Goal: Download file/media

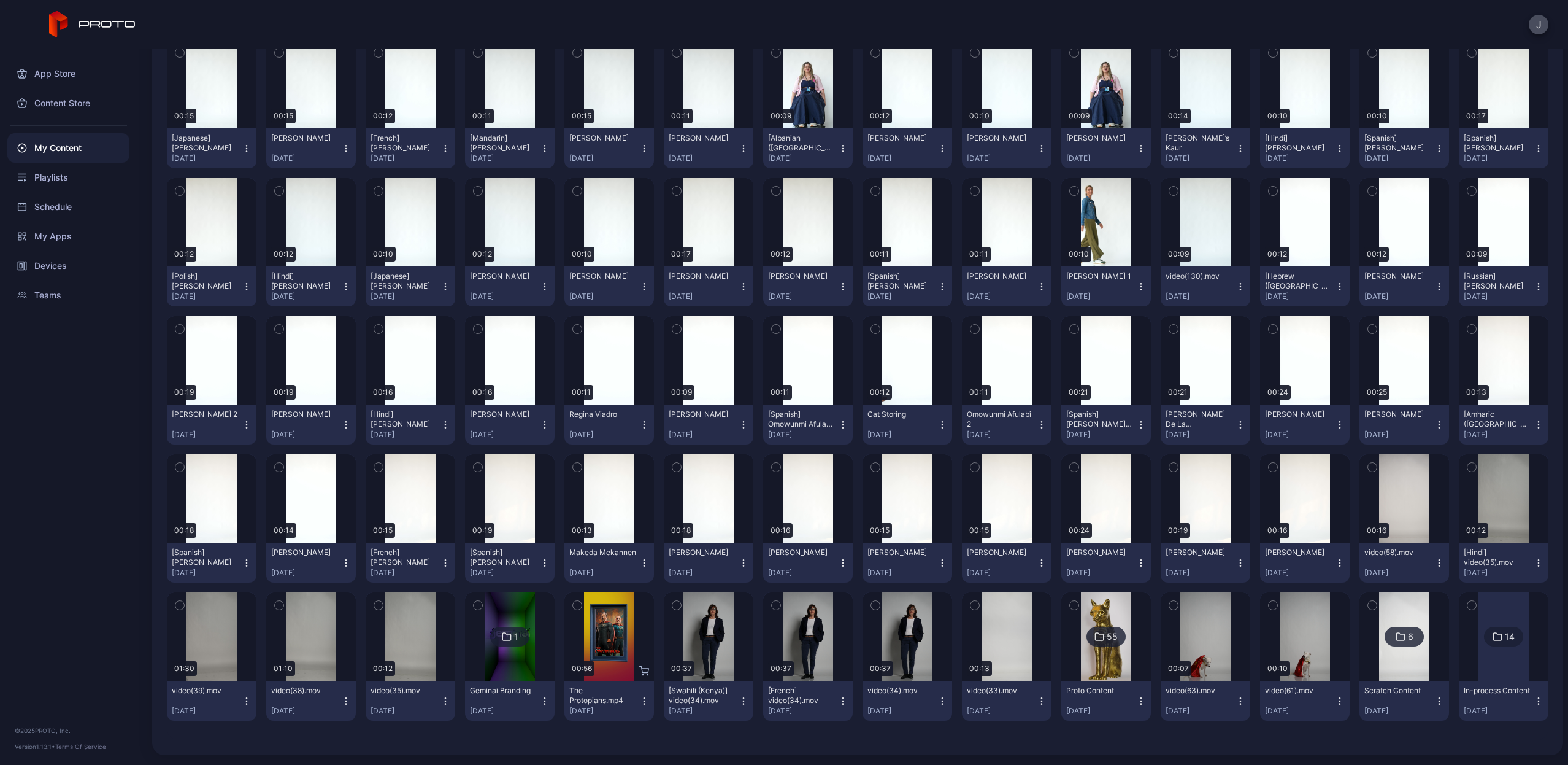
click at [942, 562] on icon "button" at bounding box center [942, 562] width 1 height 1
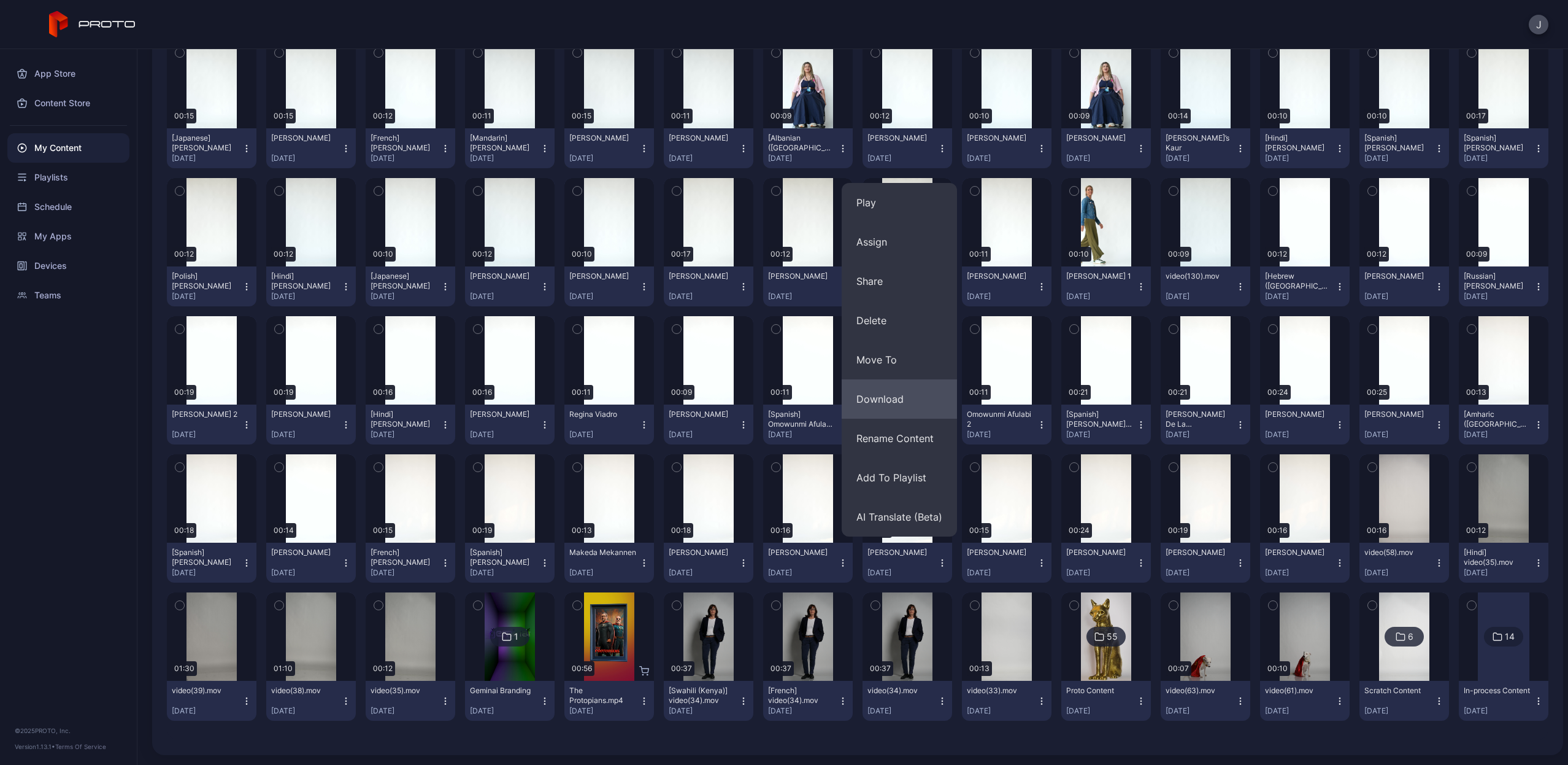
click at [928, 404] on button "Download" at bounding box center [899, 399] width 115 height 39
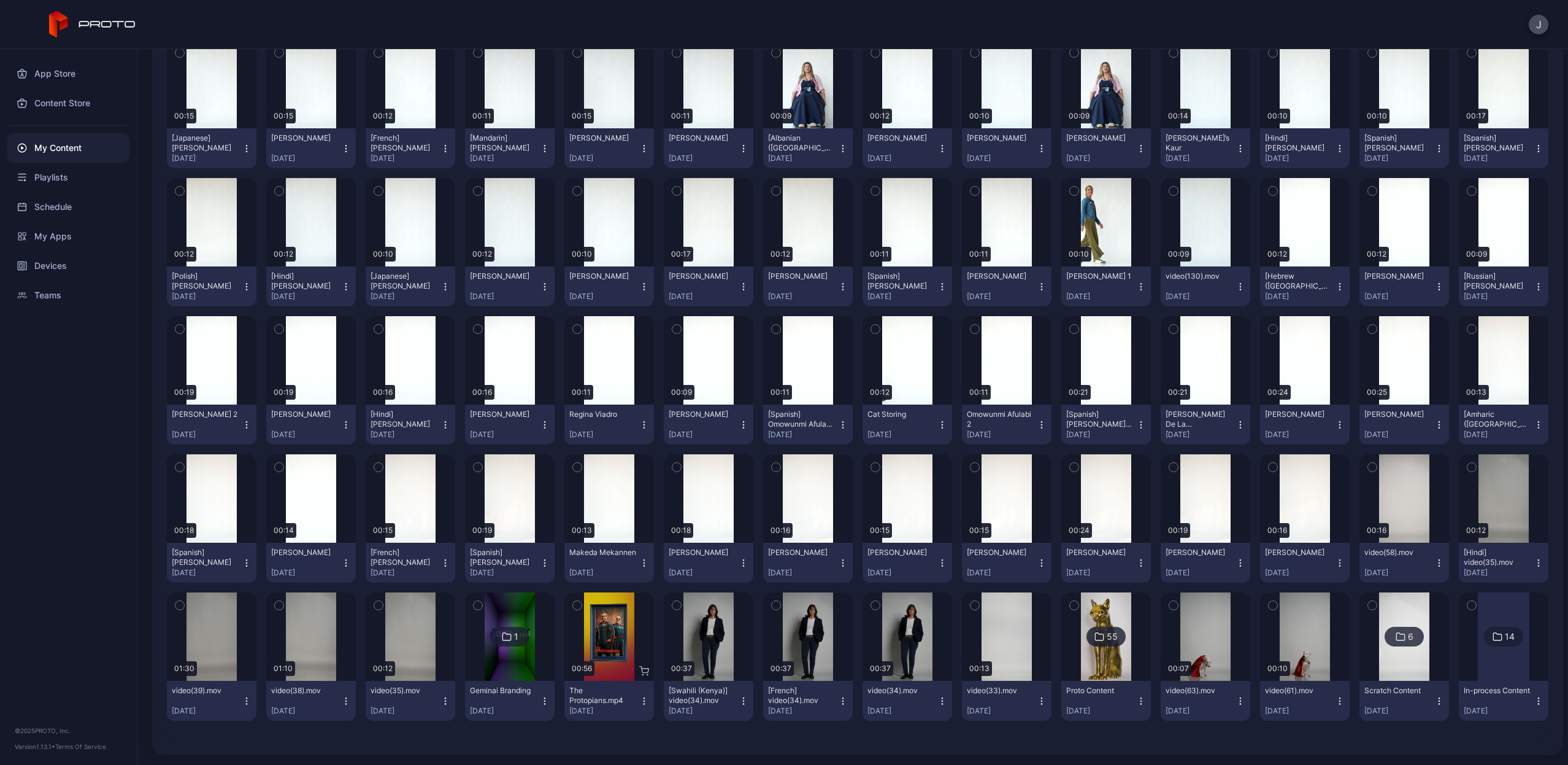
click at [441, 561] on icon "button" at bounding box center [445, 562] width 9 height 9
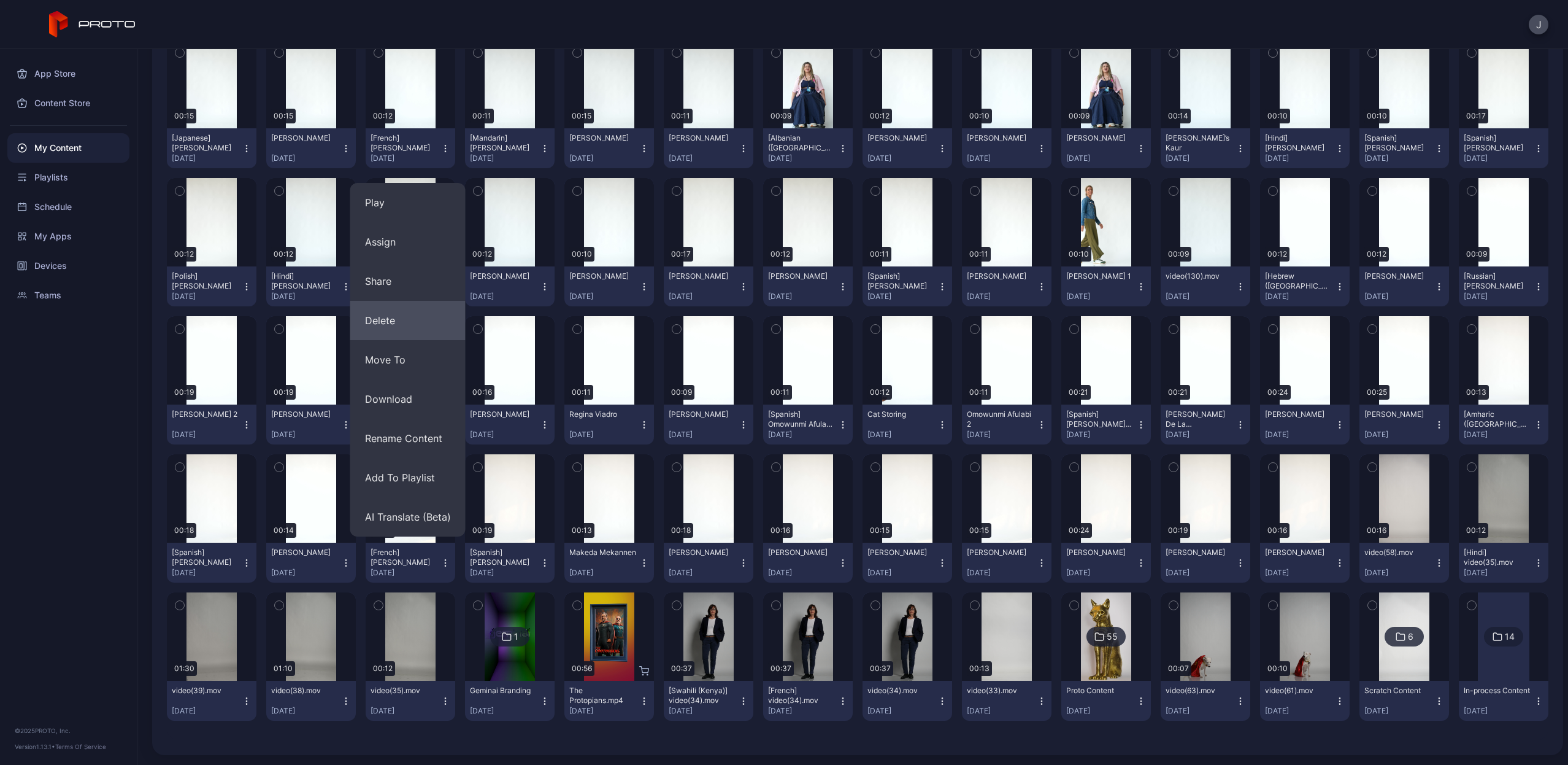
click at [399, 323] on button "Delete" at bounding box center [408, 320] width 115 height 39
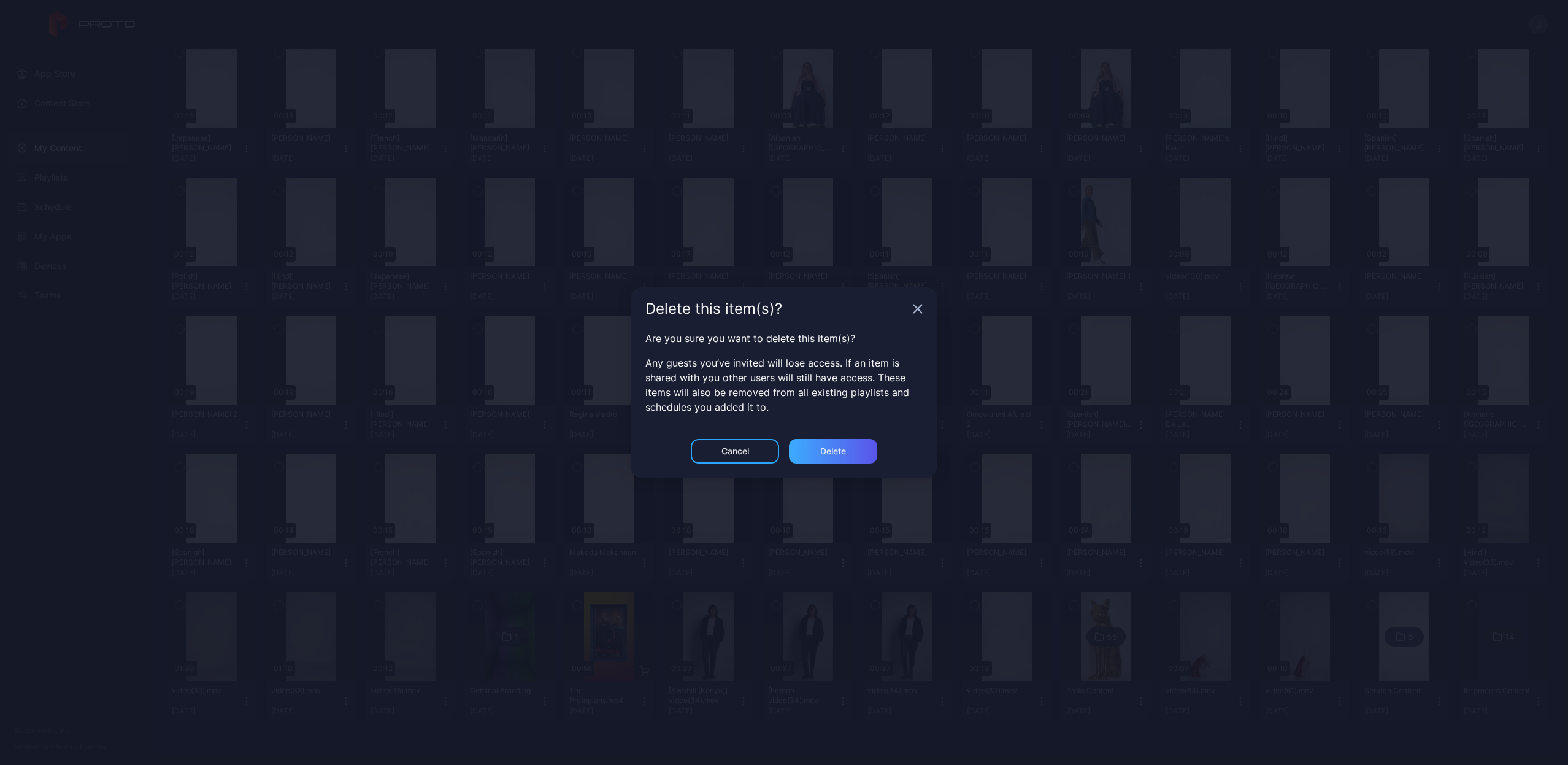
click at [849, 452] on div "Delete" at bounding box center [832, 451] width 88 height 25
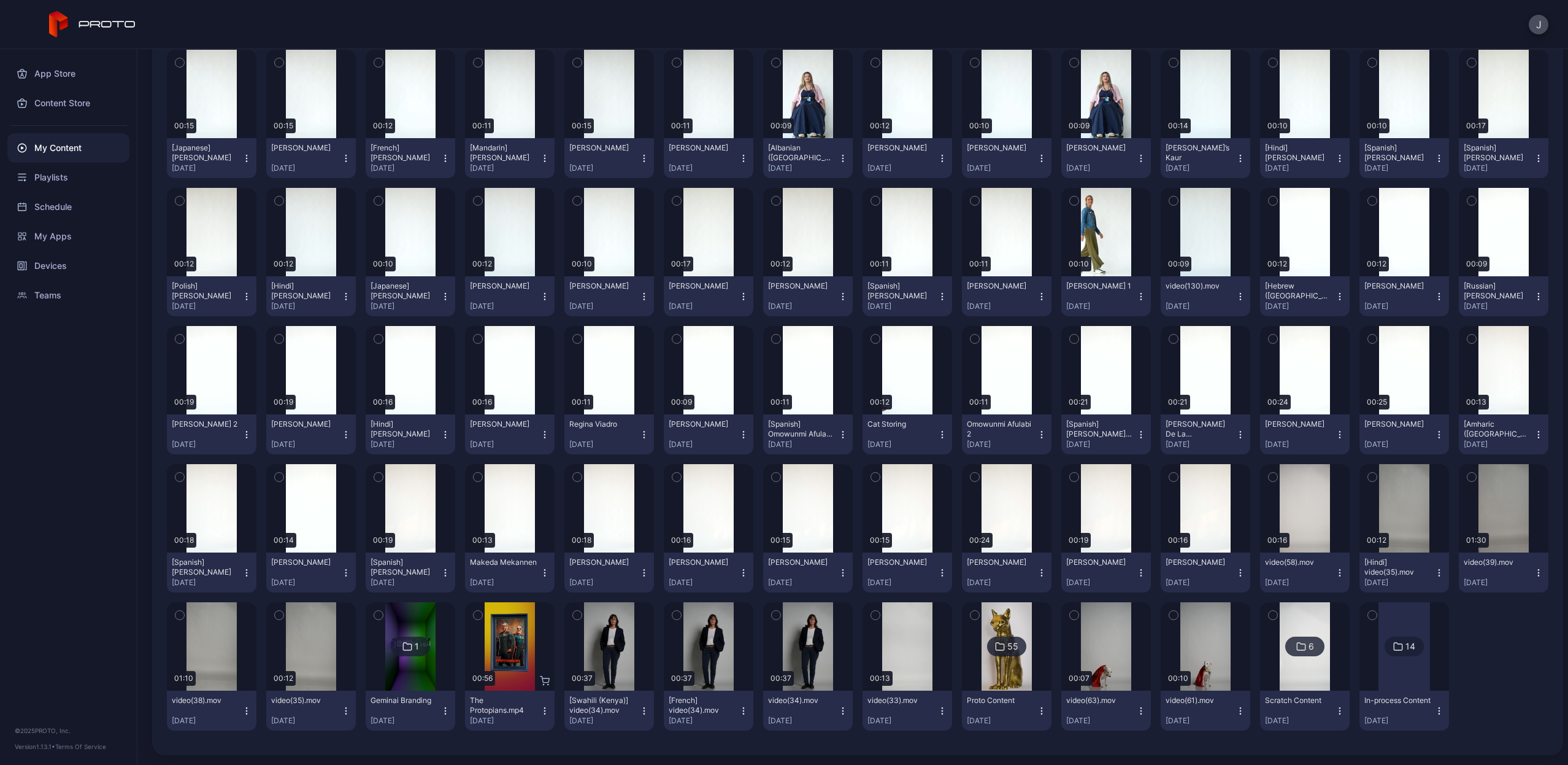
click at [743, 572] on icon "button" at bounding box center [743, 572] width 1 height 1
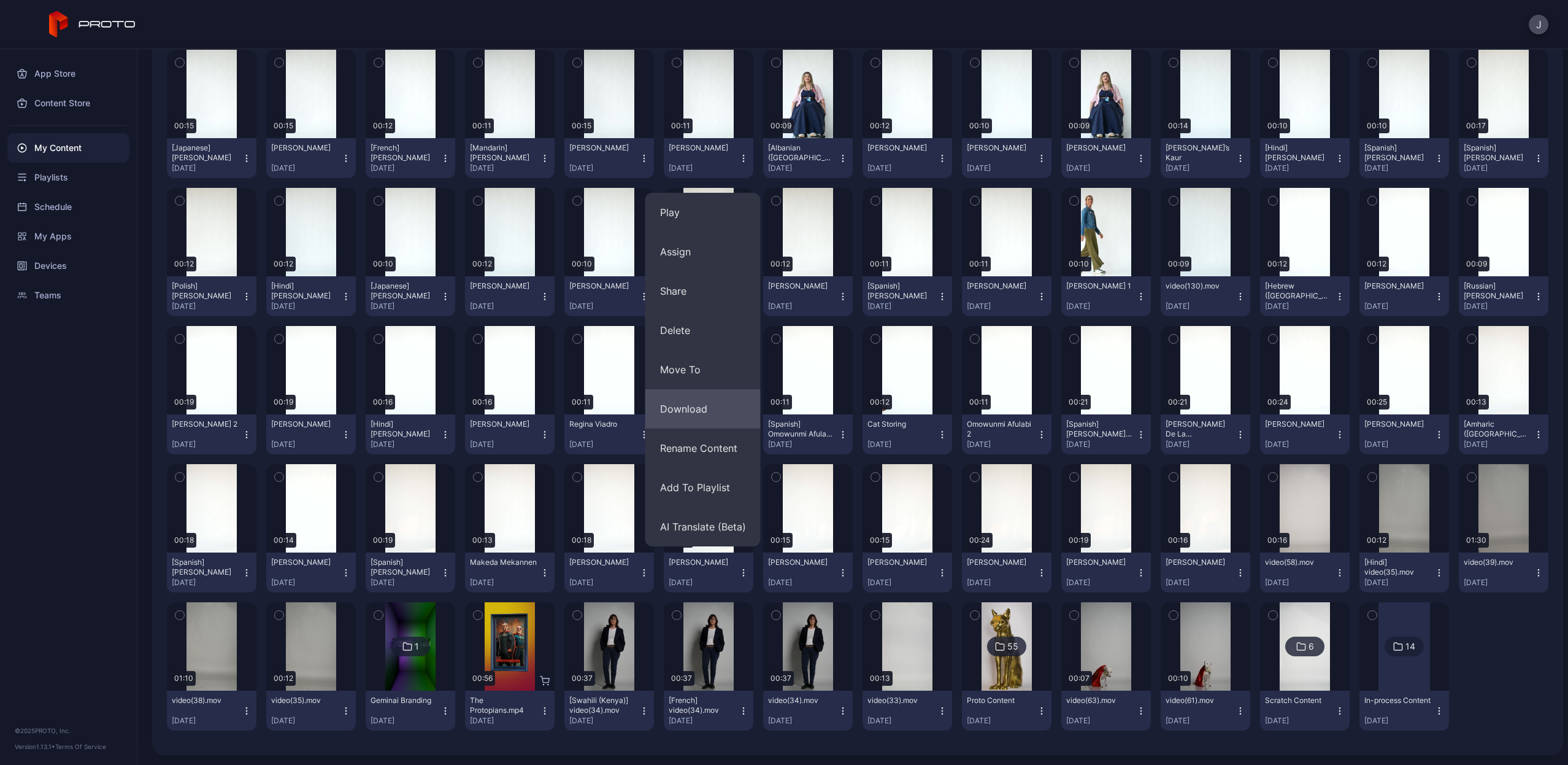
click at [706, 407] on button "Download" at bounding box center [703, 409] width 115 height 39
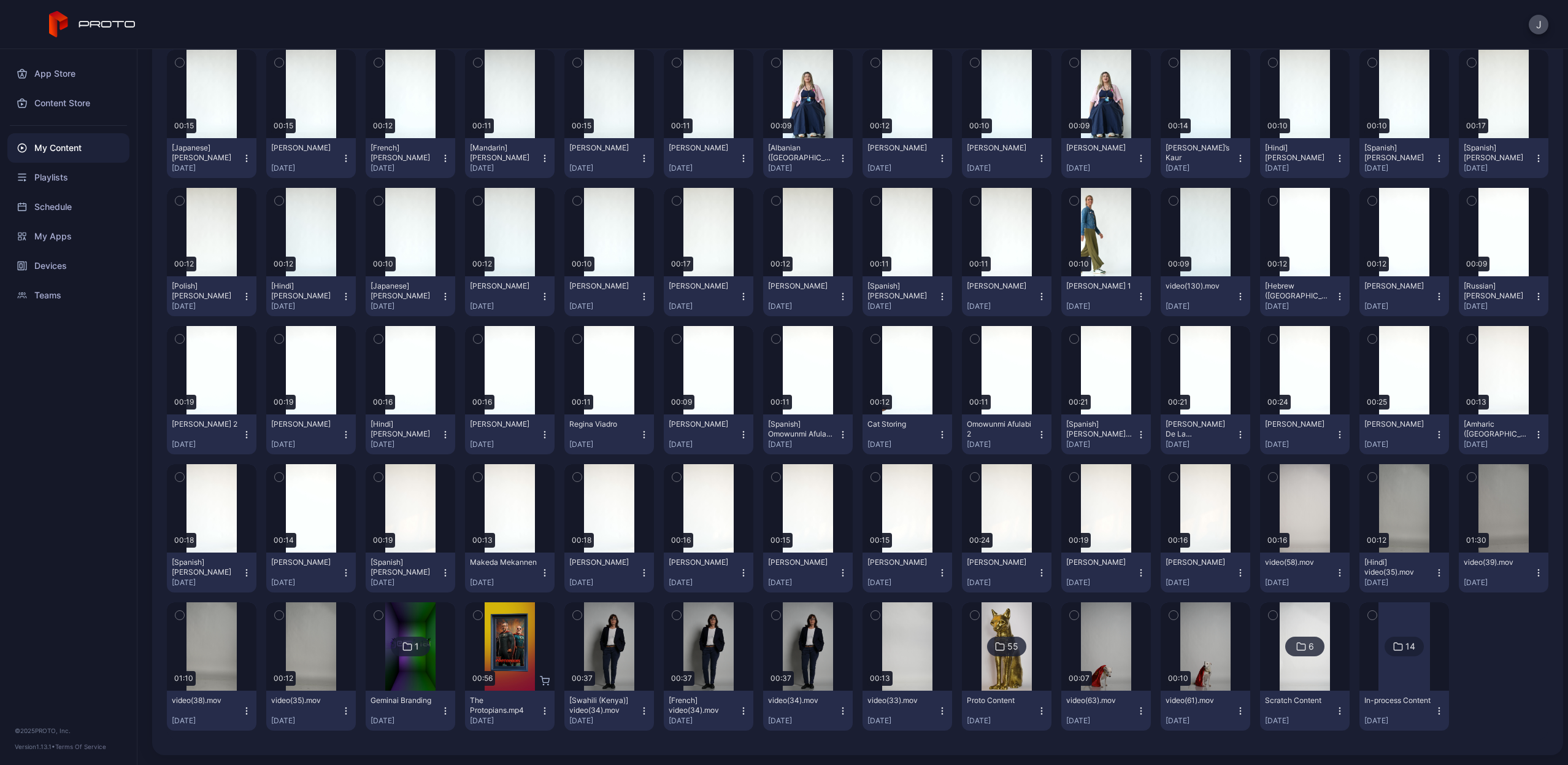
click at [244, 571] on icon "button" at bounding box center [246, 572] width 9 height 9
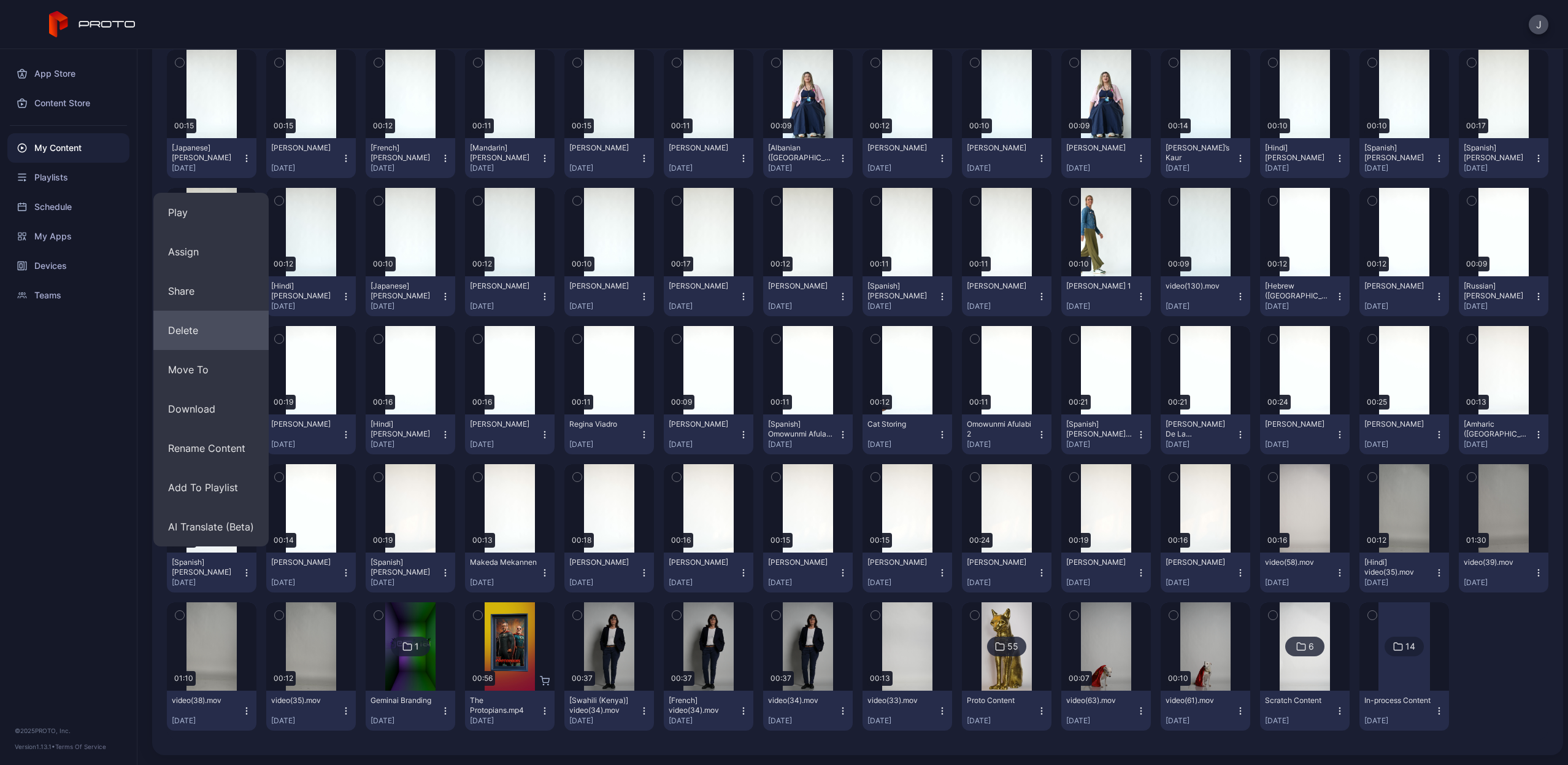
click at [219, 338] on button "Delete" at bounding box center [210, 330] width 115 height 39
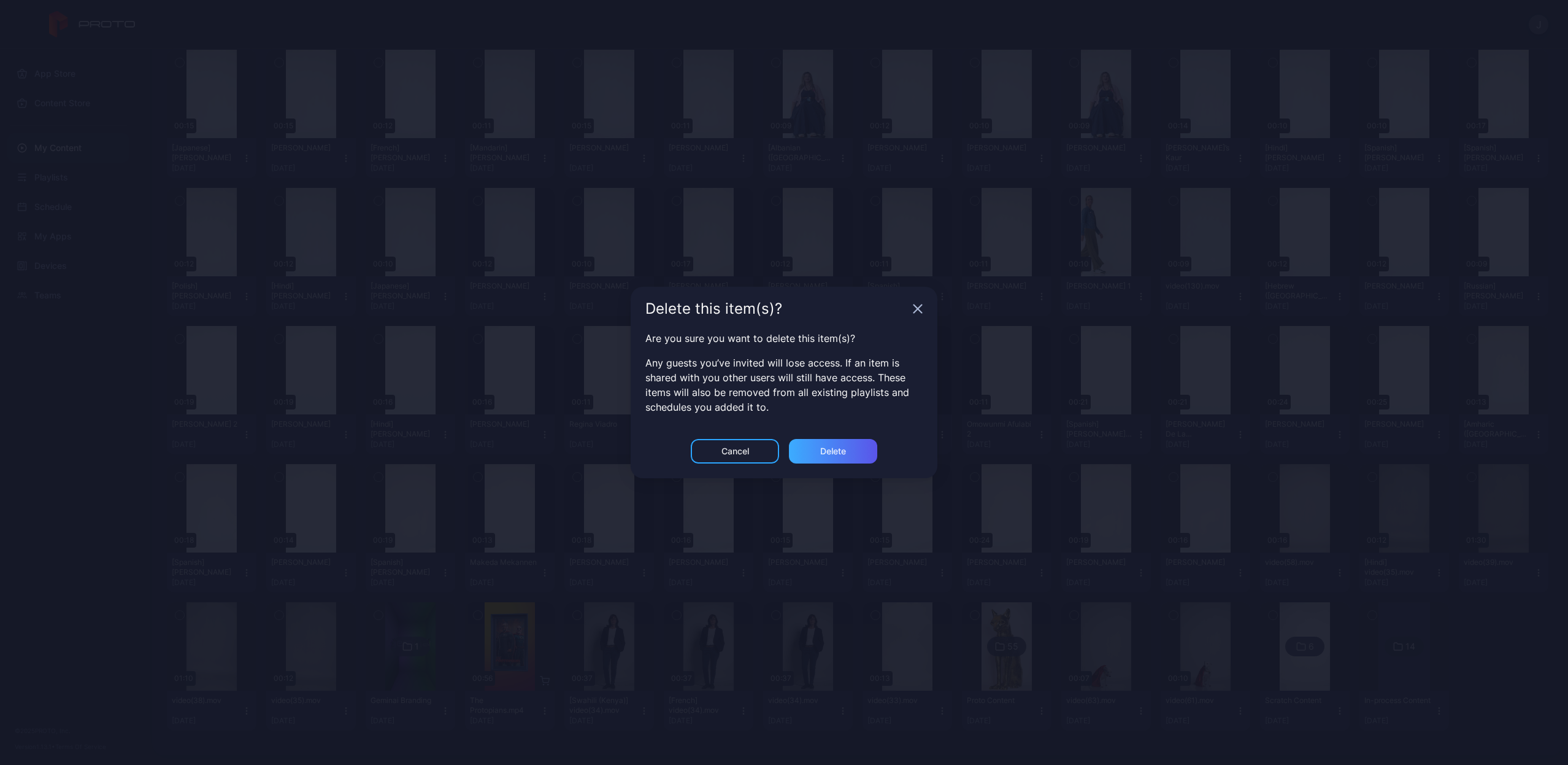
click at [821, 447] on div "Delete" at bounding box center [833, 450] width 26 height 9
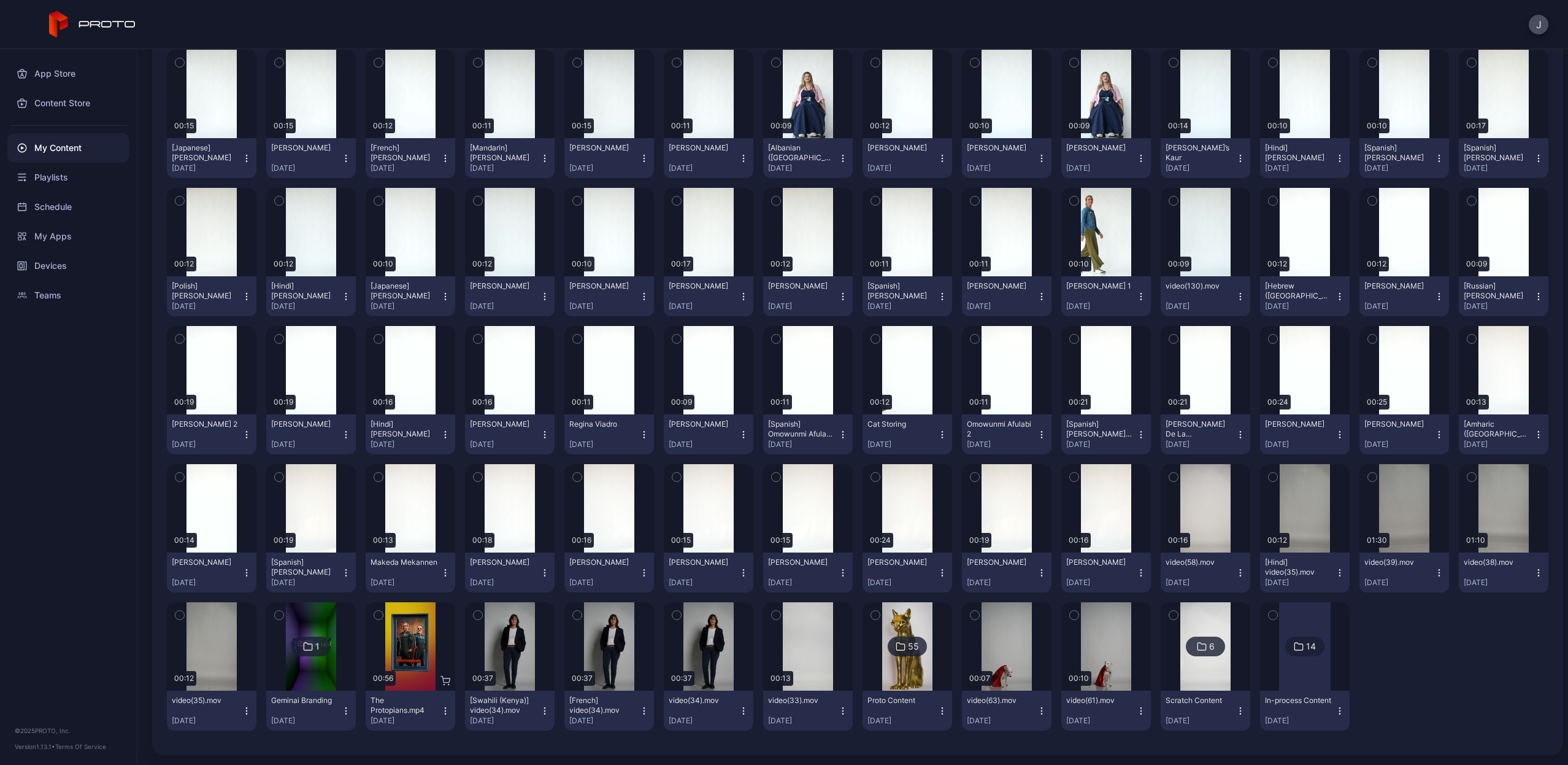
click at [540, 572] on icon "button" at bounding box center [544, 572] width 9 height 9
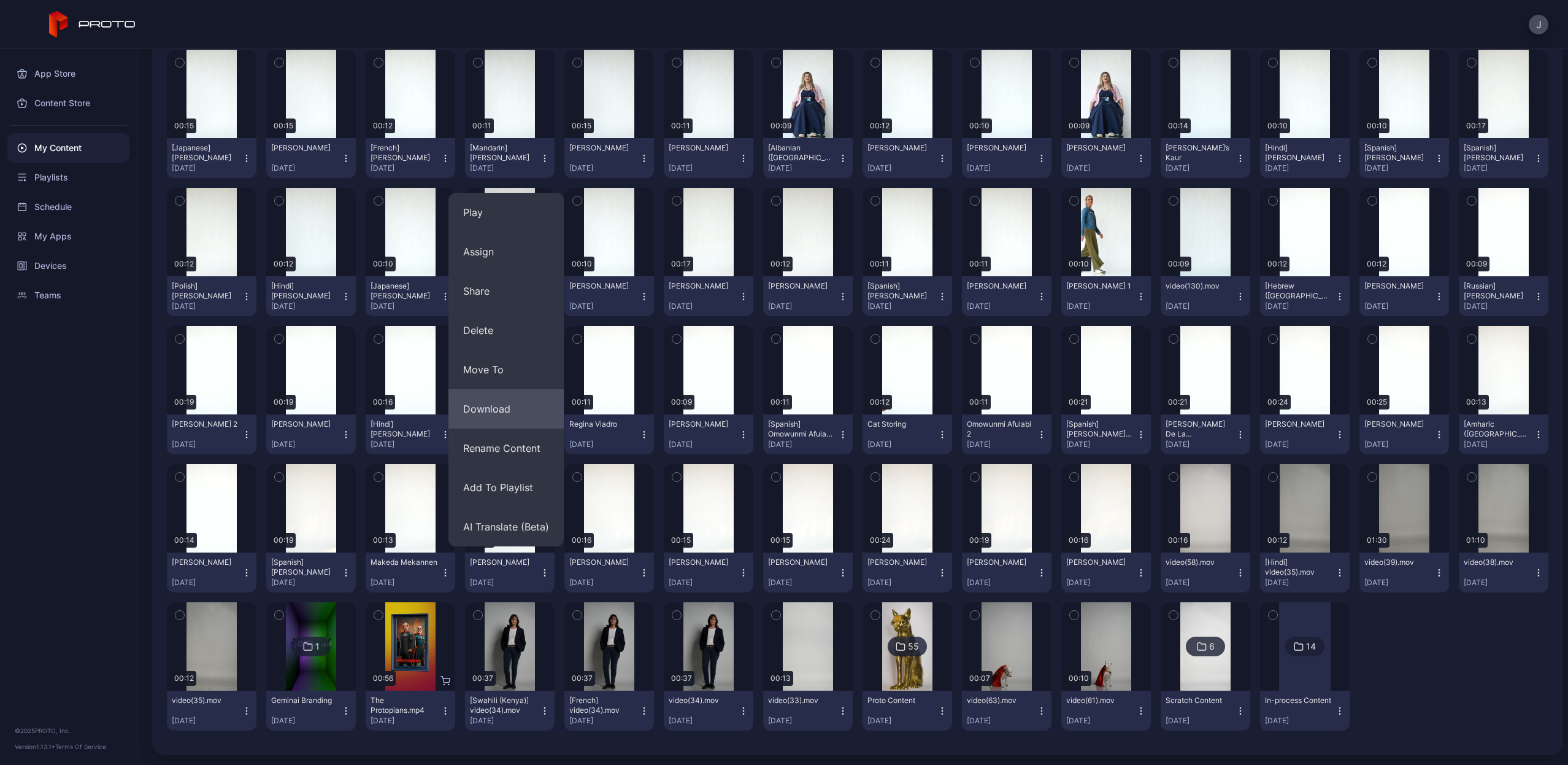
click at [515, 400] on button "Download" at bounding box center [506, 409] width 115 height 39
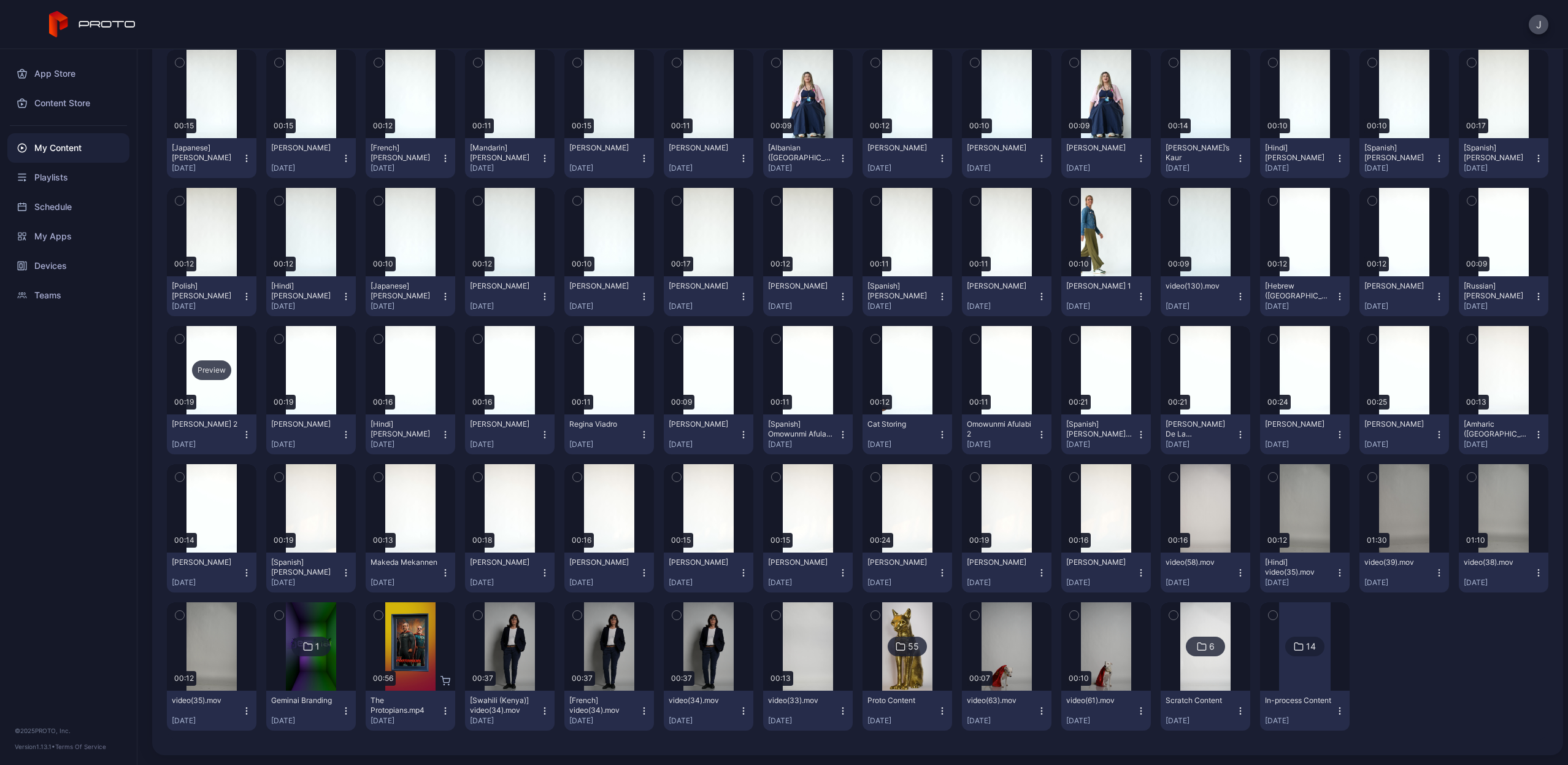
click at [203, 372] on div "Preview" at bounding box center [212, 370] width 39 height 20
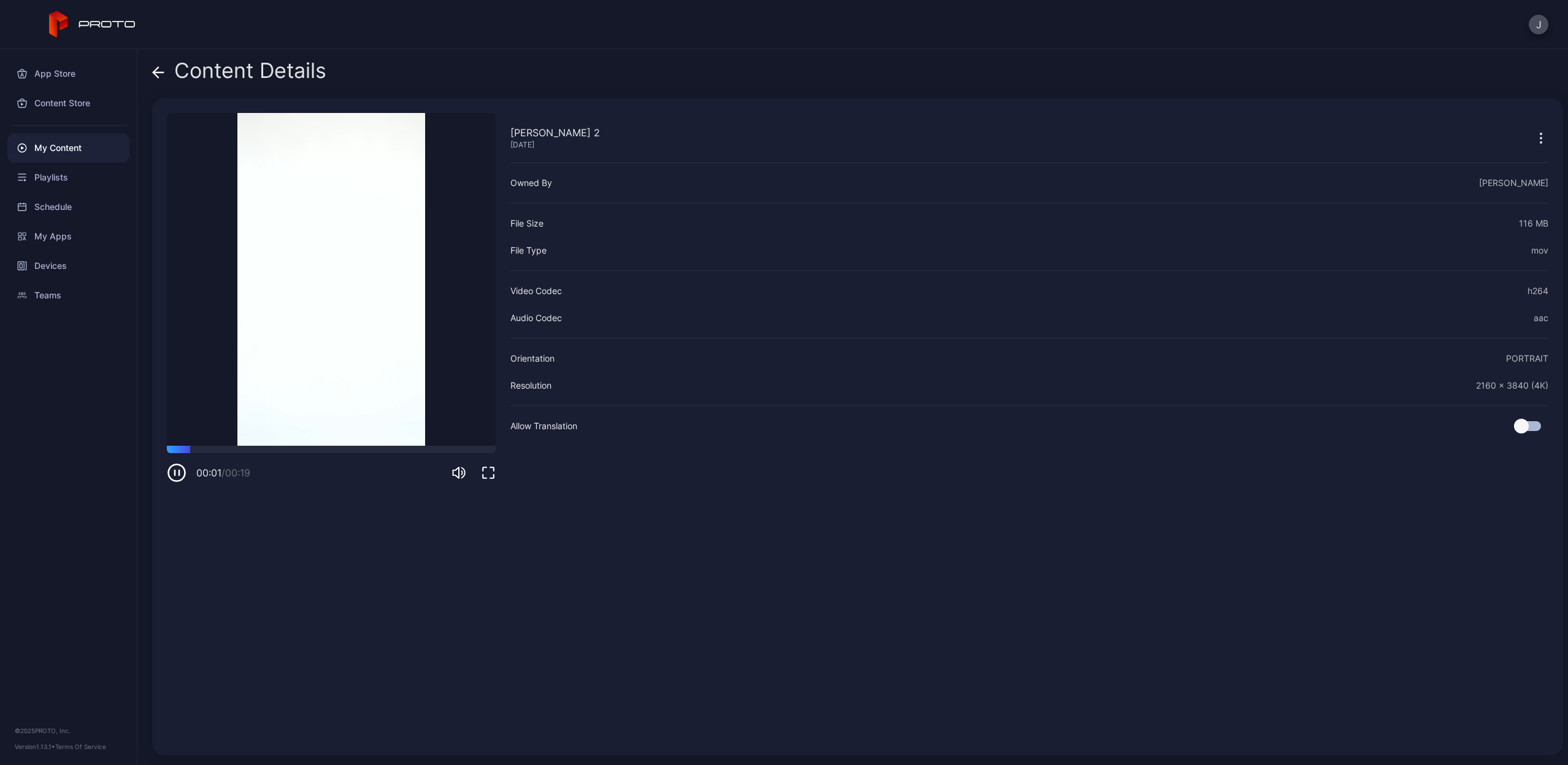
click at [249, 453] on div "00:01 / 00:19" at bounding box center [331, 464] width 328 height 37
click at [262, 452] on div at bounding box center [331, 449] width 328 height 8
click at [175, 477] on icon "button" at bounding box center [176, 472] width 20 height 20
click at [161, 71] on icon at bounding box center [158, 72] width 12 height 12
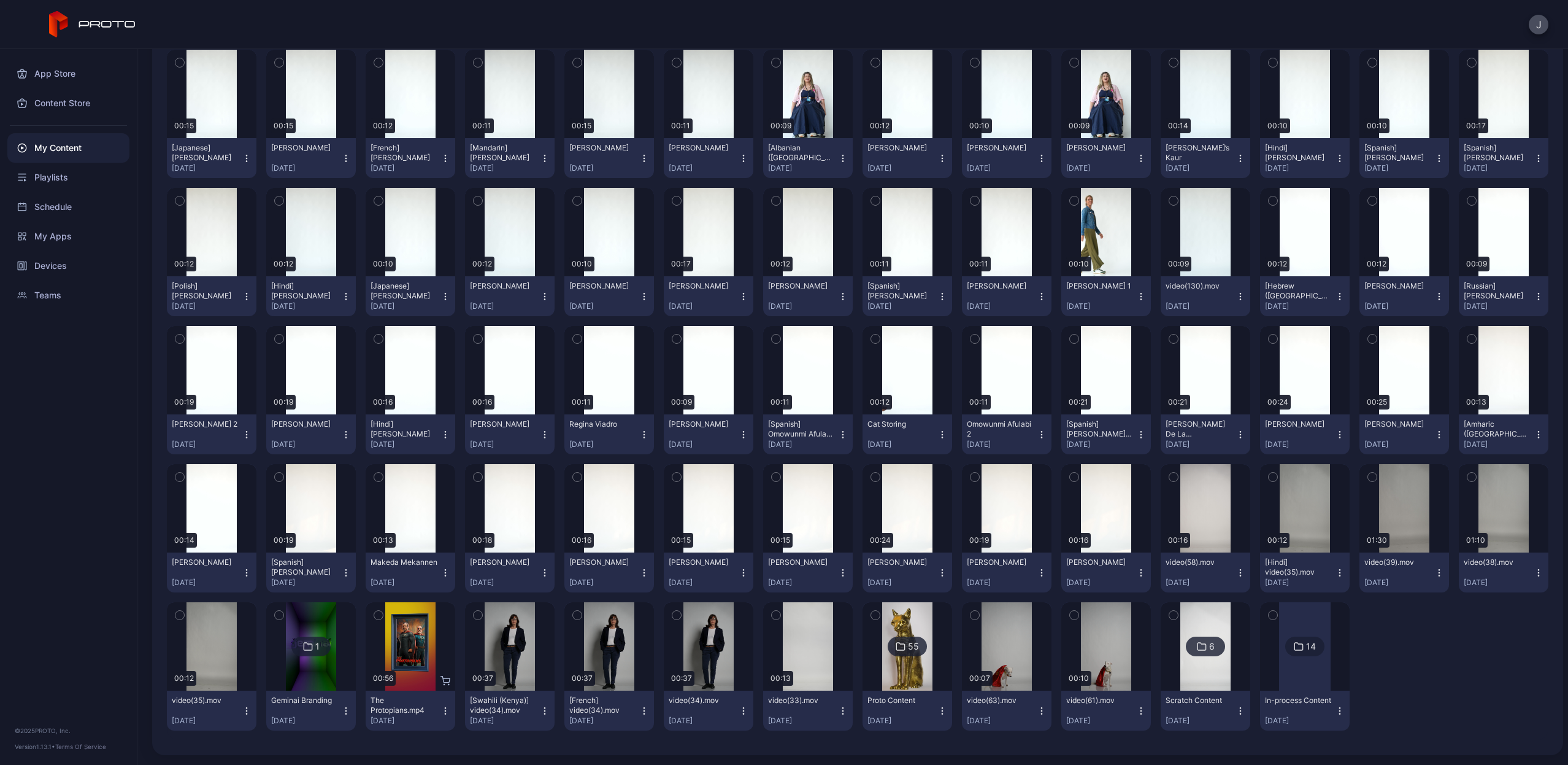
click at [544, 572] on icon "button" at bounding box center [544, 572] width 1 height 1
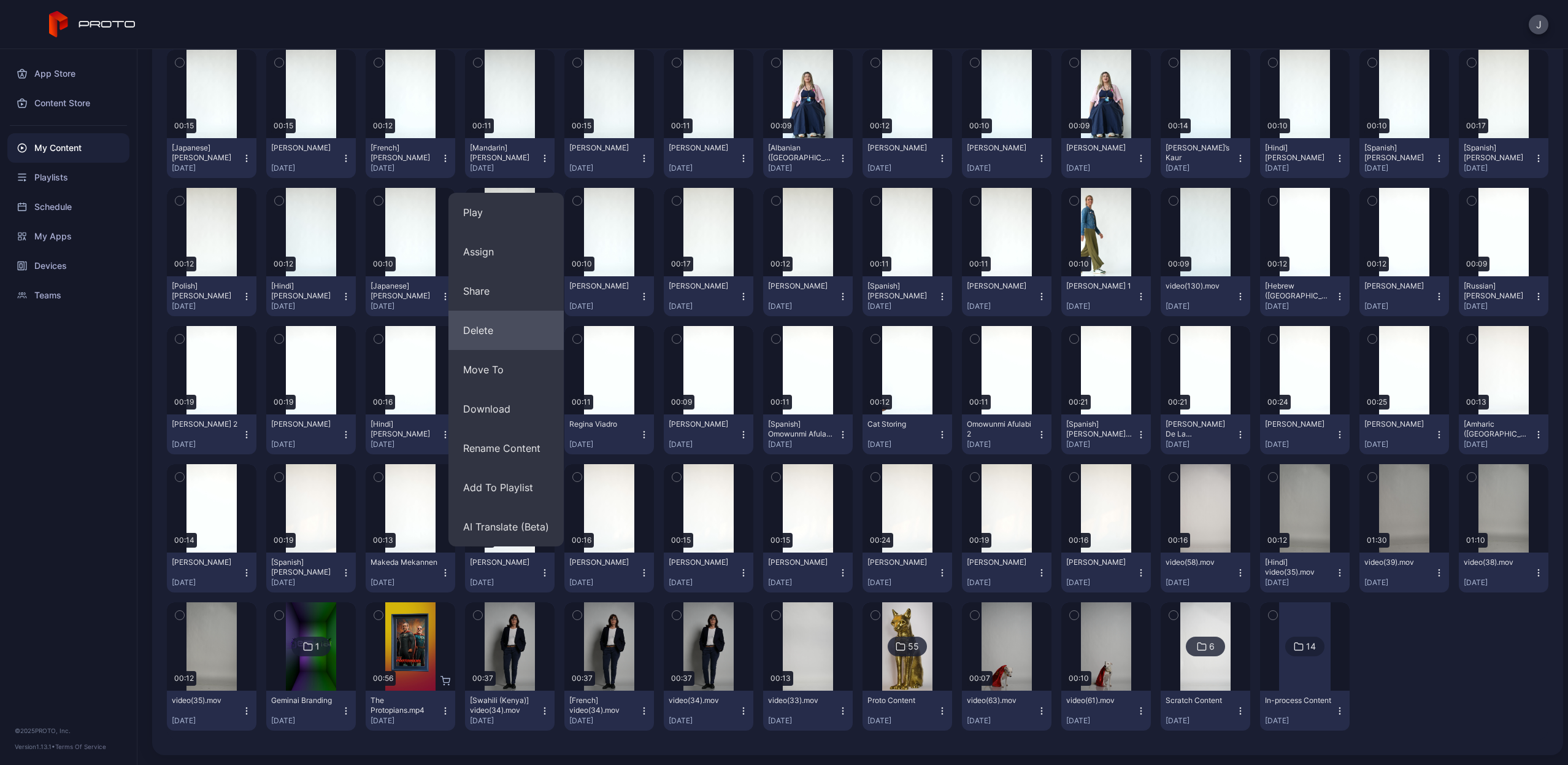
click at [502, 328] on button "Delete" at bounding box center [506, 330] width 115 height 39
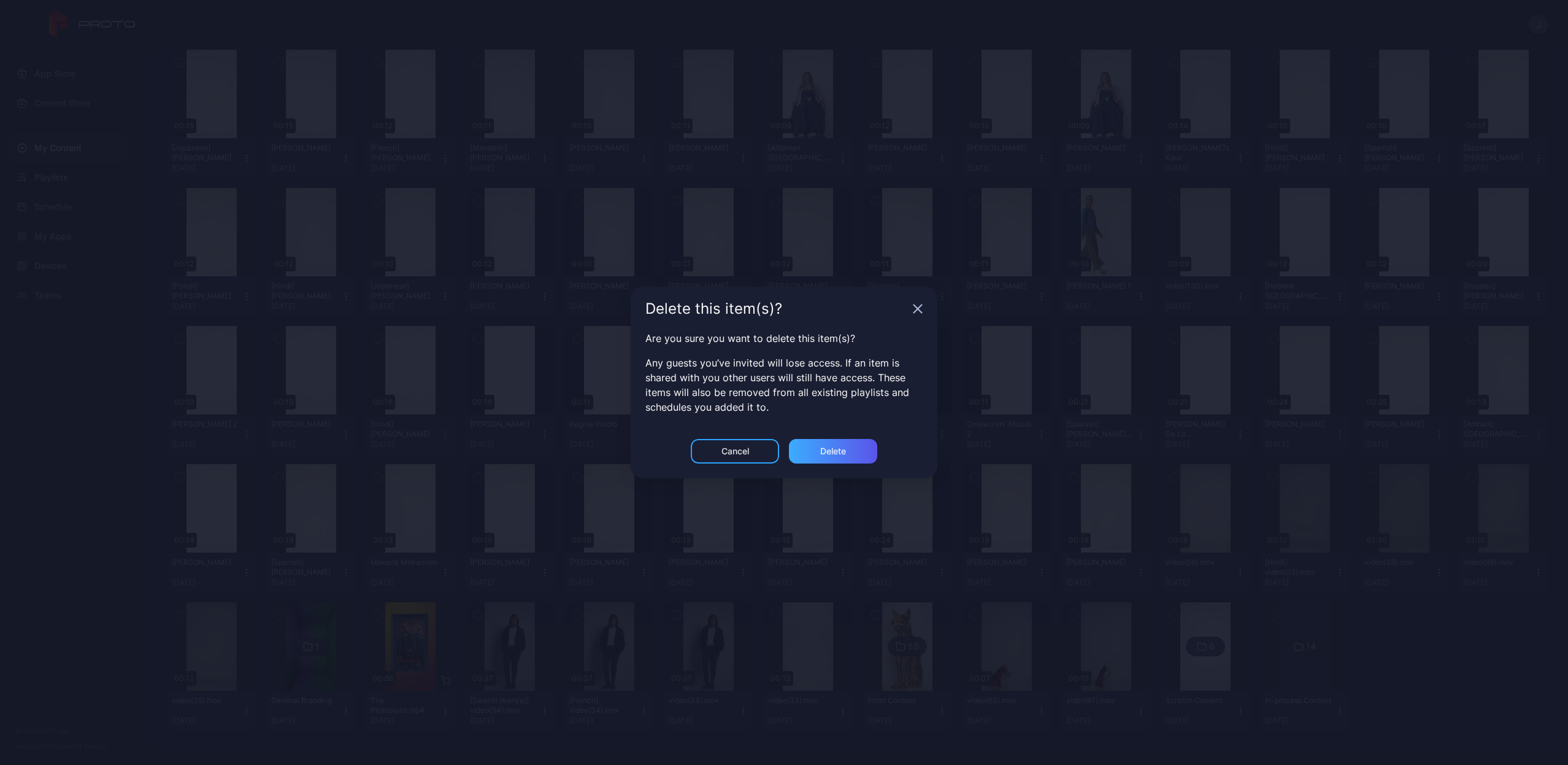
click at [865, 454] on div "Delete" at bounding box center [832, 451] width 88 height 25
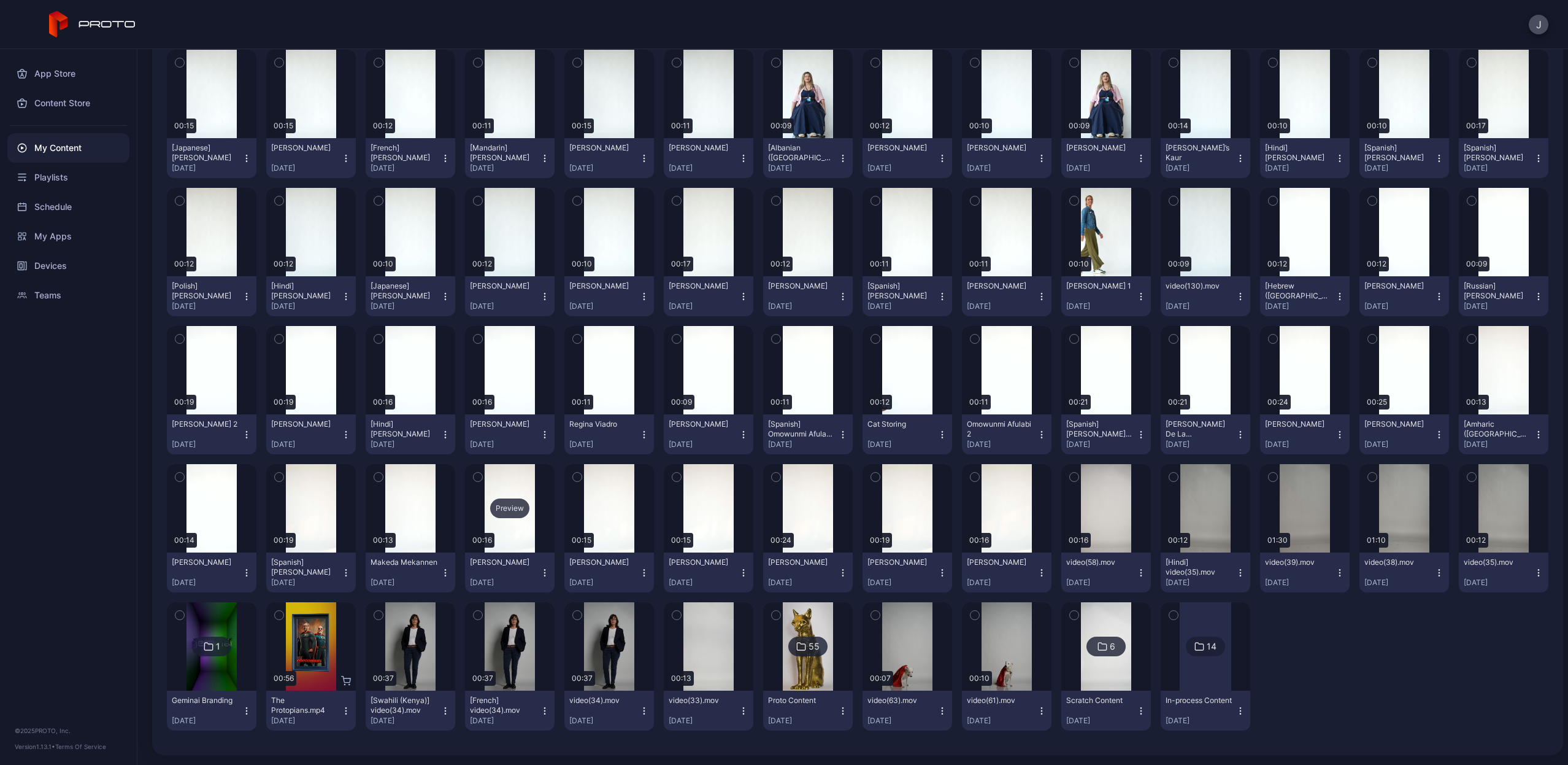
scroll to position [1414, 0]
click at [246, 433] on icon "button" at bounding box center [246, 434] width 9 height 9
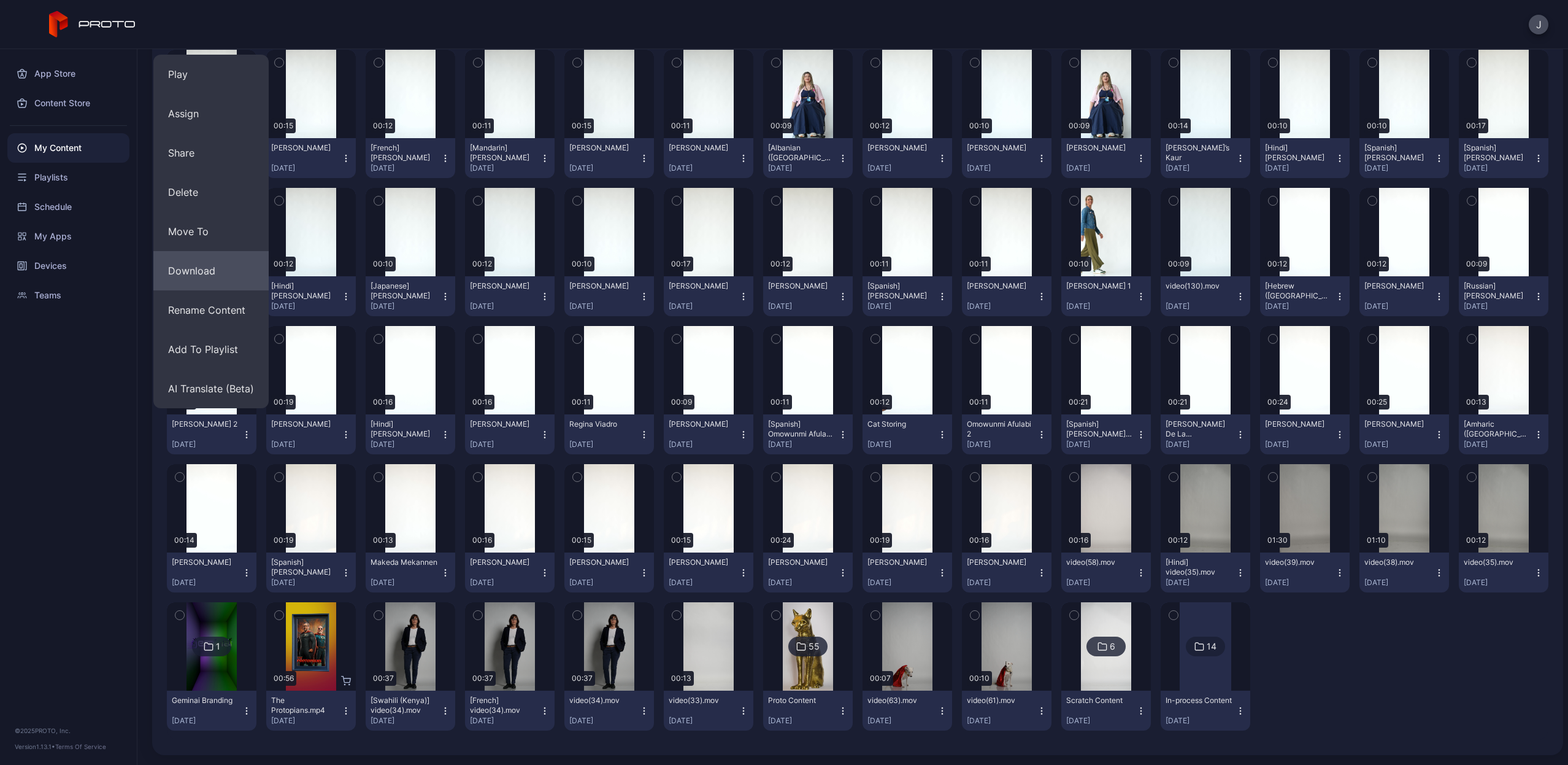
click at [227, 274] on button "Download" at bounding box center [210, 270] width 115 height 39
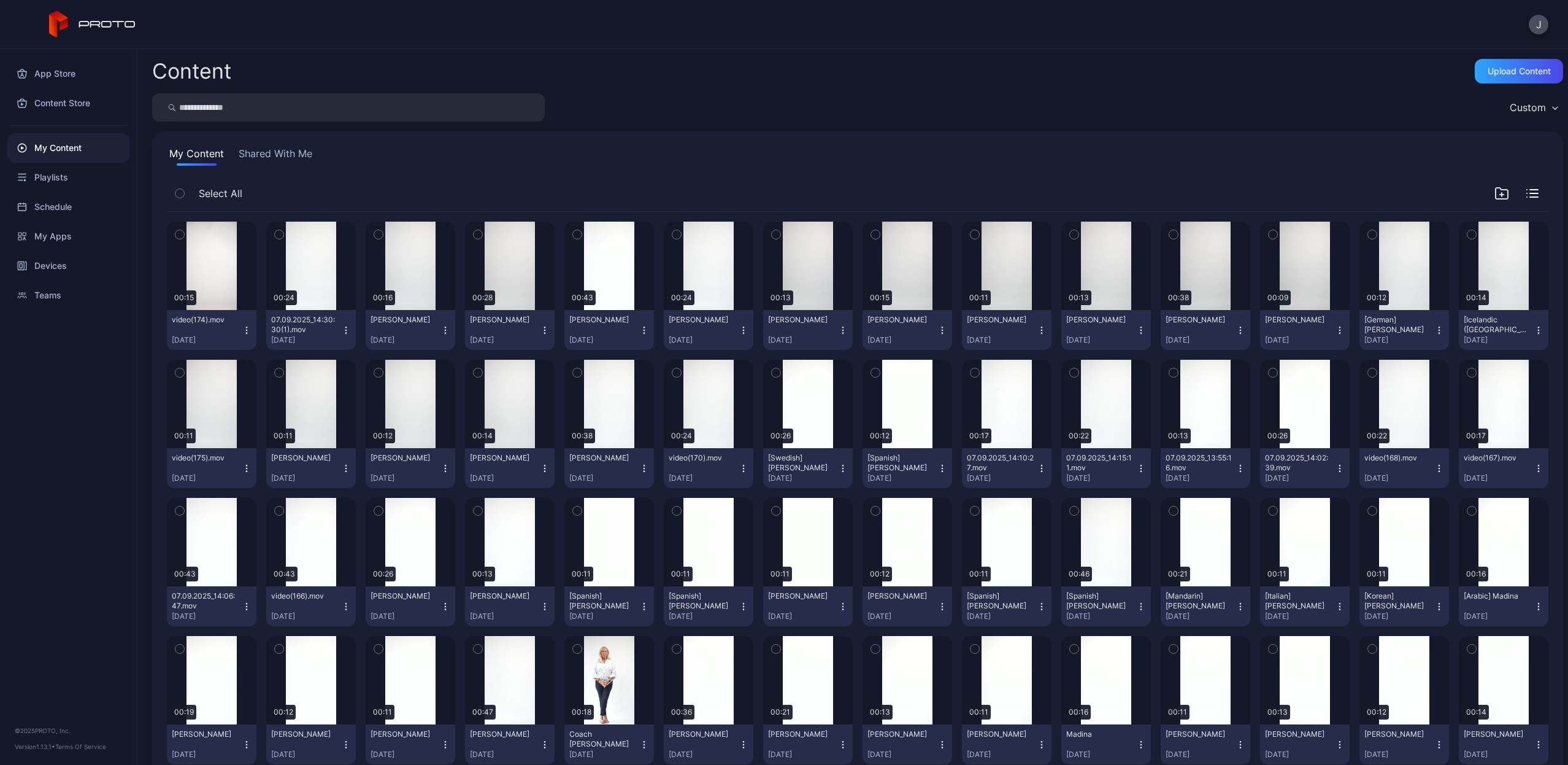
scroll to position [0, 0]
click at [423, 112] on input "search" at bounding box center [348, 107] width 393 height 28
type input "*******"
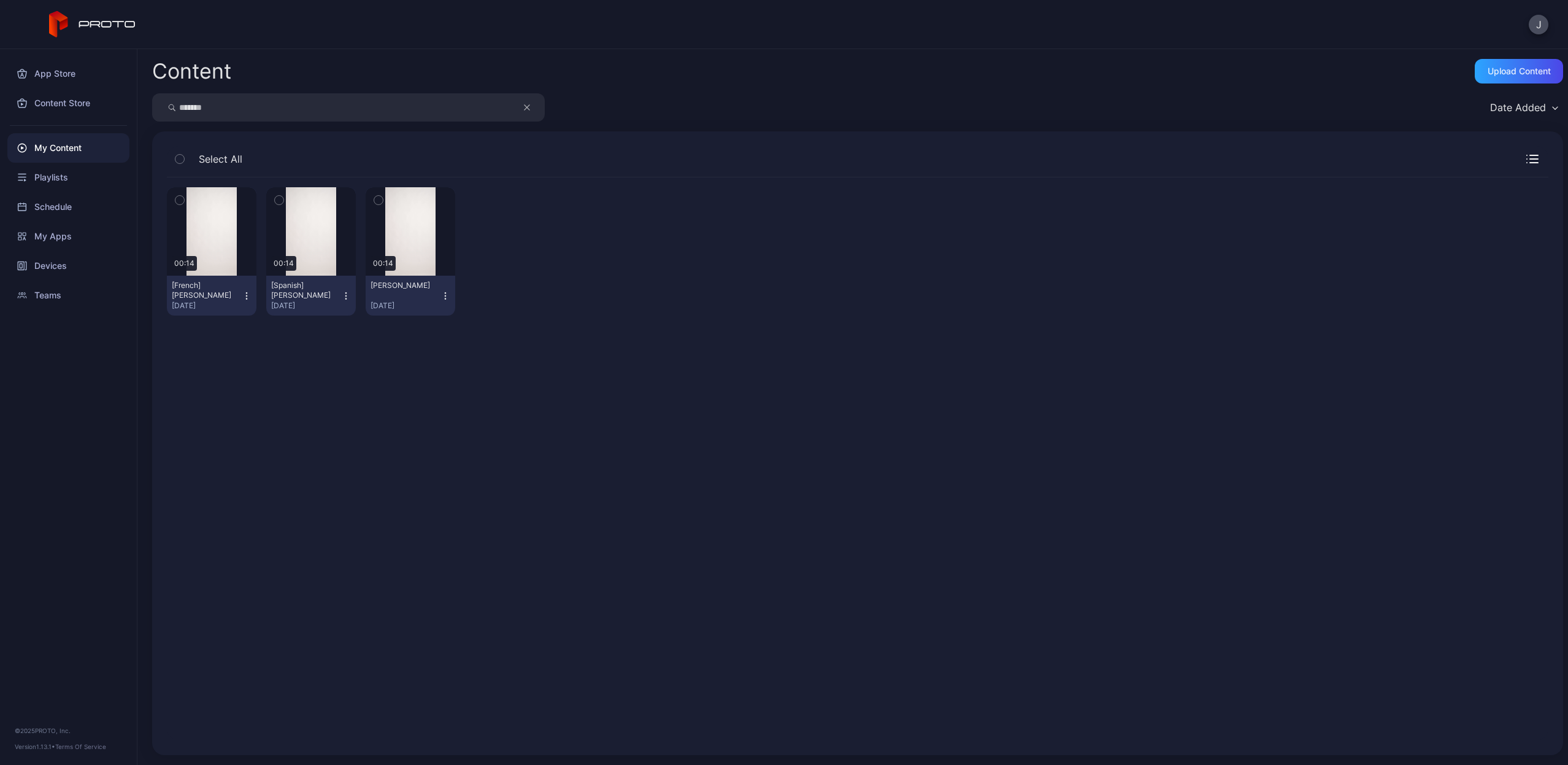
click at [437, 303] on button "[PERSON_NAME] [DATE]" at bounding box center [411, 295] width 90 height 40
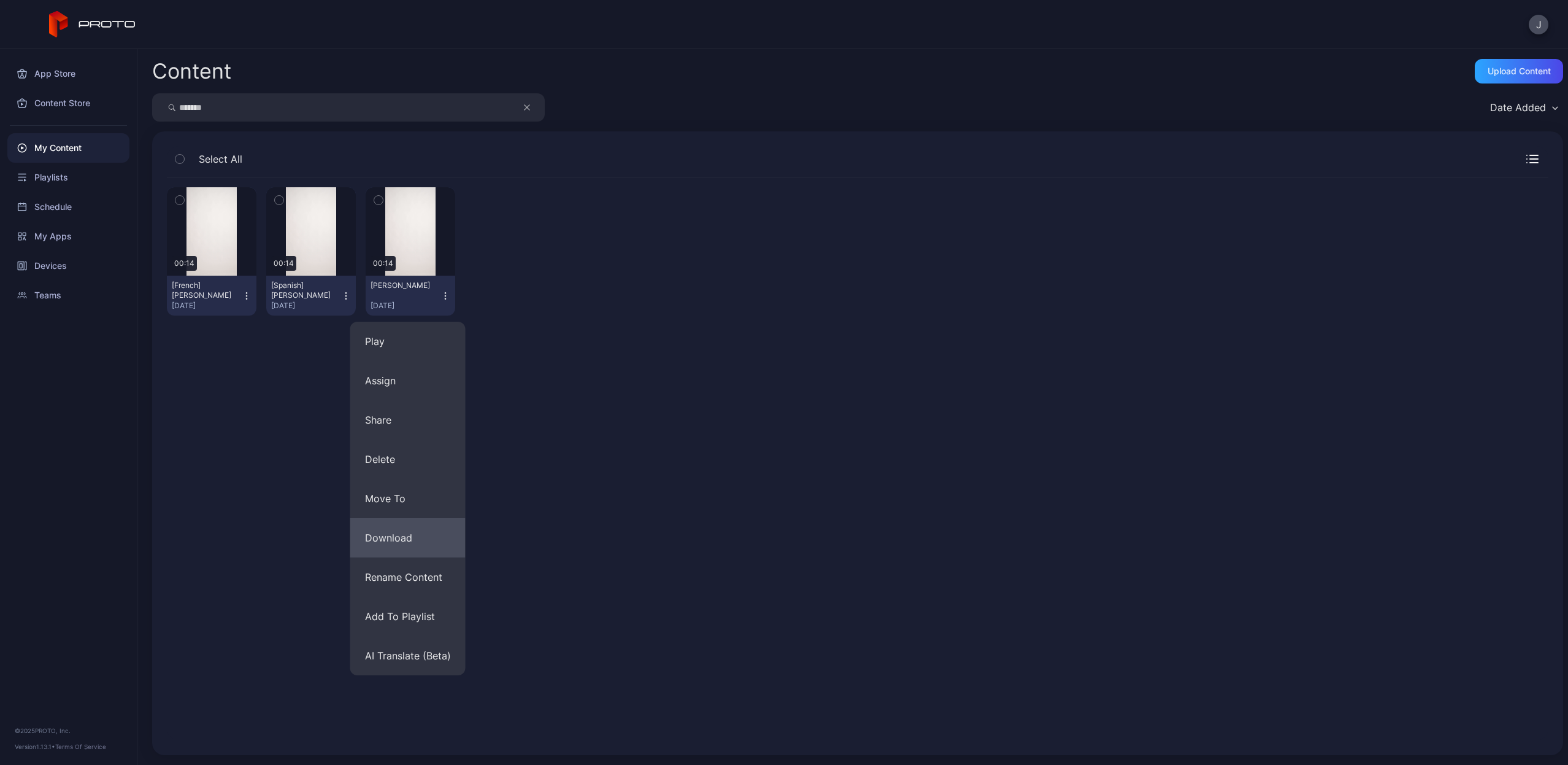
click at [422, 542] on button "Download" at bounding box center [408, 537] width 115 height 39
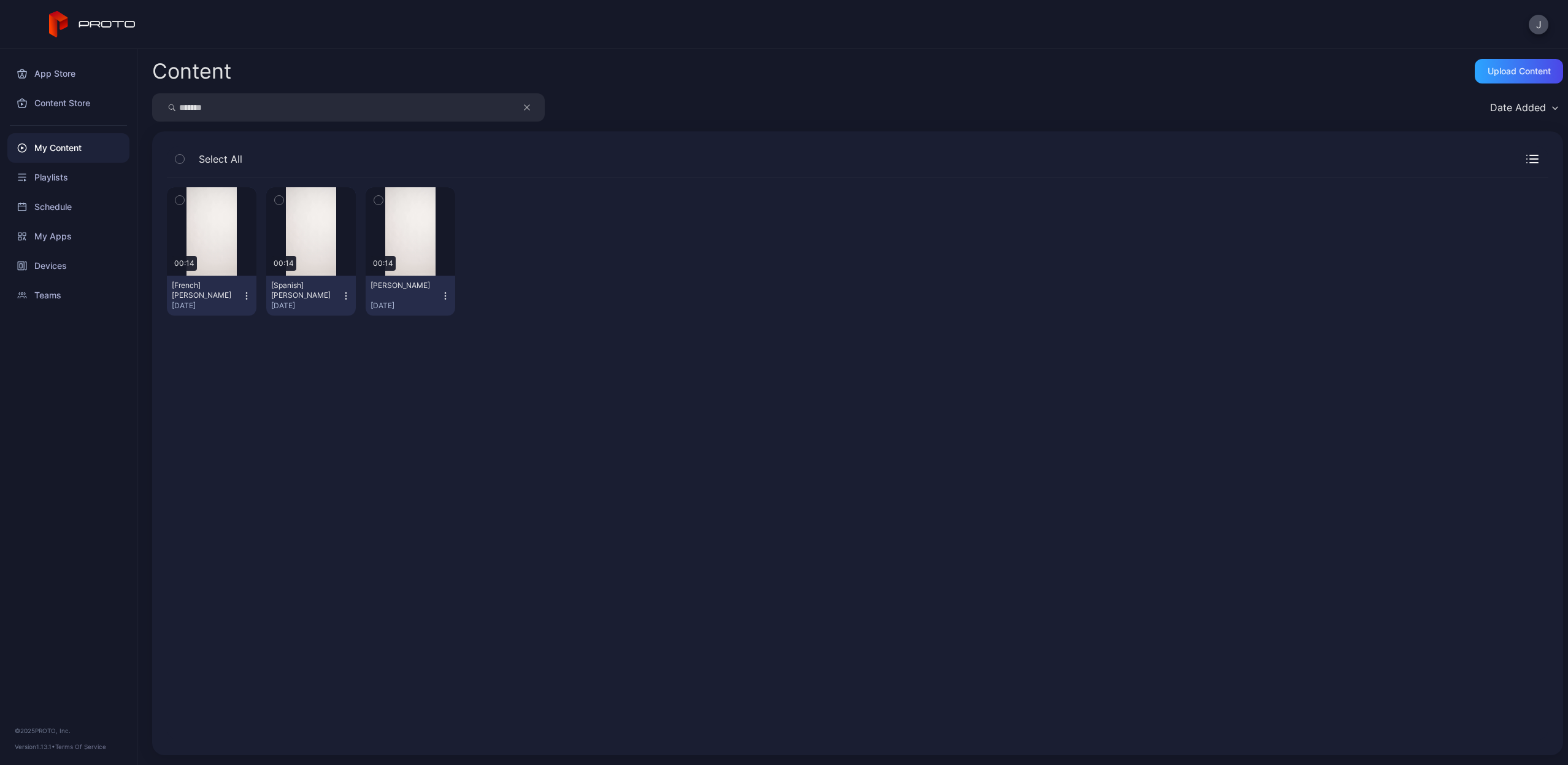
click at [346, 299] on icon "button" at bounding box center [346, 299] width 1 height 1
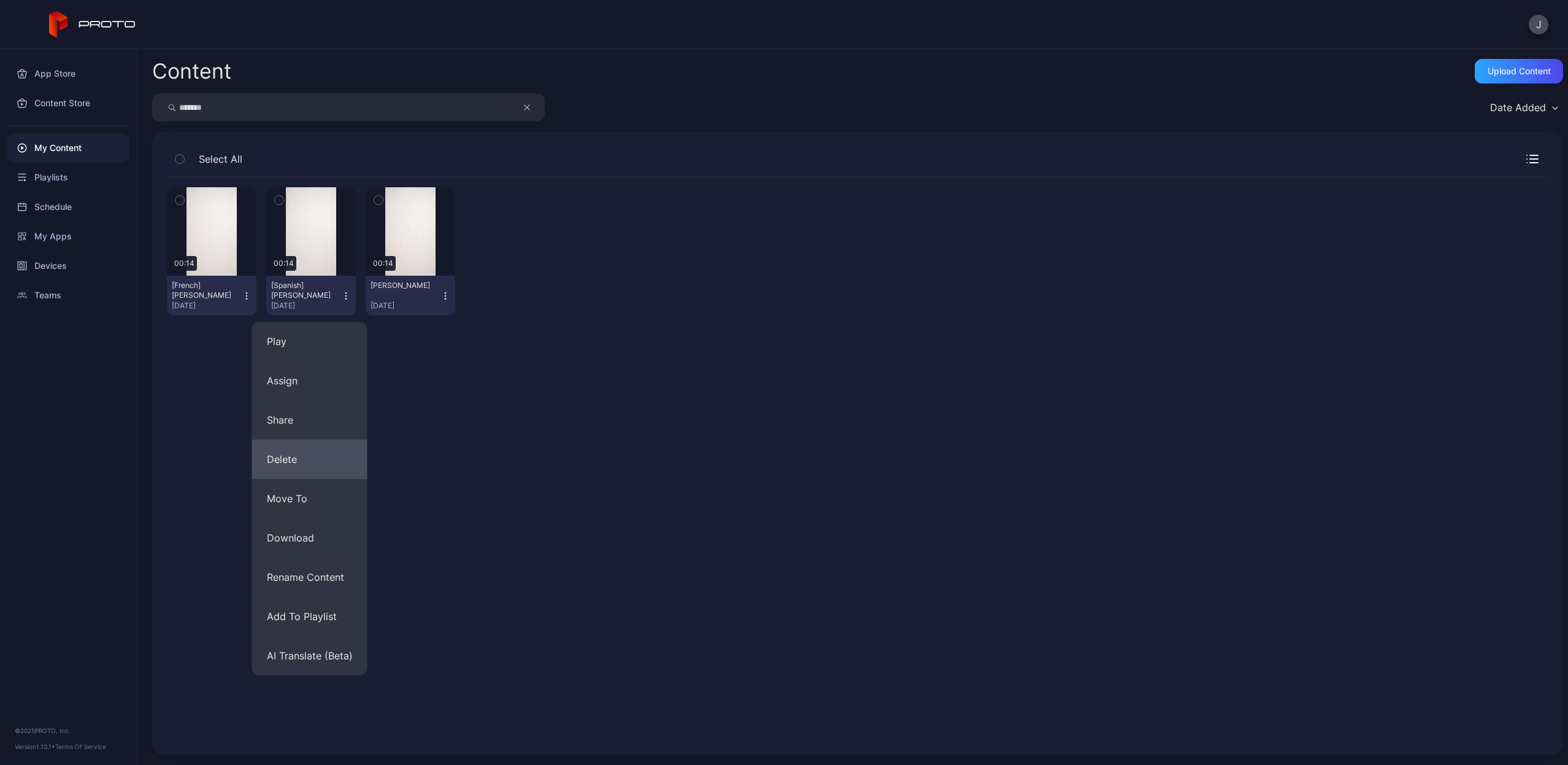
click at [300, 460] on button "Delete" at bounding box center [310, 460] width 115 height 39
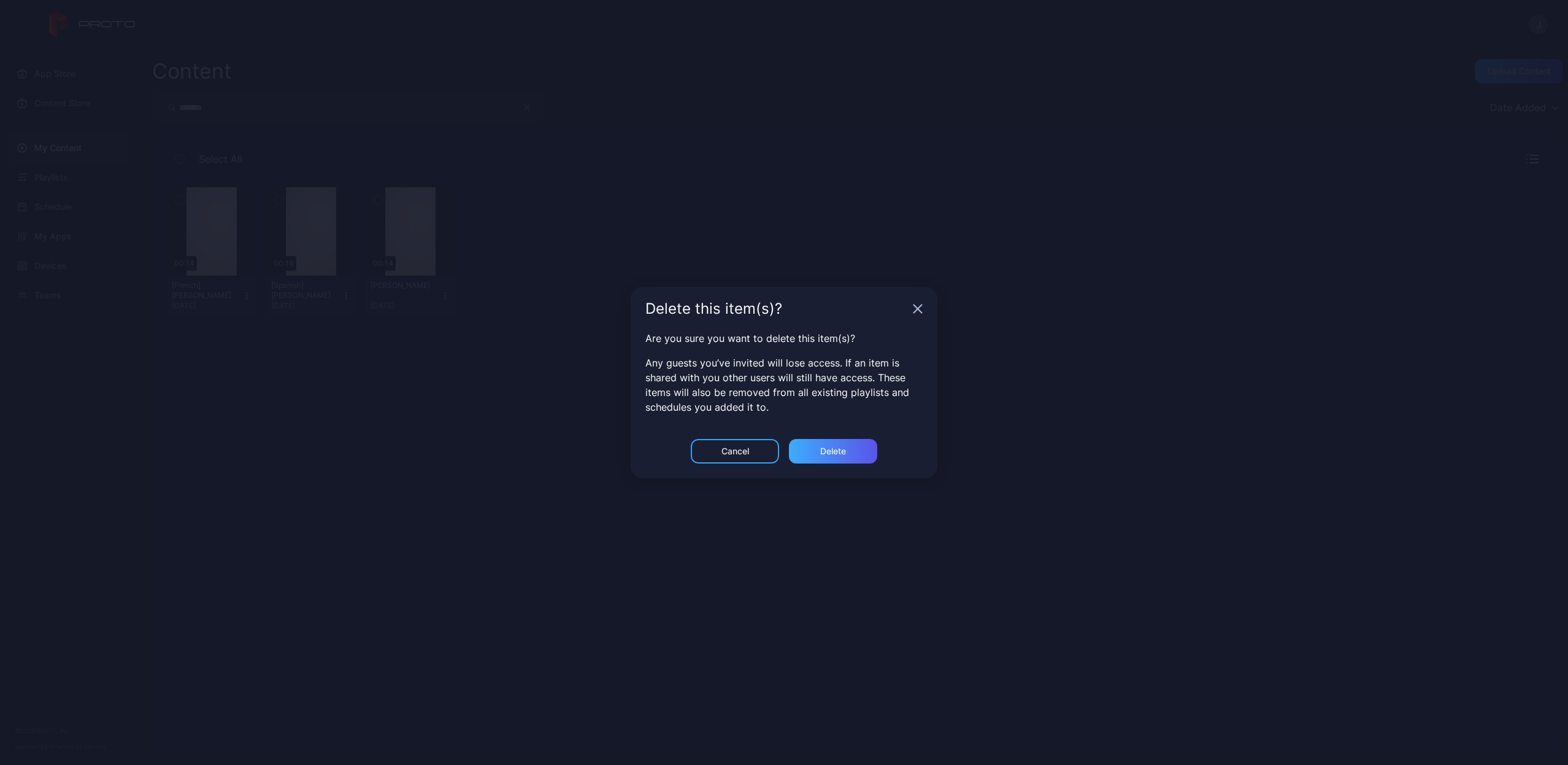
click at [855, 448] on div "Delete" at bounding box center [832, 451] width 88 height 25
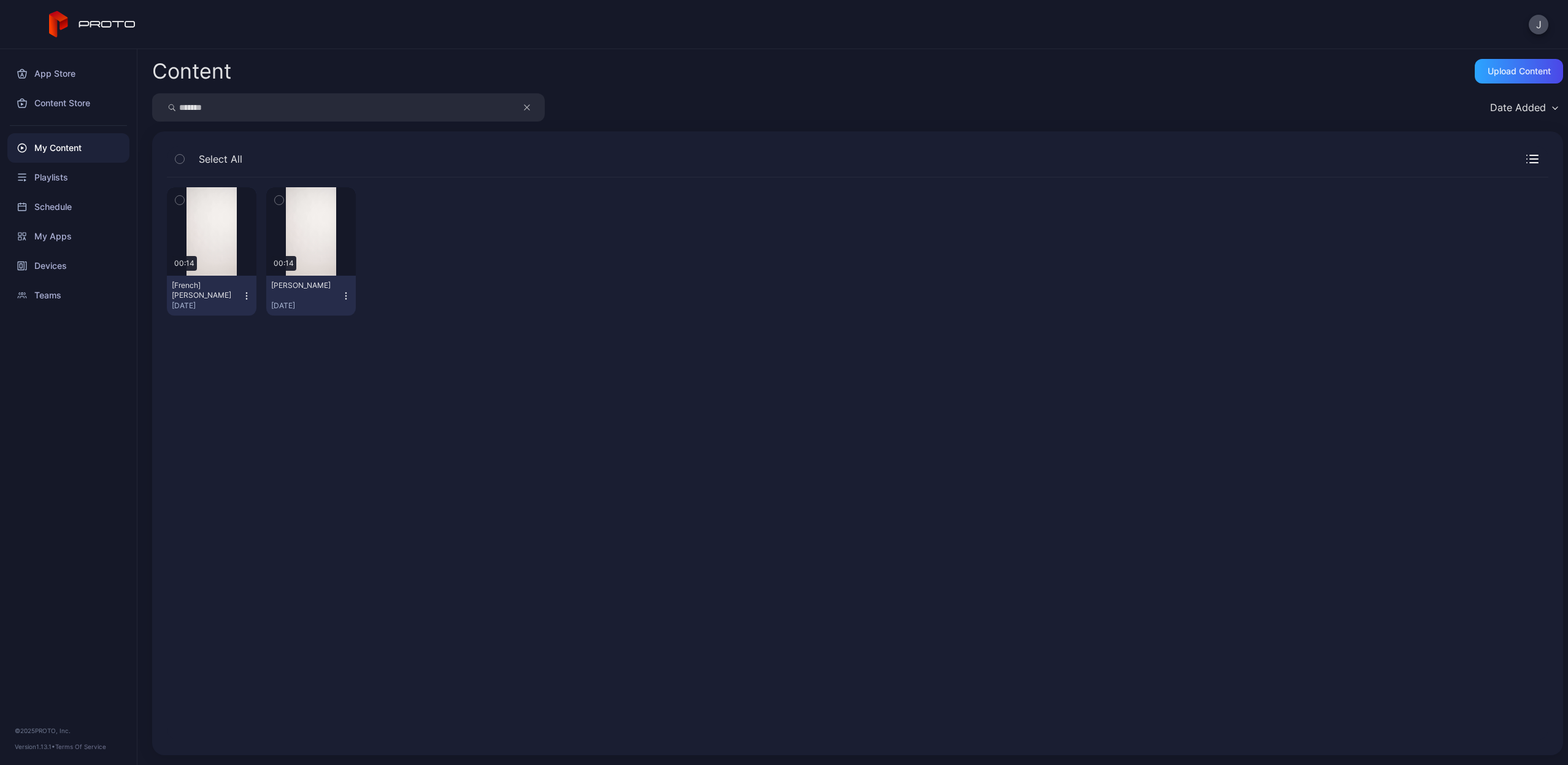
click at [246, 299] on icon "button" at bounding box center [246, 299] width 1 height 1
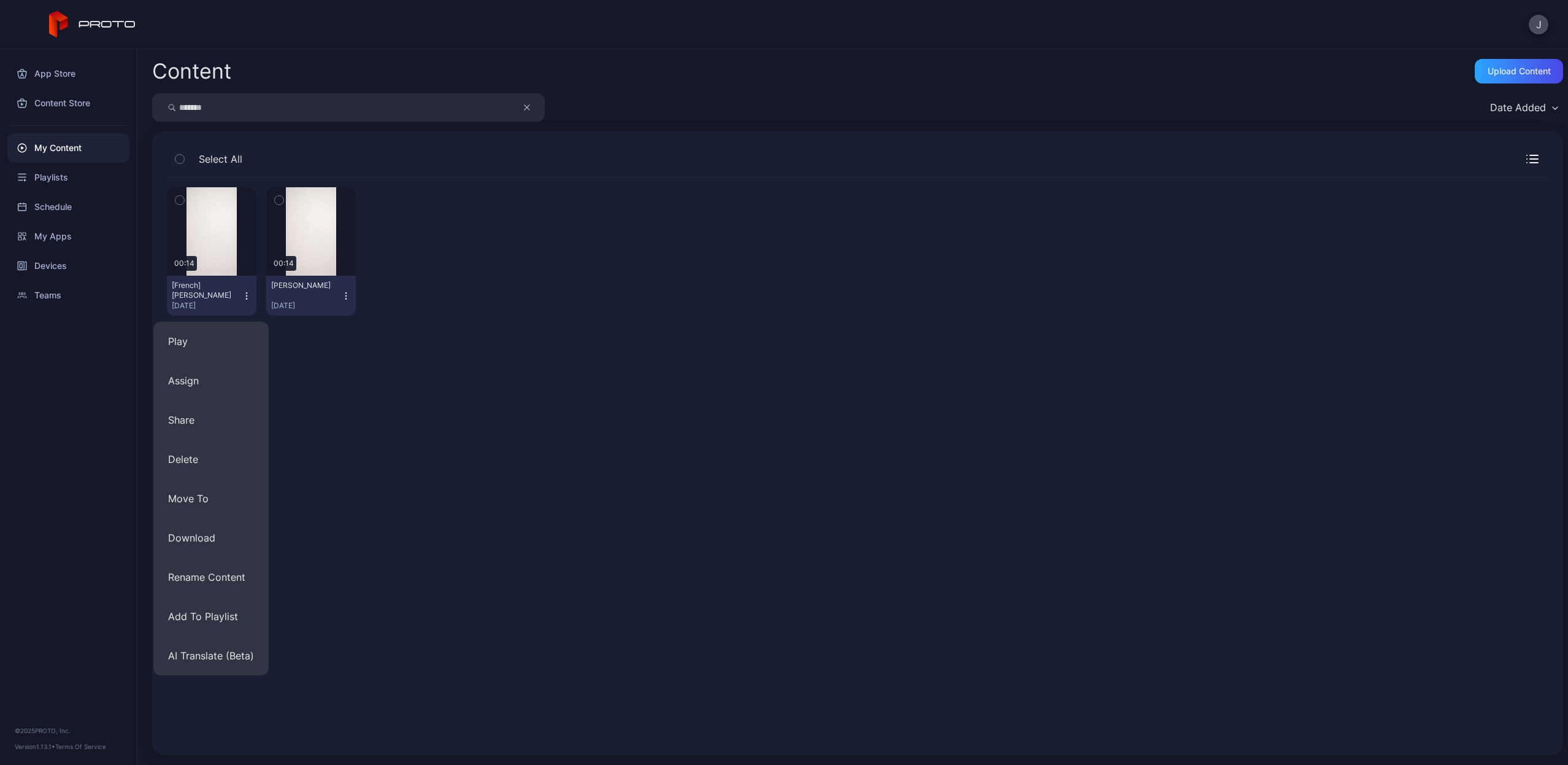
click at [388, 443] on div "Preview 00:14 [French] [PERSON_NAME] [DATE] Preview 00:14 [PERSON_NAME] [DATE]" at bounding box center [858, 459] width 1401 height 583
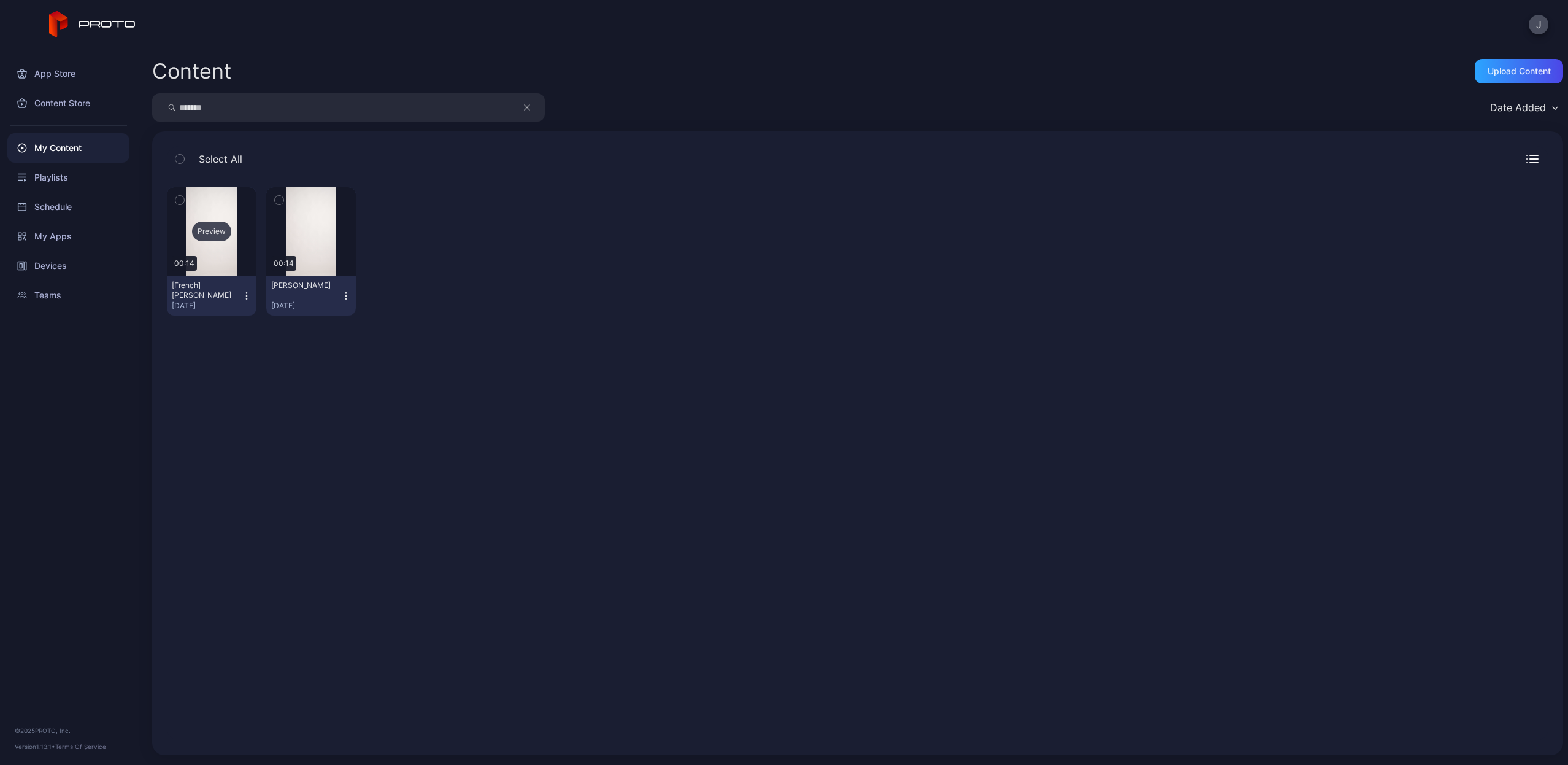
click at [211, 233] on div "Preview" at bounding box center [212, 231] width 39 height 20
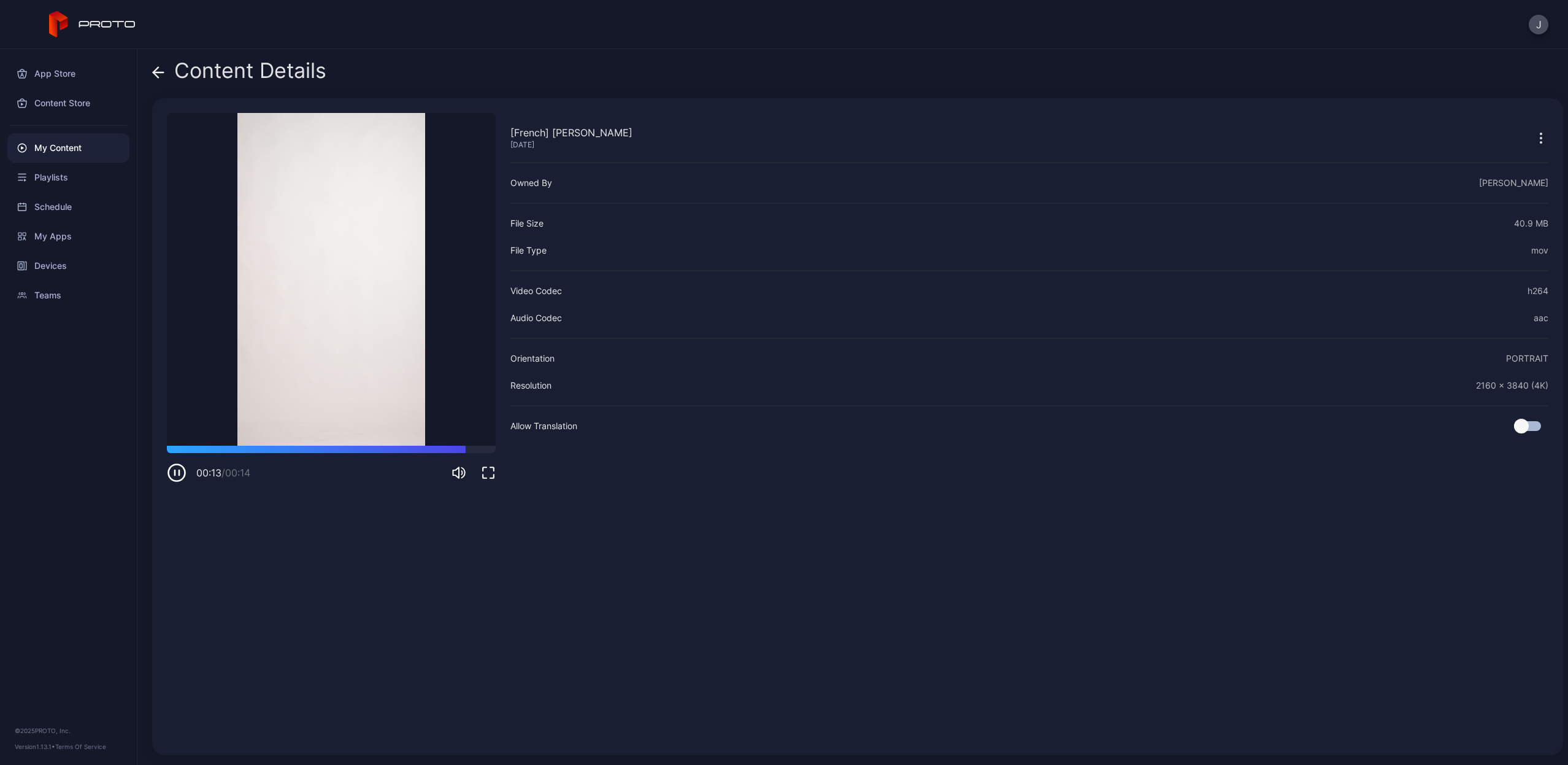
click at [166, 474] on div "[French] [PERSON_NAME] [DATE] Sorry, your browser doesn‘t support embedded vide…" at bounding box center [858, 426] width 1411 height 656
click at [175, 474] on icon "button" at bounding box center [175, 472] width 0 height 5
click at [157, 77] on icon at bounding box center [156, 72] width 5 height 10
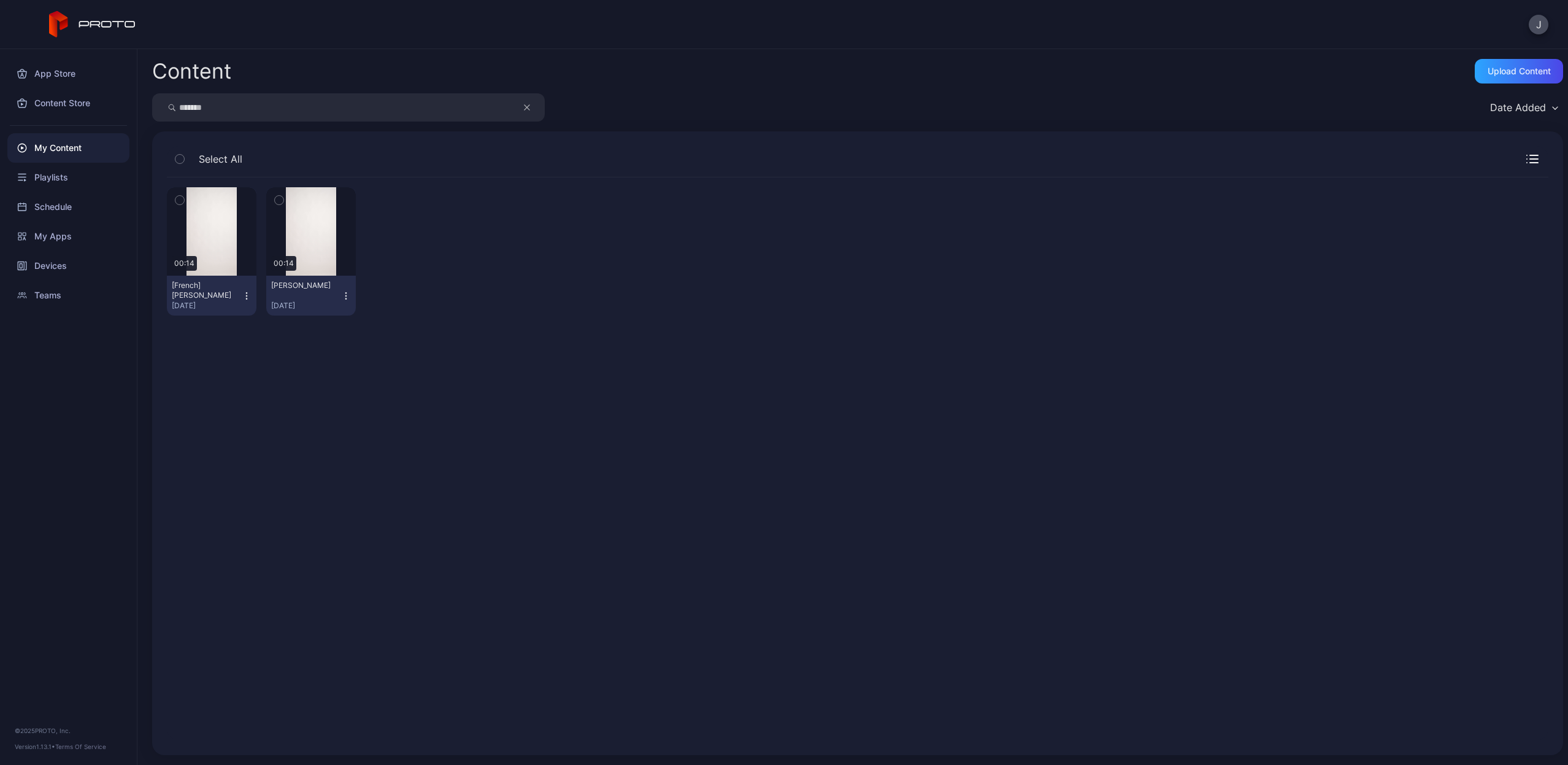
click at [243, 292] on icon "button" at bounding box center [246, 295] width 9 height 9
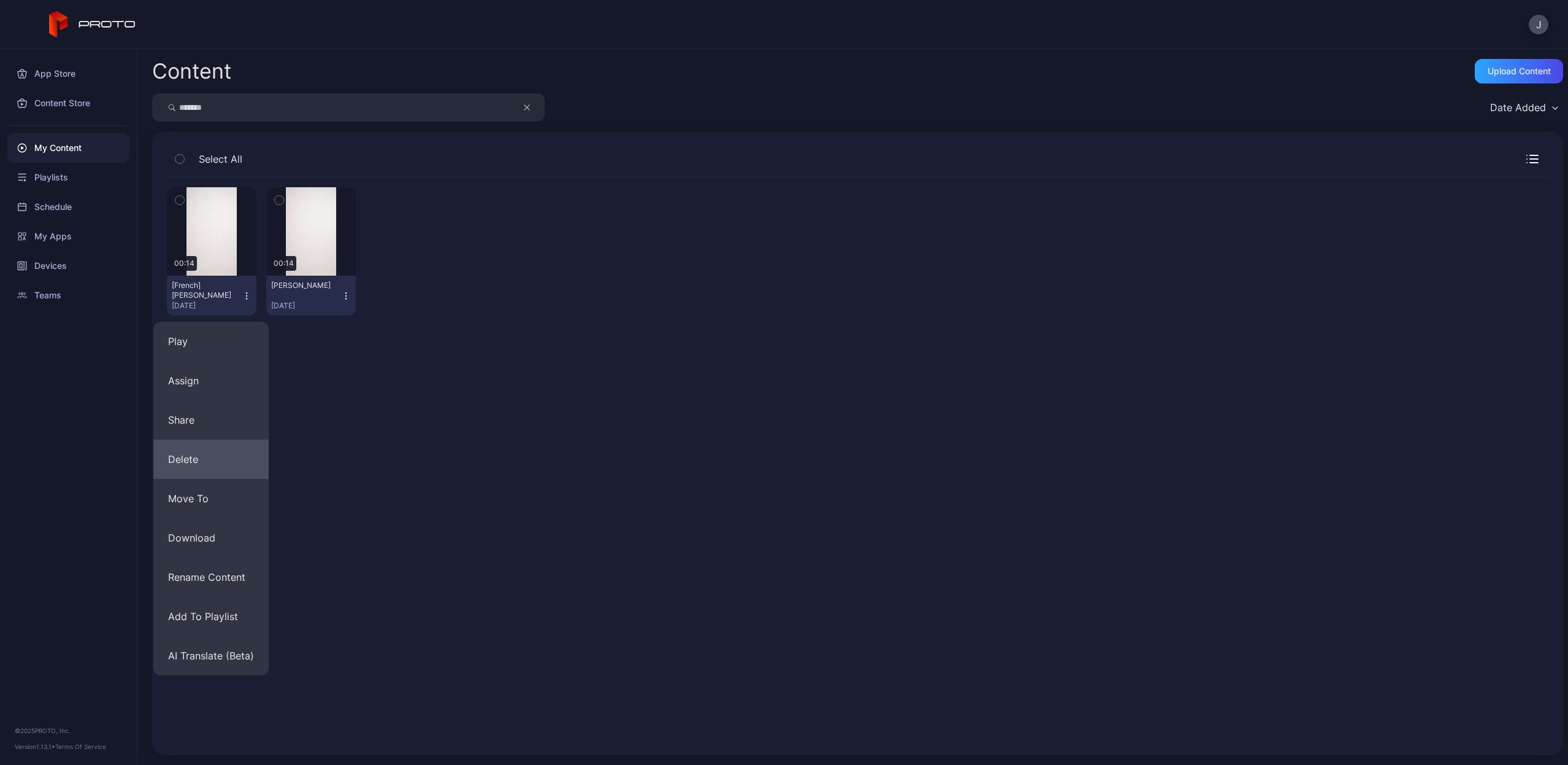
click at [197, 461] on button "Delete" at bounding box center [210, 460] width 115 height 39
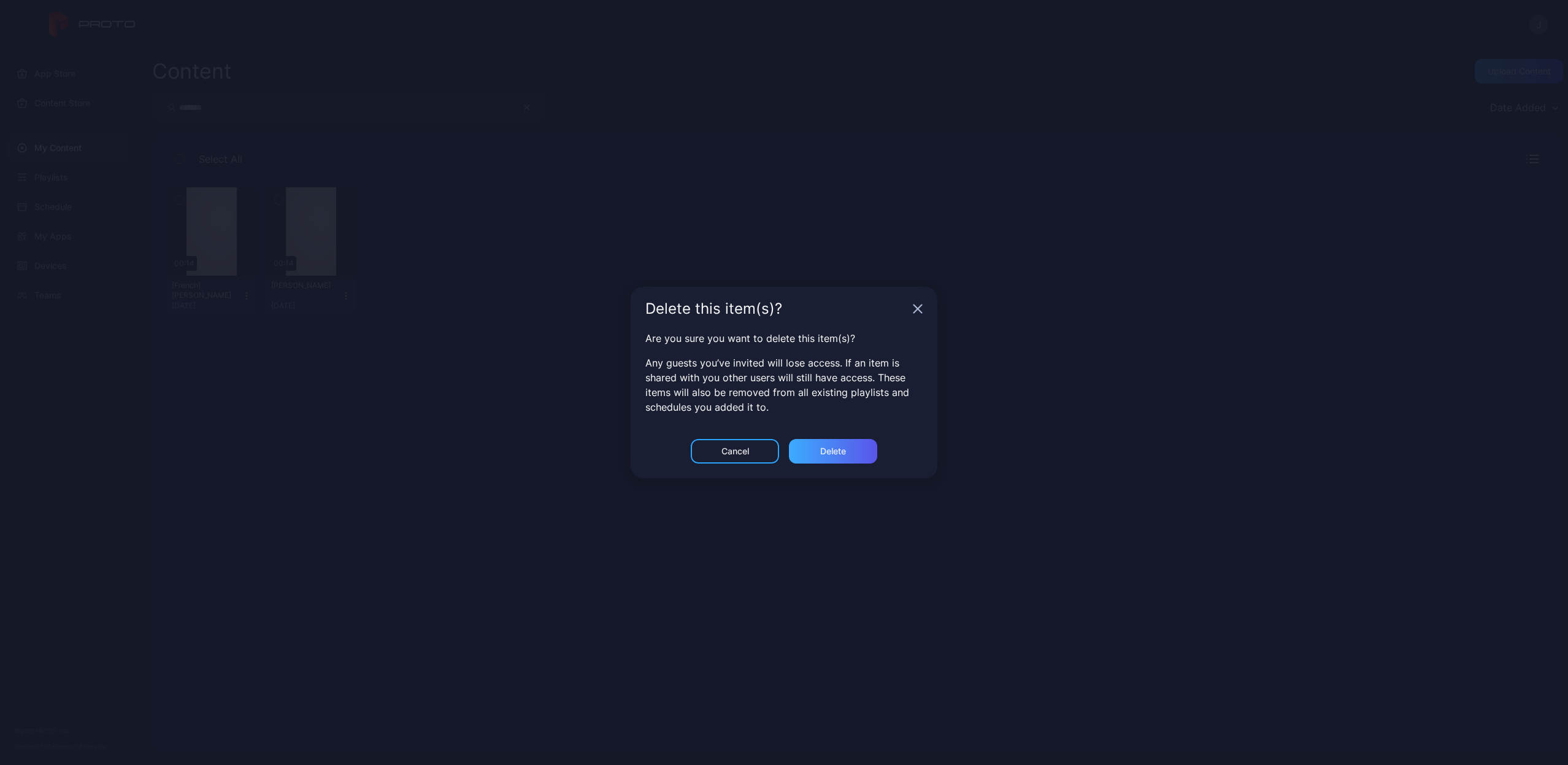
click at [861, 453] on div "Delete" at bounding box center [832, 451] width 88 height 25
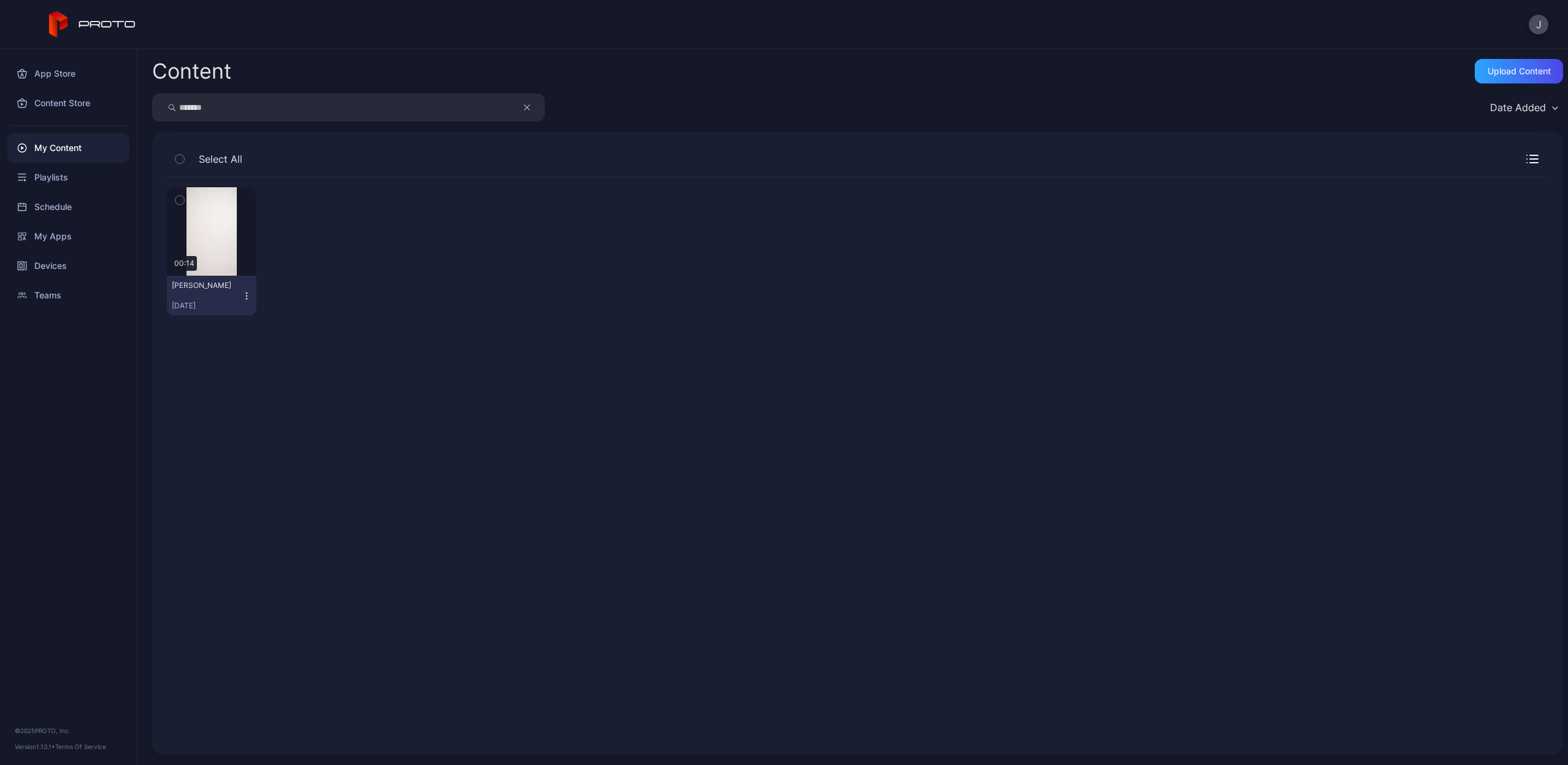
click at [525, 106] on icon "button" at bounding box center [527, 107] width 6 height 15
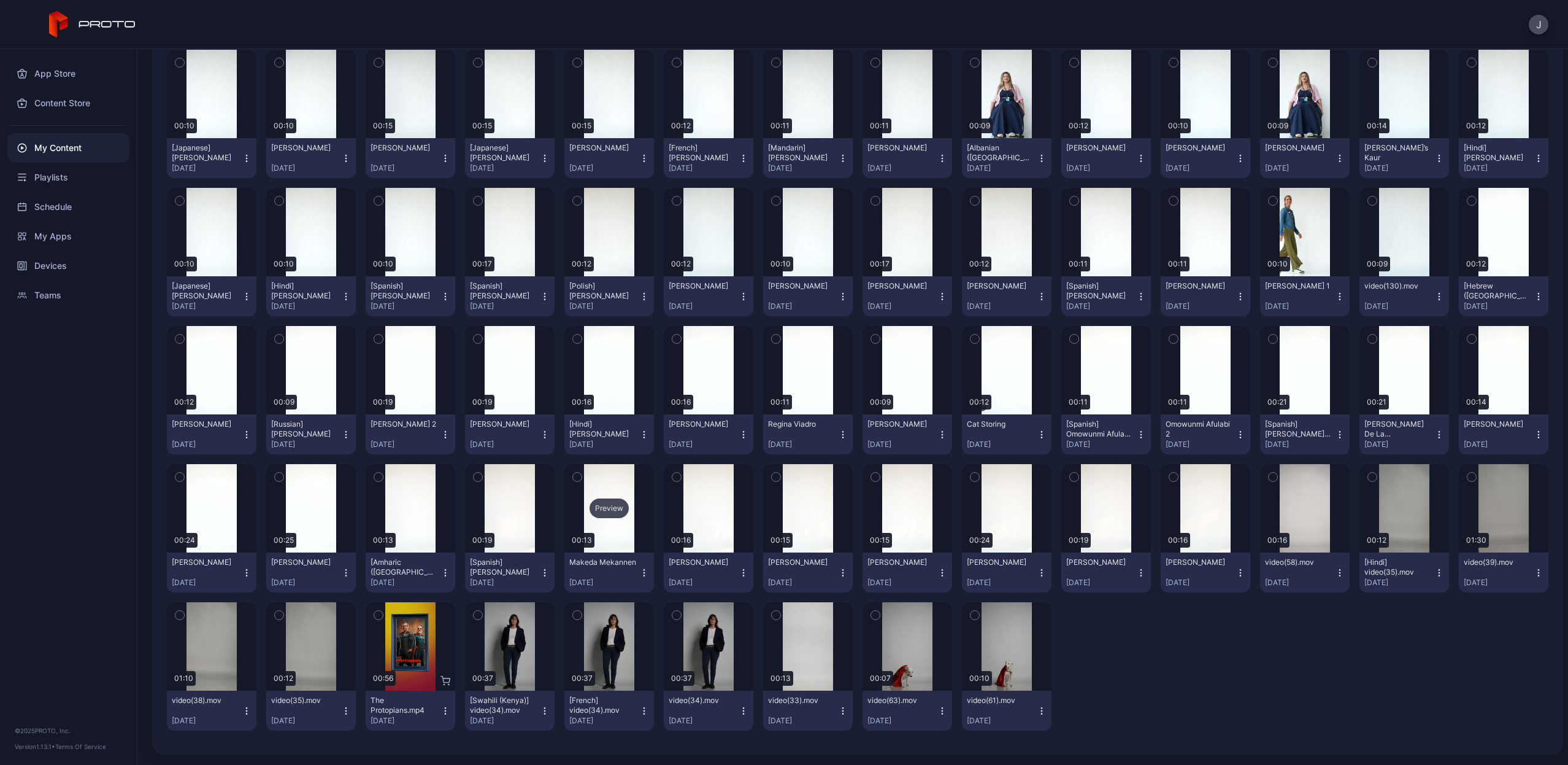
click at [612, 507] on div "Preview" at bounding box center [609, 507] width 39 height 20
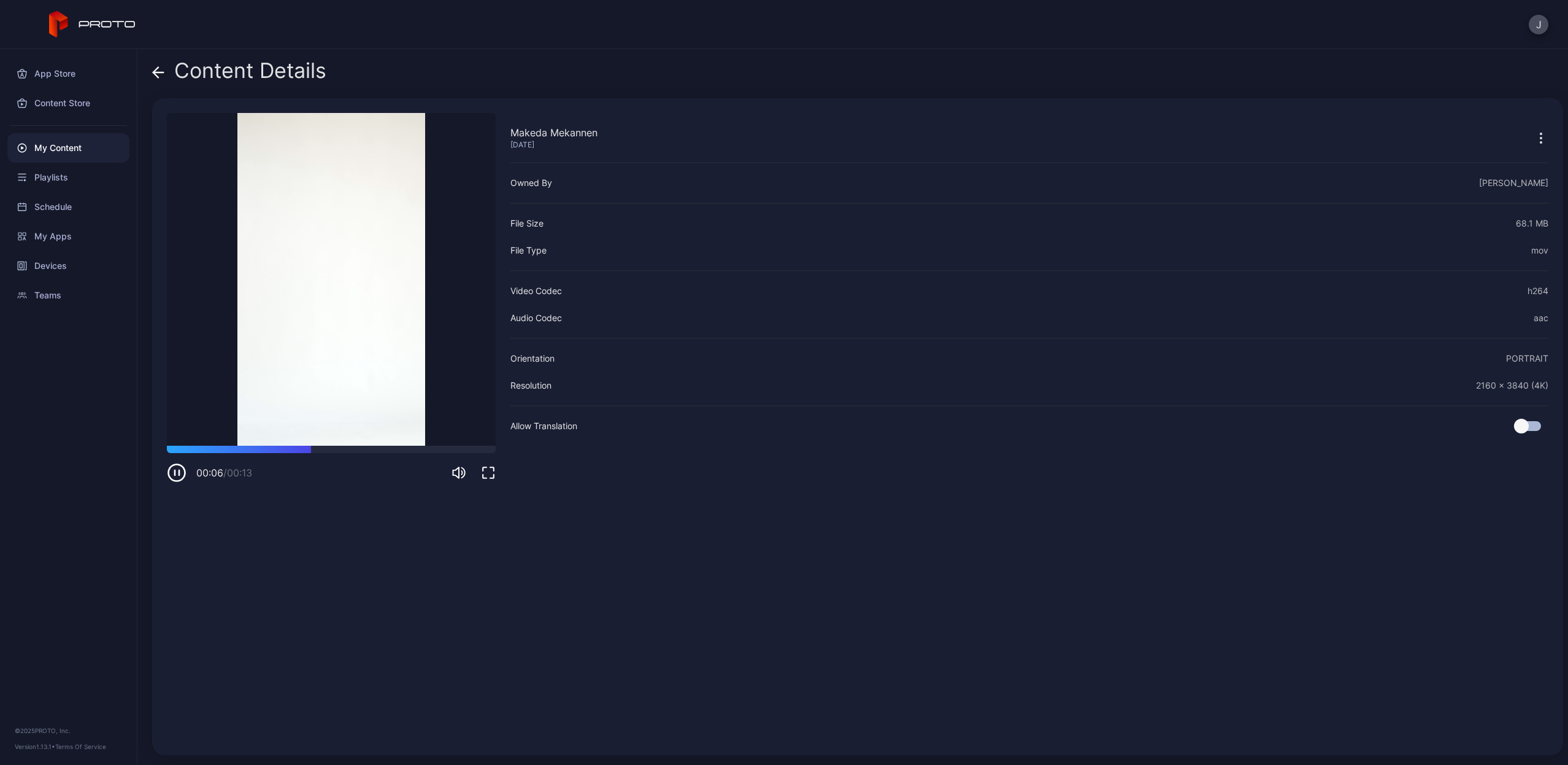
click at [180, 472] on icon "button" at bounding box center [176, 472] width 20 height 20
click at [154, 74] on icon at bounding box center [156, 72] width 5 height 10
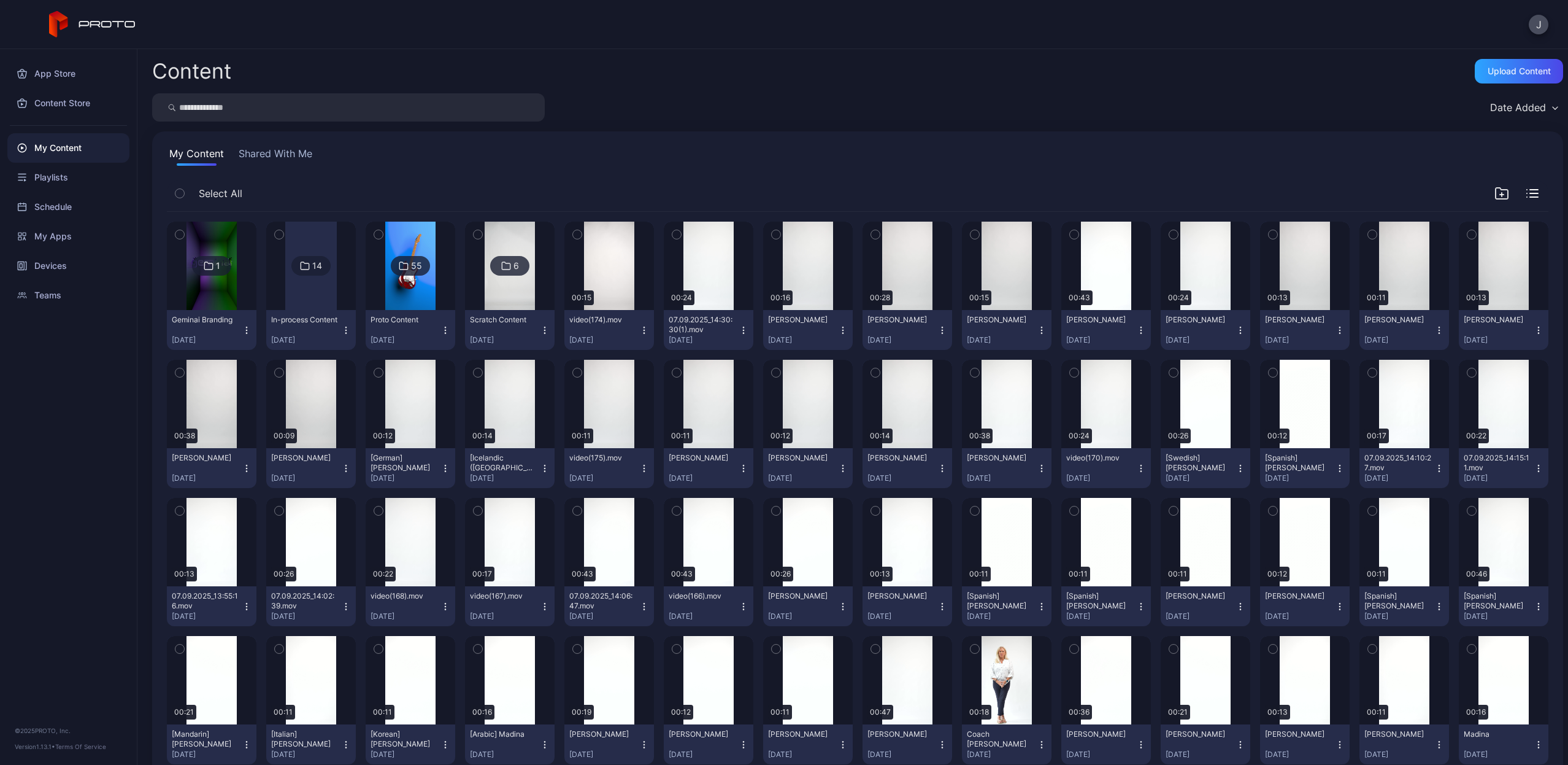
scroll to position [1414, 0]
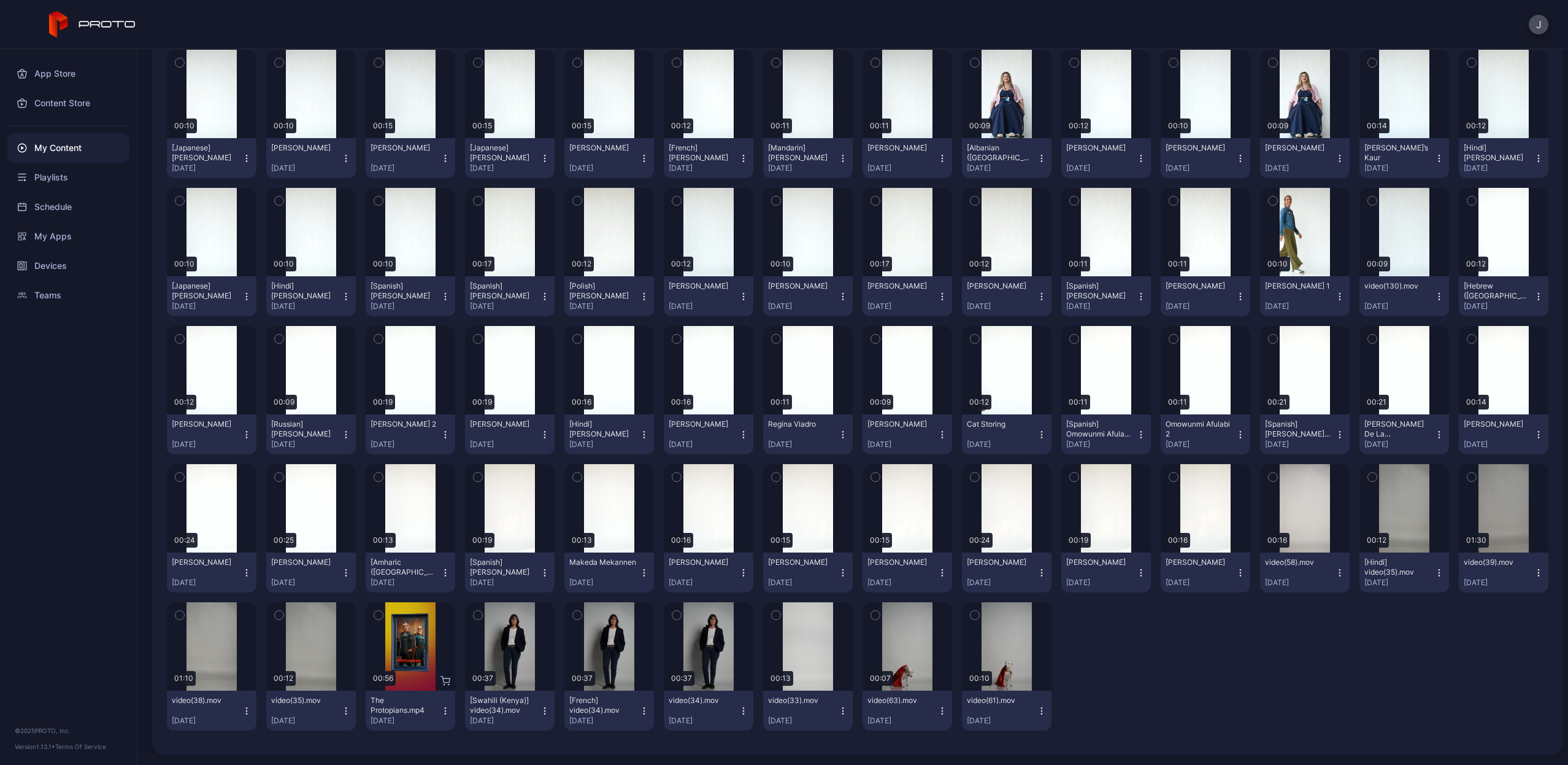
click at [639, 572] on icon "button" at bounding box center [643, 572] width 9 height 9
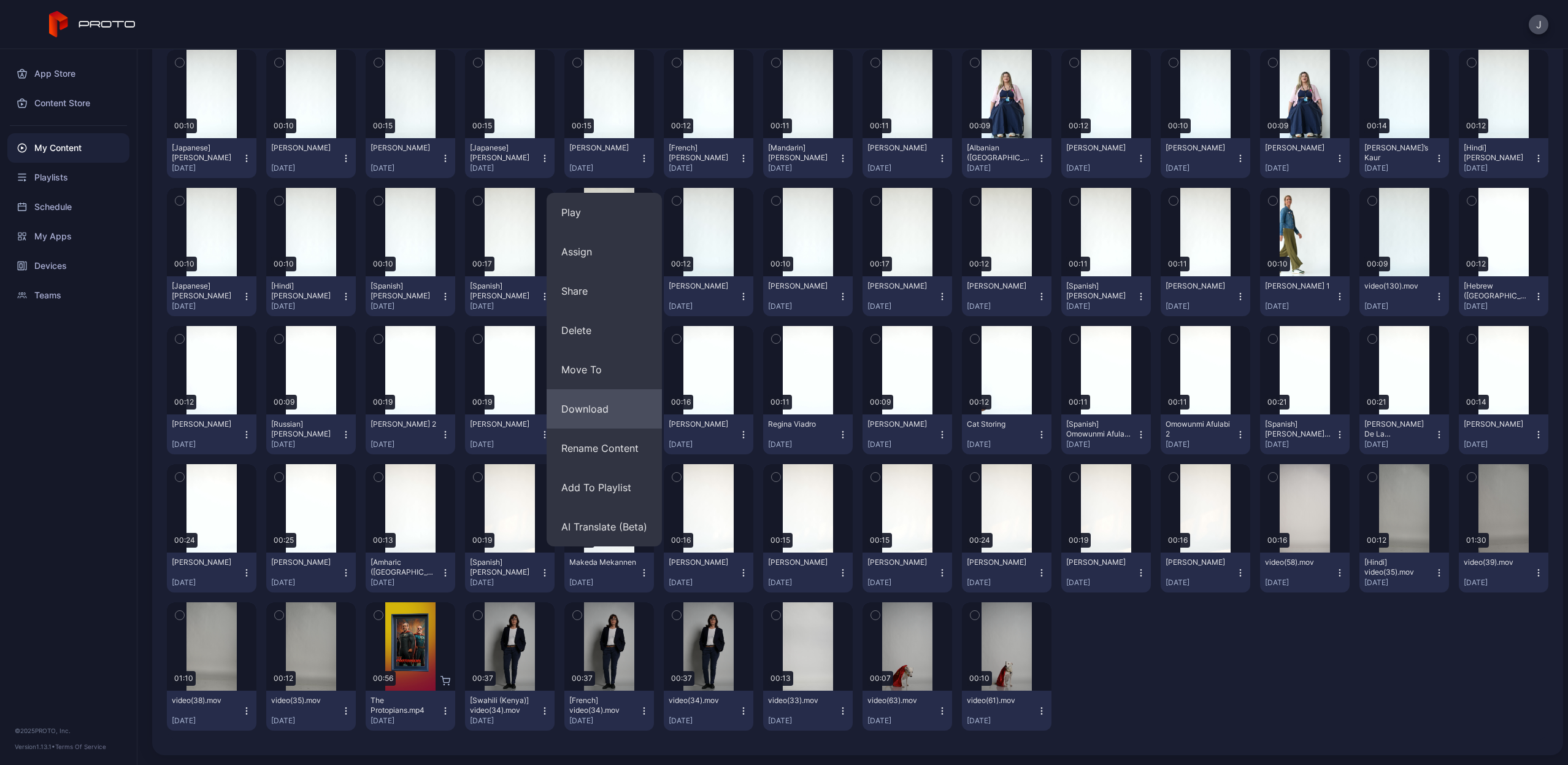
click at [612, 399] on button "Download" at bounding box center [604, 409] width 115 height 39
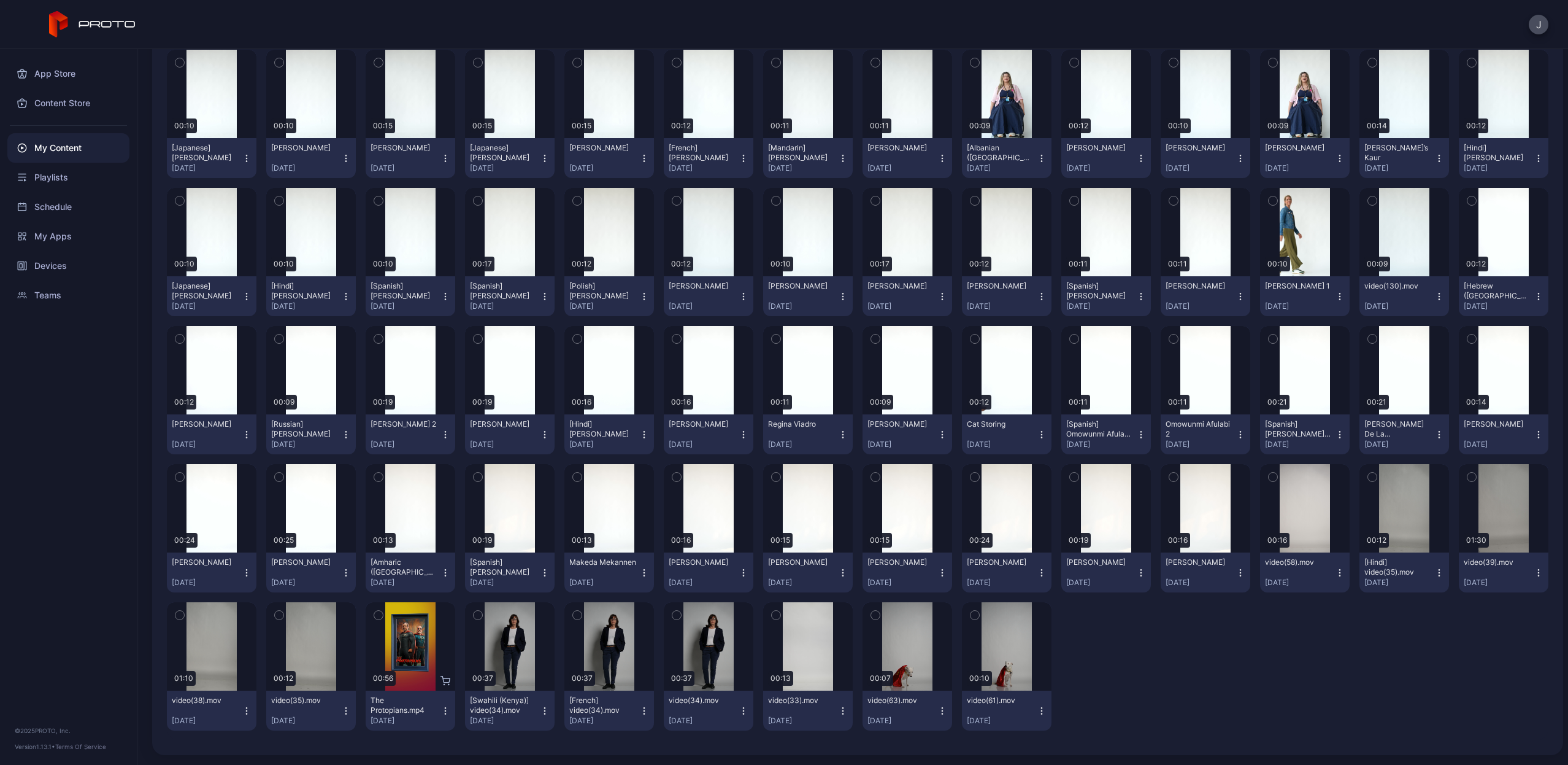
scroll to position [0, 0]
click at [540, 573] on icon "button" at bounding box center [544, 572] width 9 height 9
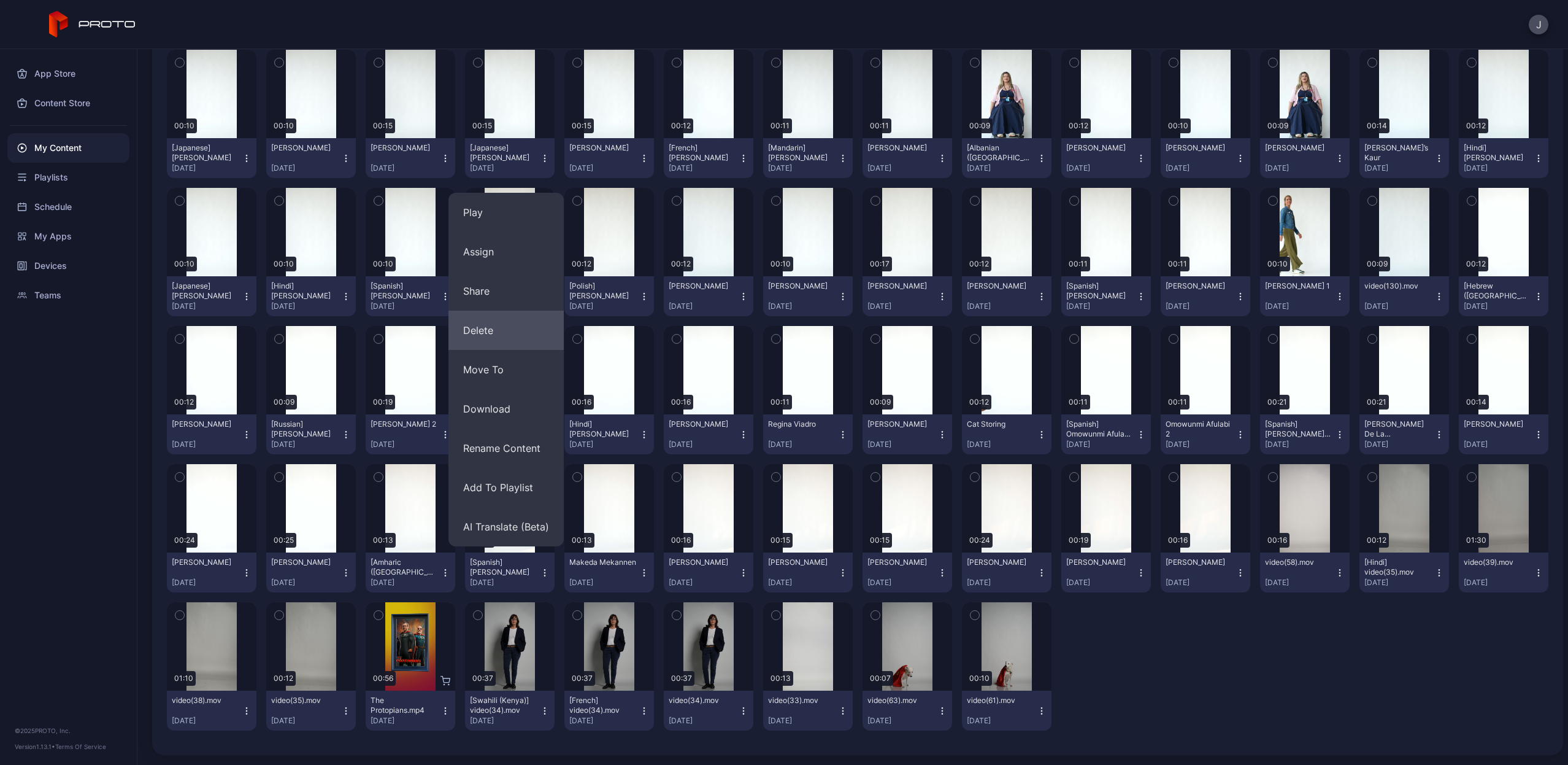
click at [510, 332] on button "Delete" at bounding box center [506, 330] width 115 height 39
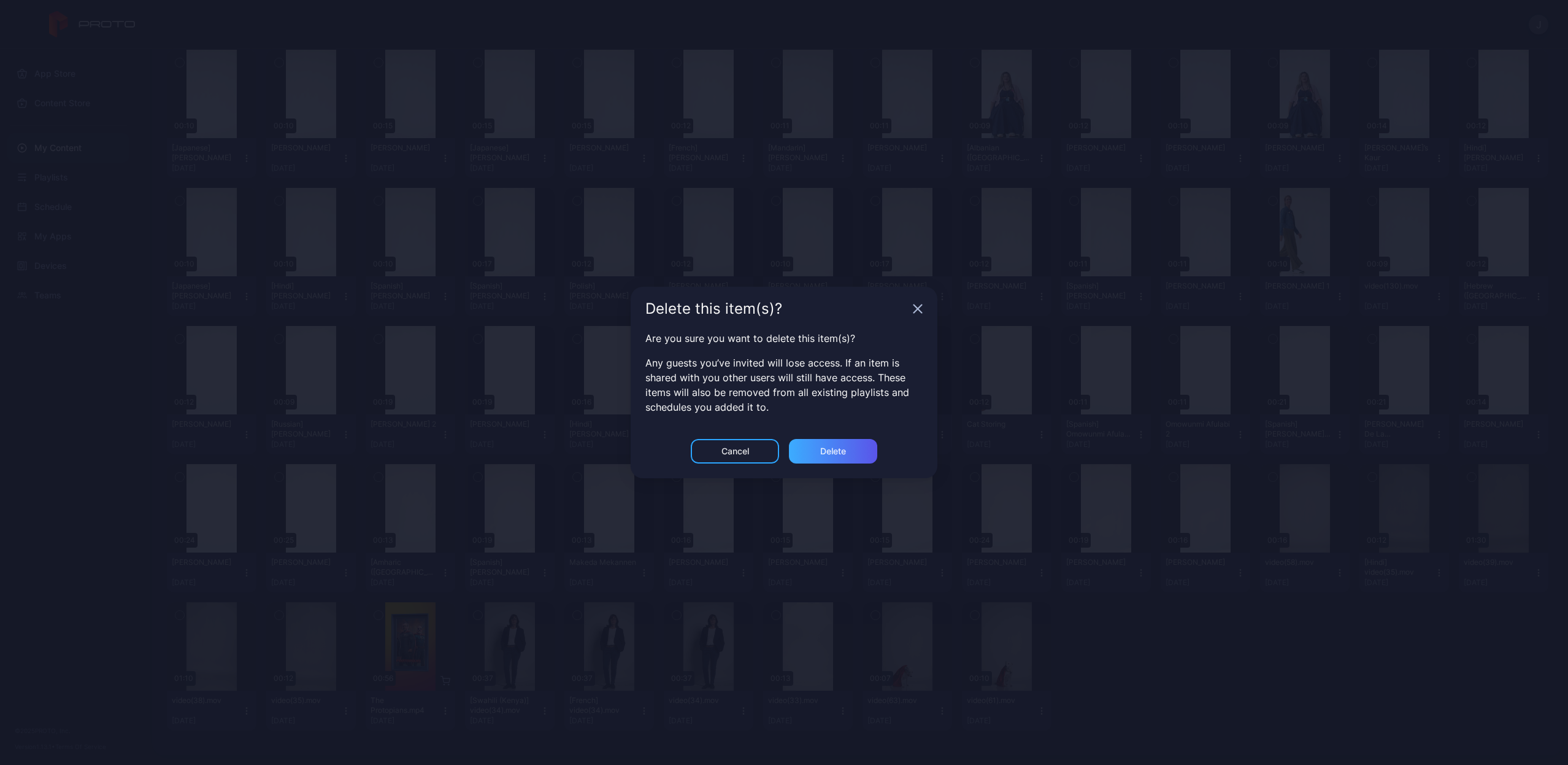
click at [830, 459] on div "Delete" at bounding box center [832, 451] width 88 height 25
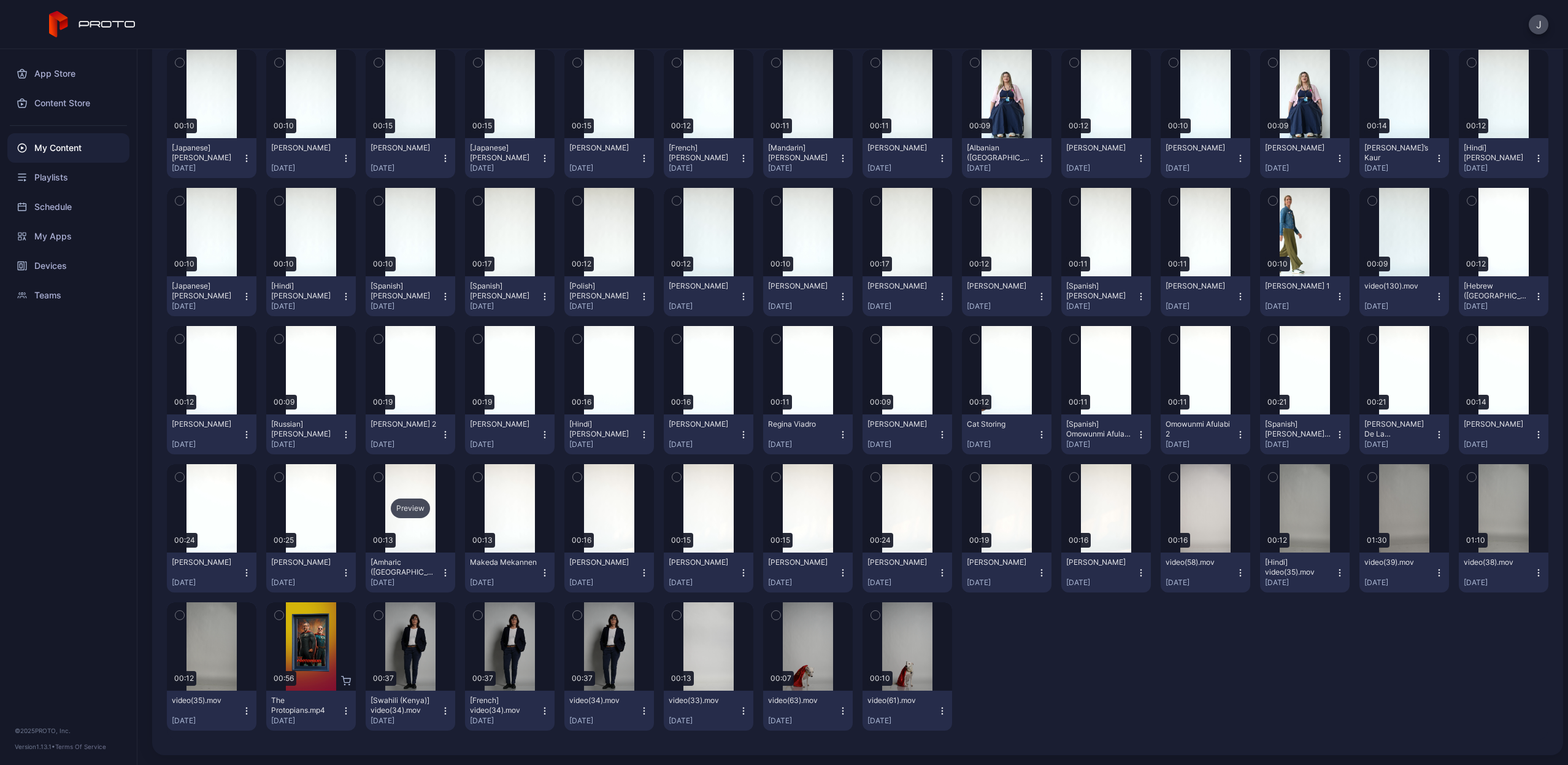
click at [412, 508] on div "Preview" at bounding box center [411, 507] width 39 height 20
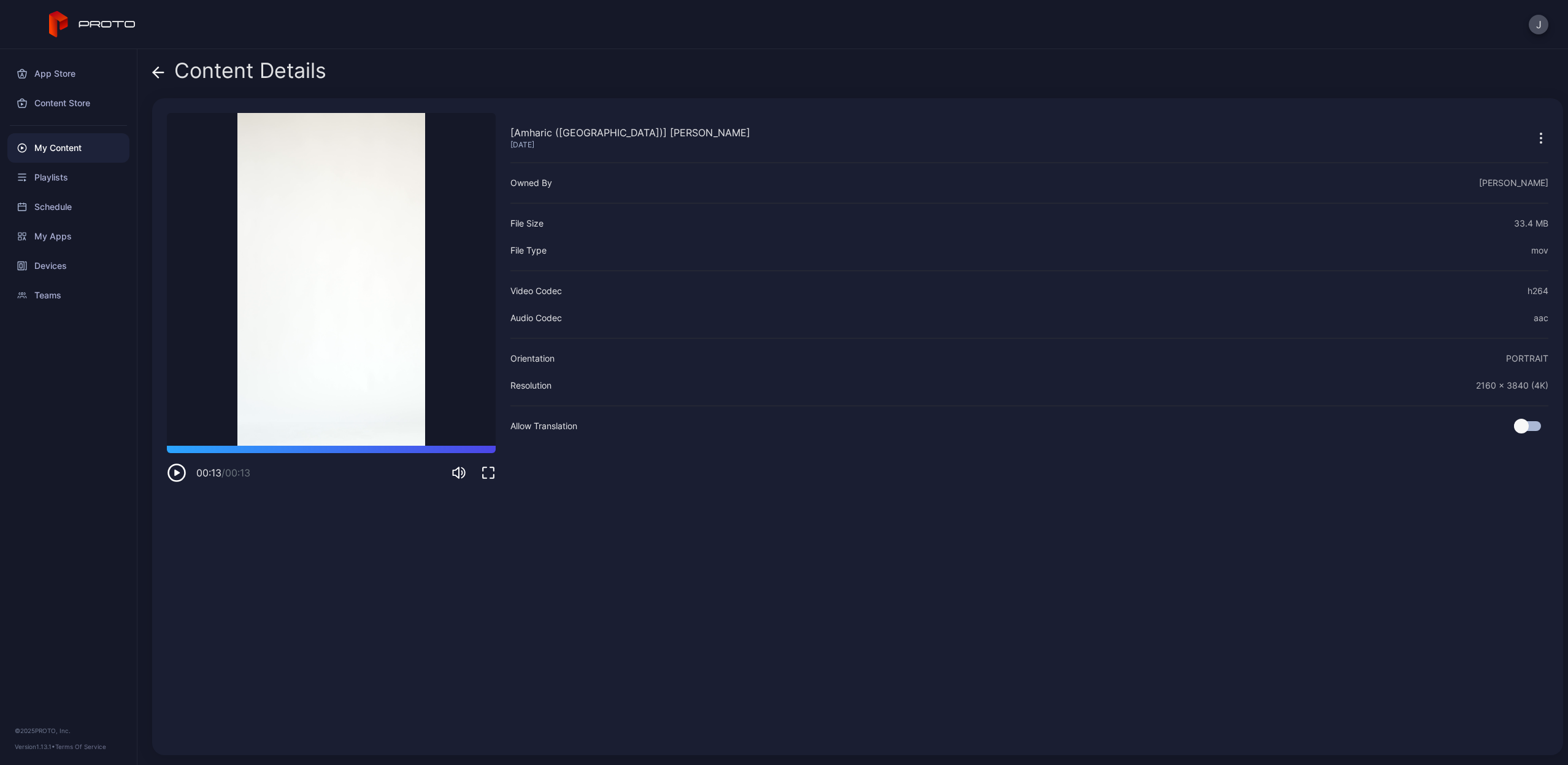
click at [159, 75] on icon at bounding box center [158, 72] width 12 height 12
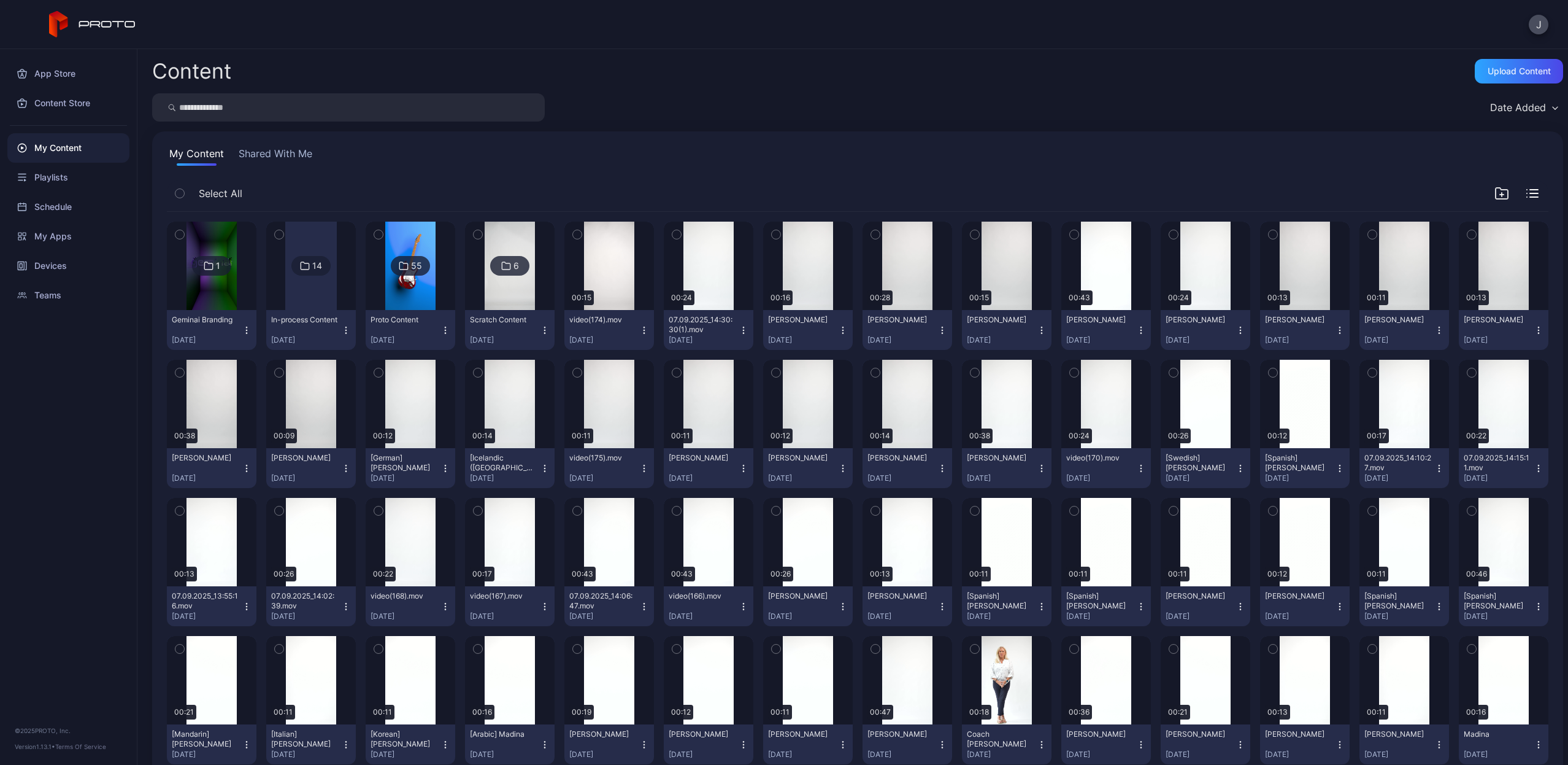
scroll to position [1414, 0]
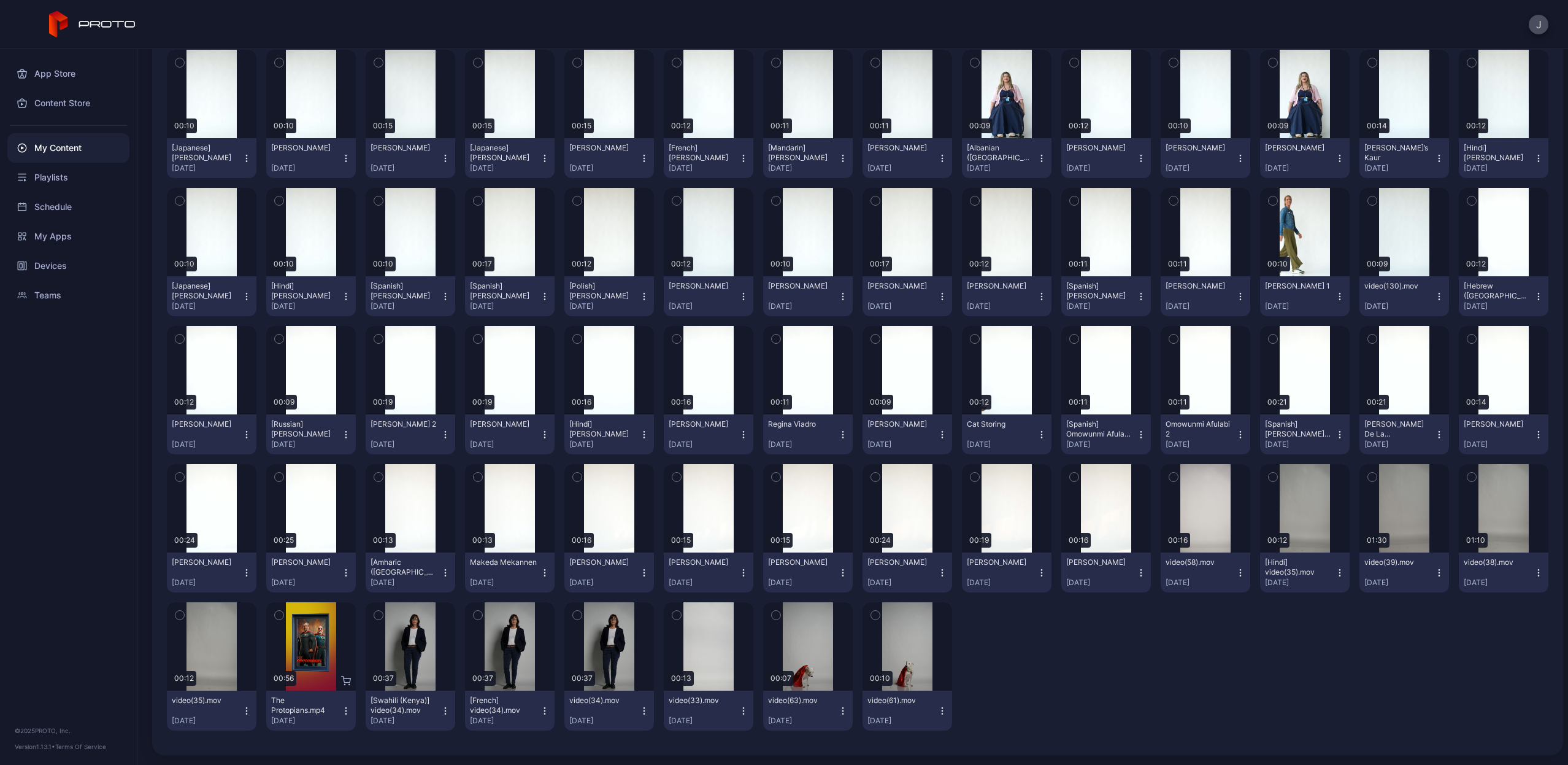
click at [445, 570] on icon "button" at bounding box center [445, 569] width 1 height 1
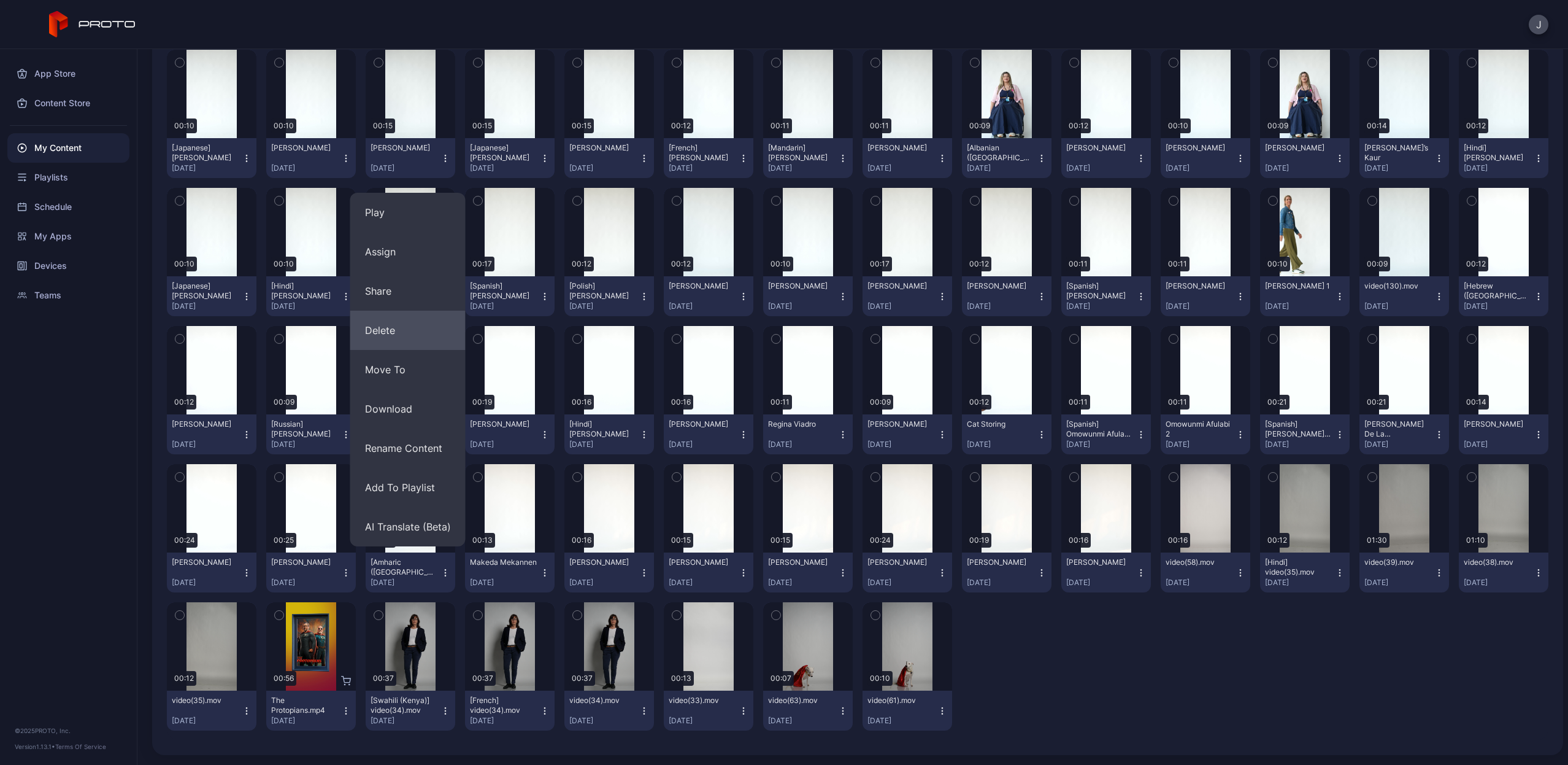
click at [402, 334] on button "Delete" at bounding box center [408, 330] width 115 height 39
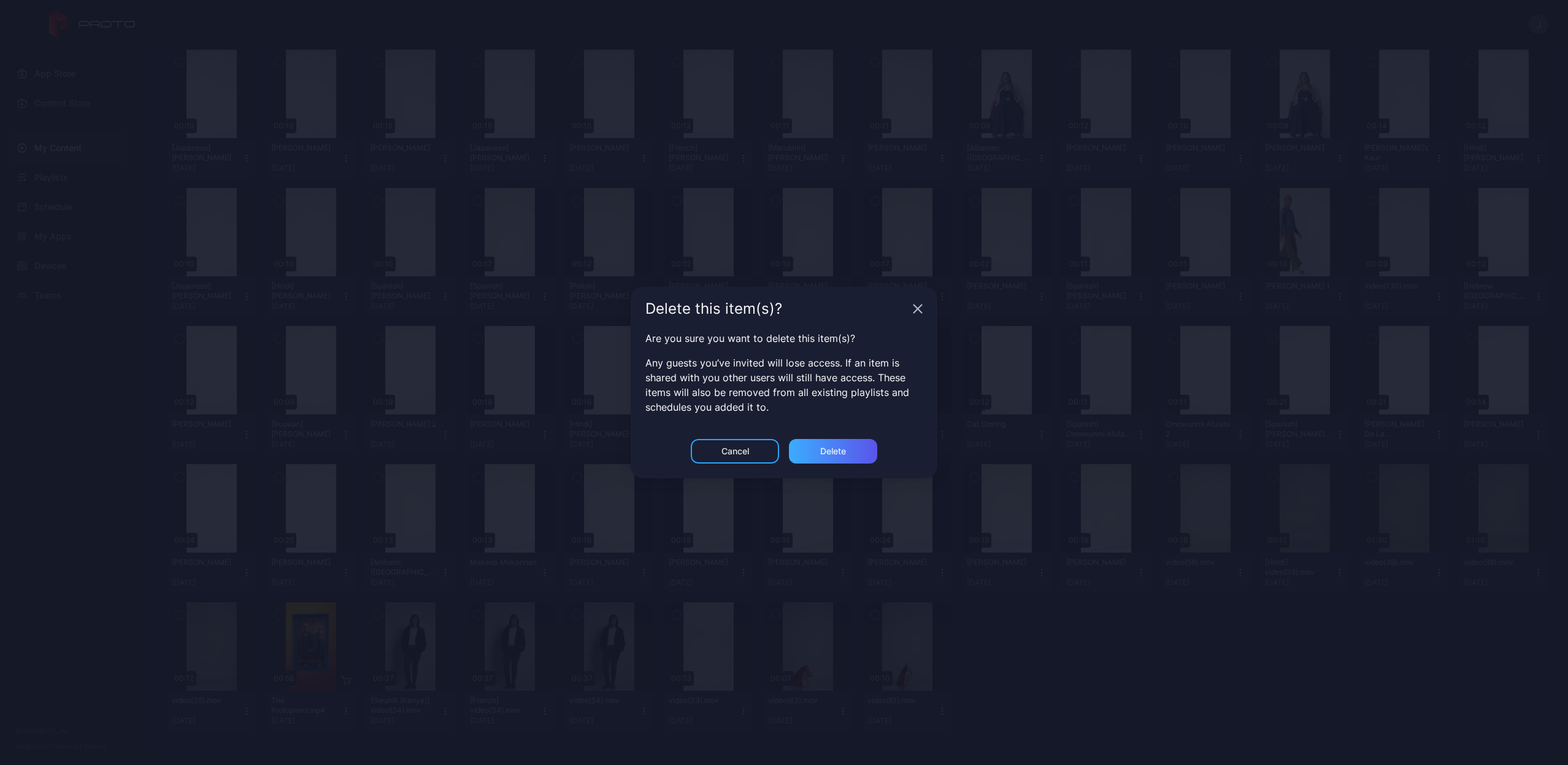
click at [825, 457] on div "Delete" at bounding box center [832, 451] width 88 height 25
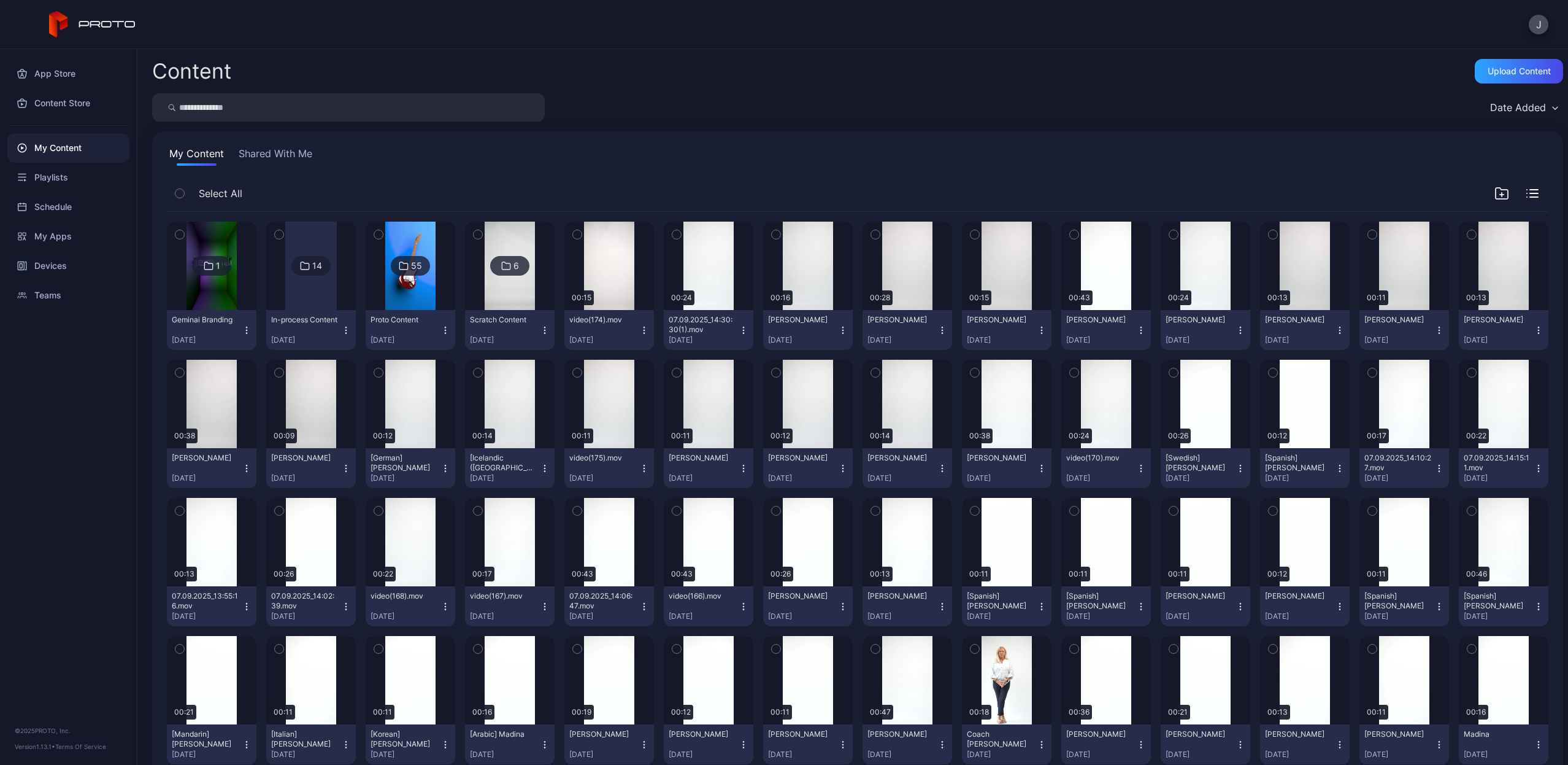
scroll to position [0, 0]
click at [386, 90] on div "Content Upload Content Date Added My Content Shared With Me Select All 1 Gemina…" at bounding box center [853, 406] width 1431 height 715
click at [389, 98] on input "search" at bounding box center [348, 107] width 393 height 28
type input "*****"
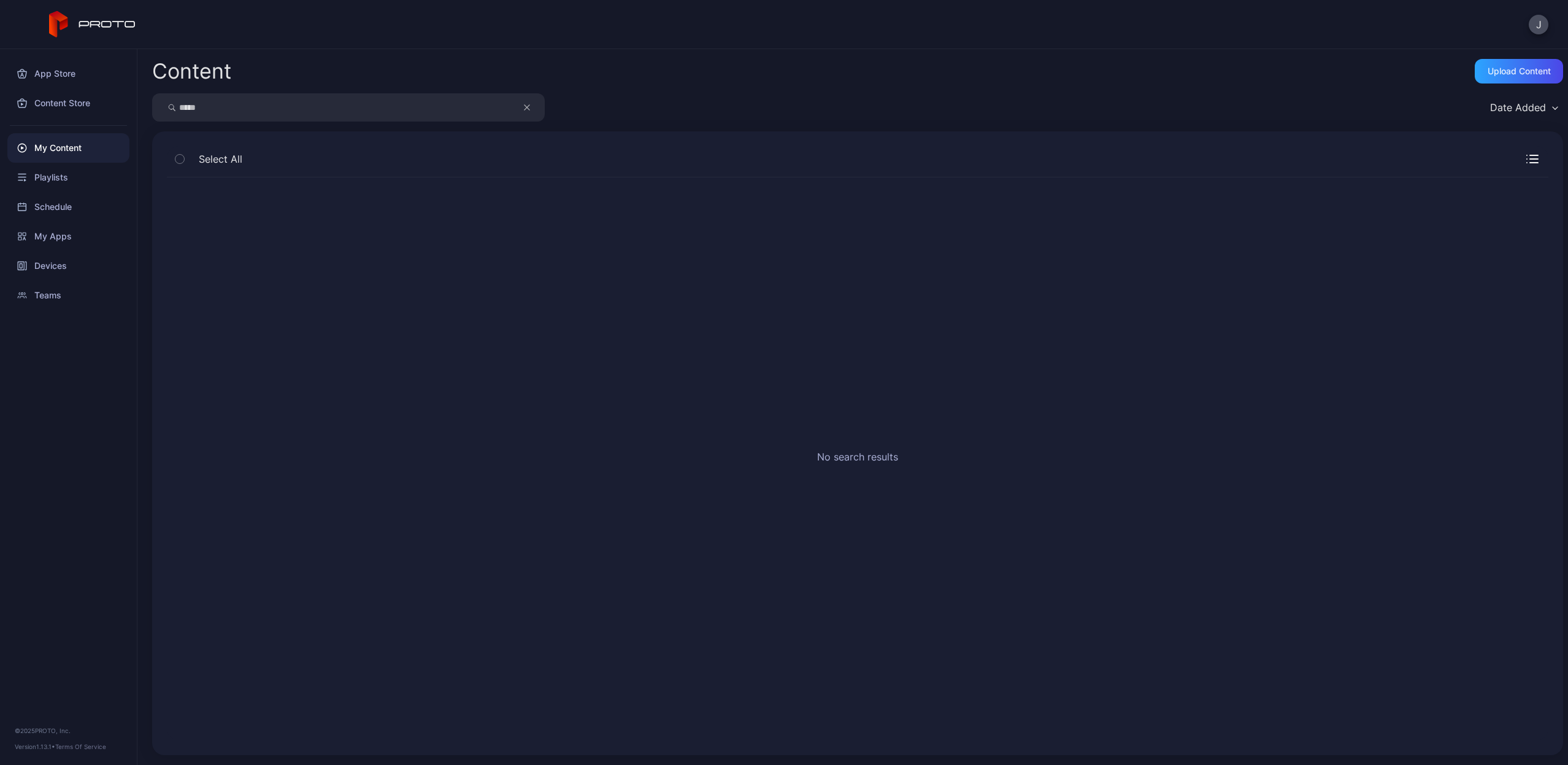
click at [535, 109] on button "button" at bounding box center [533, 107] width 23 height 28
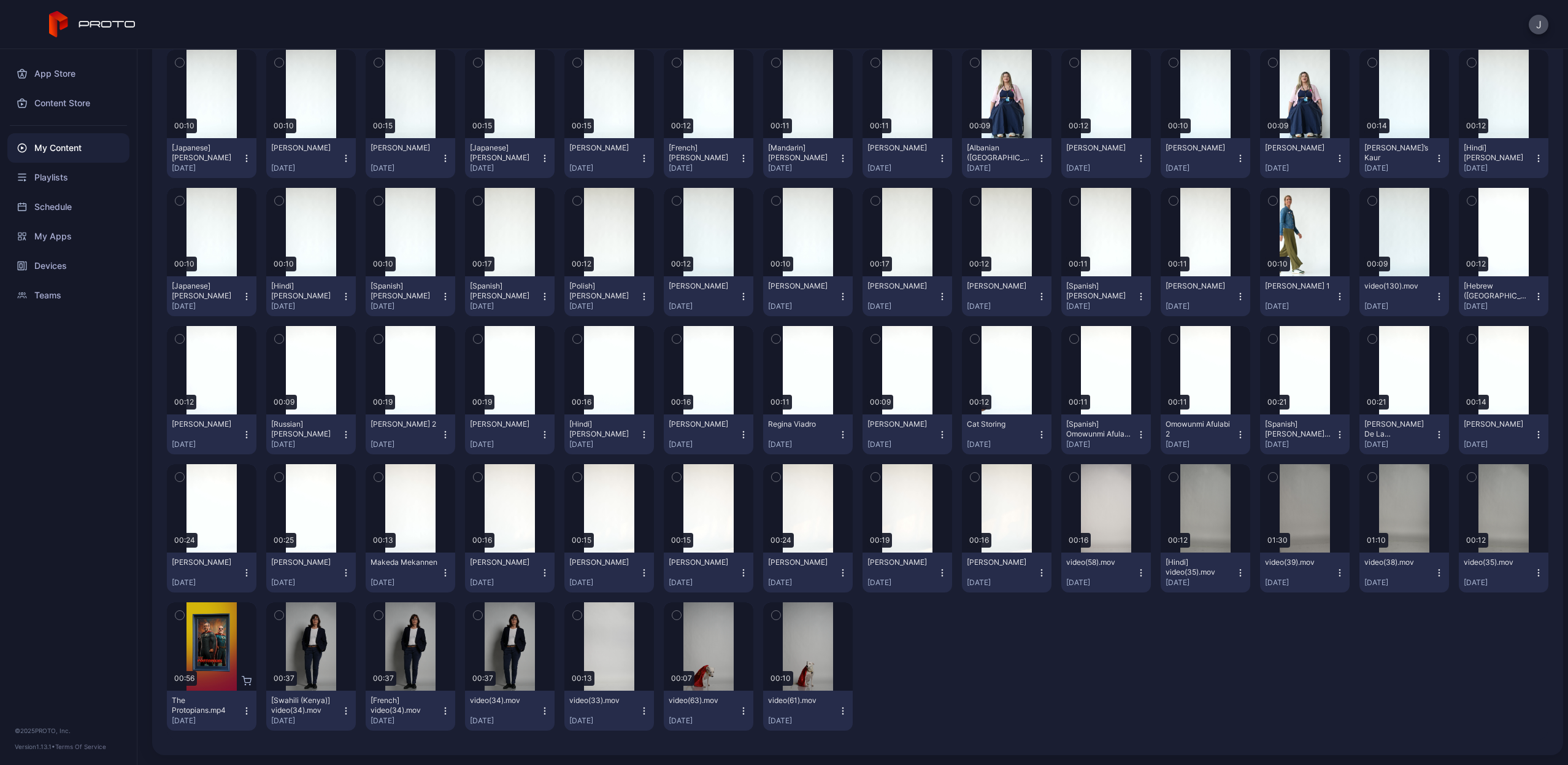
click at [1534, 300] on icon "button" at bounding box center [1538, 296] width 9 height 9
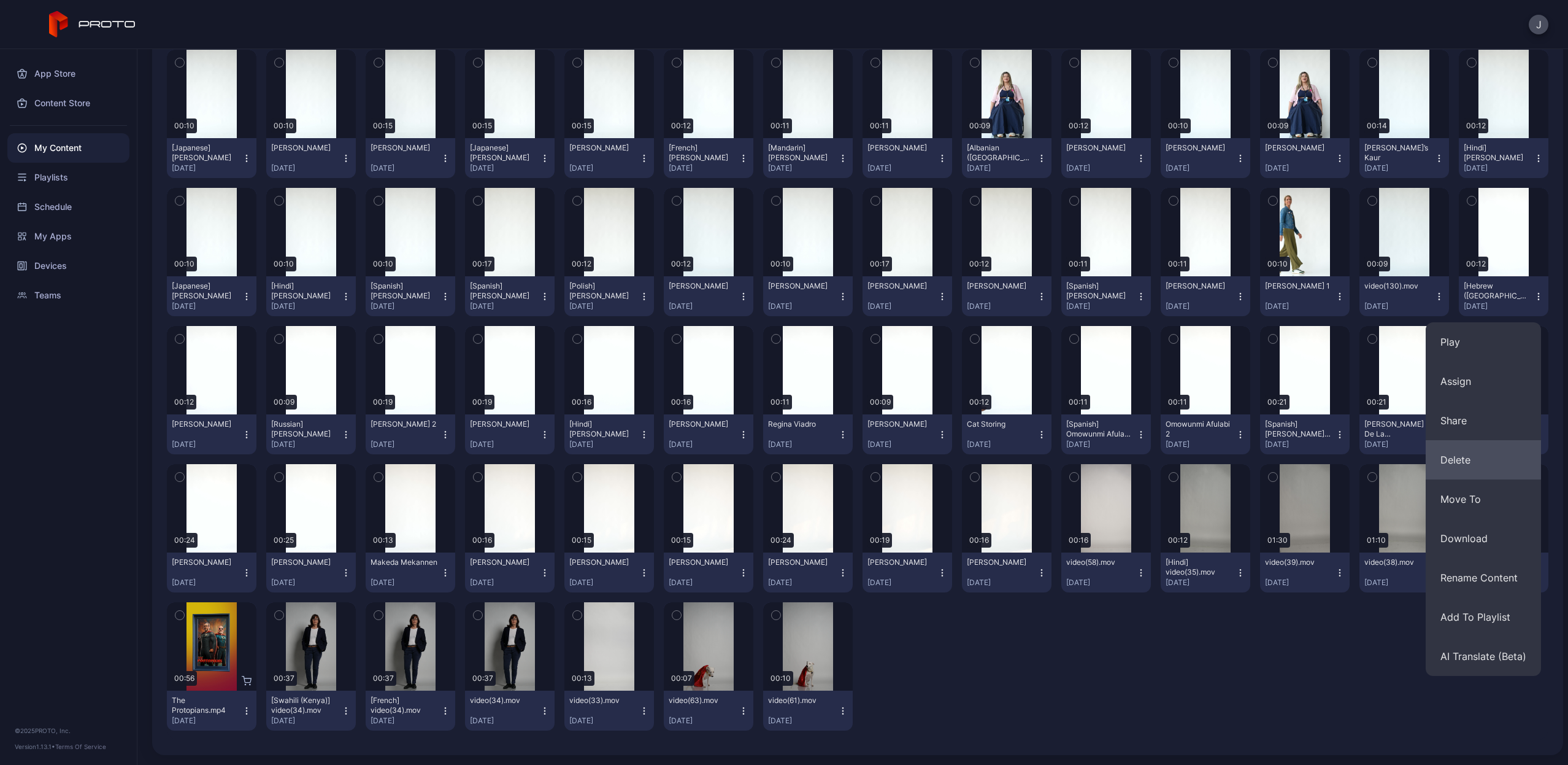
click at [1488, 455] on button "Delete" at bounding box center [1483, 460] width 115 height 39
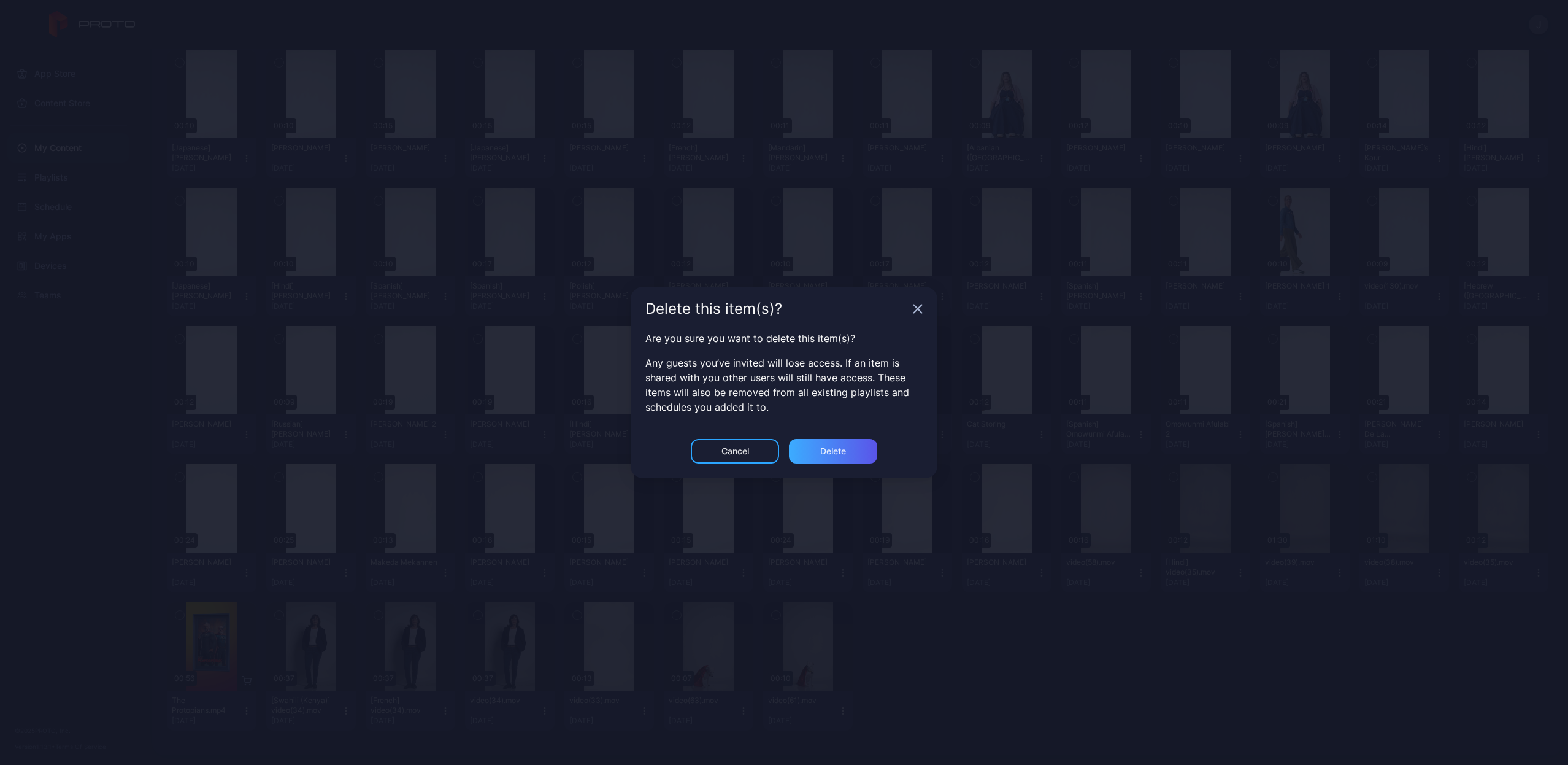
click at [860, 454] on div "Delete" at bounding box center [832, 451] width 88 height 25
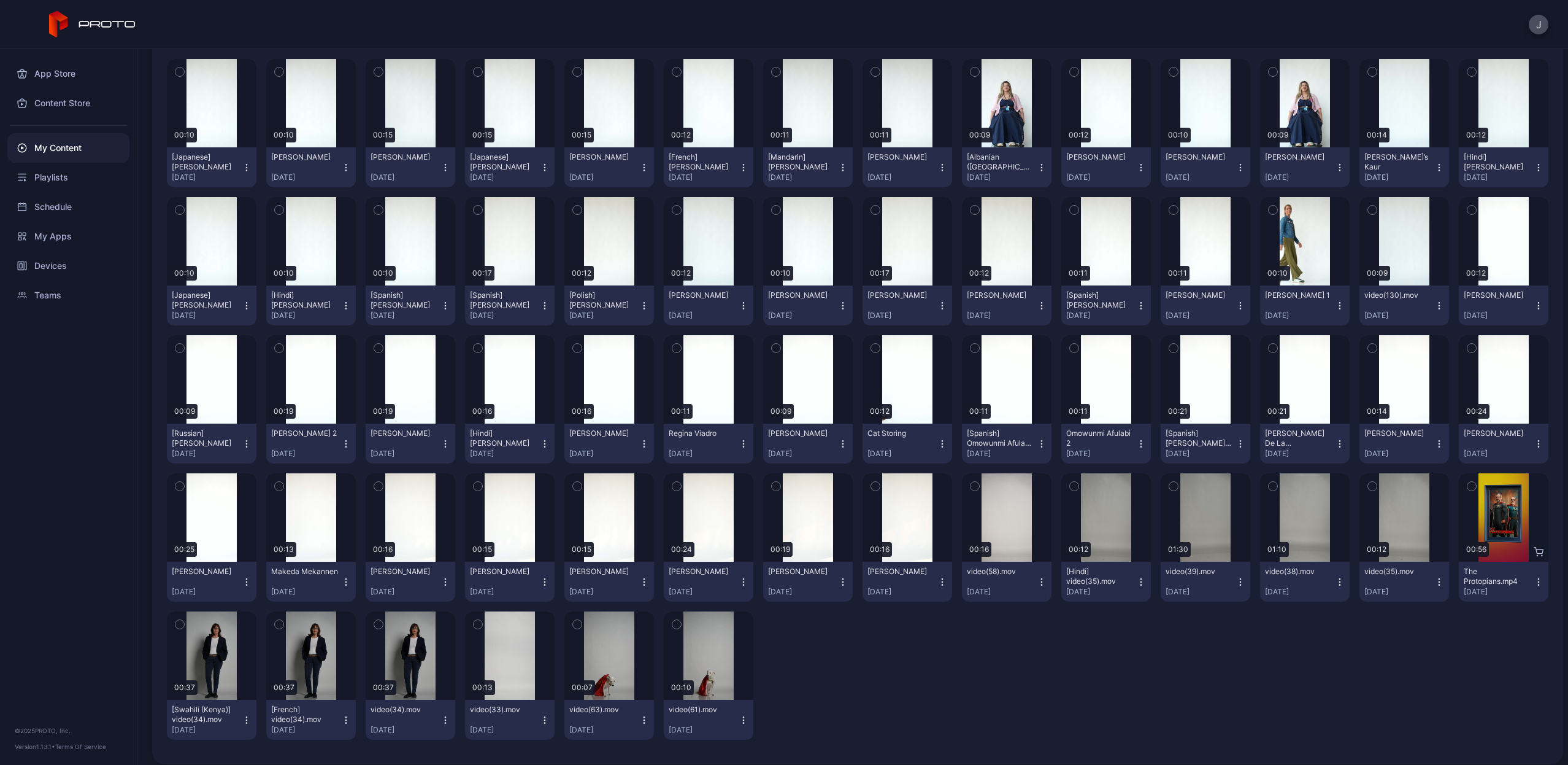
scroll to position [1403, 0]
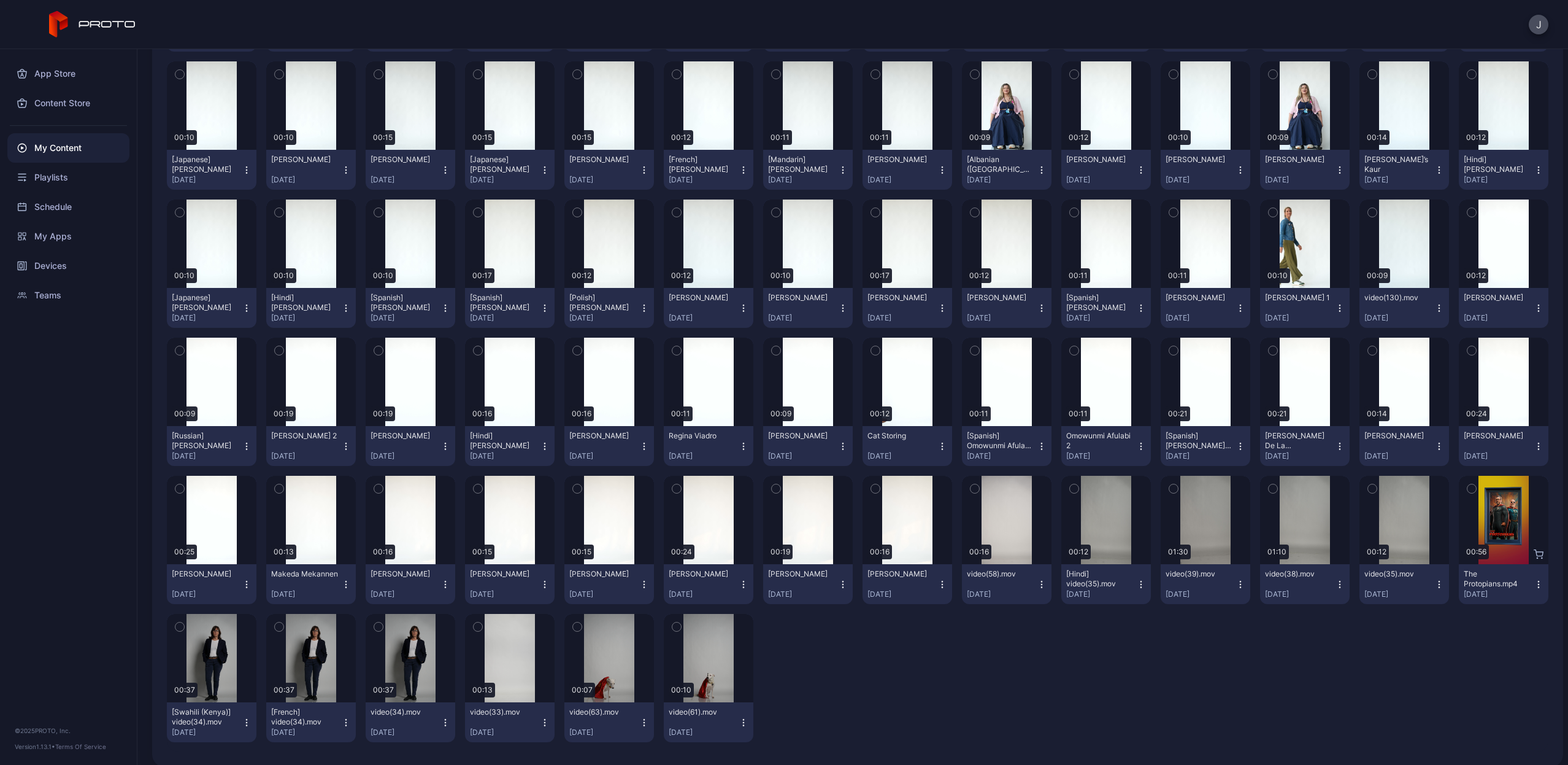
click at [1534, 310] on icon "button" at bounding box center [1538, 307] width 9 height 9
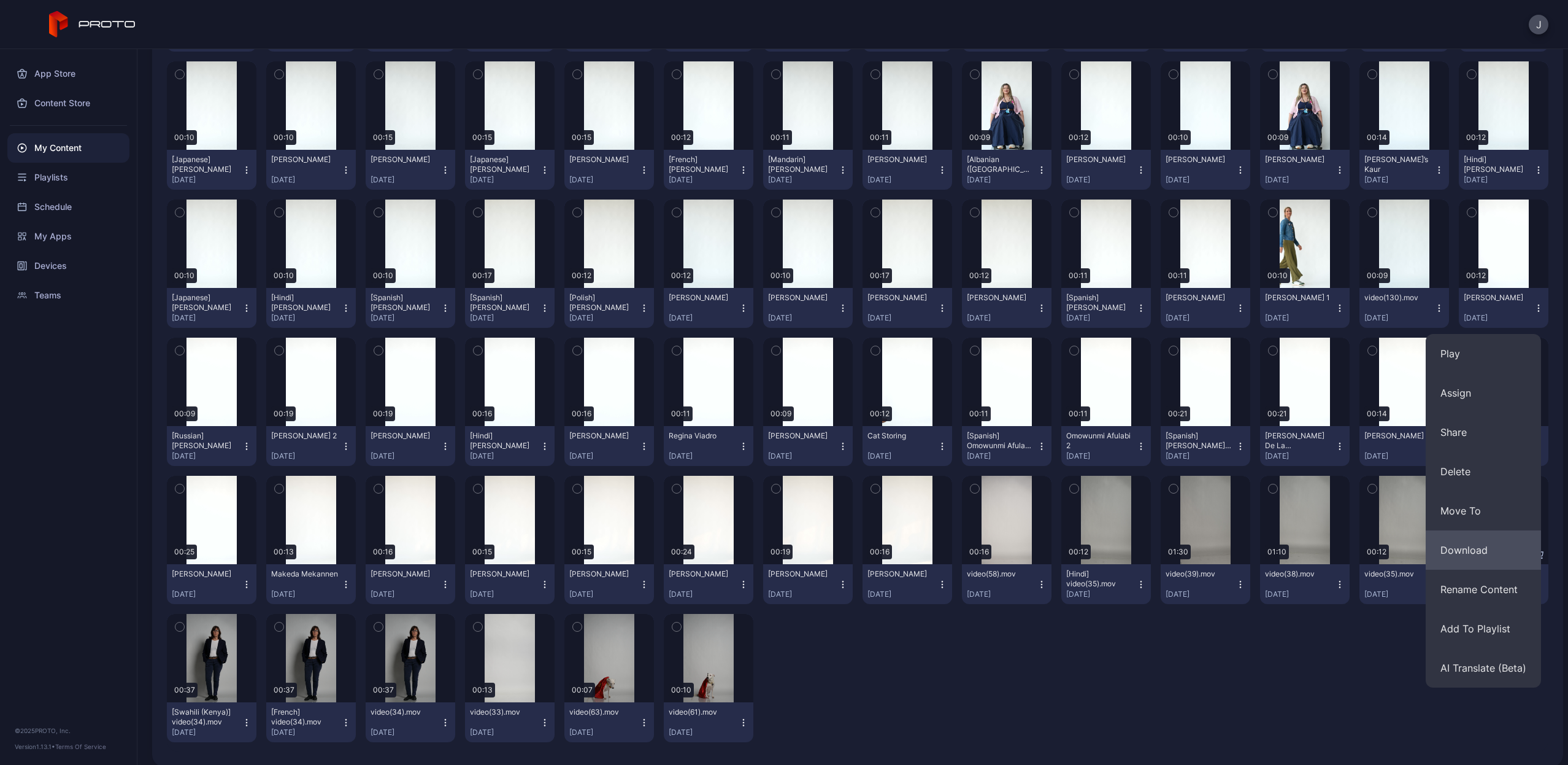
click at [1500, 553] on button "Download" at bounding box center [1483, 550] width 115 height 39
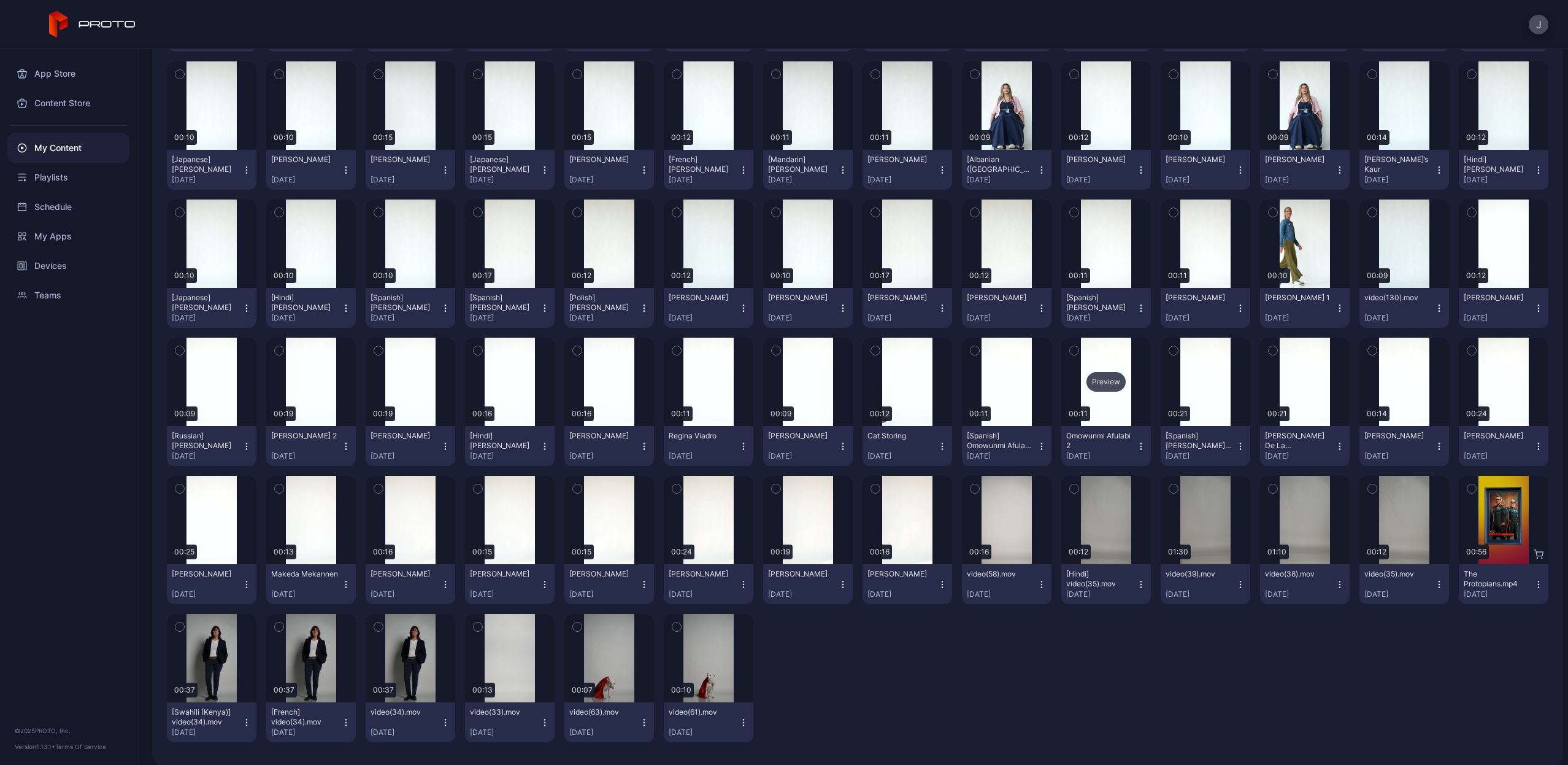
click at [1098, 385] on div "Preview" at bounding box center [1106, 382] width 39 height 20
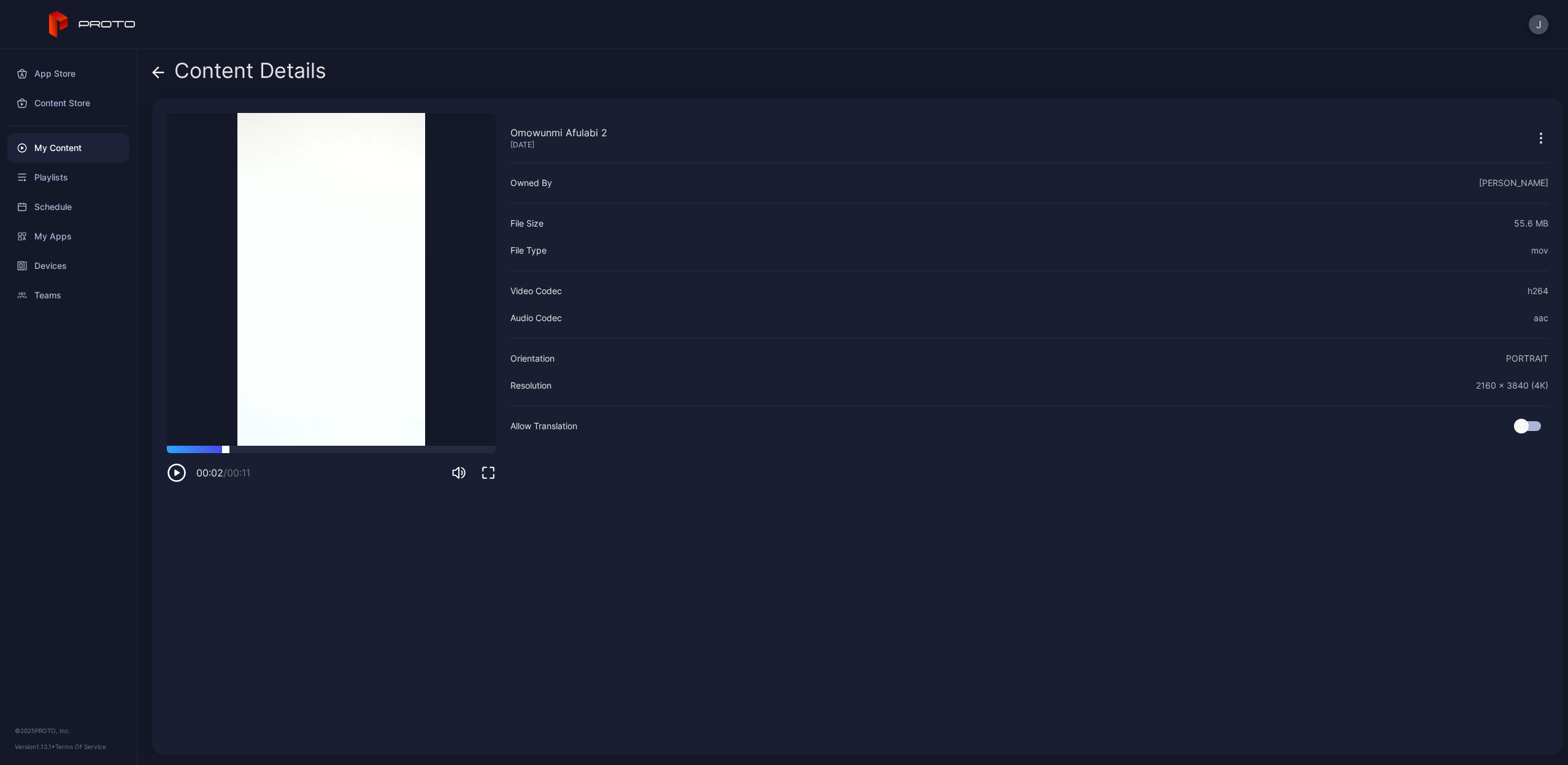
click at [226, 448] on div at bounding box center [331, 449] width 328 height 8
click at [281, 448] on div at bounding box center [331, 449] width 328 height 8
click at [175, 477] on icon "button" at bounding box center [176, 472] width 20 height 20
click at [156, 70] on icon at bounding box center [156, 72] width 5 height 10
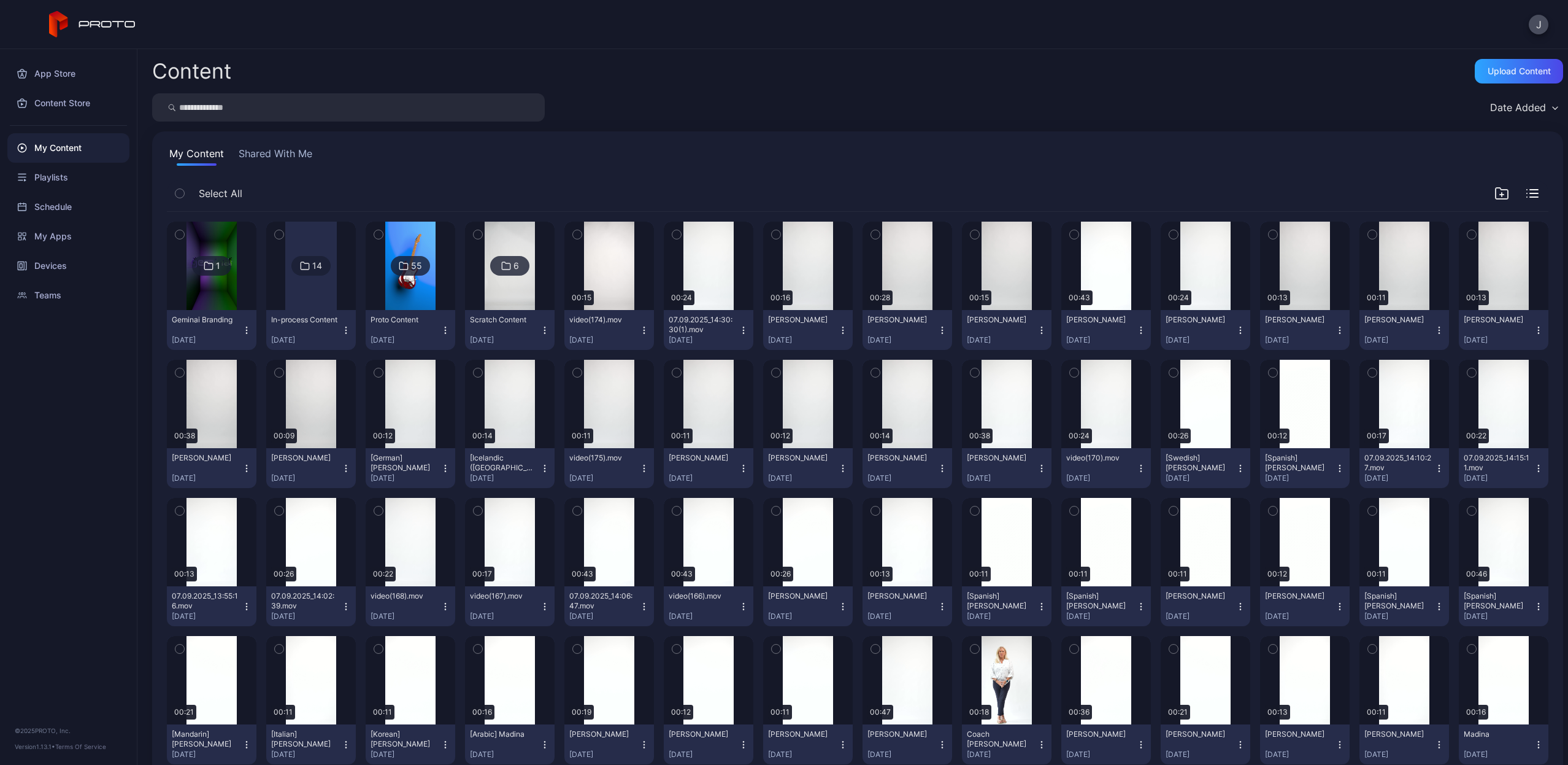
scroll to position [-1, 0]
click at [411, 114] on input "search" at bounding box center [348, 107] width 393 height 28
type input "***"
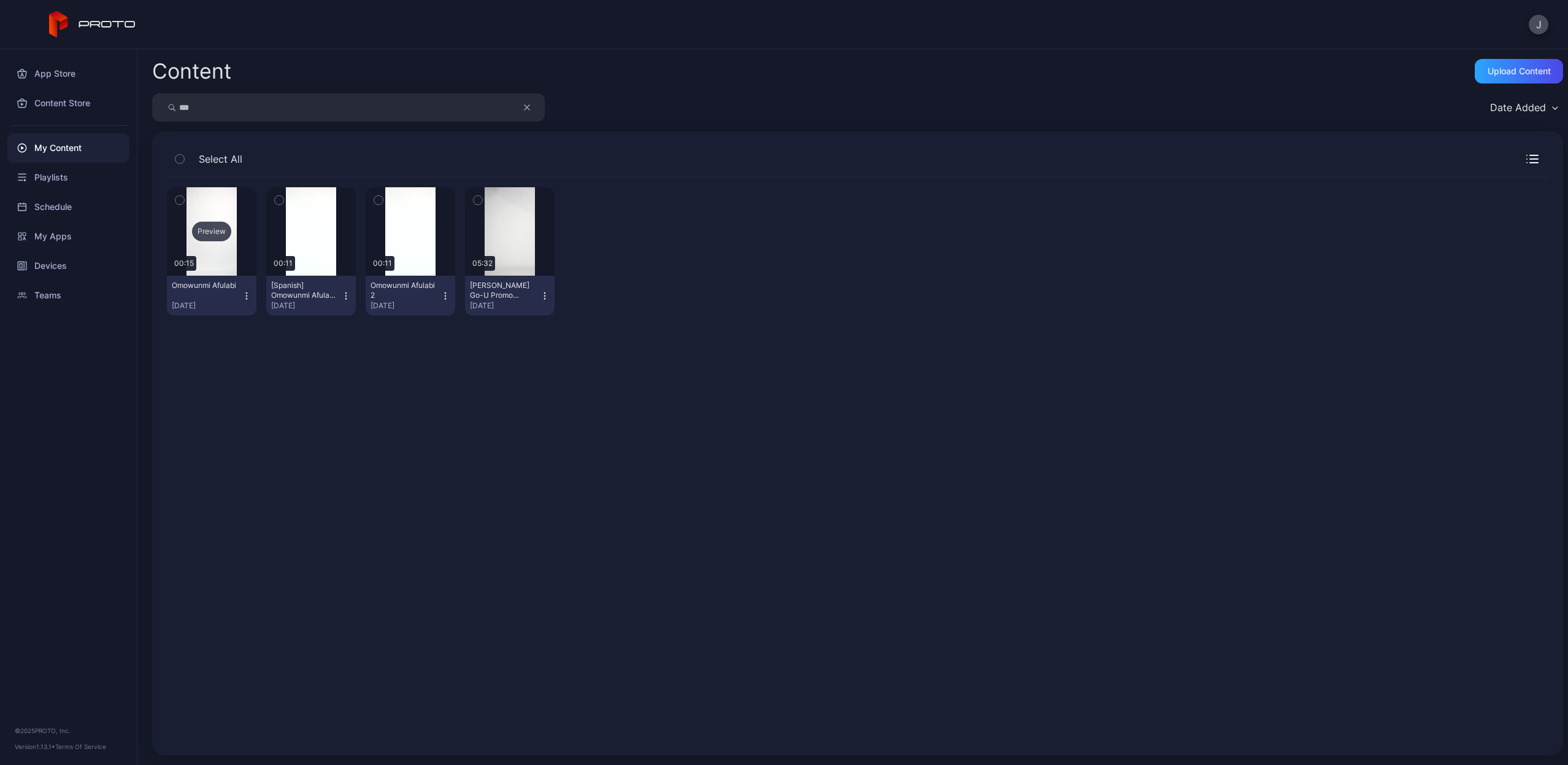
click at [215, 228] on div "Preview" at bounding box center [212, 231] width 39 height 20
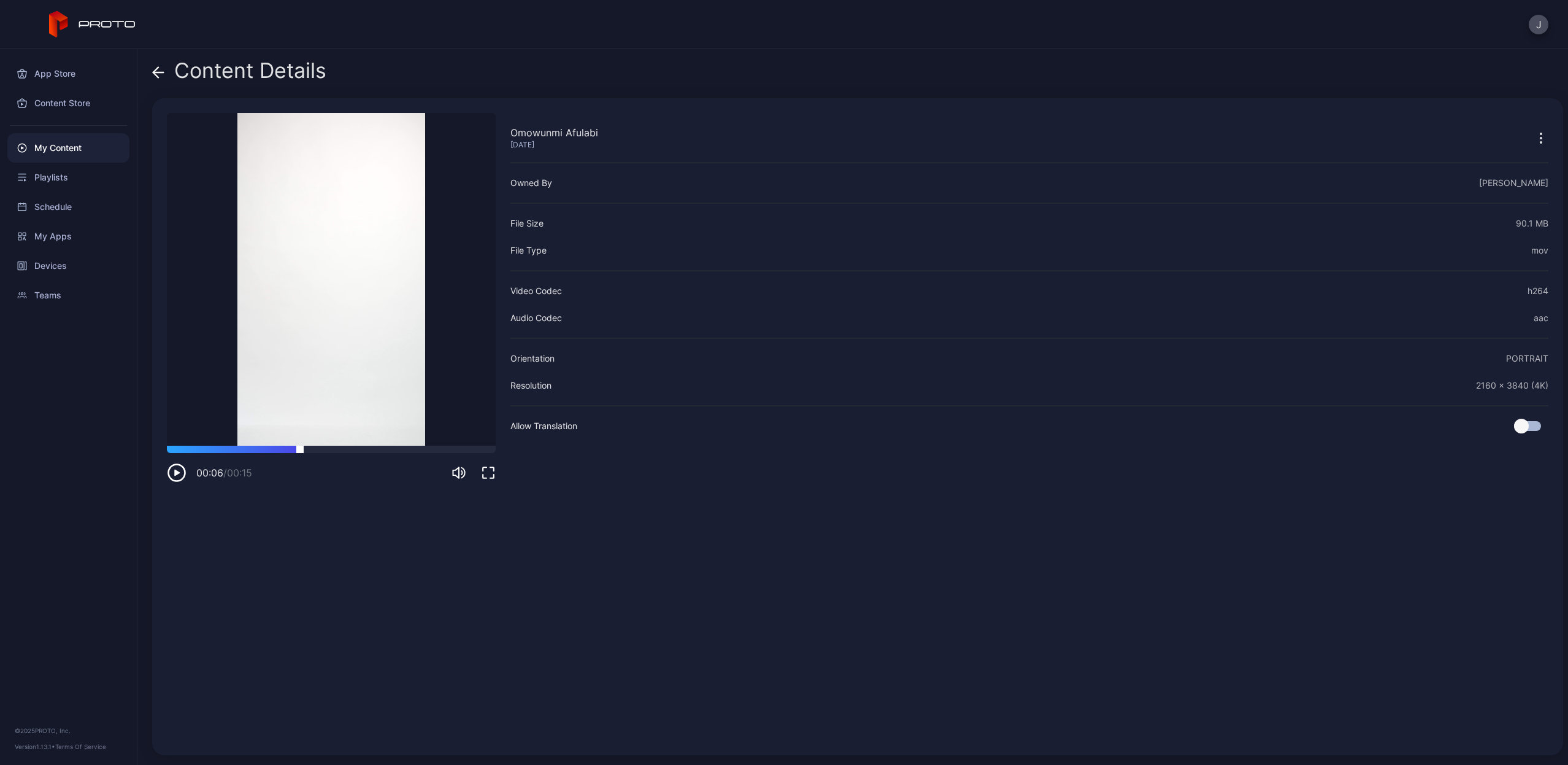
click at [300, 449] on div at bounding box center [331, 449] width 328 height 8
click at [270, 446] on div at bounding box center [331, 449] width 328 height 8
click at [211, 449] on div at bounding box center [331, 449] width 328 height 8
click at [209, 450] on div at bounding box center [331, 449] width 328 height 8
click at [164, 72] on icon at bounding box center [158, 72] width 12 height 12
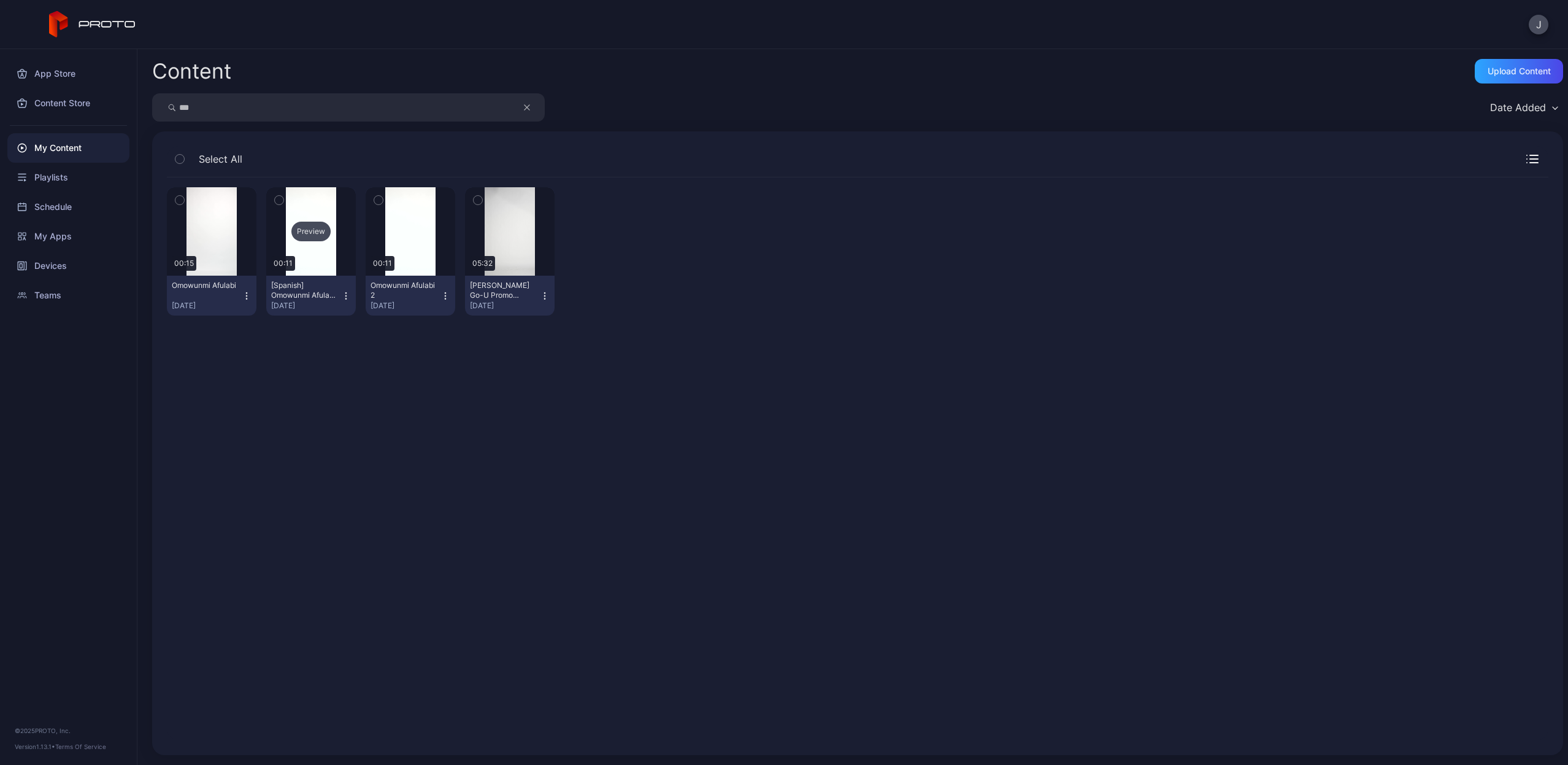
click at [311, 231] on div "Preview" at bounding box center [311, 231] width 39 height 20
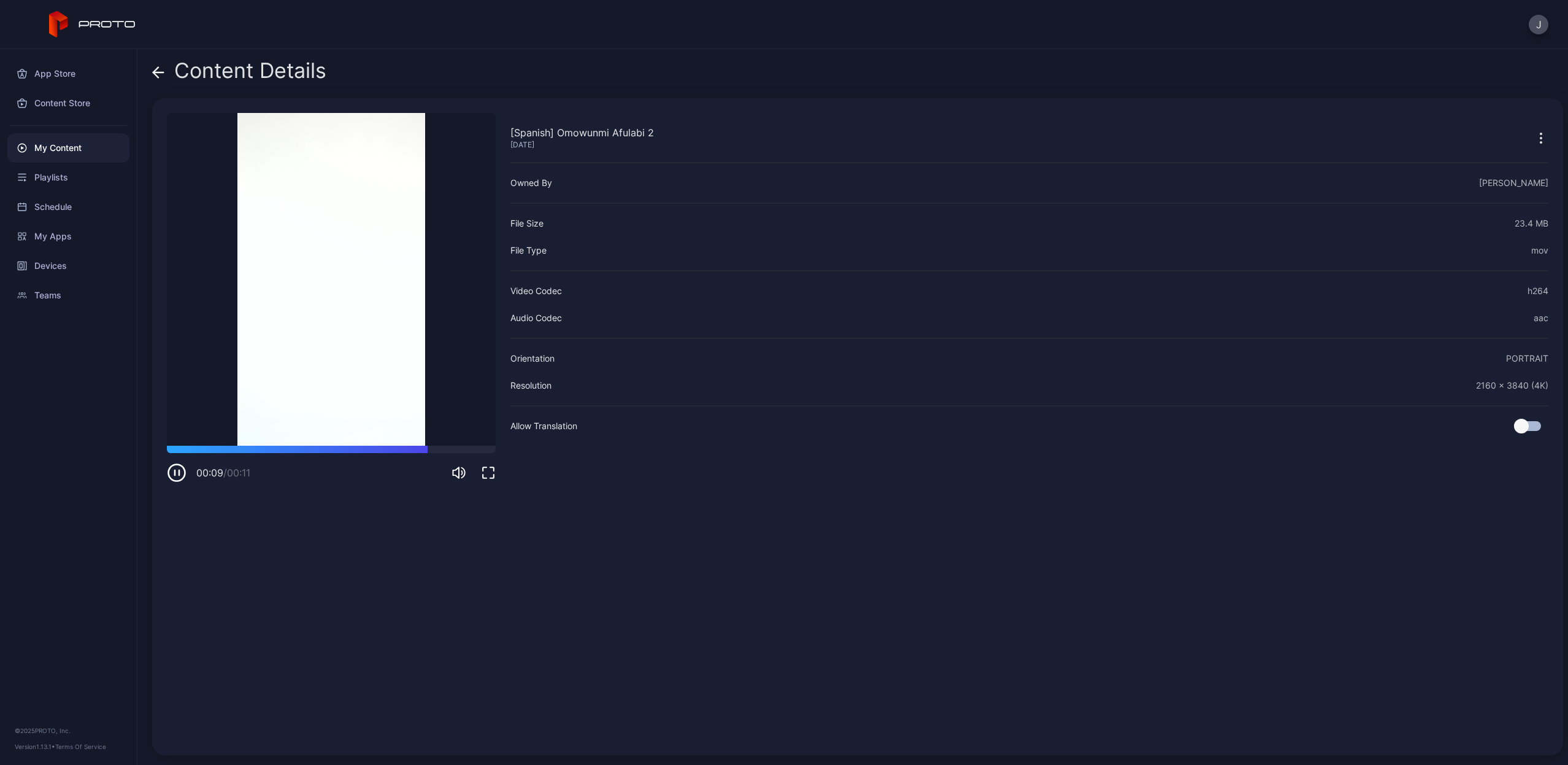
click at [183, 469] on icon "button" at bounding box center [176, 472] width 16 height 16
click at [257, 451] on div at bounding box center [331, 449] width 328 height 8
click at [172, 472] on icon "button" at bounding box center [176, 472] width 20 height 20
click at [157, 68] on icon at bounding box center [156, 72] width 5 height 10
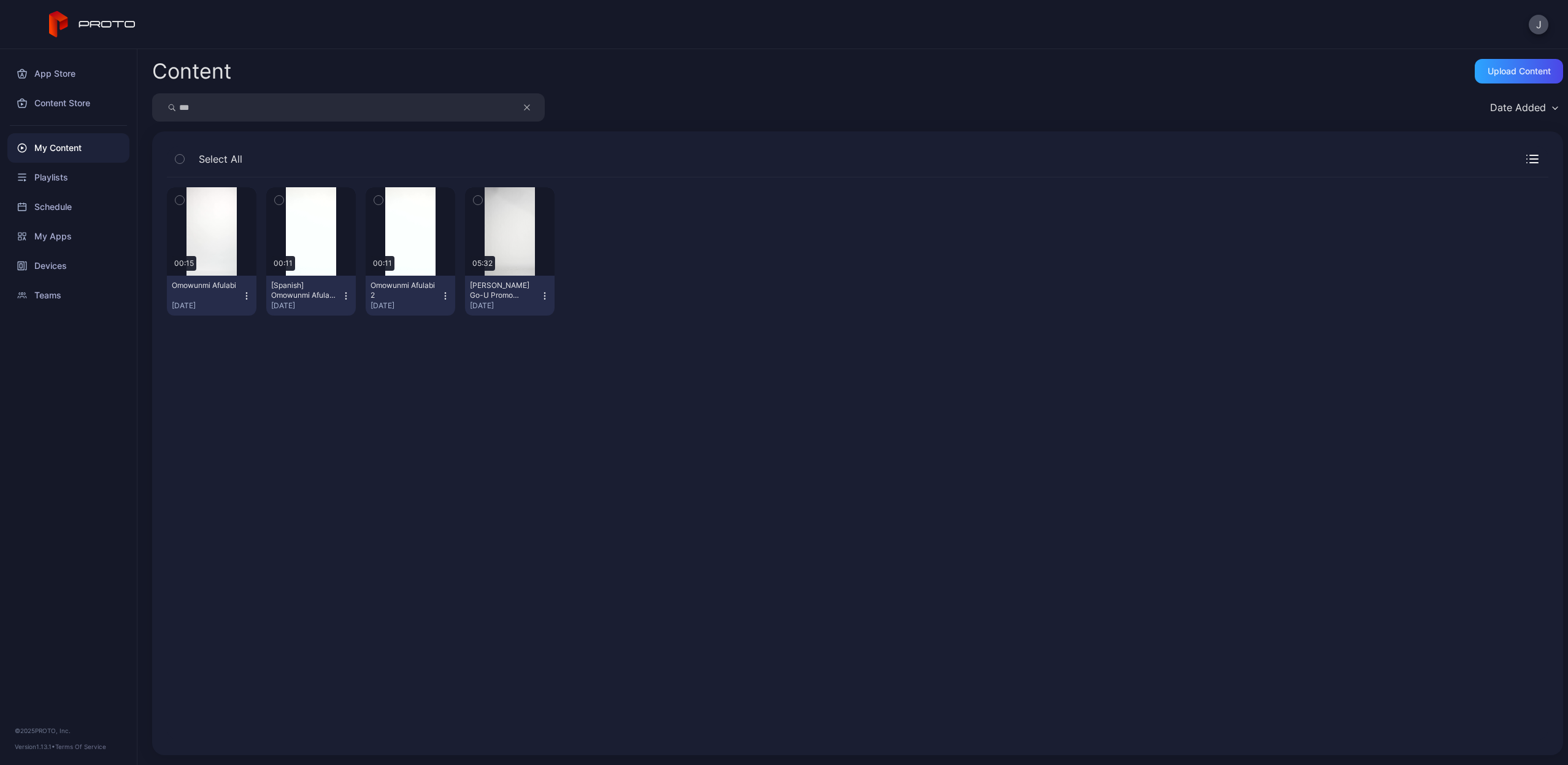
click at [341, 299] on icon "button" at bounding box center [346, 295] width 9 height 9
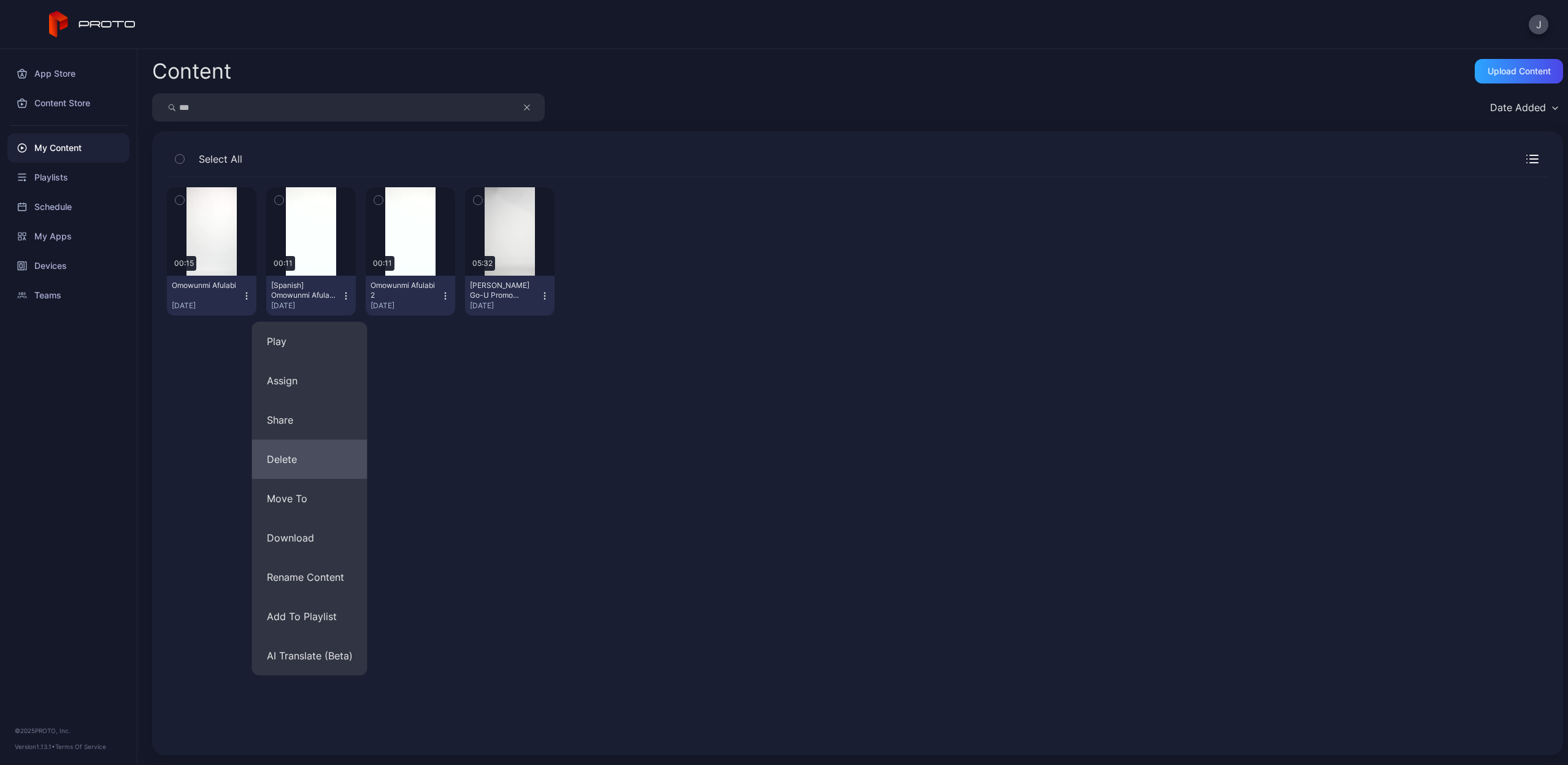
click at [286, 473] on button "Delete" at bounding box center [310, 460] width 115 height 39
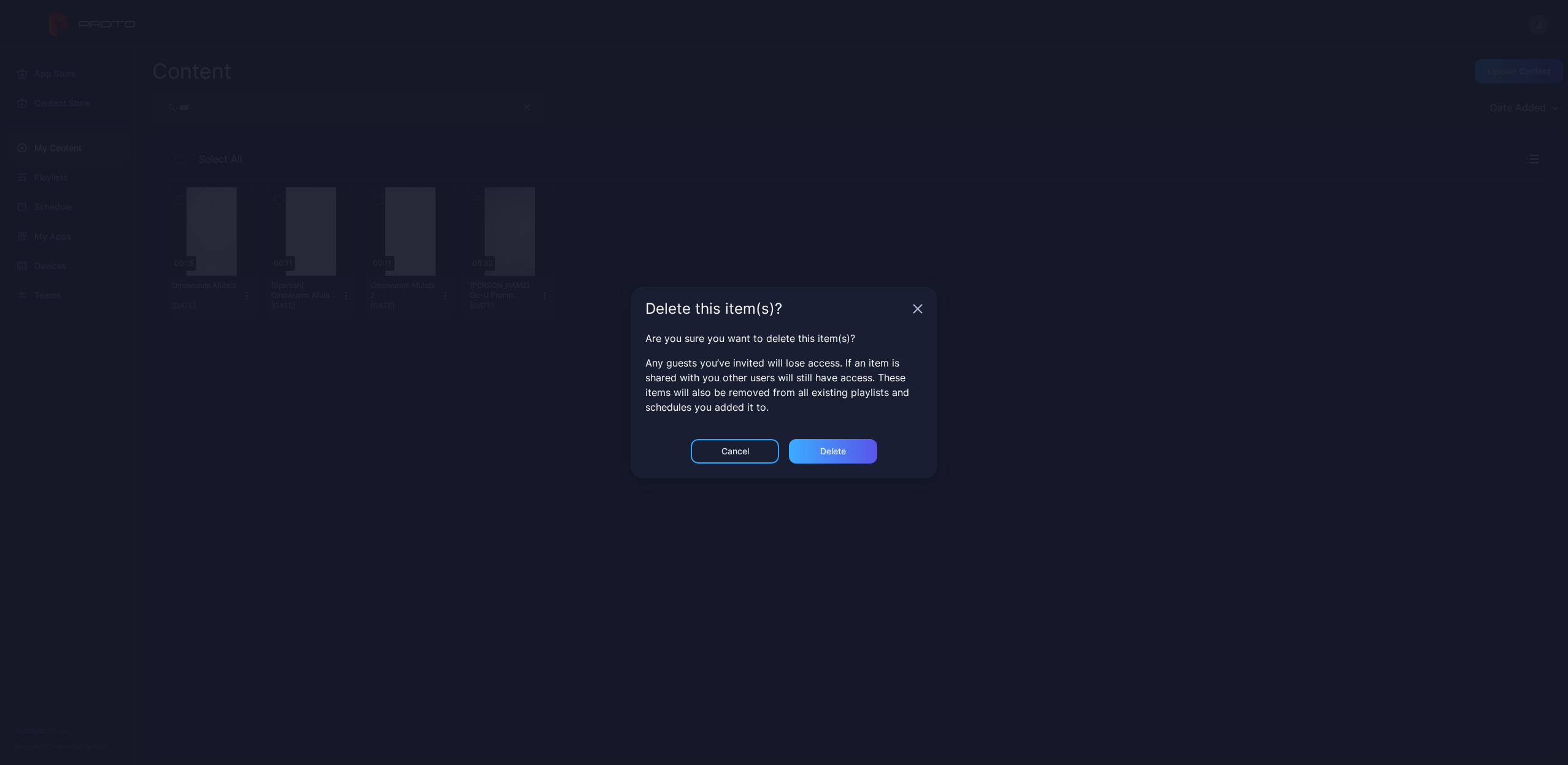
click at [855, 448] on div "Delete" at bounding box center [832, 451] width 88 height 25
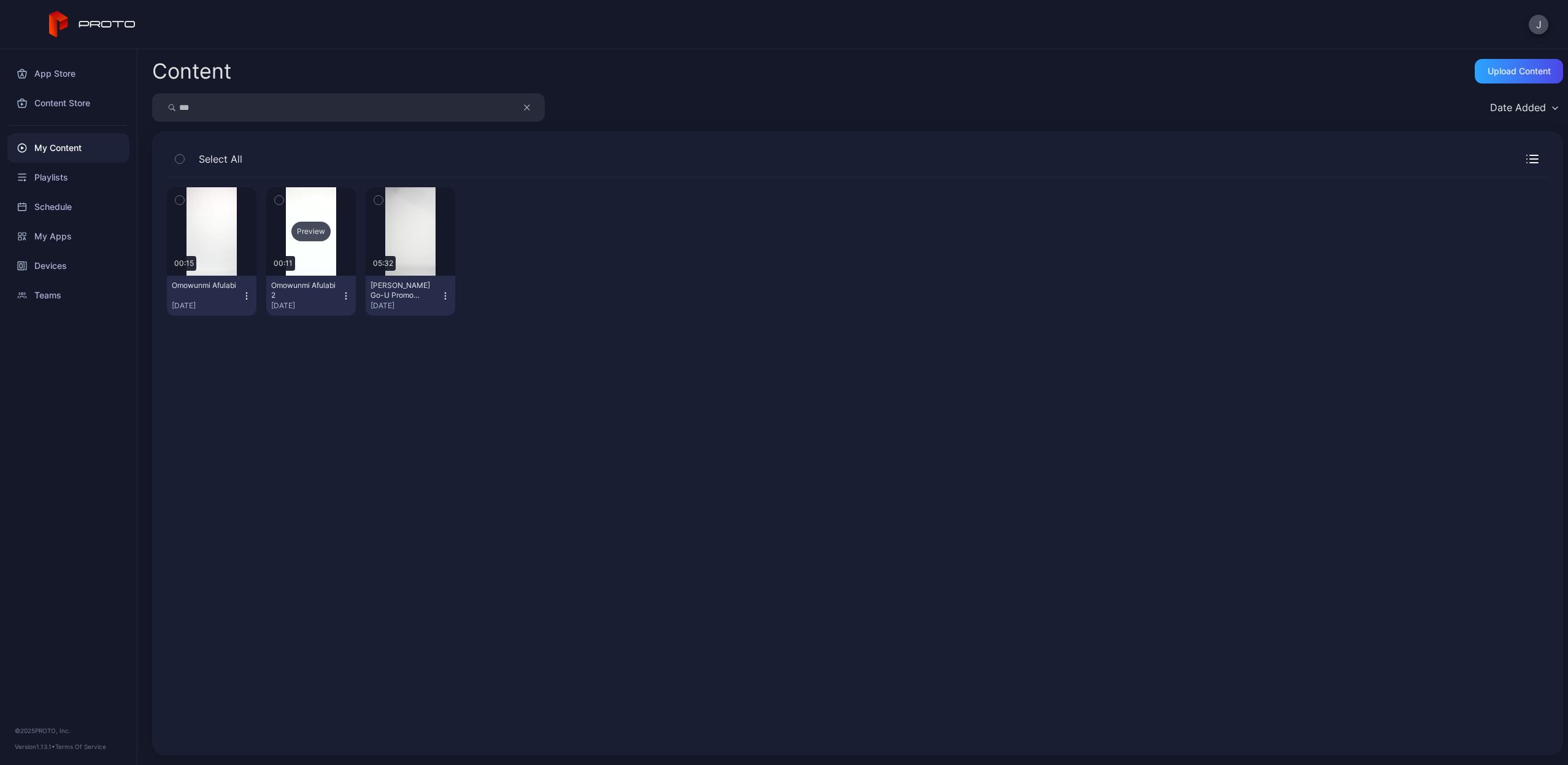
click at [309, 234] on div "Preview" at bounding box center [311, 231] width 39 height 20
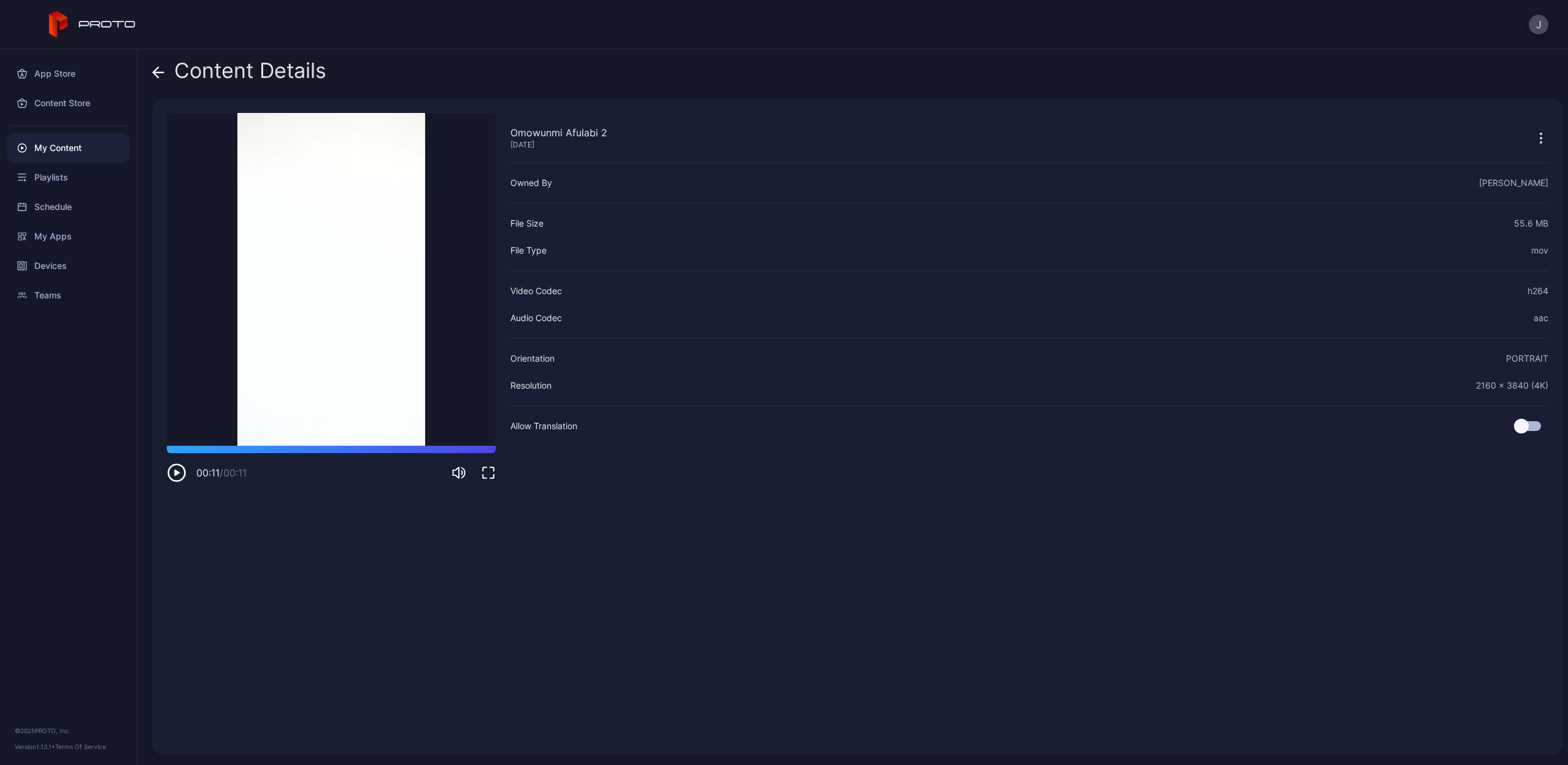
click at [149, 68] on div "Content Details Omowunmi Afulabi 2 [DATE] Sorry, your browser doesn‘t support e…" at bounding box center [853, 406] width 1431 height 715
click at [157, 68] on icon at bounding box center [156, 72] width 5 height 10
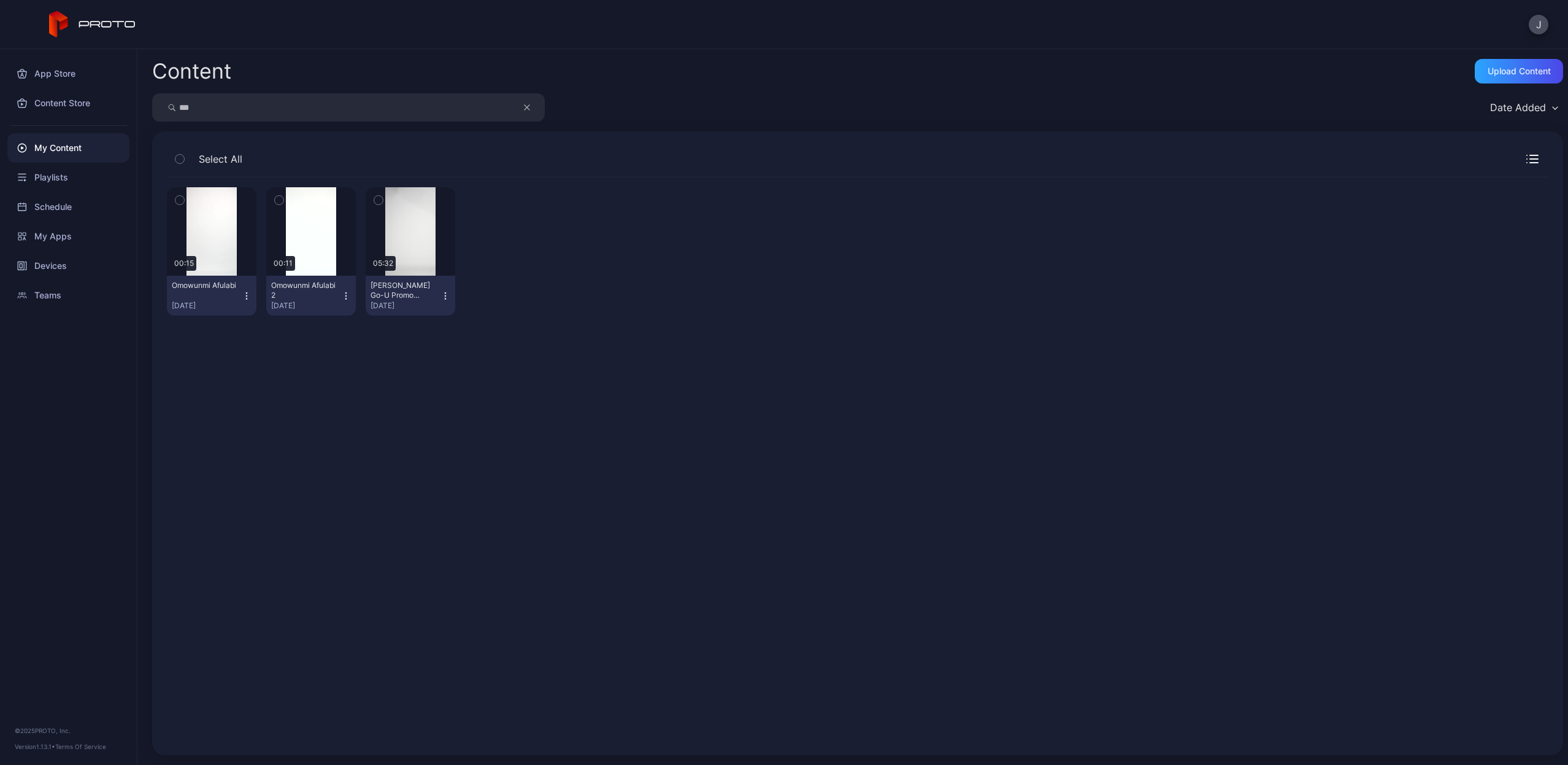
click at [342, 294] on icon "button" at bounding box center [346, 295] width 9 height 9
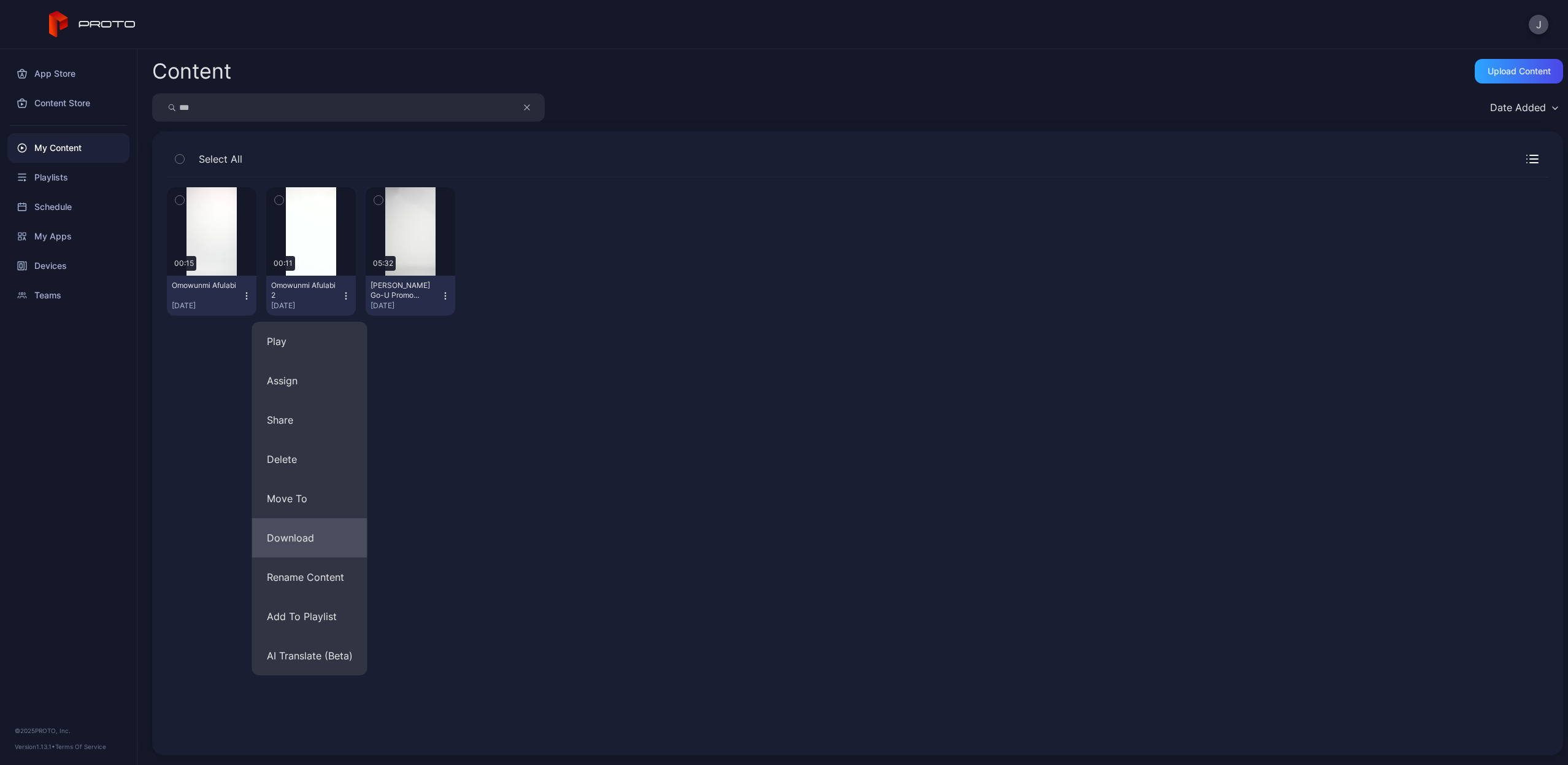
click at [311, 549] on button "Download" at bounding box center [310, 537] width 115 height 39
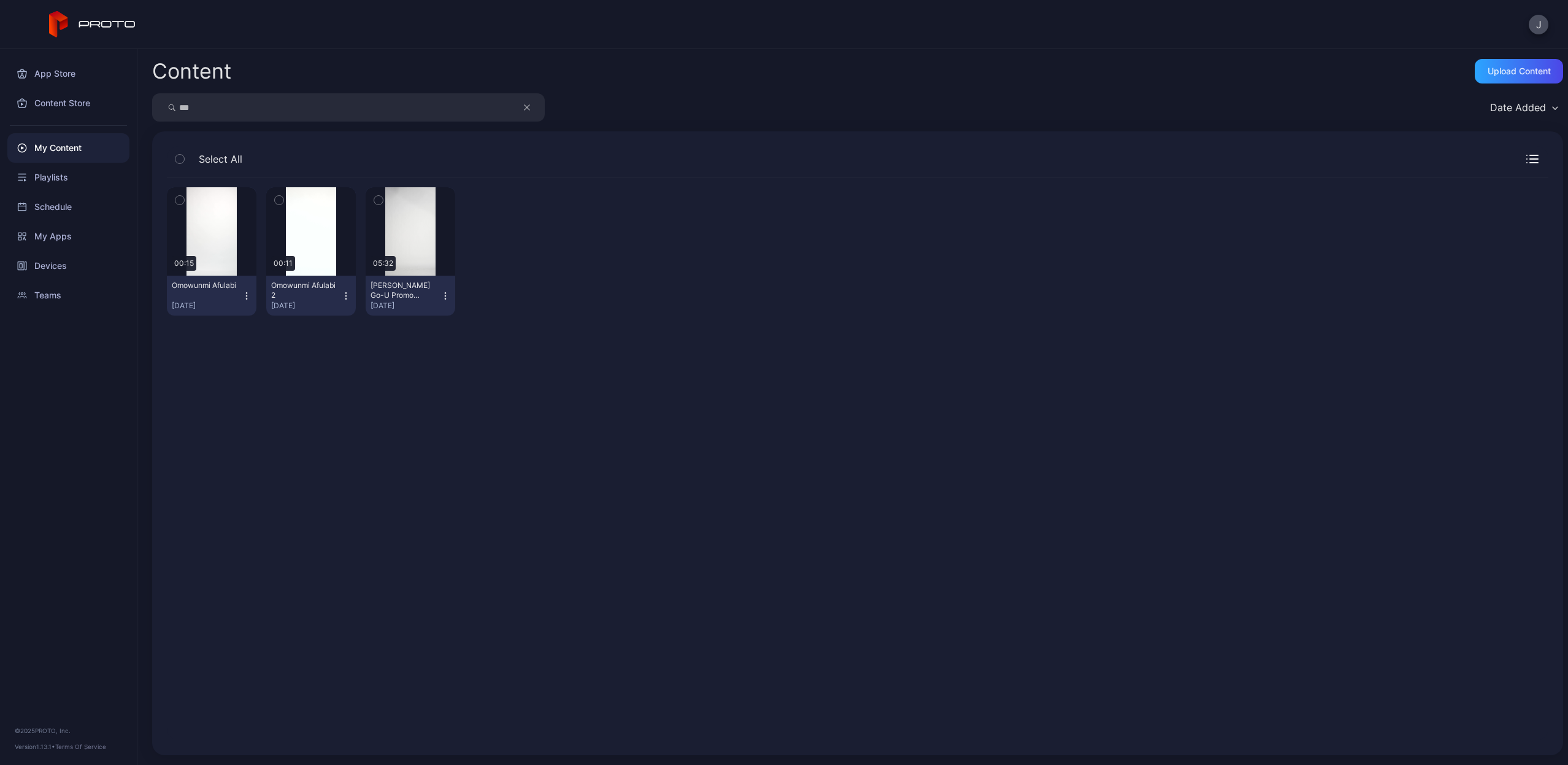
click at [242, 296] on icon "button" at bounding box center [246, 295] width 9 height 9
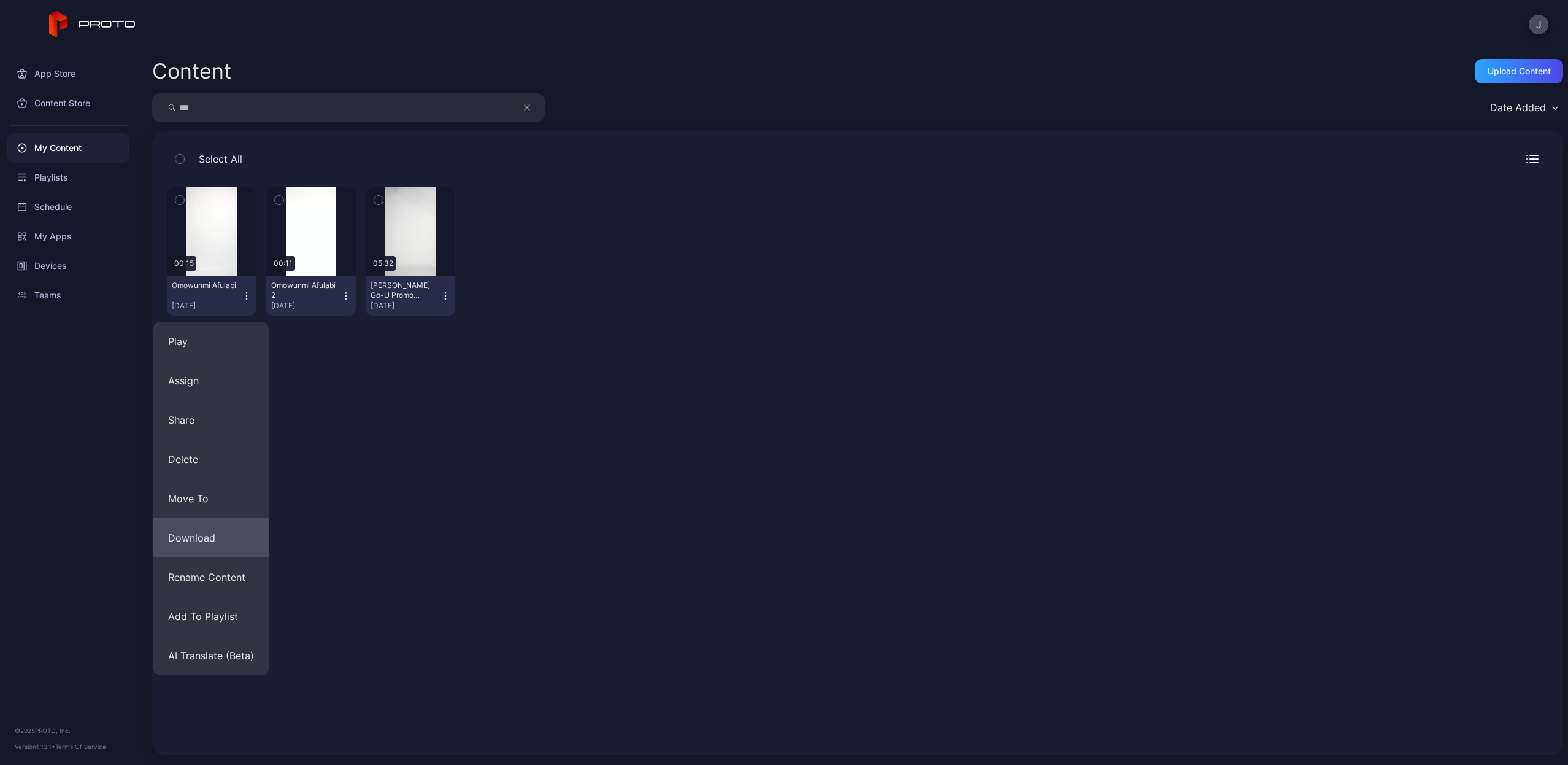
click at [231, 538] on button "Download" at bounding box center [210, 537] width 115 height 39
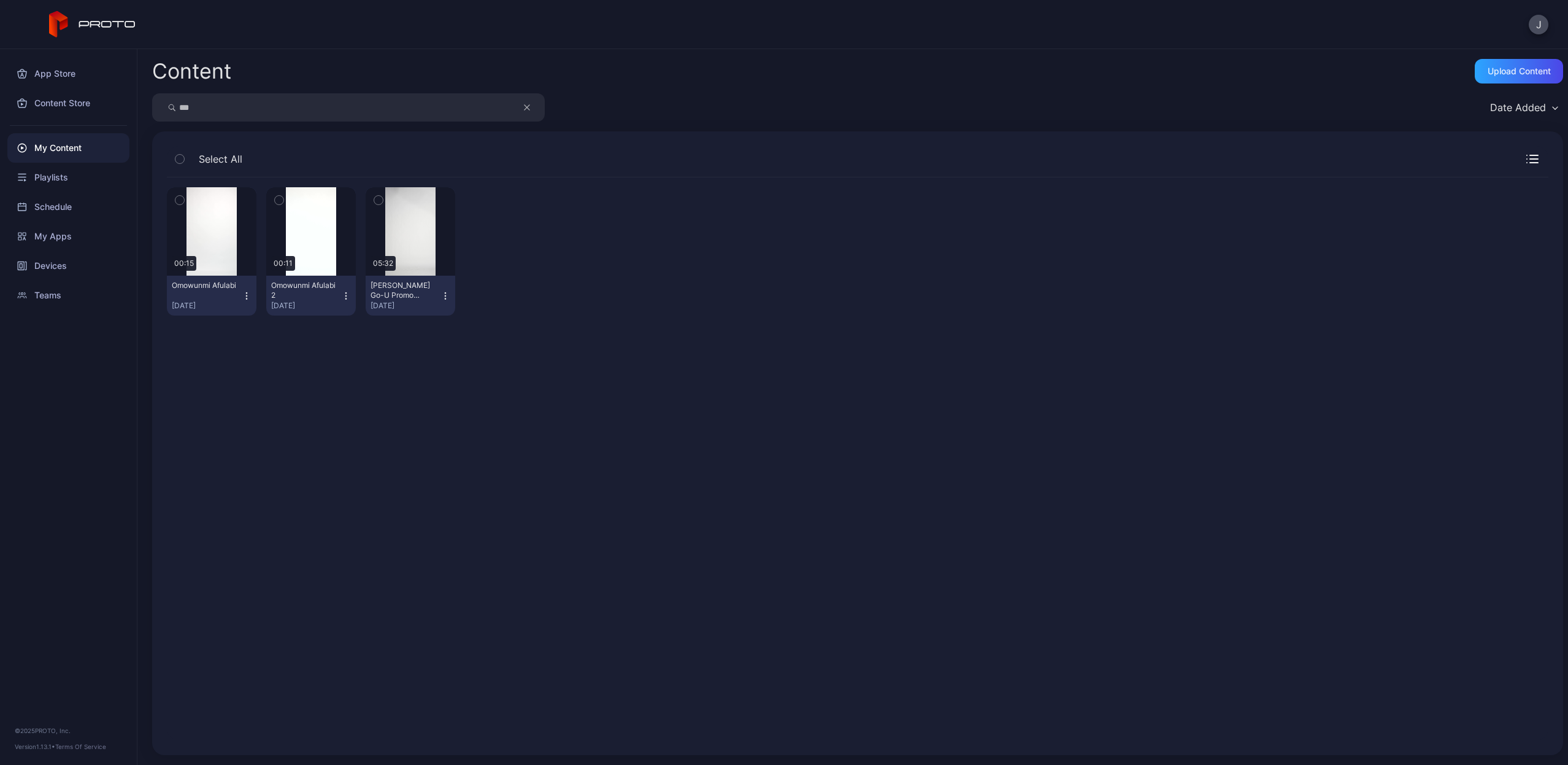
click at [95, 149] on div "My Content" at bounding box center [68, 148] width 122 height 29
click at [528, 105] on icon "button" at bounding box center [527, 107] width 6 height 15
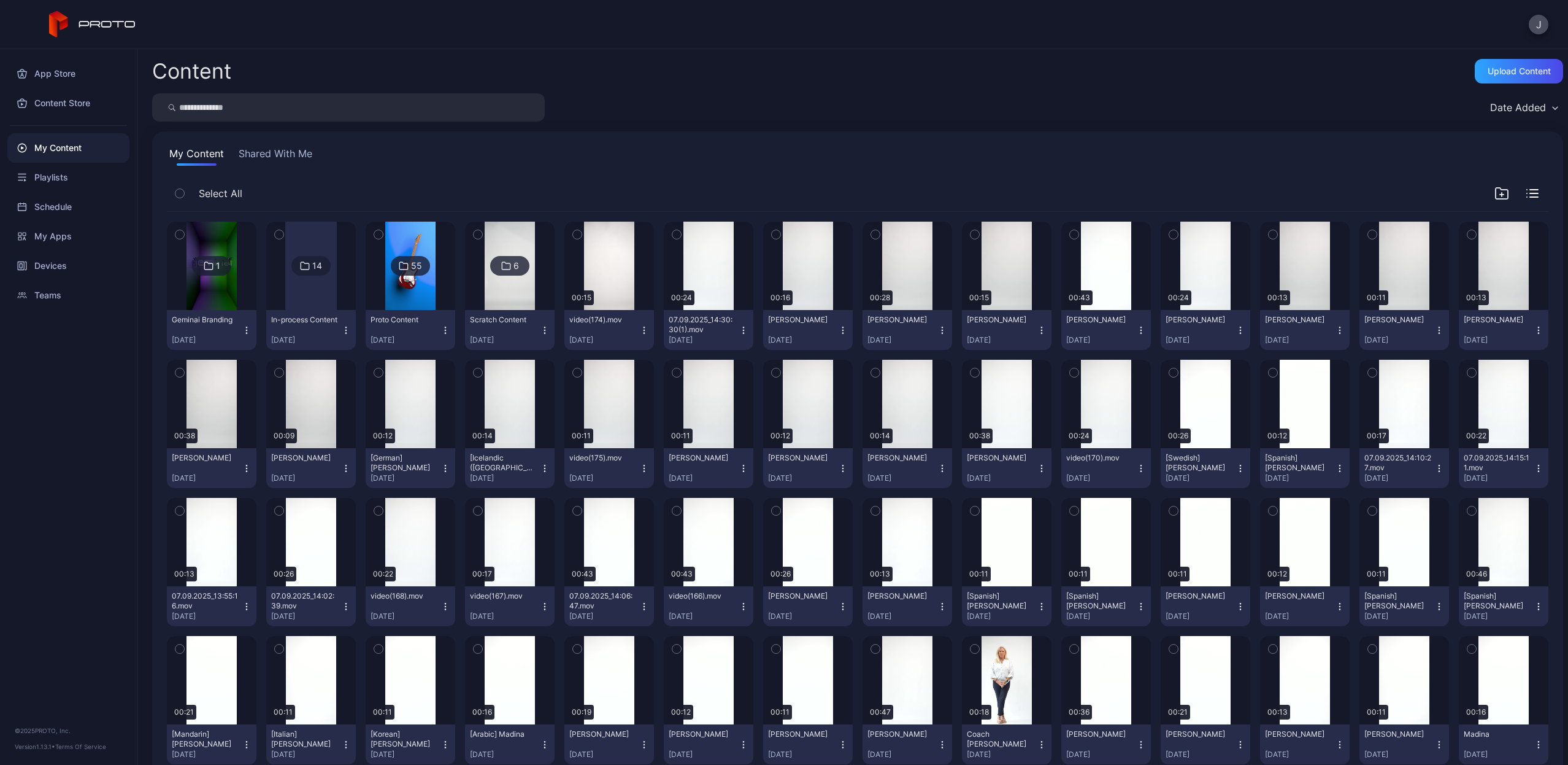
scroll to position [-1, 0]
click at [429, 112] on input "search" at bounding box center [348, 107] width 393 height 28
type input "*******"
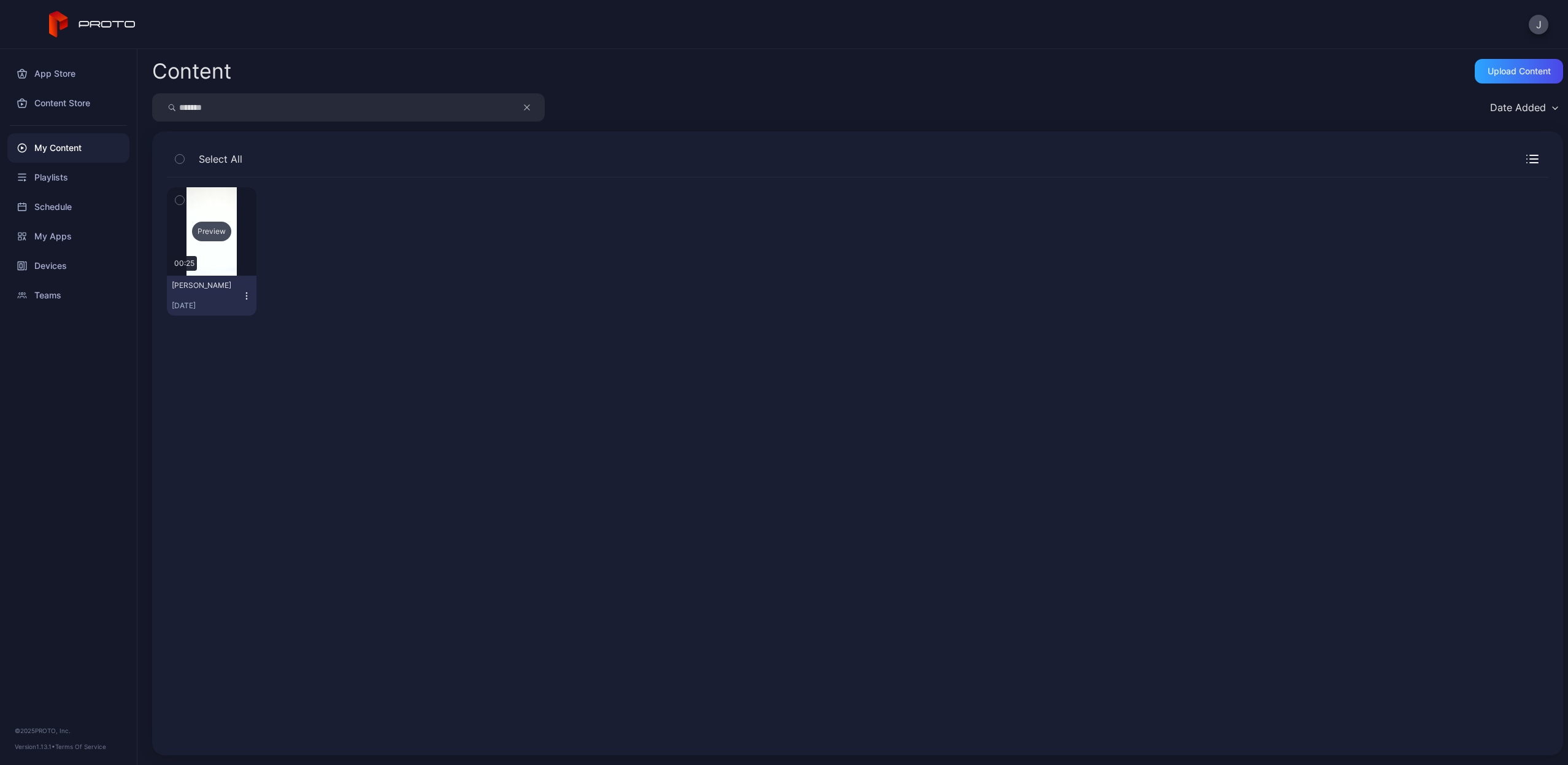
click at [215, 236] on div "Preview" at bounding box center [212, 231] width 39 height 20
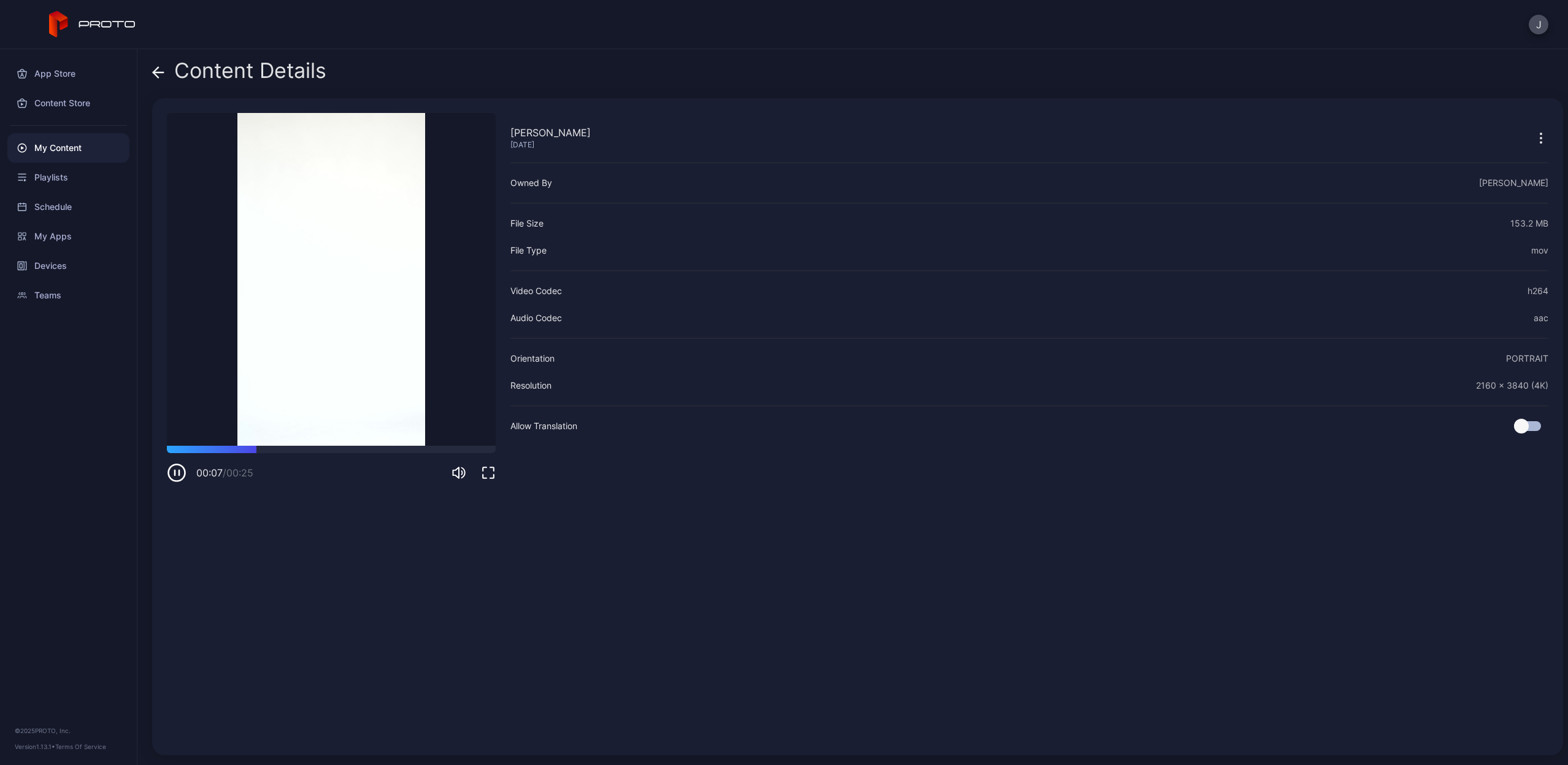
click at [179, 471] on icon "button" at bounding box center [179, 472] width 0 height 5
click at [1534, 128] on button "button" at bounding box center [1541, 137] width 15 height 25
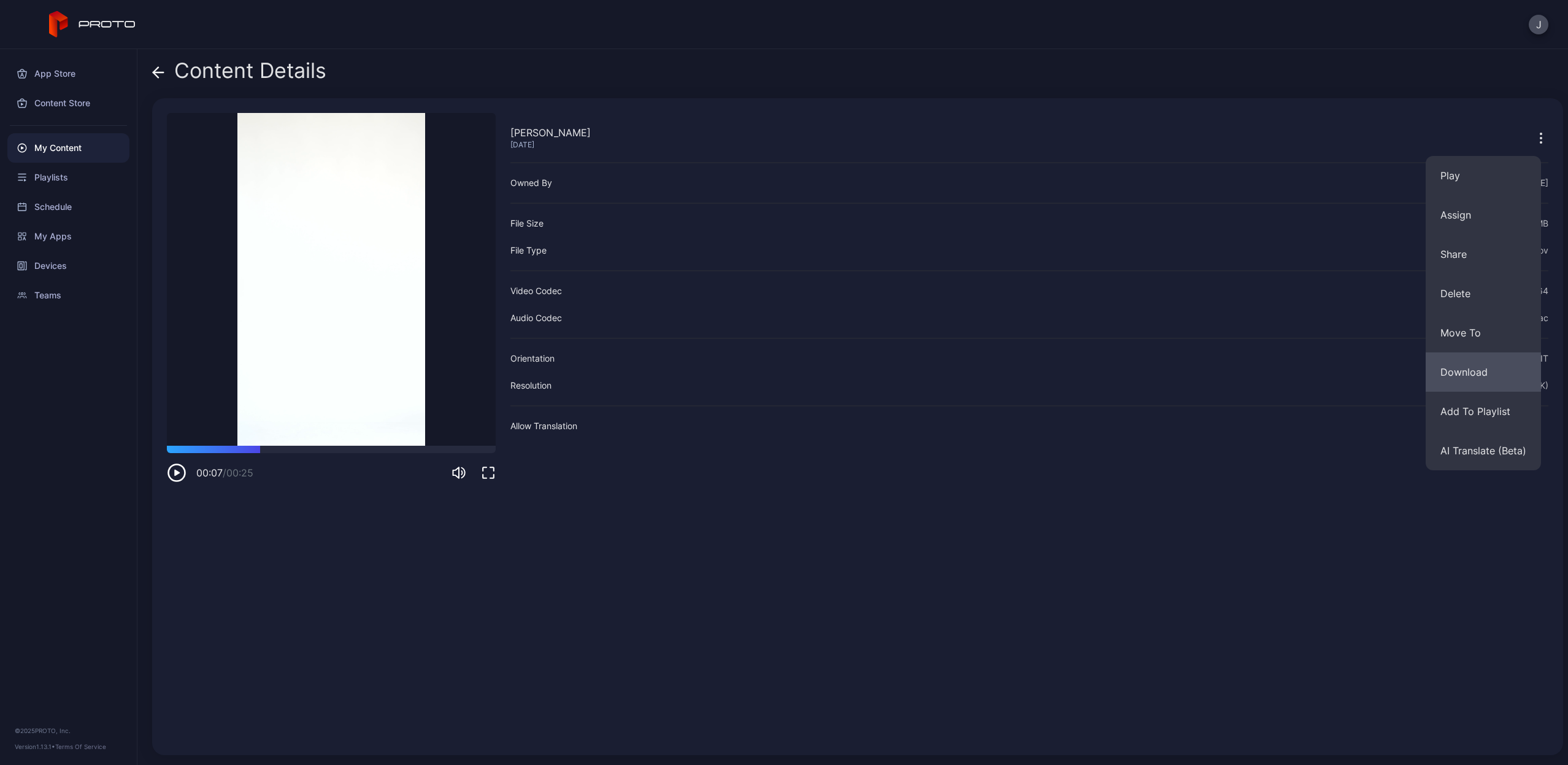
click at [1487, 363] on button "Download" at bounding box center [1483, 372] width 115 height 39
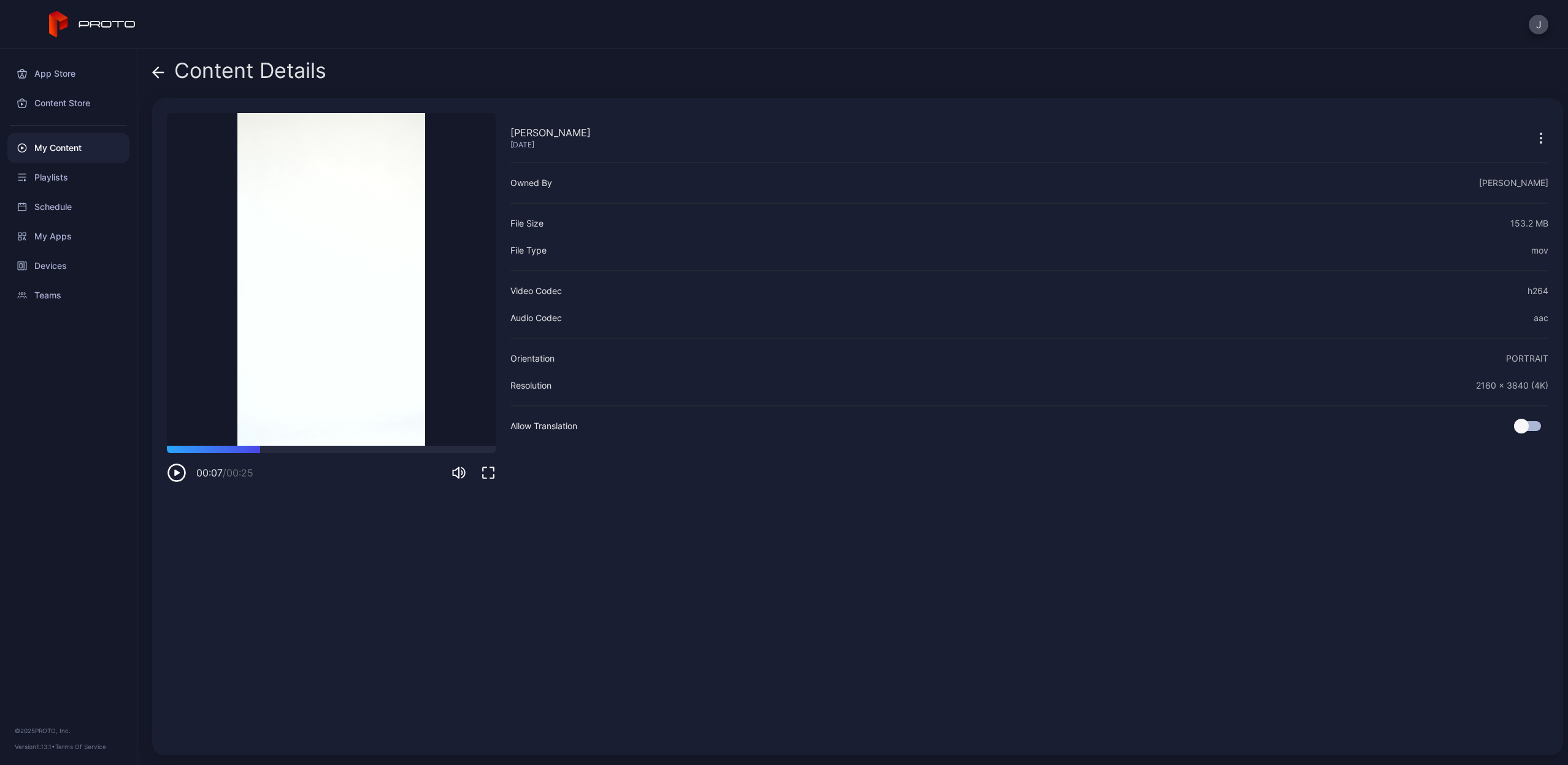
click at [159, 71] on icon at bounding box center [158, 72] width 12 height 12
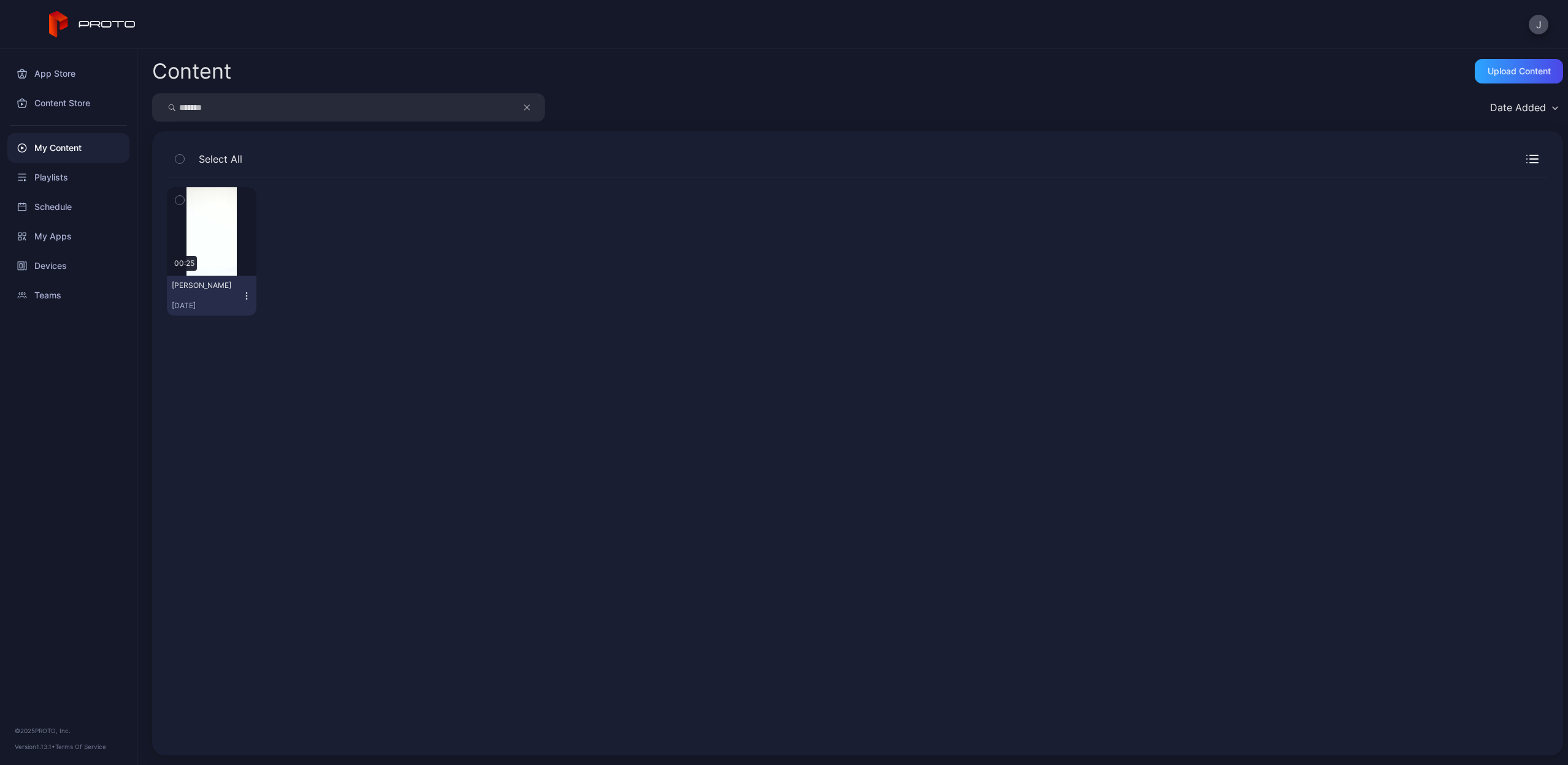
drag, startPoint x: 275, startPoint y: 101, endPoint x: 158, endPoint y: 101, distance: 117.0
click at [158, 101] on div "*******" at bounding box center [348, 107] width 393 height 28
click at [275, 102] on input "*******" at bounding box center [348, 107] width 393 height 28
type input "*"
drag, startPoint x: 275, startPoint y: 102, endPoint x: 244, endPoint y: 303, distance: 203.4
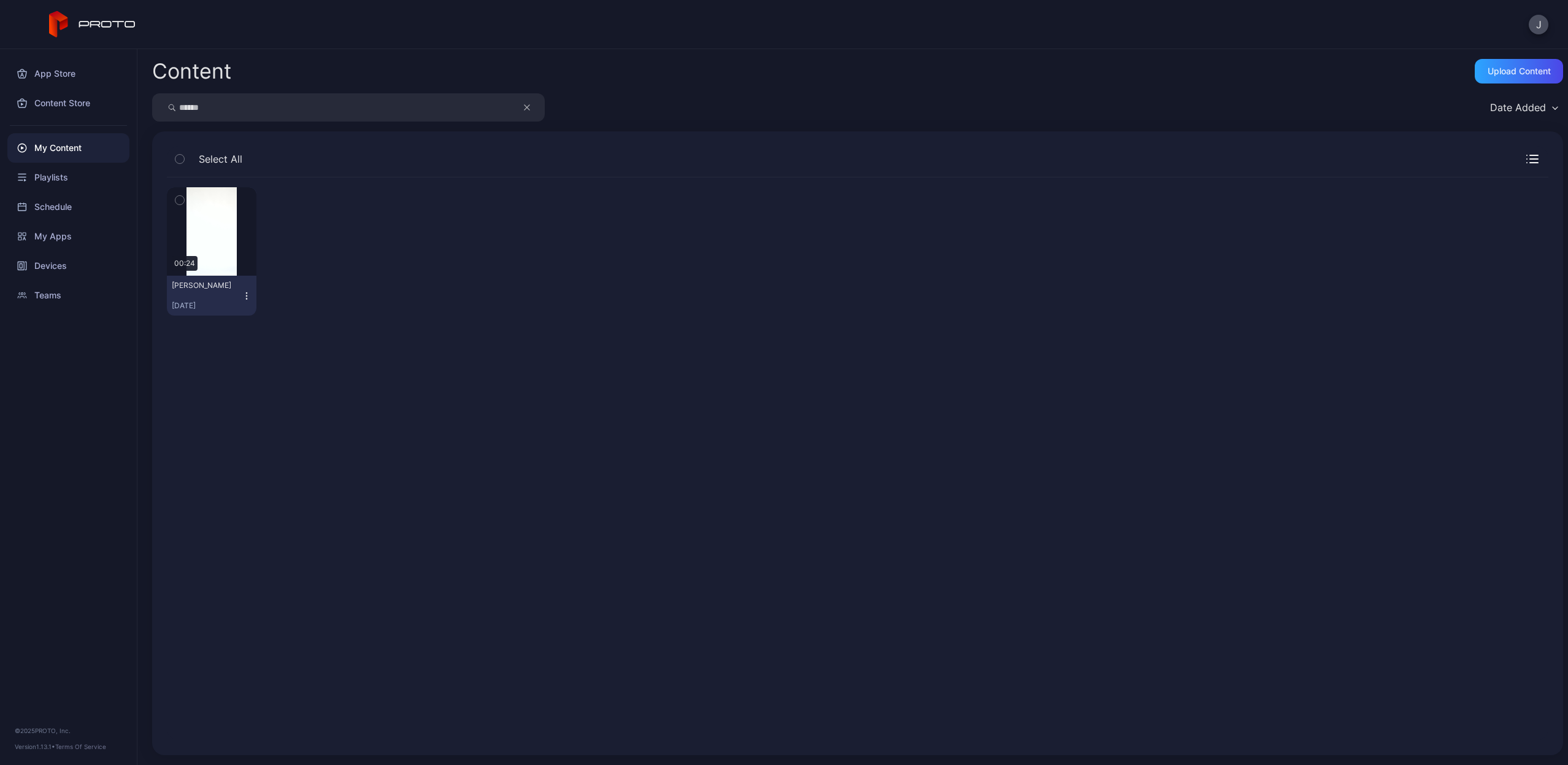
click at [244, 303] on button "[PERSON_NAME] [DATE]" at bounding box center [211, 295] width 90 height 40
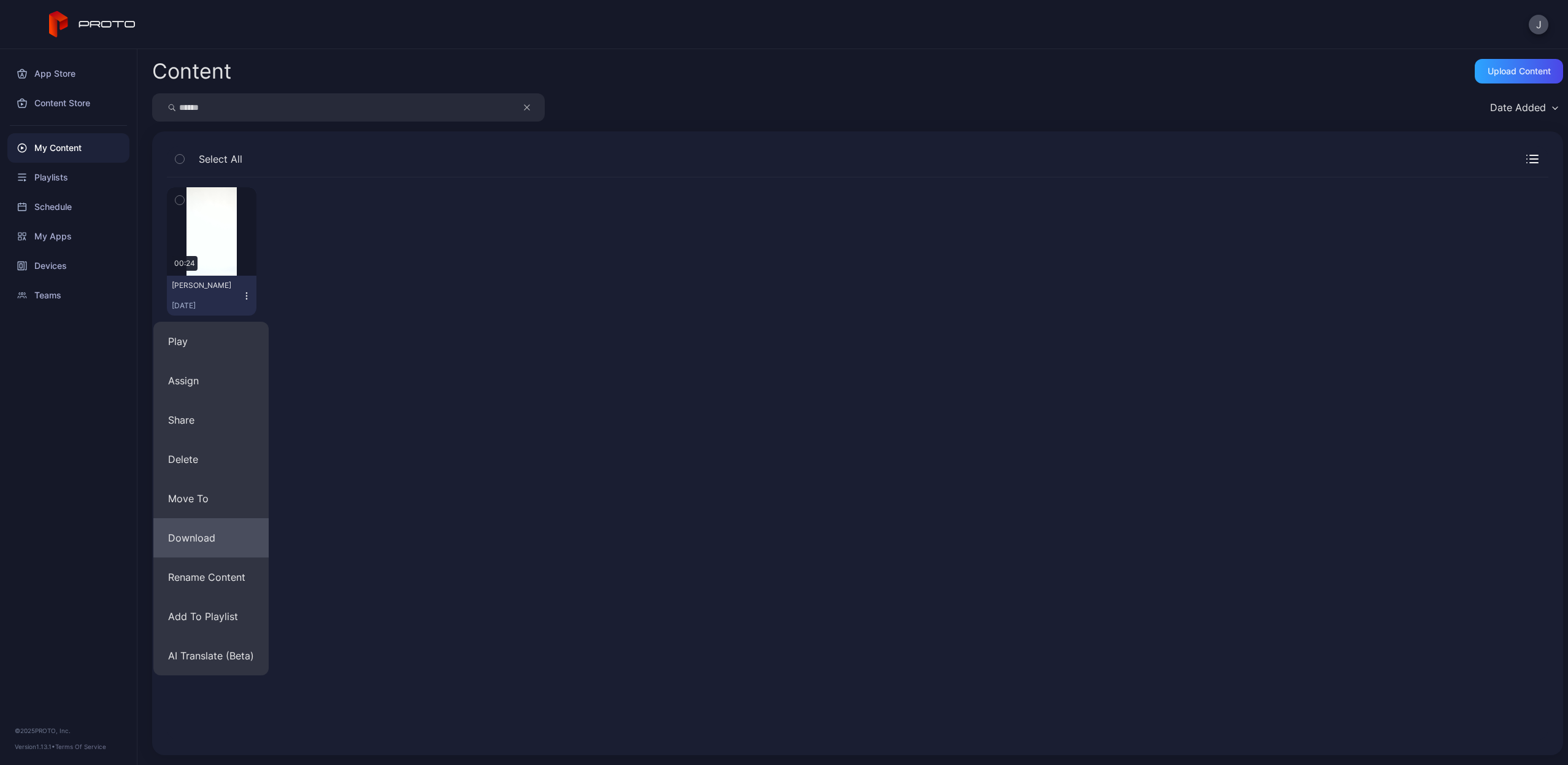
click at [230, 532] on button "Download" at bounding box center [210, 537] width 115 height 39
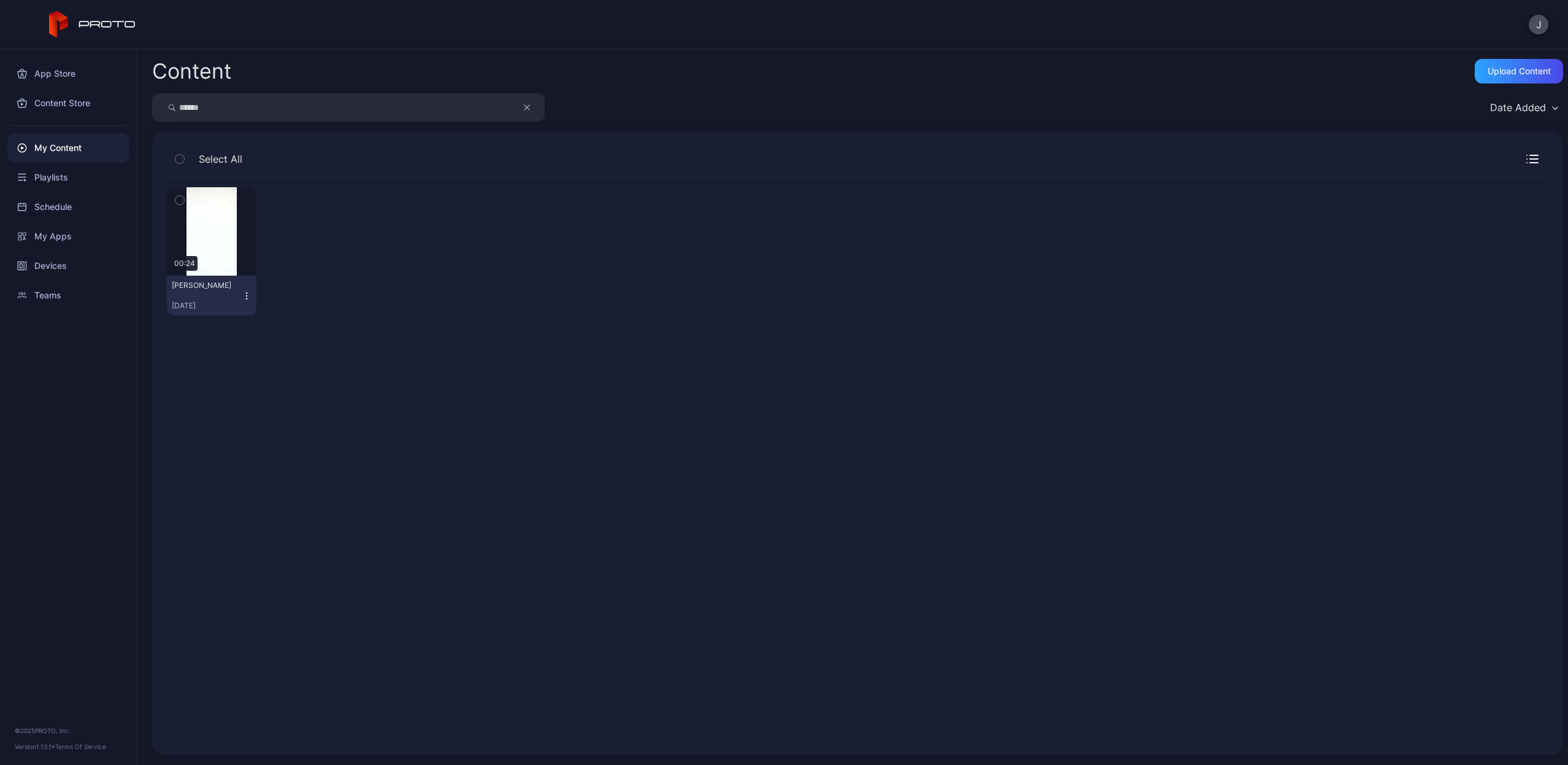
drag, startPoint x: 213, startPoint y: 110, endPoint x: 131, endPoint y: 107, distance: 82.1
click at [131, 107] on div "App Store Content Store My Content Playlists Schedule My Apps Devices Teams © 2…" at bounding box center [784, 406] width 1568 height 715
type input "*****"
click at [530, 105] on icon "button" at bounding box center [527, 108] width 5 height 5
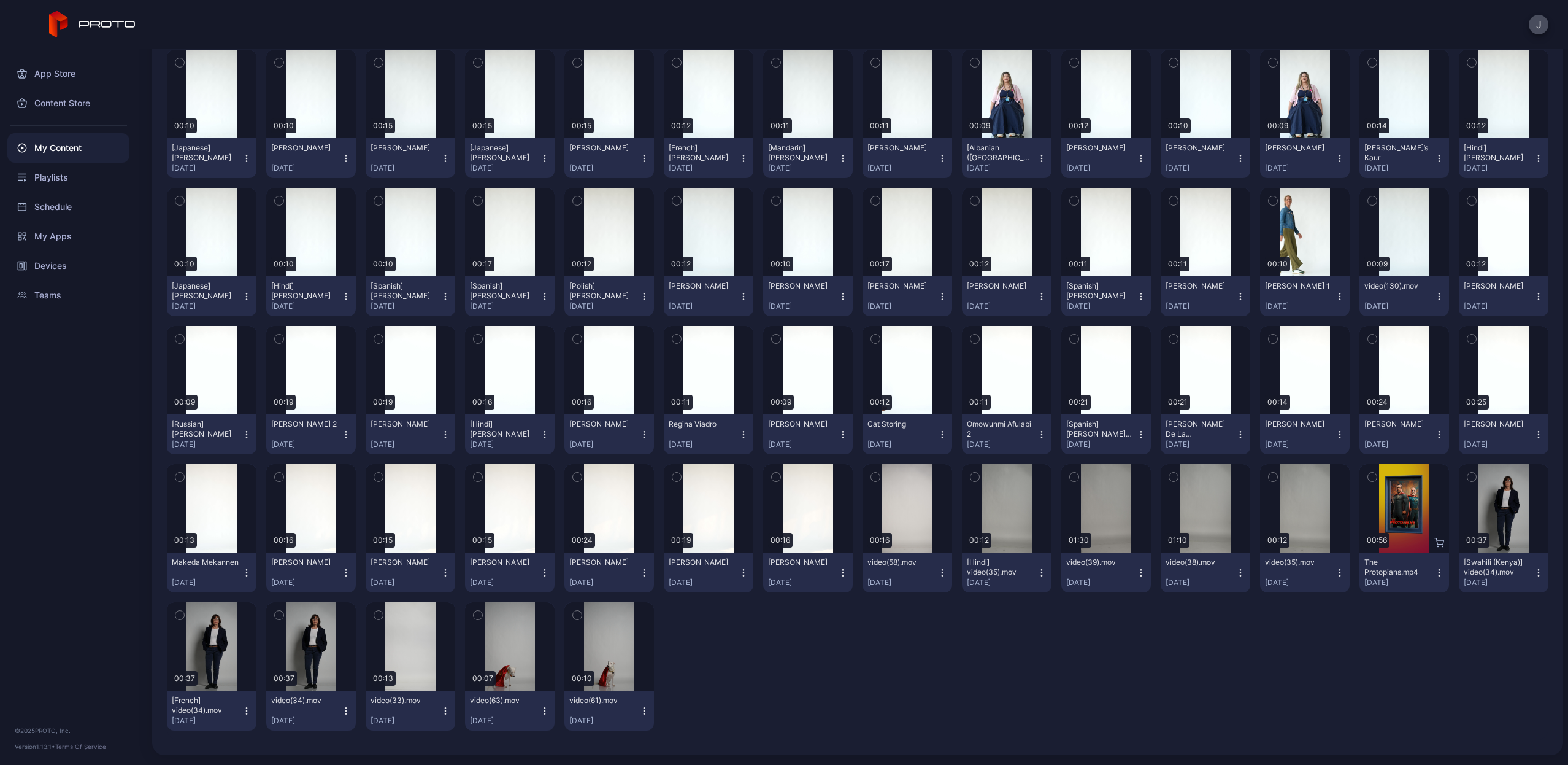
click at [1340, 435] on icon "button" at bounding box center [1340, 434] width 1 height 1
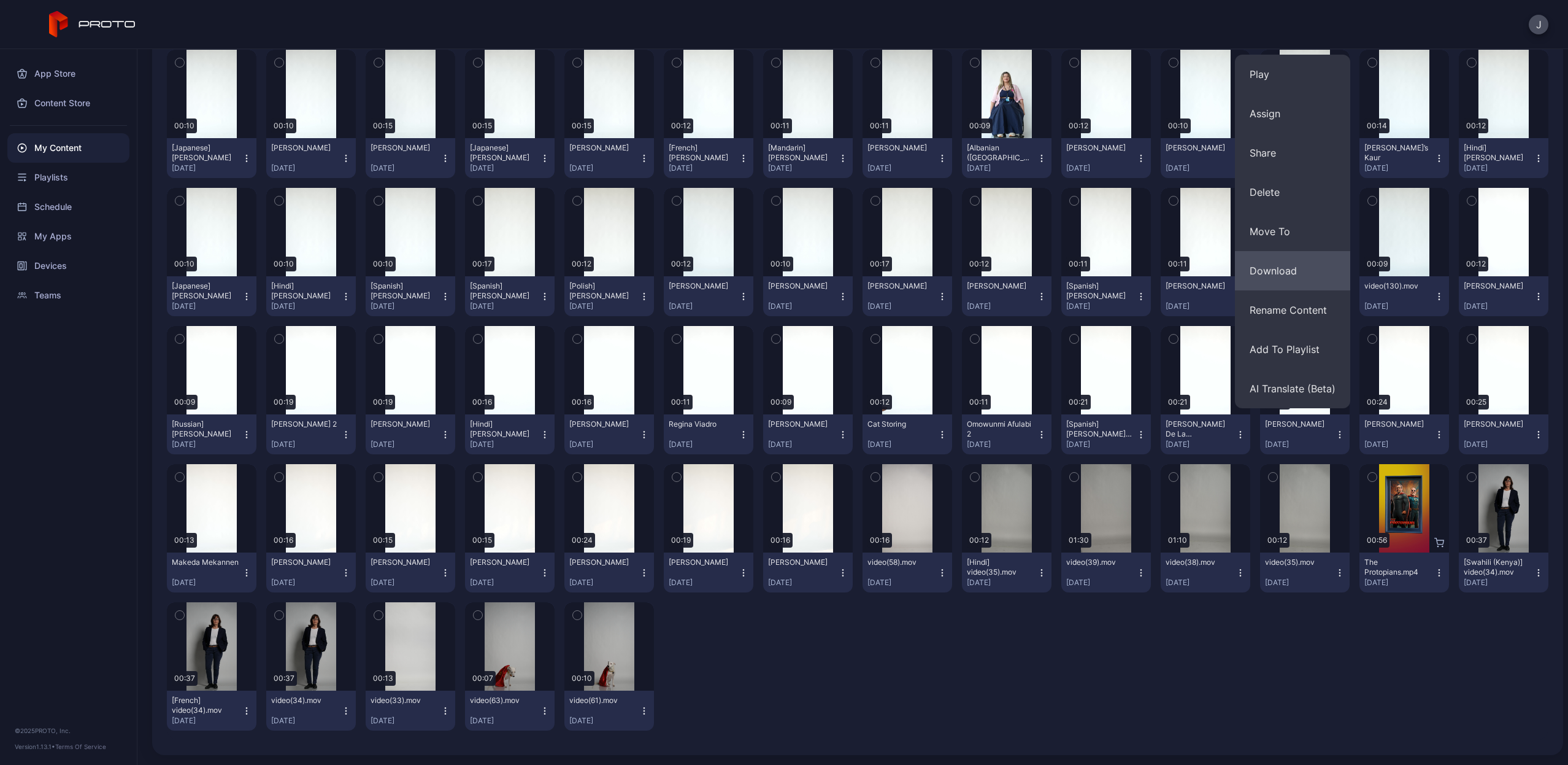
click at [1304, 270] on button "Download" at bounding box center [1293, 270] width 115 height 39
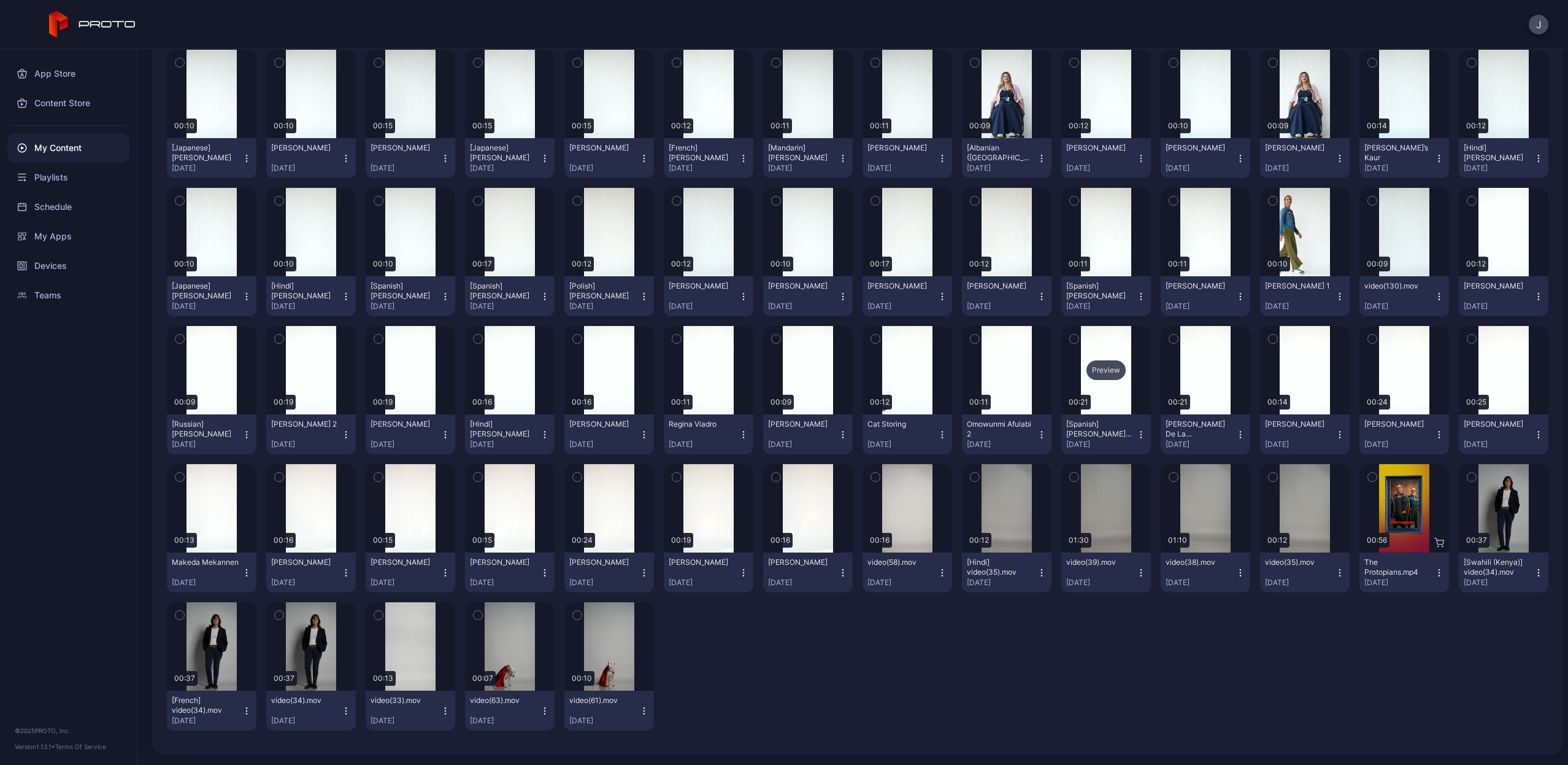
click at [1096, 372] on div "Preview" at bounding box center [1106, 370] width 39 height 20
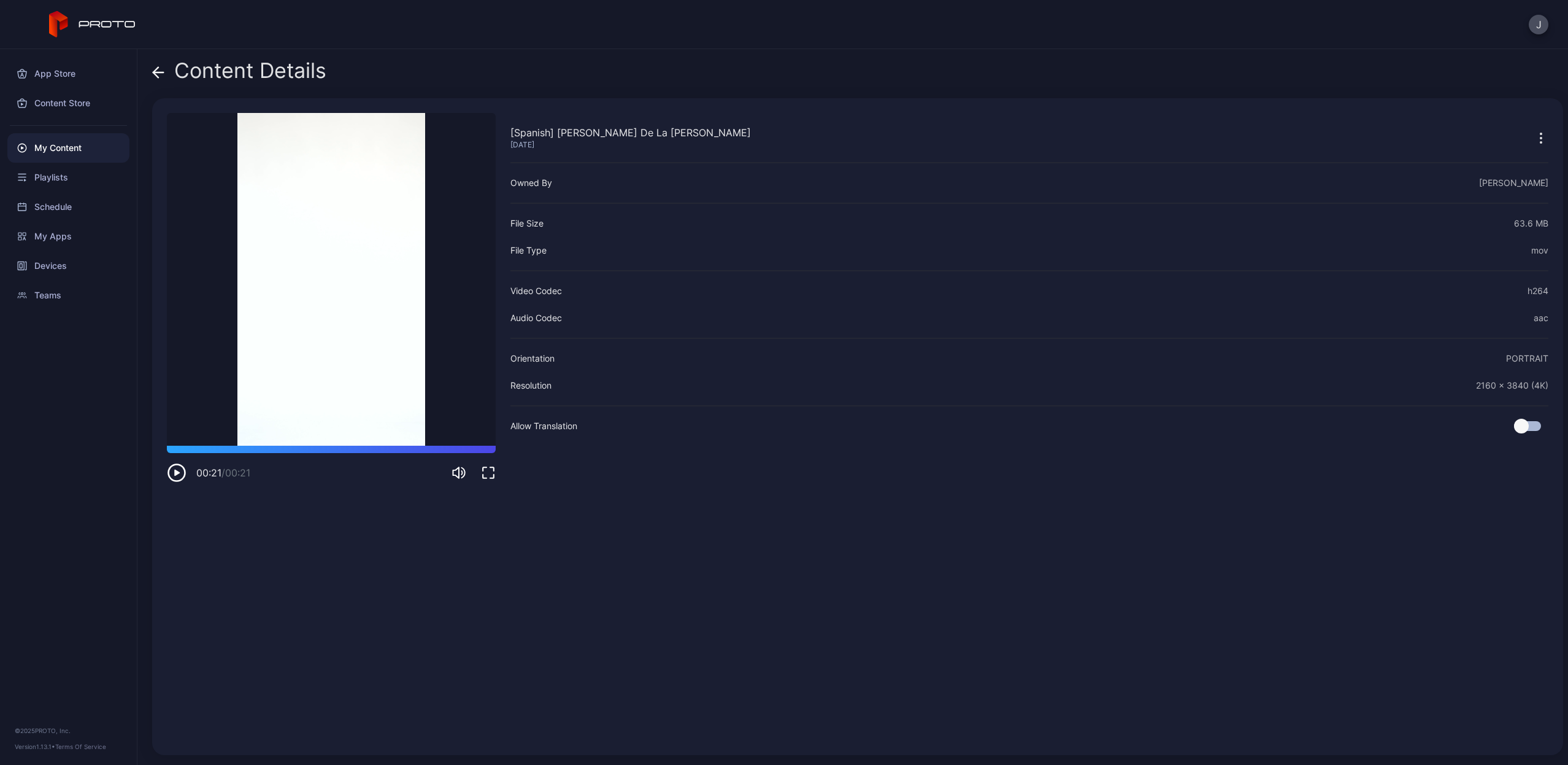
click at [157, 76] on icon at bounding box center [156, 72] width 5 height 10
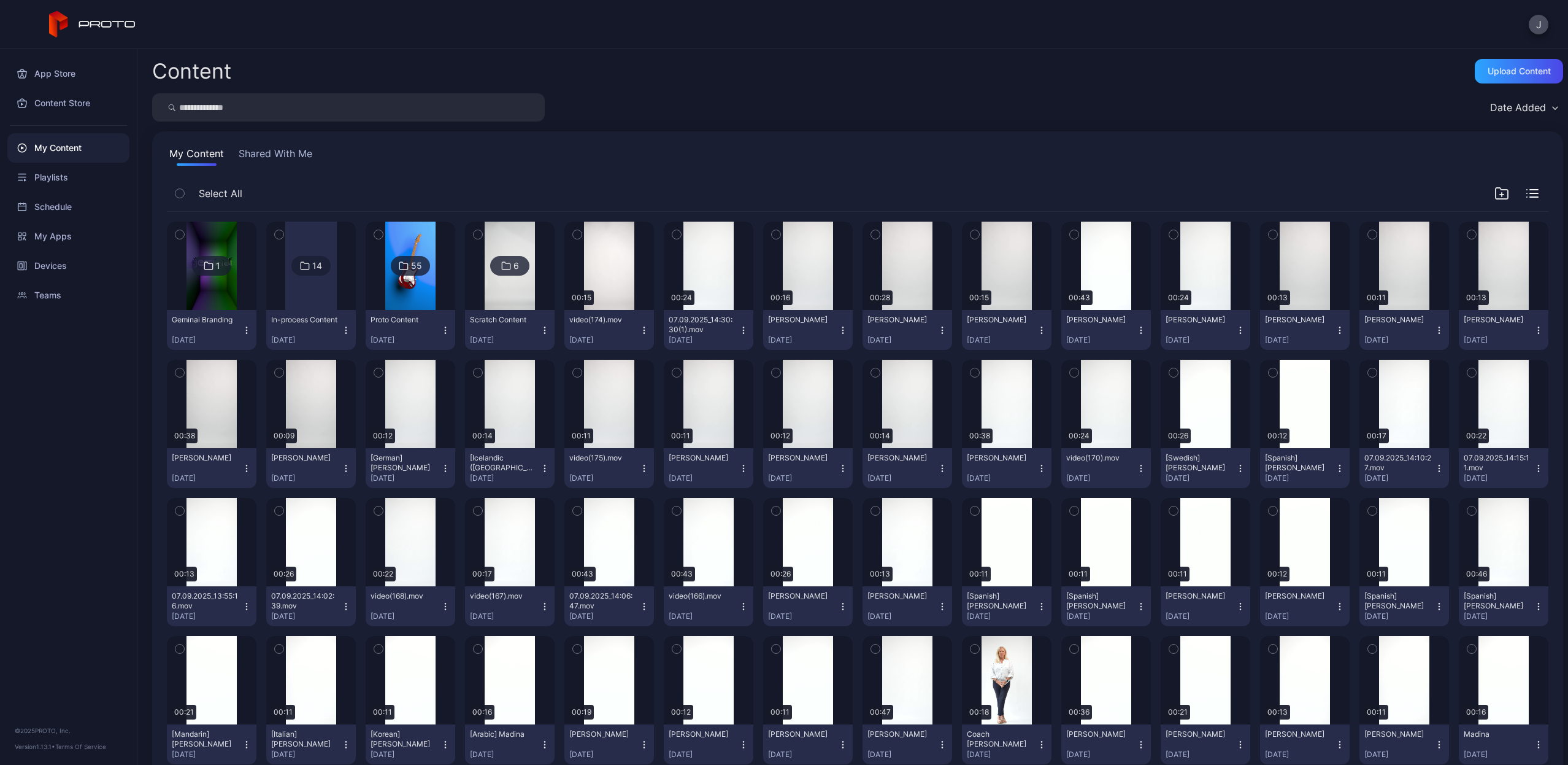
scroll to position [1414, 0]
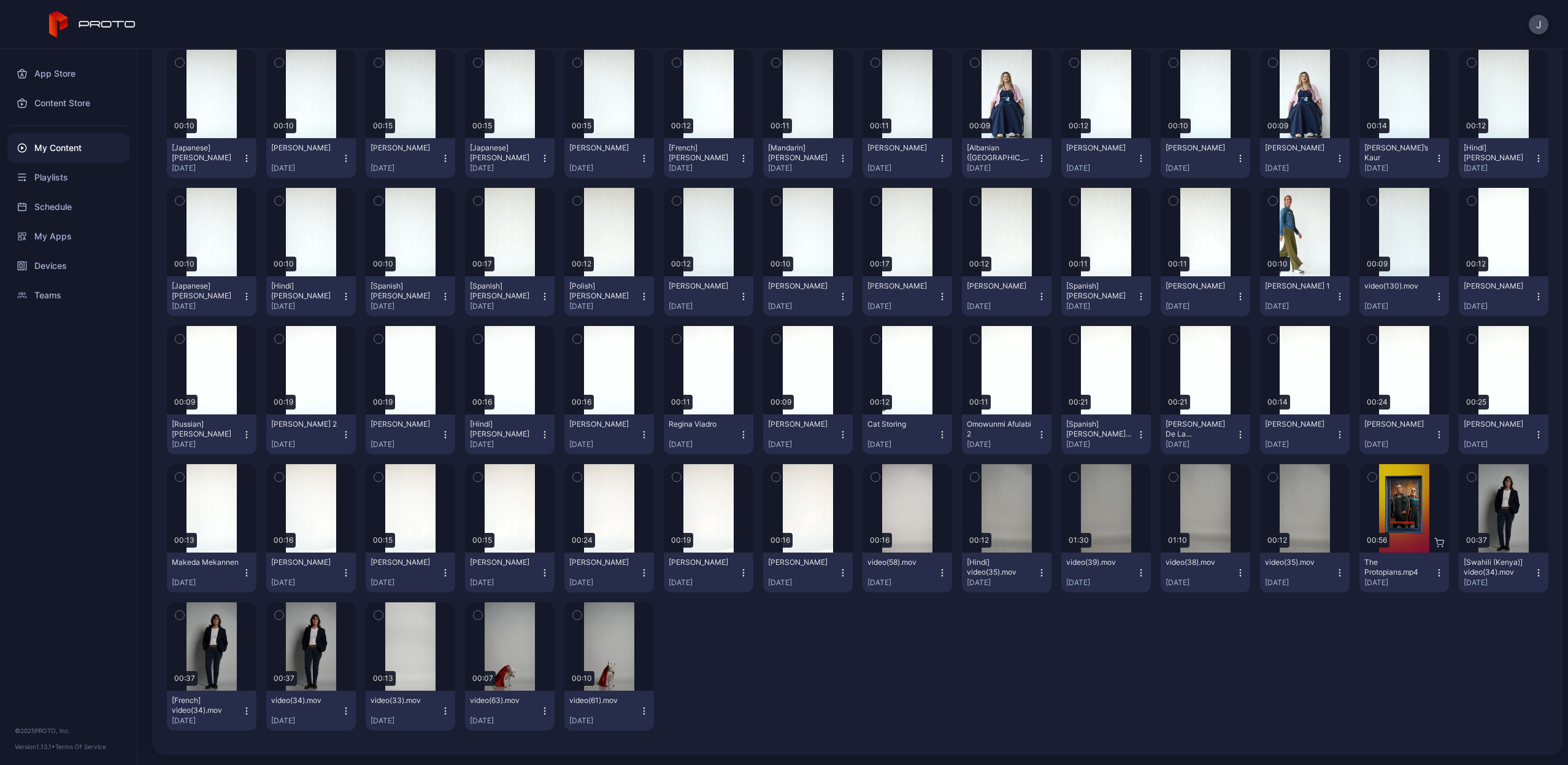
click at [1136, 437] on icon "button" at bounding box center [1140, 434] width 9 height 9
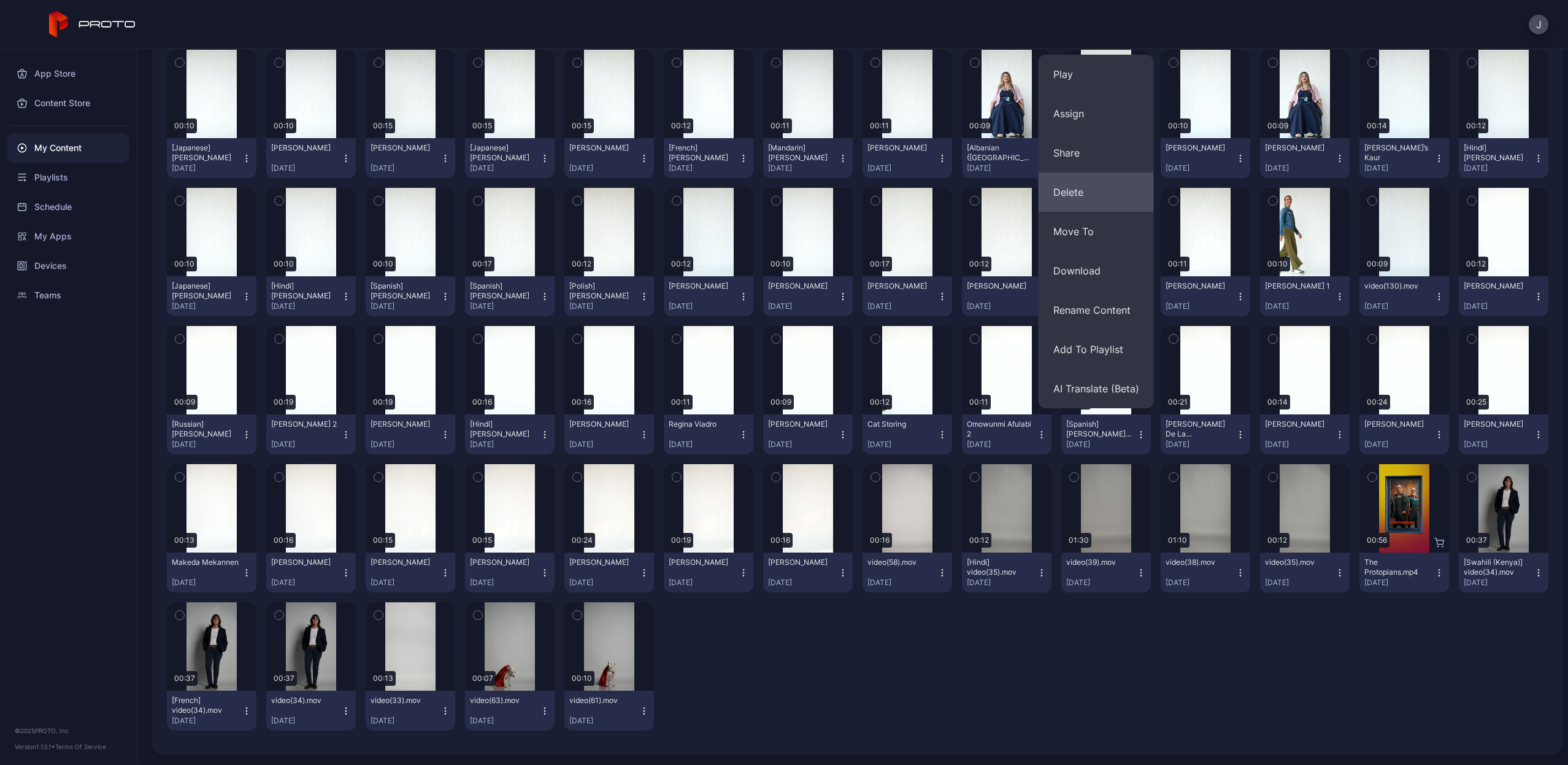
click at [1092, 188] on button "Delete" at bounding box center [1096, 193] width 115 height 39
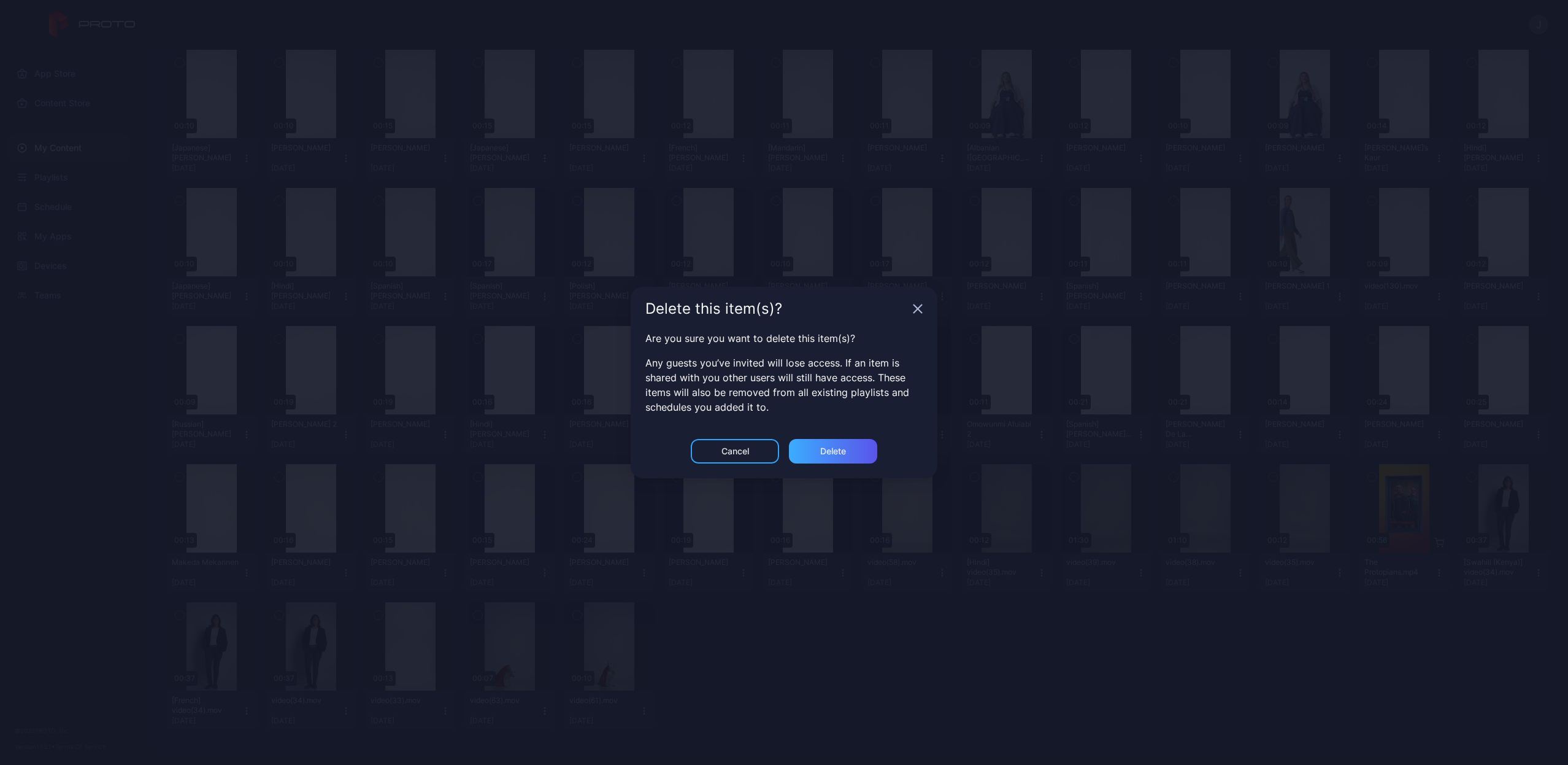
click at [820, 447] on div "Delete" at bounding box center [832, 451] width 88 height 25
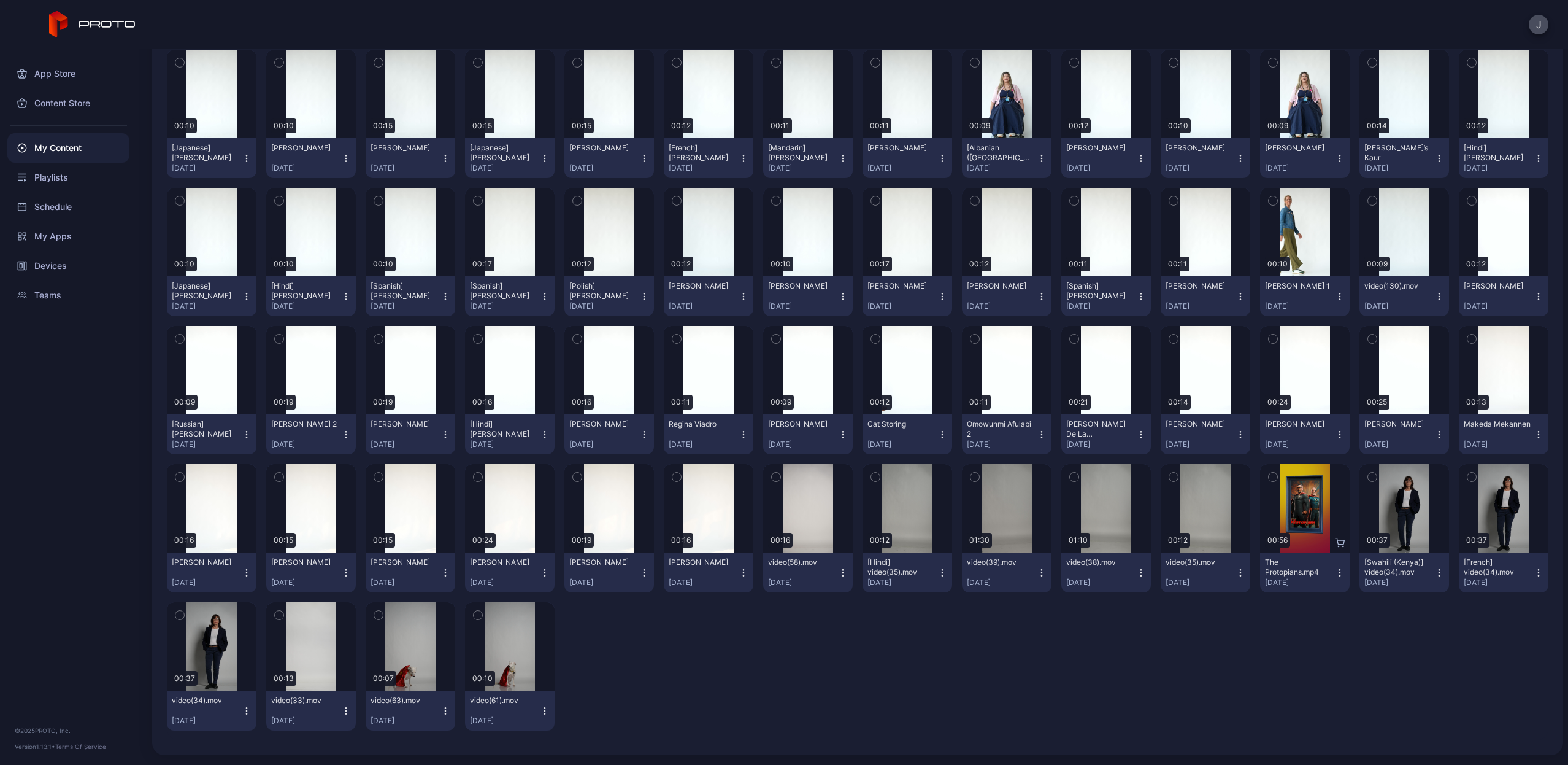
click at [1136, 433] on icon "button" at bounding box center [1140, 434] width 9 height 9
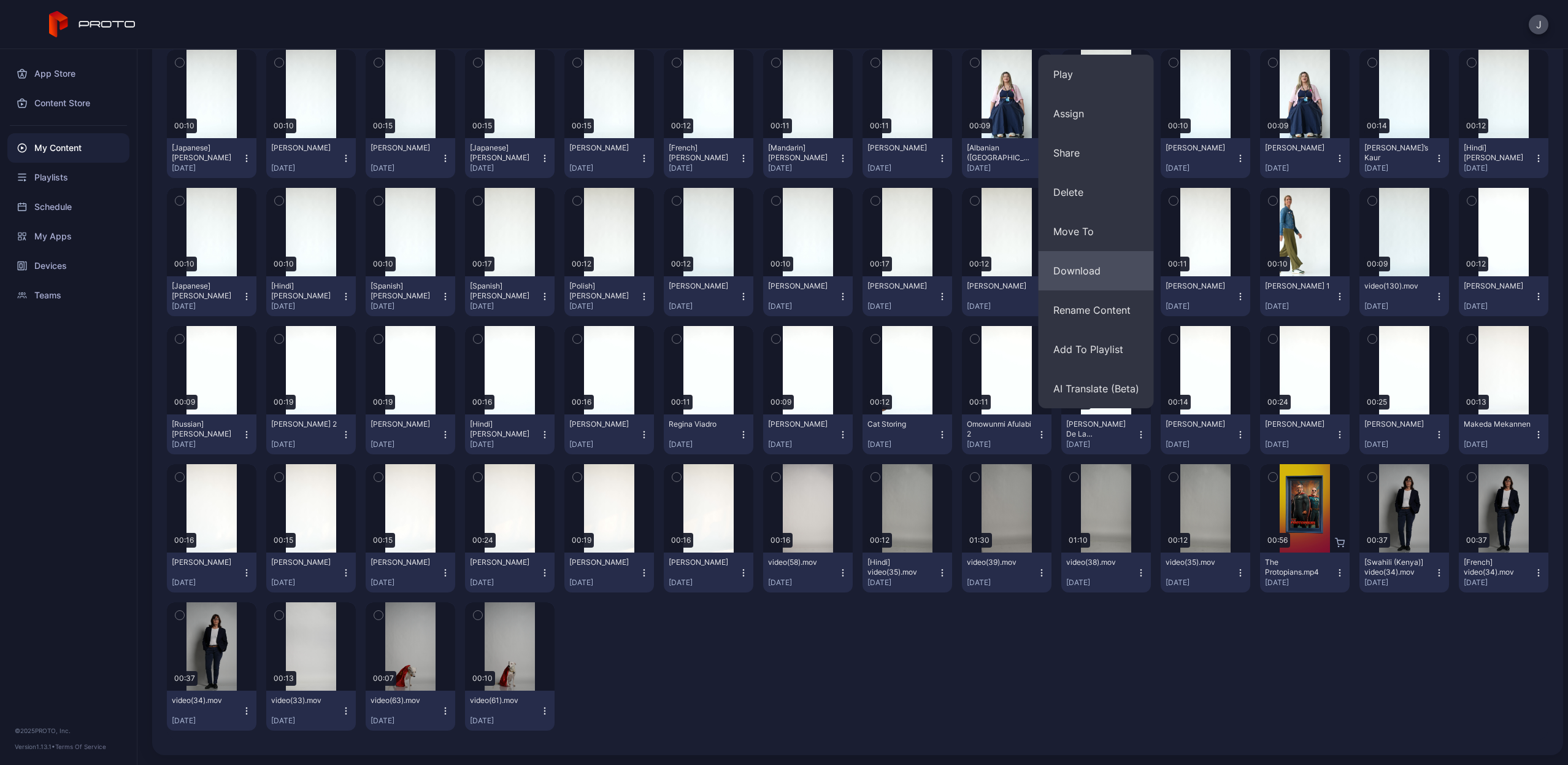
click at [1106, 274] on button "Download" at bounding box center [1096, 270] width 115 height 39
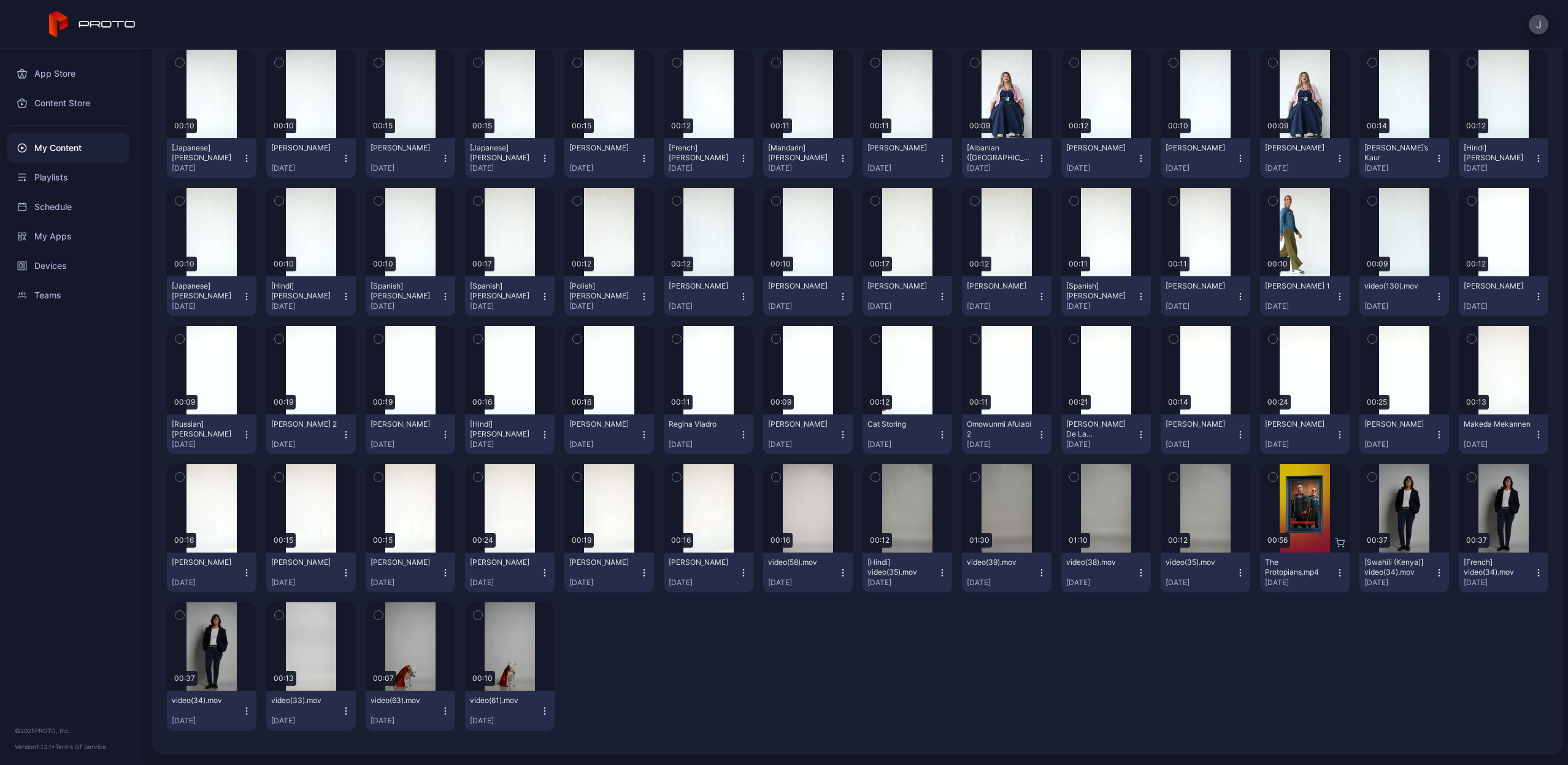
click at [938, 436] on icon "button" at bounding box center [942, 434] width 9 height 9
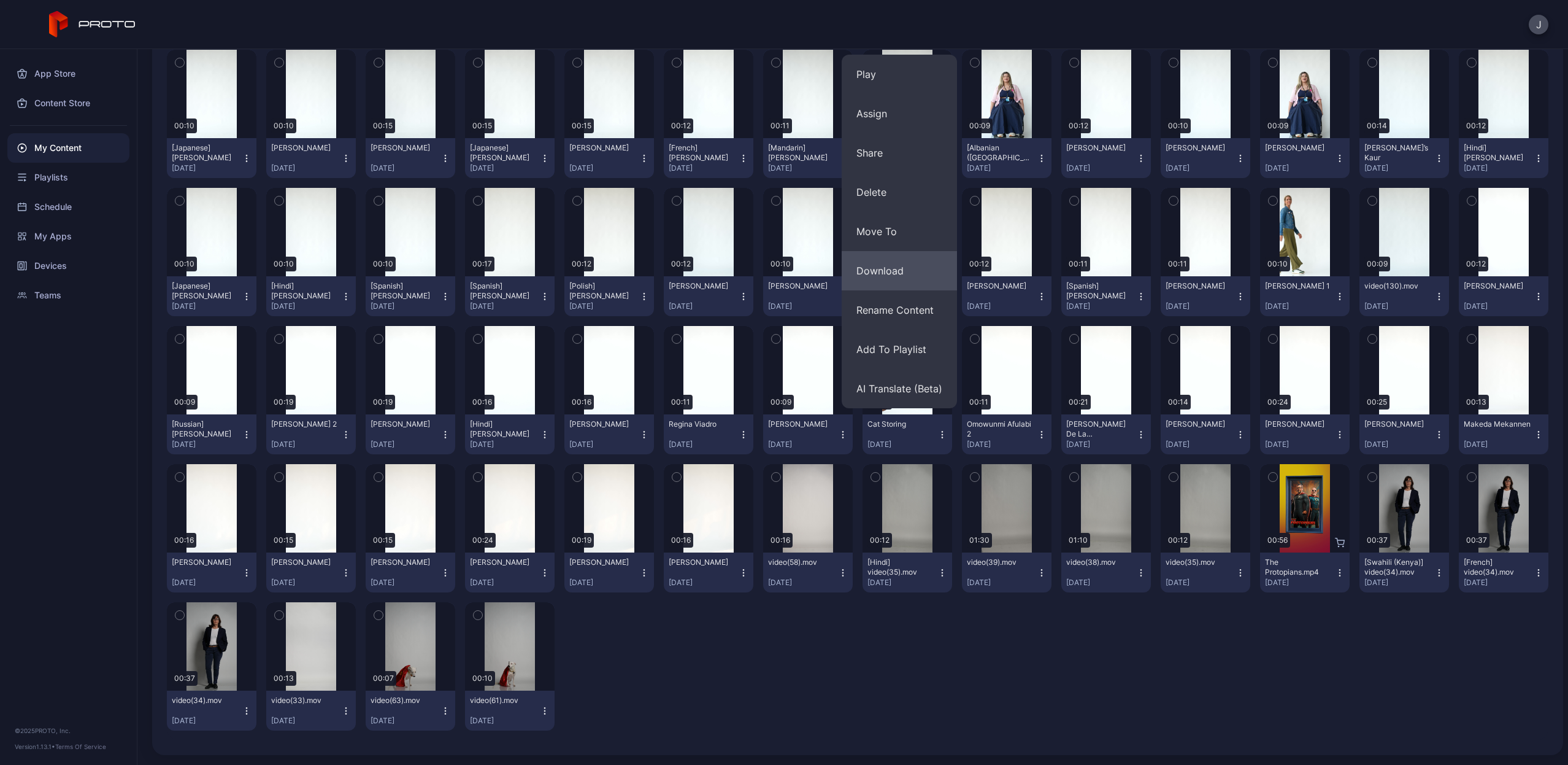
click at [898, 265] on button "Download" at bounding box center [899, 270] width 115 height 39
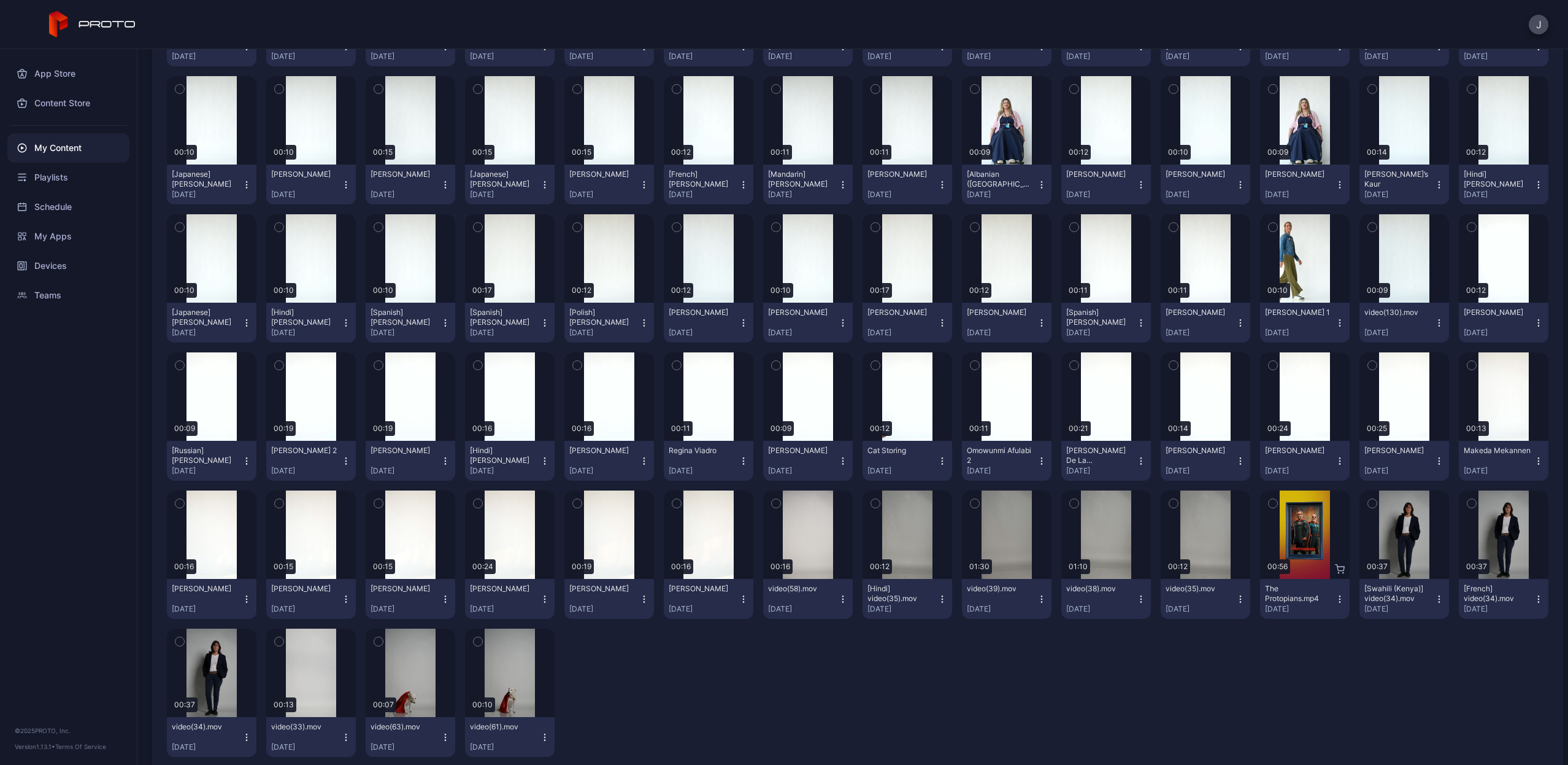
scroll to position [1386, 0]
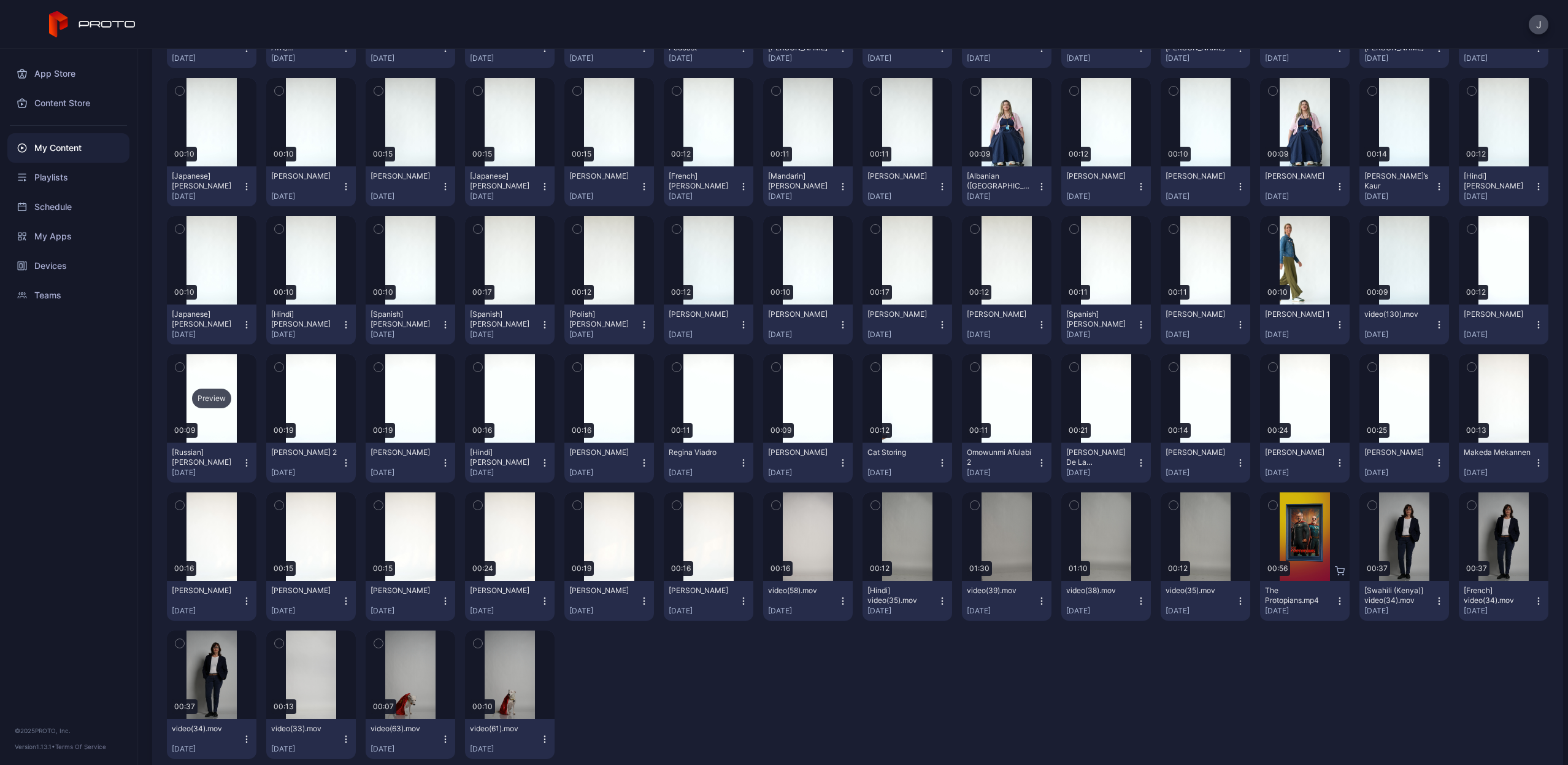
click at [204, 399] on div "Preview" at bounding box center [212, 398] width 39 height 20
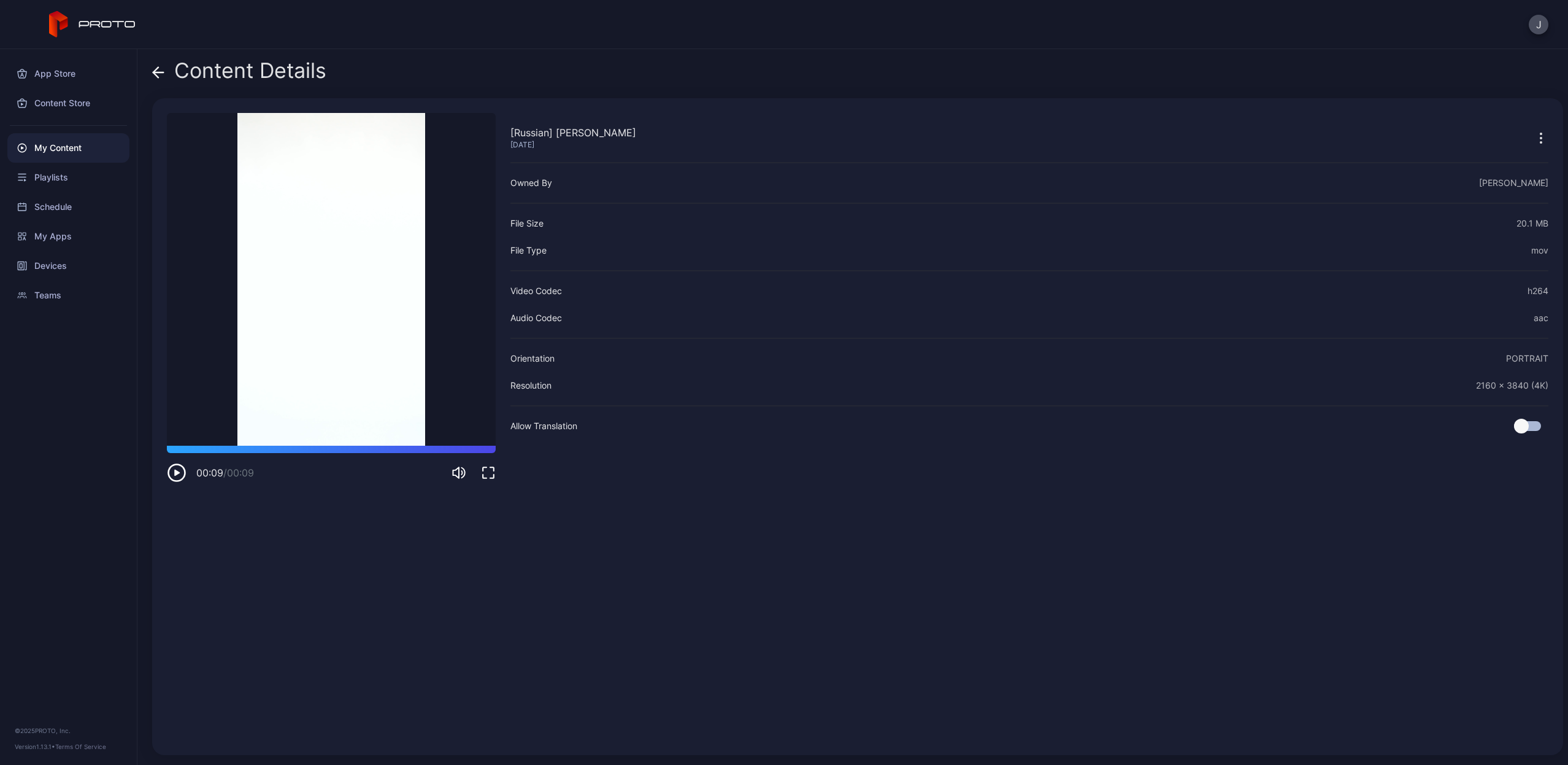
click at [155, 68] on icon at bounding box center [158, 72] width 12 height 12
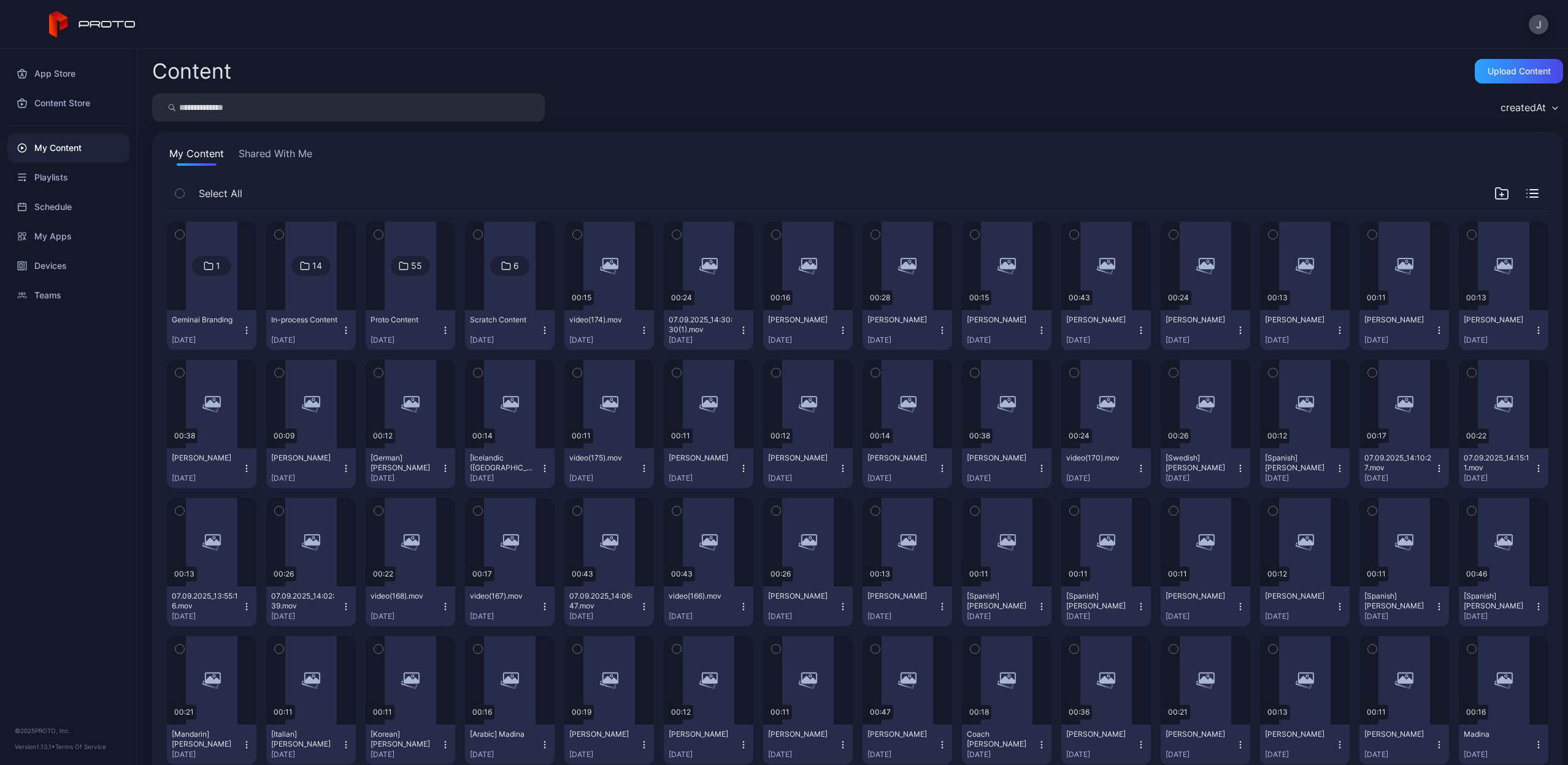
scroll to position [1386, 0]
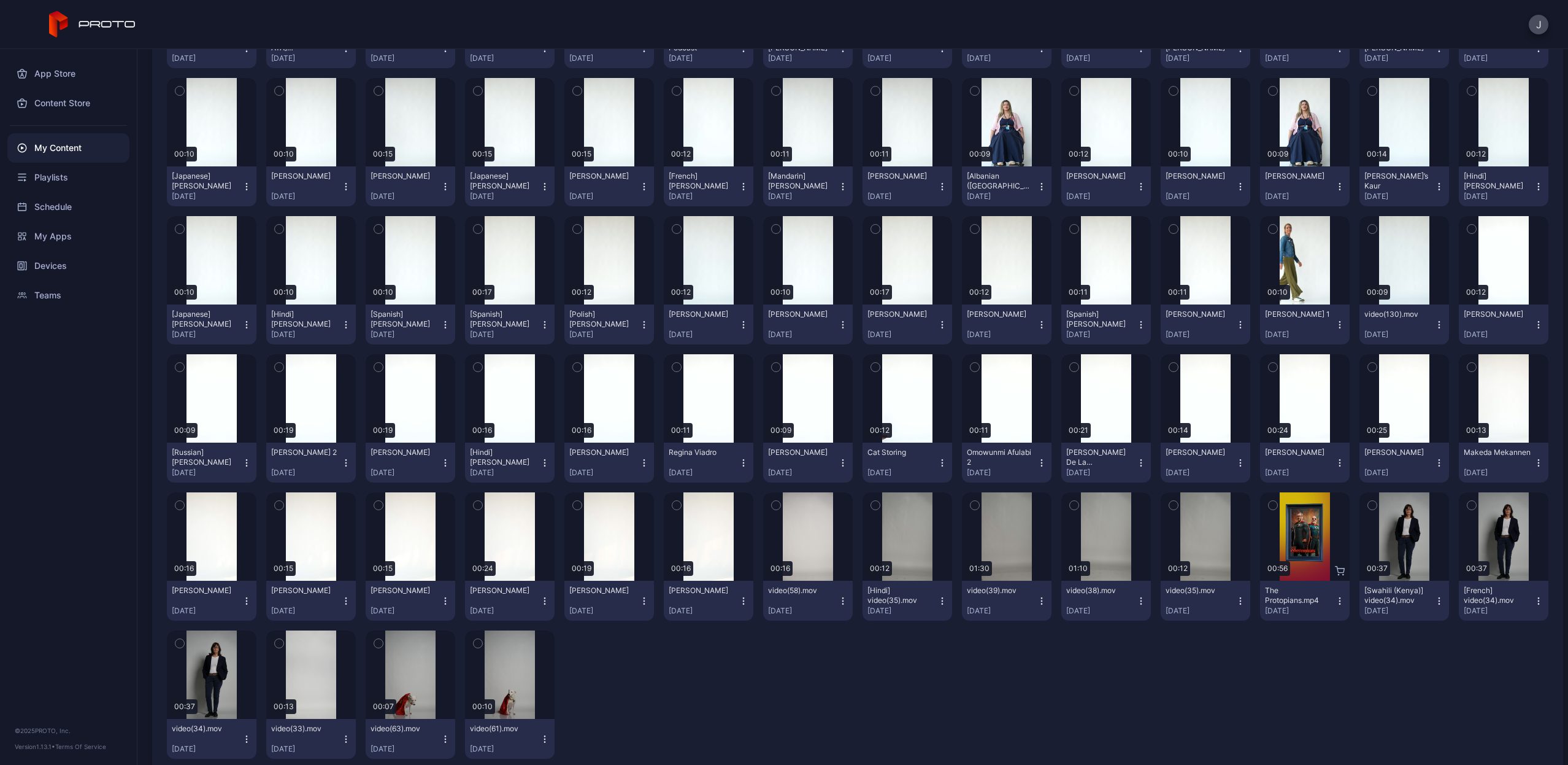
click at [243, 464] on icon "button" at bounding box center [246, 462] width 9 height 9
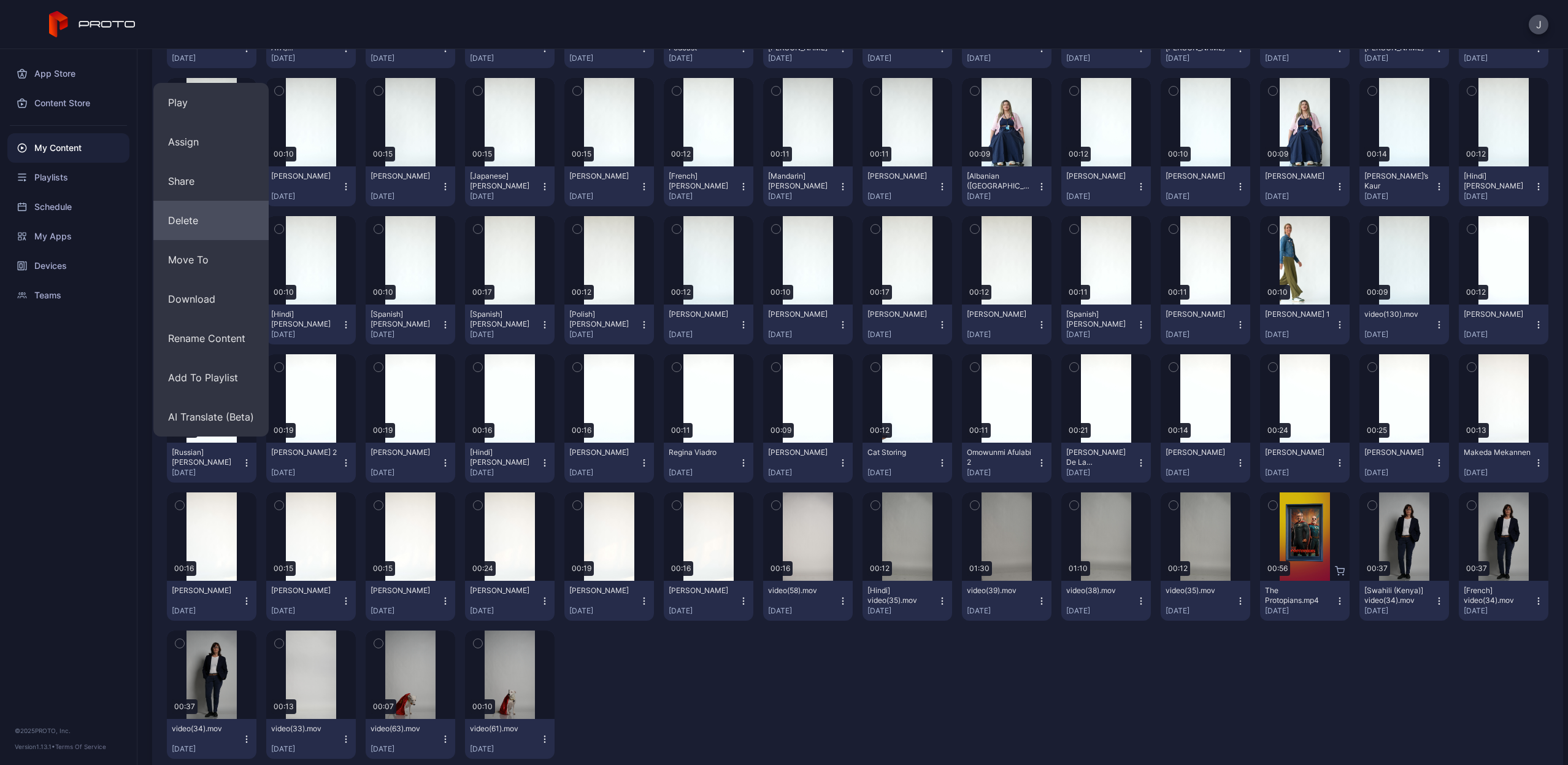
click at [216, 222] on button "Delete" at bounding box center [210, 221] width 115 height 39
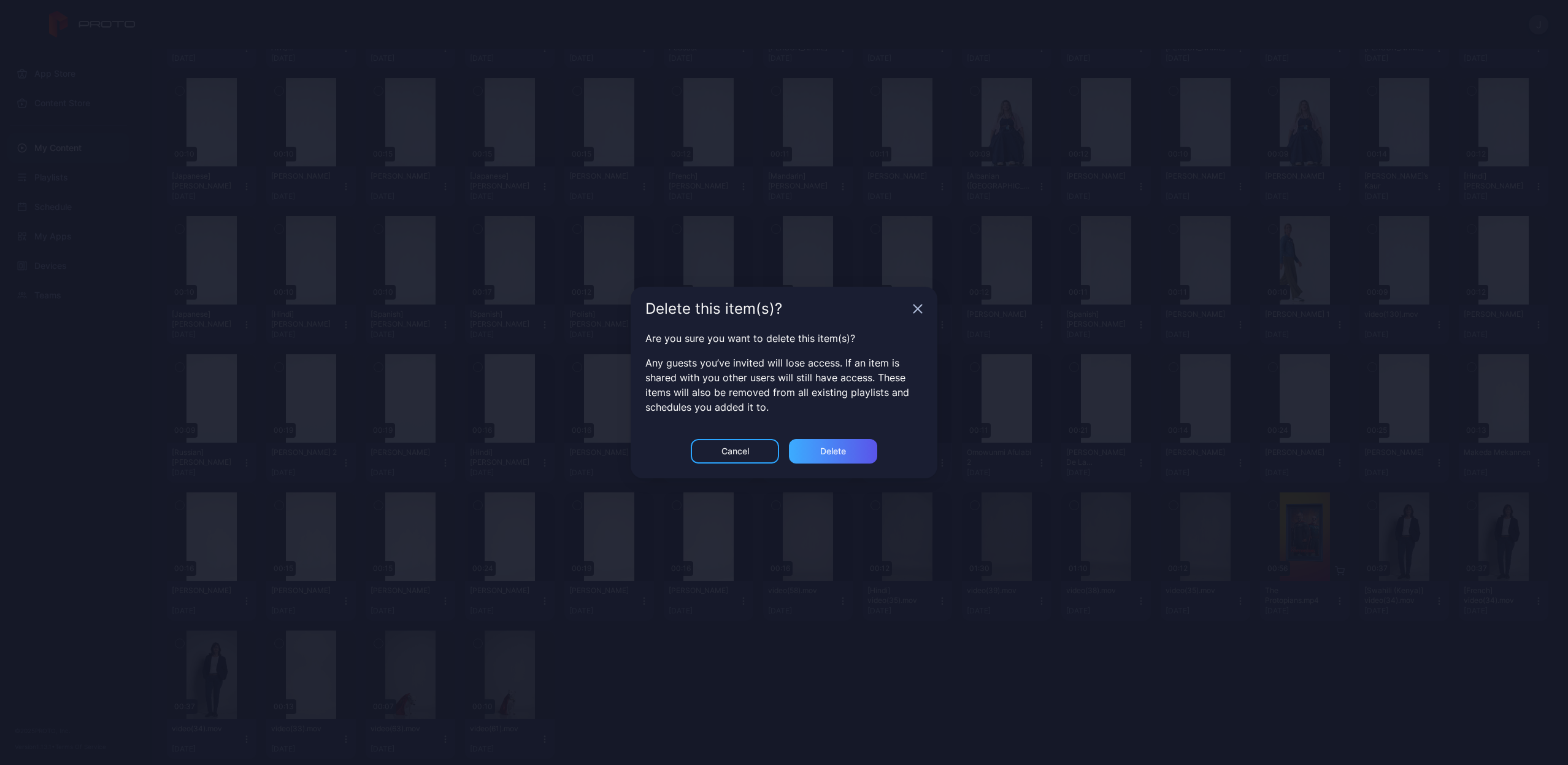
click at [856, 456] on div "Delete" at bounding box center [832, 451] width 88 height 25
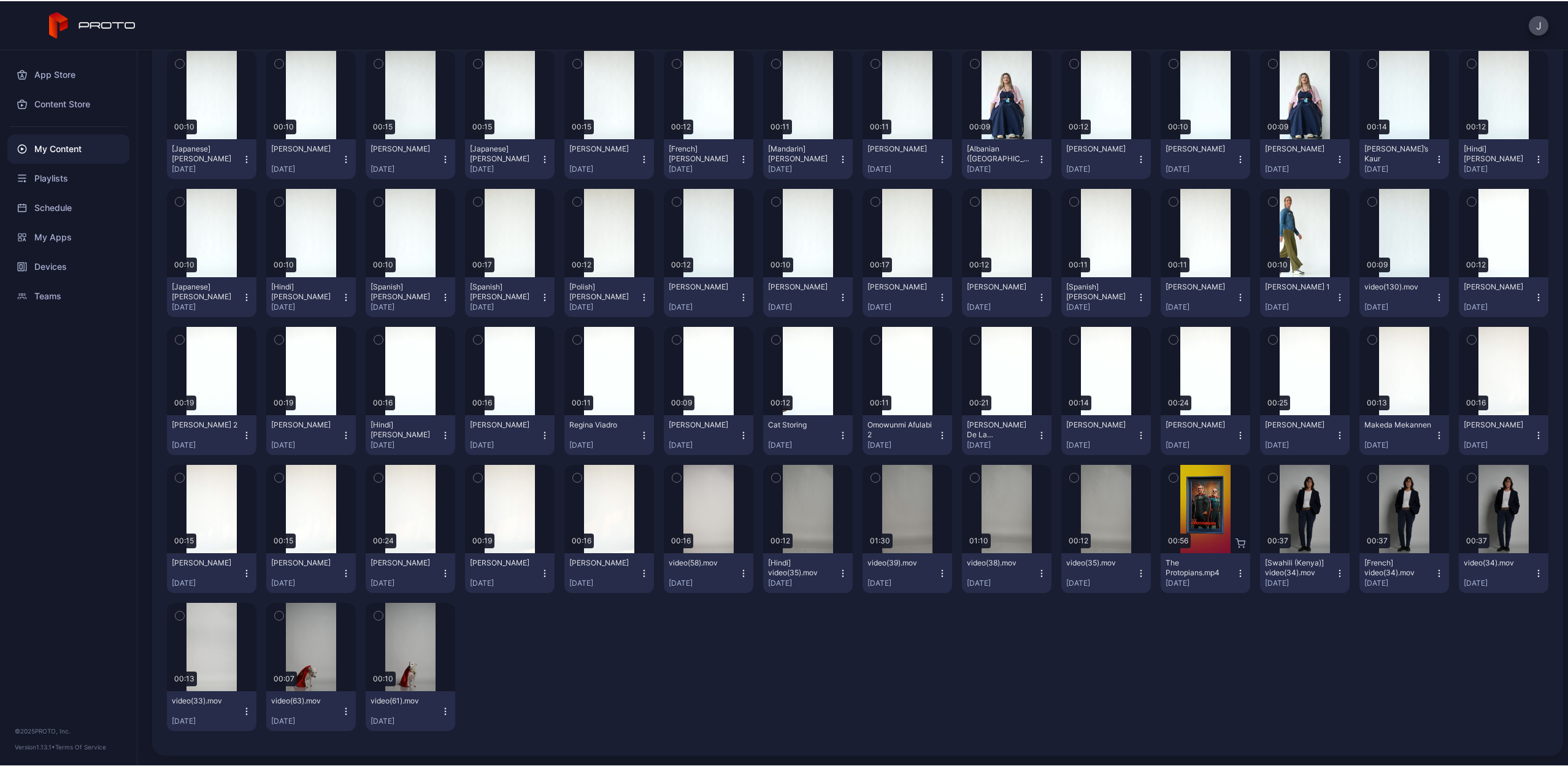
scroll to position [1413, 0]
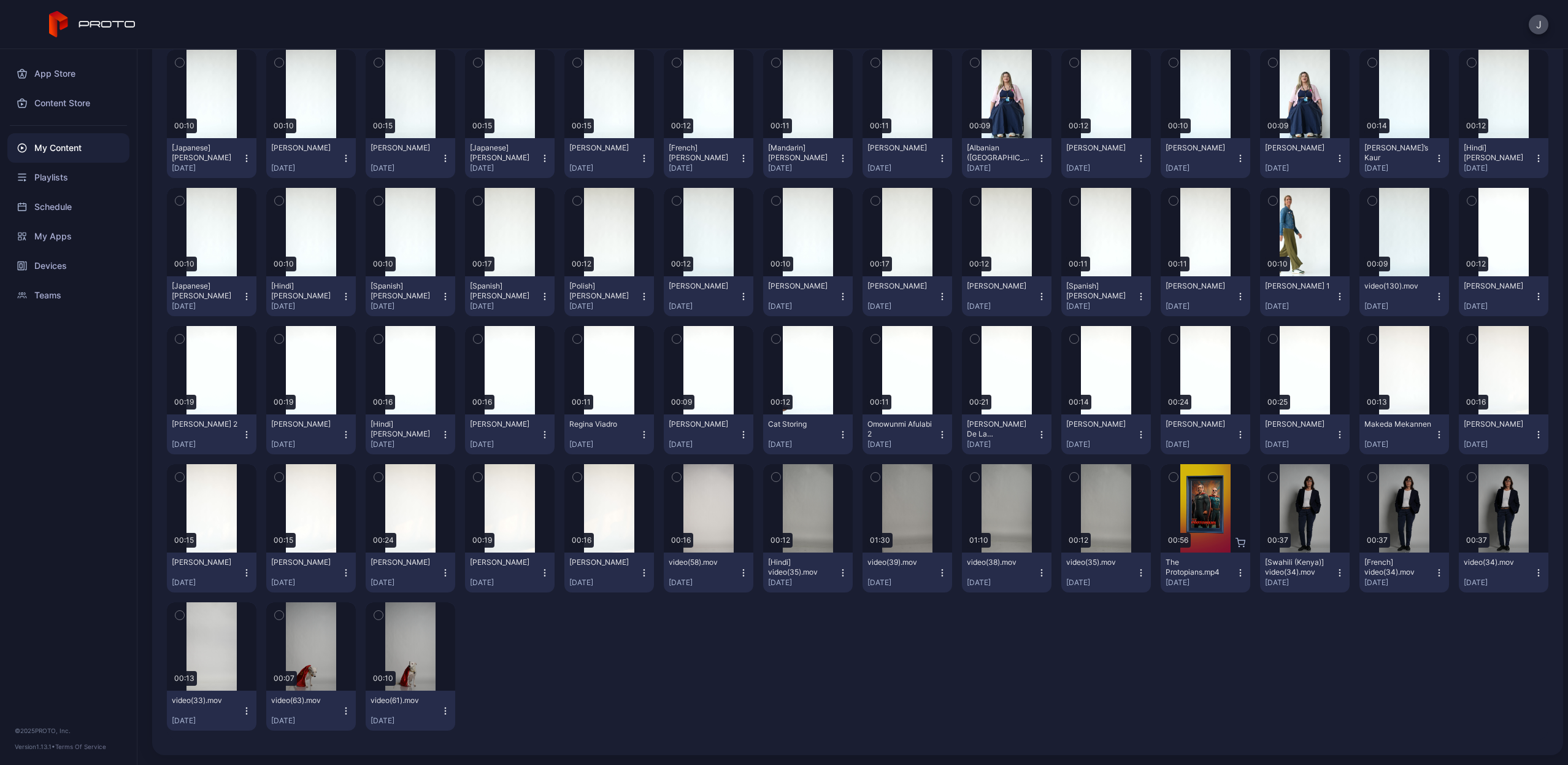
click at [739, 435] on icon "button" at bounding box center [743, 434] width 9 height 9
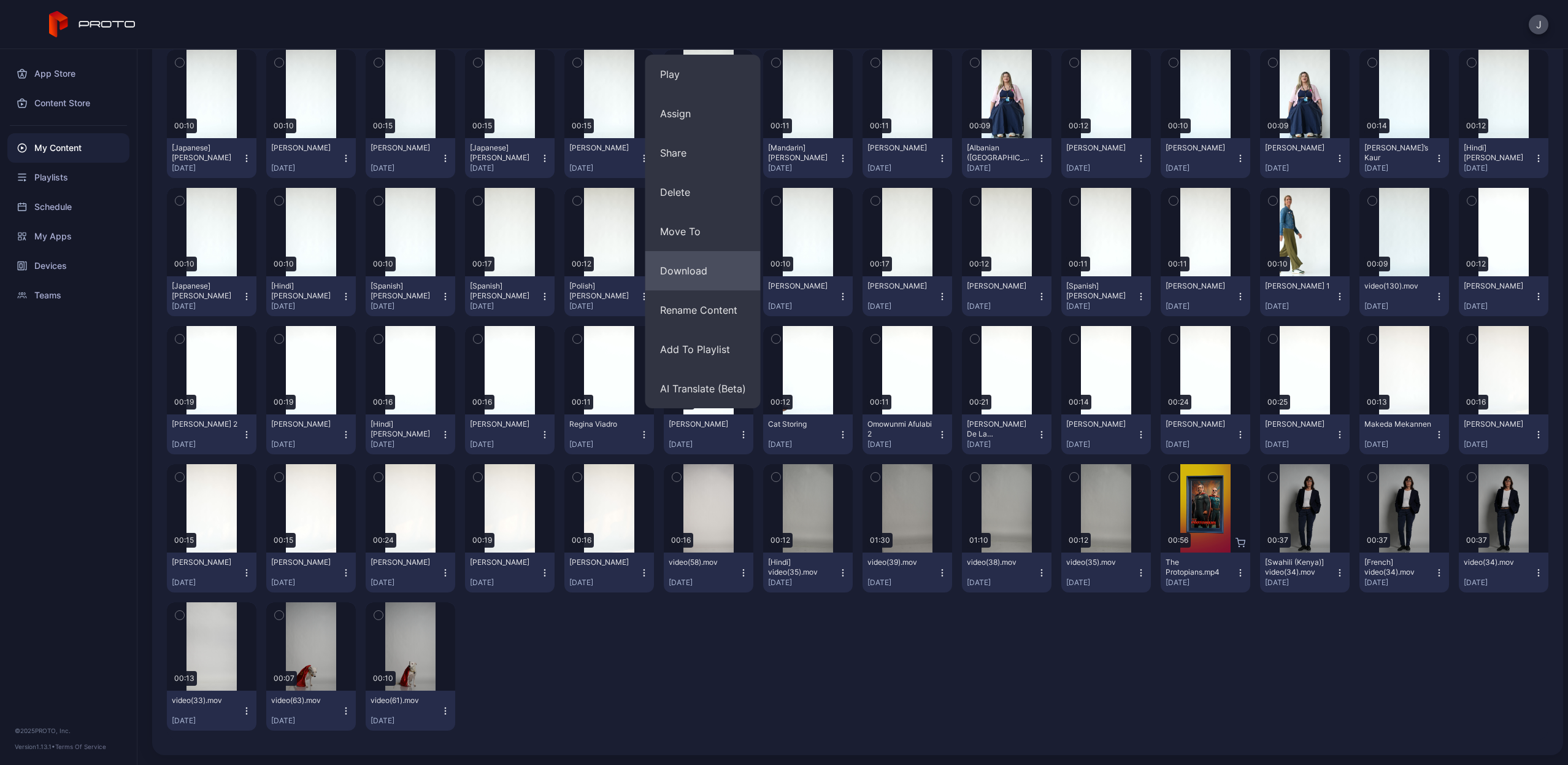
click at [705, 264] on button "Download" at bounding box center [703, 270] width 115 height 39
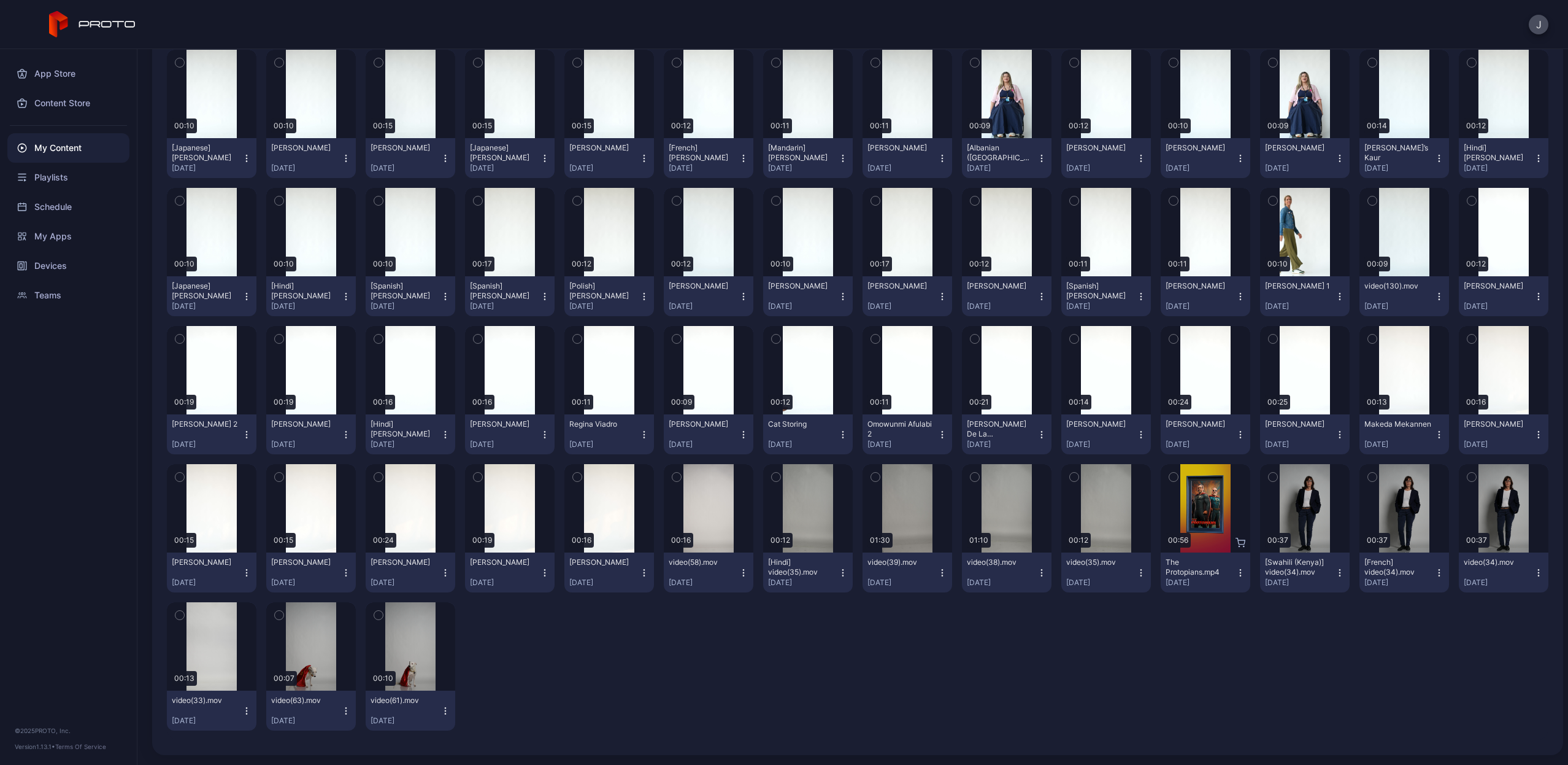
click at [640, 436] on icon "button" at bounding box center [643, 434] width 9 height 9
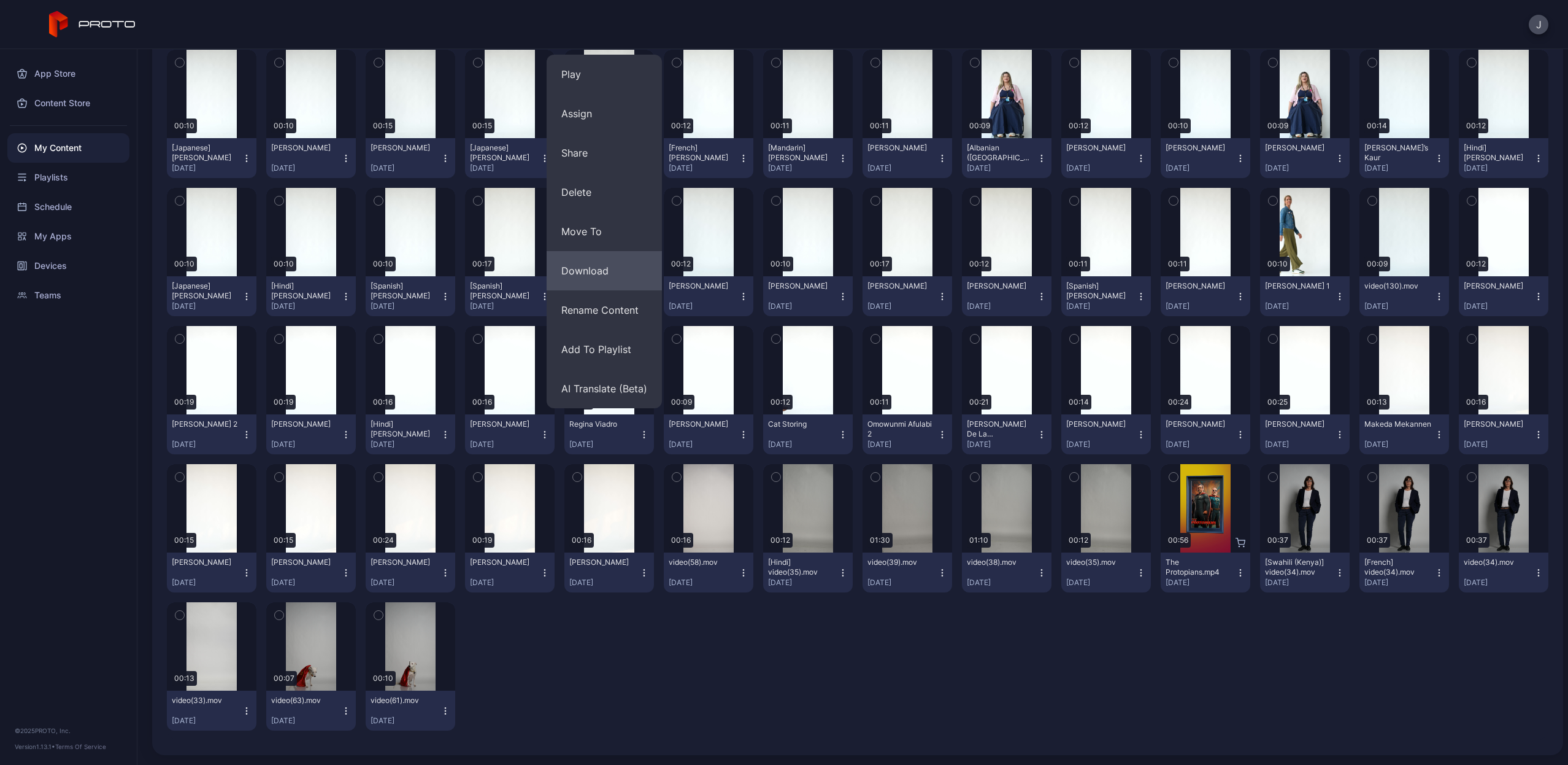
click at [619, 264] on button "Download" at bounding box center [604, 270] width 115 height 39
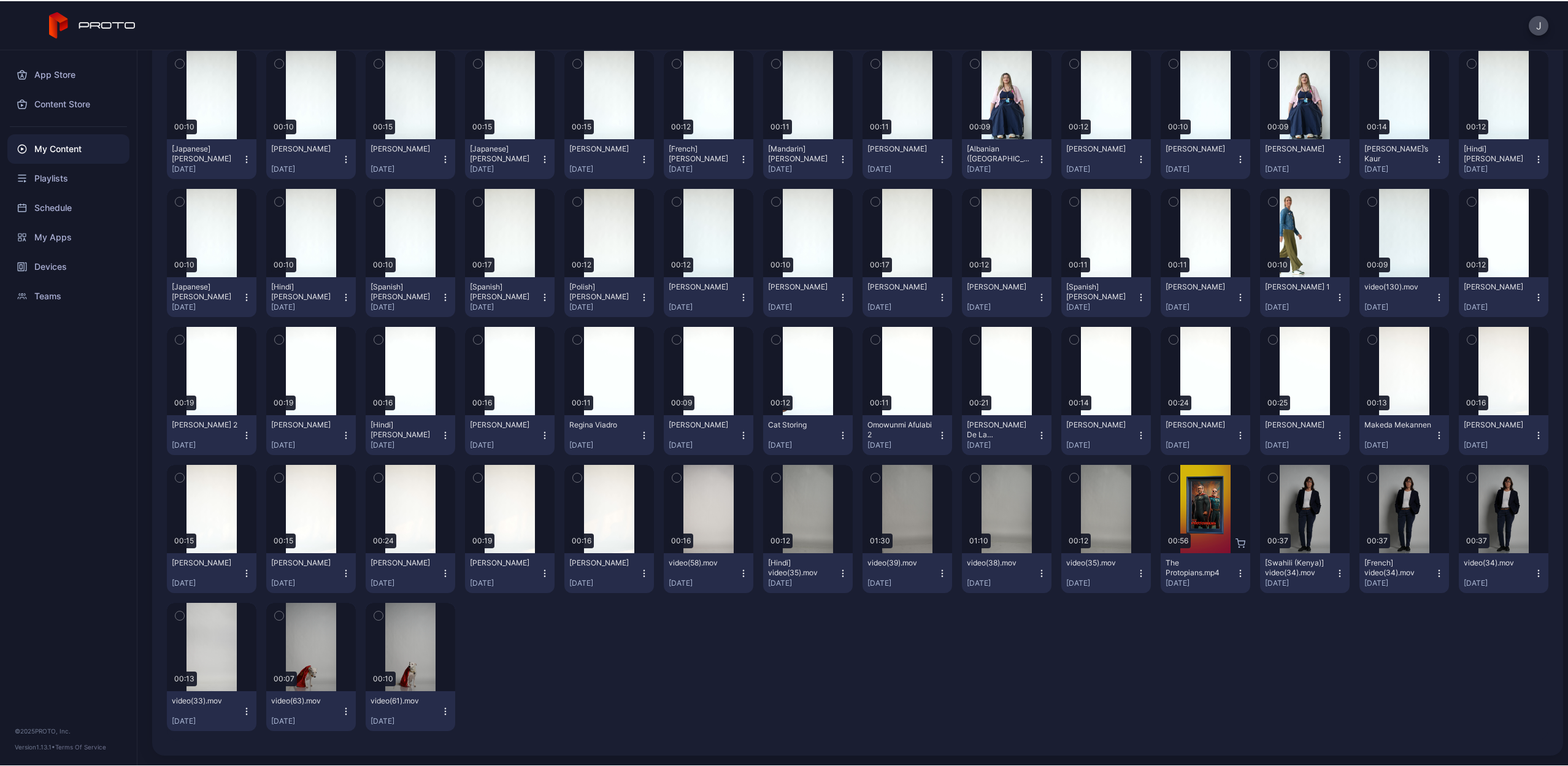
scroll to position [1411, 0]
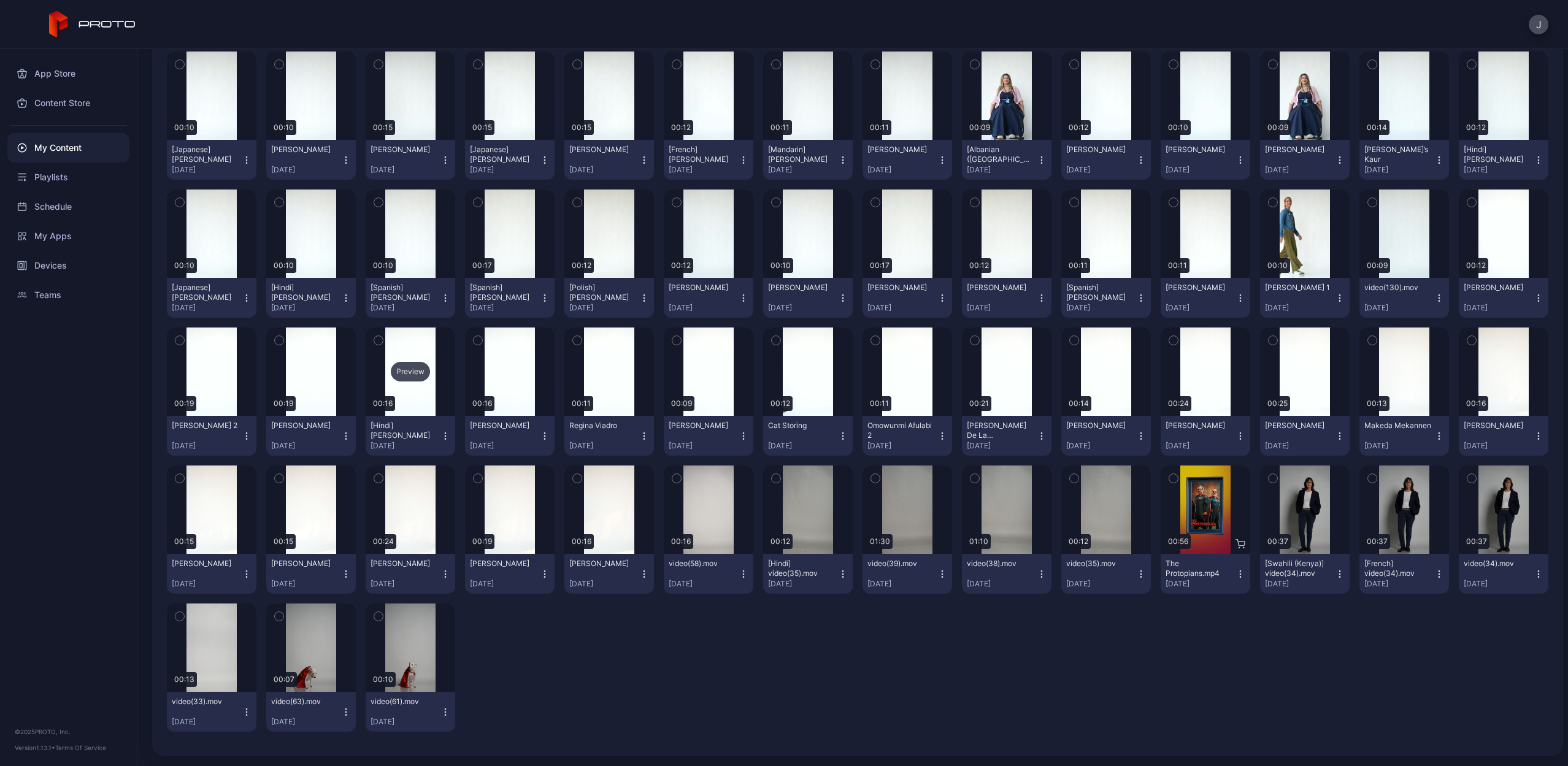
click at [409, 371] on div "Preview" at bounding box center [411, 371] width 39 height 20
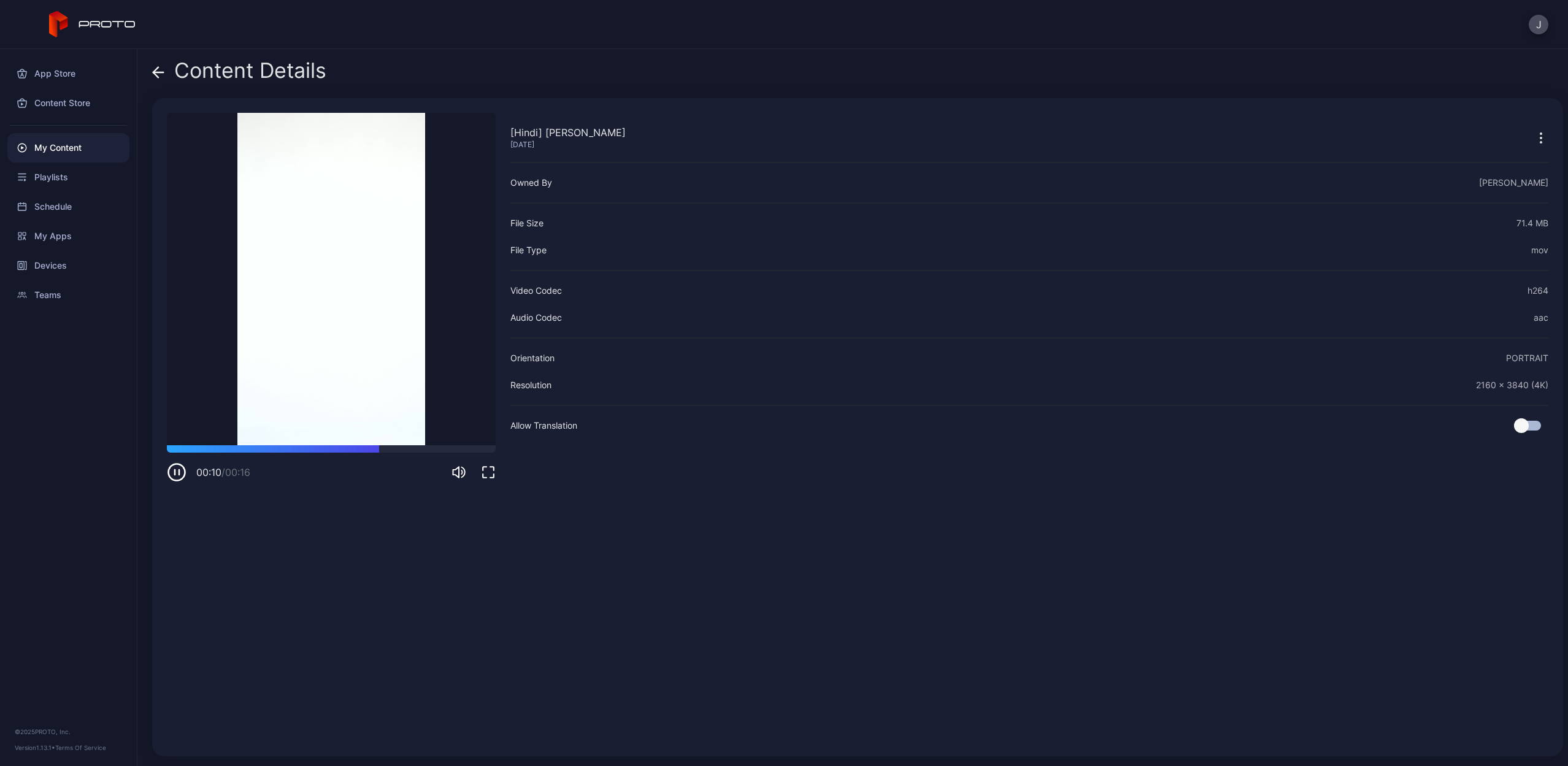
click at [175, 468] on icon "button" at bounding box center [176, 472] width 20 height 20
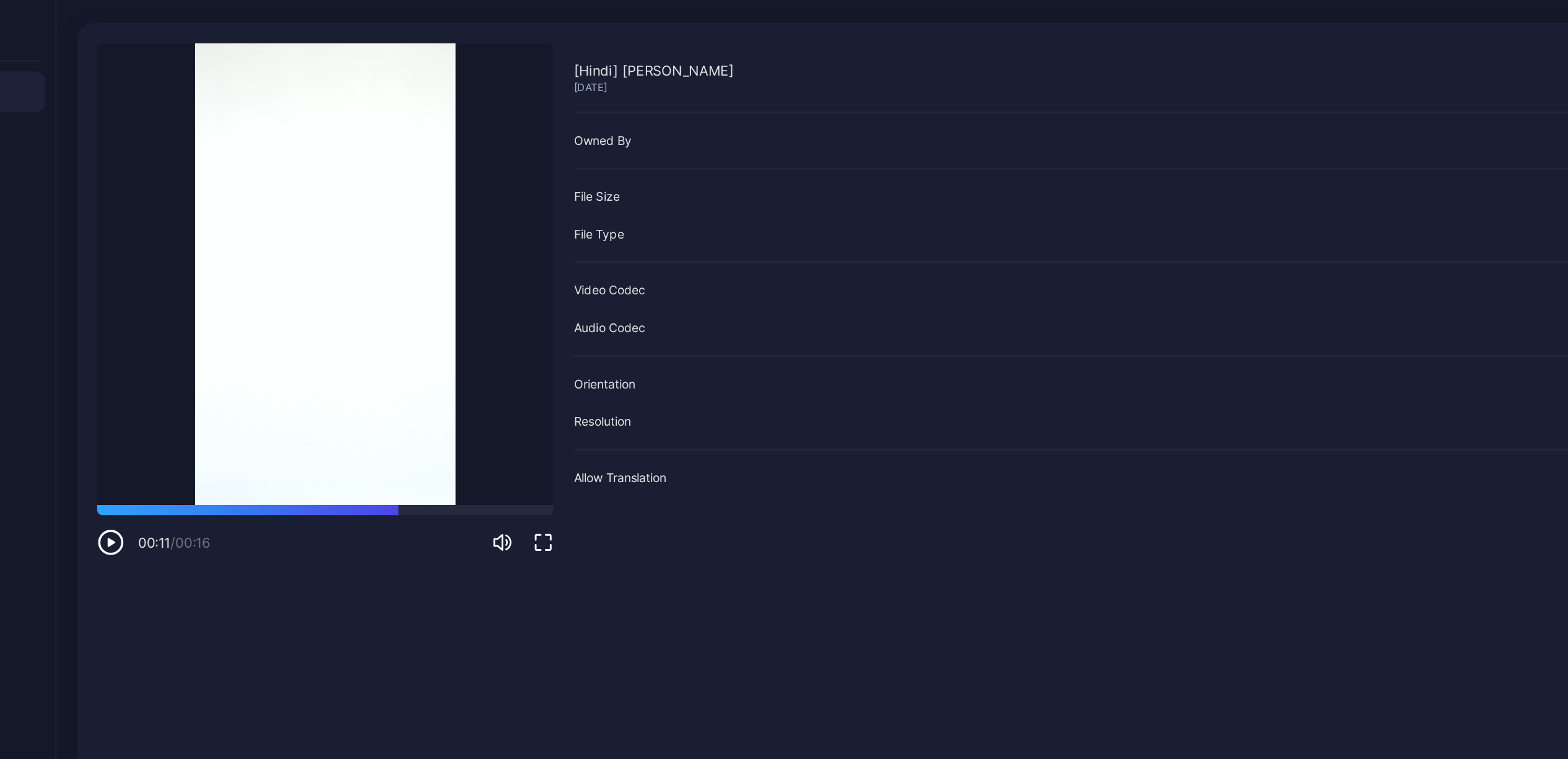
click at [168, 467] on icon "button" at bounding box center [178, 477] width 20 height 20
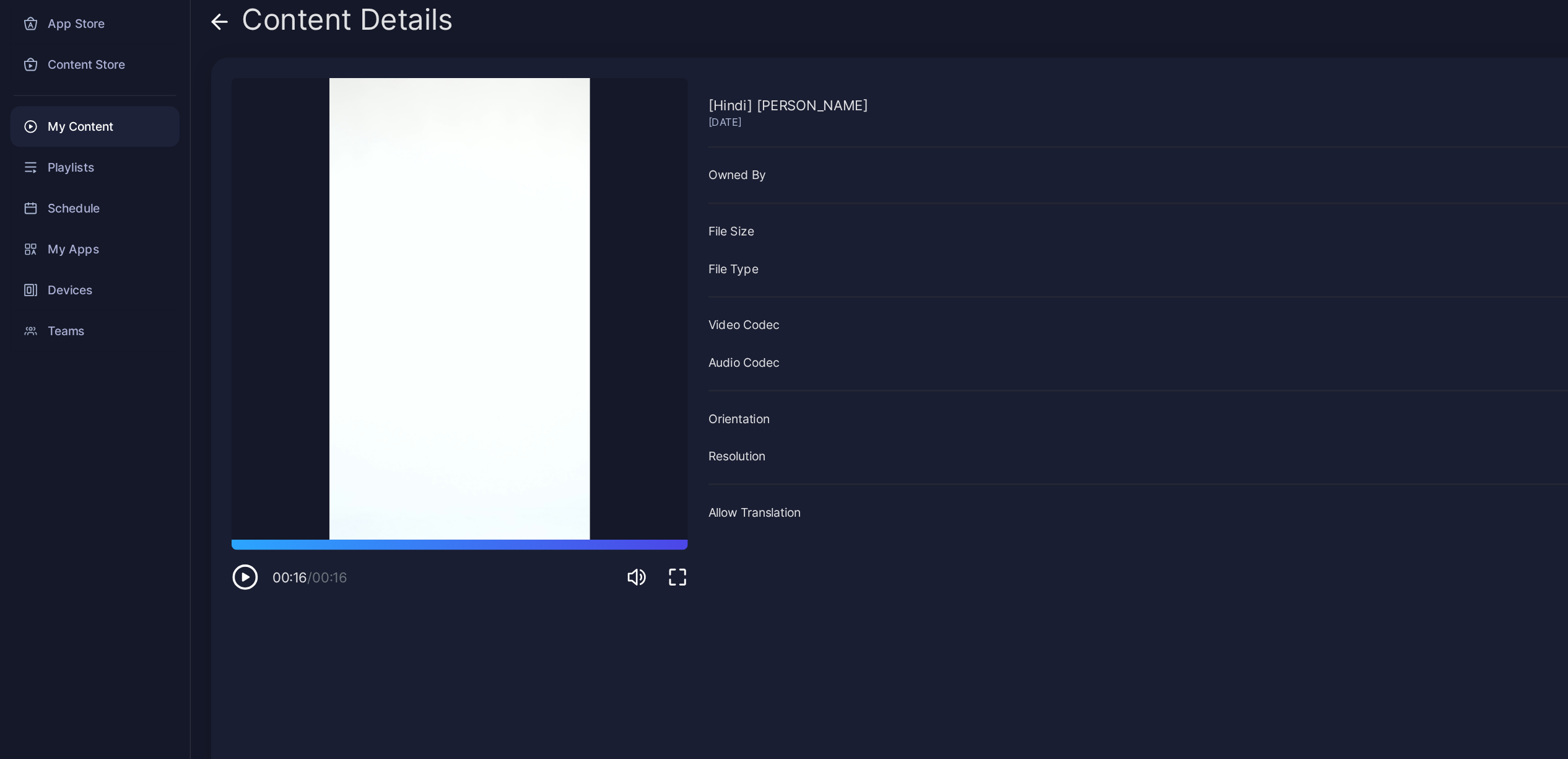
click at [159, 67] on icon at bounding box center [157, 73] width 5 height 10
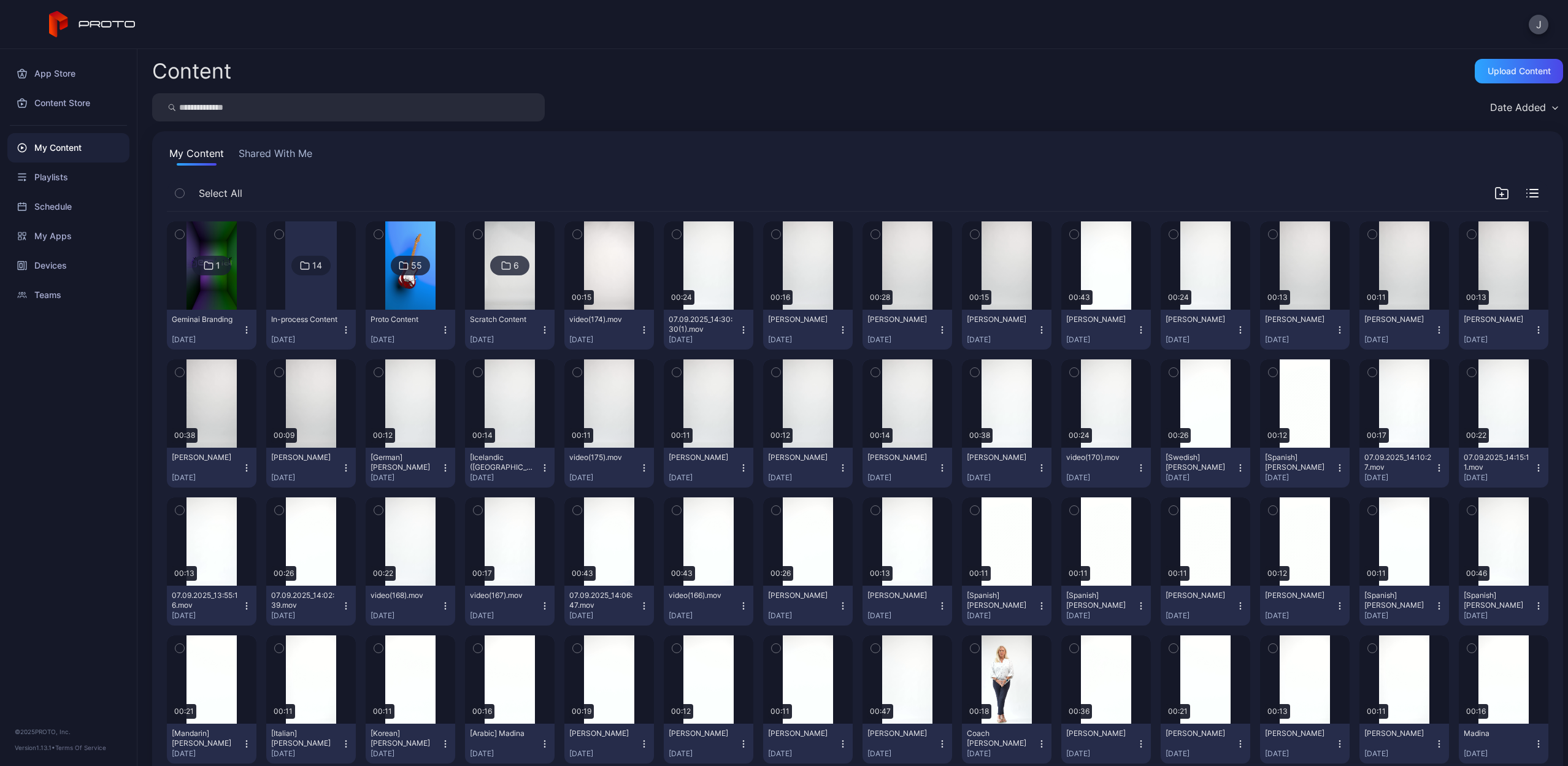
scroll to position [1411, 0]
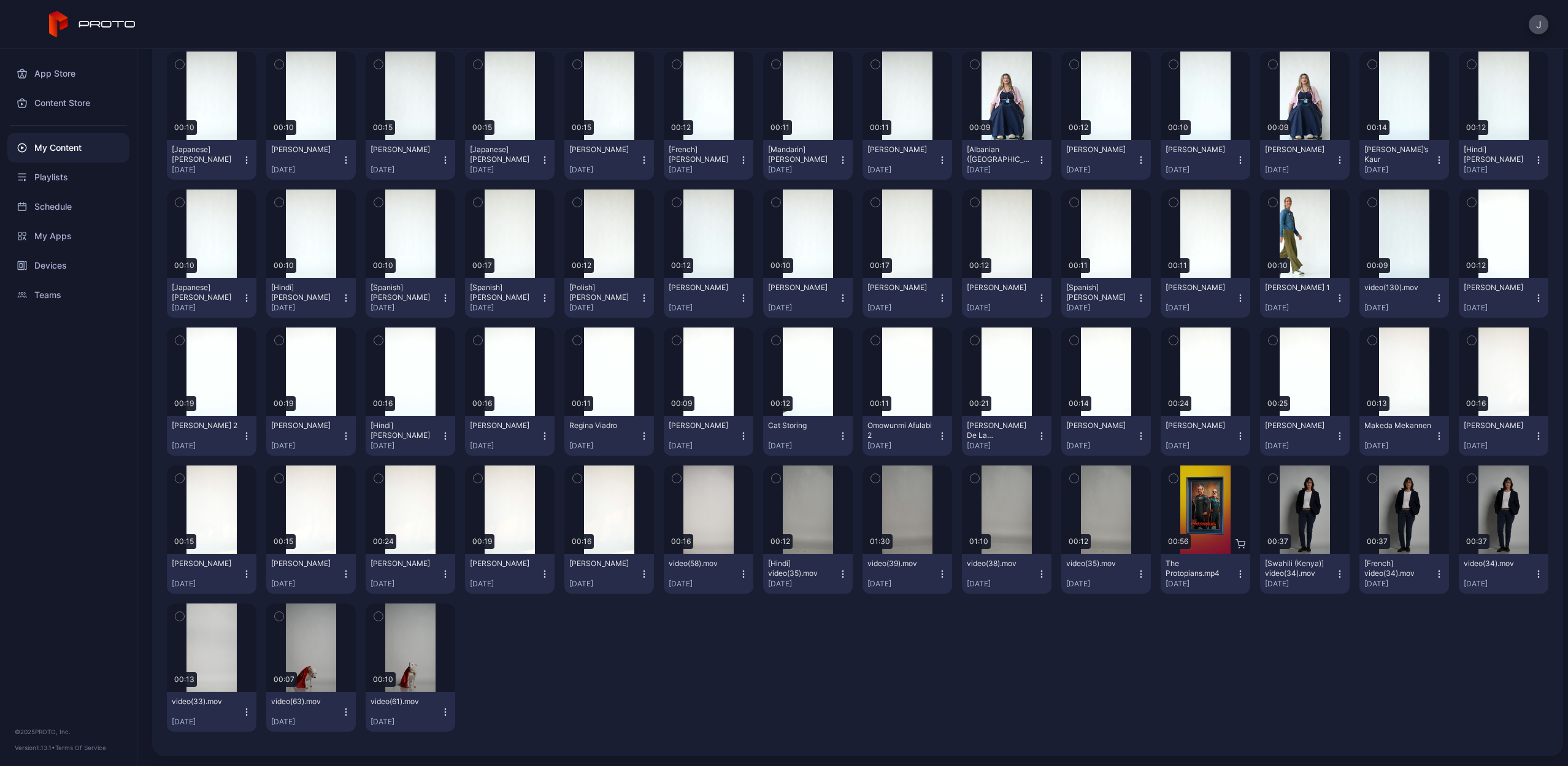
click at [540, 438] on icon "button" at bounding box center [544, 435] width 9 height 9
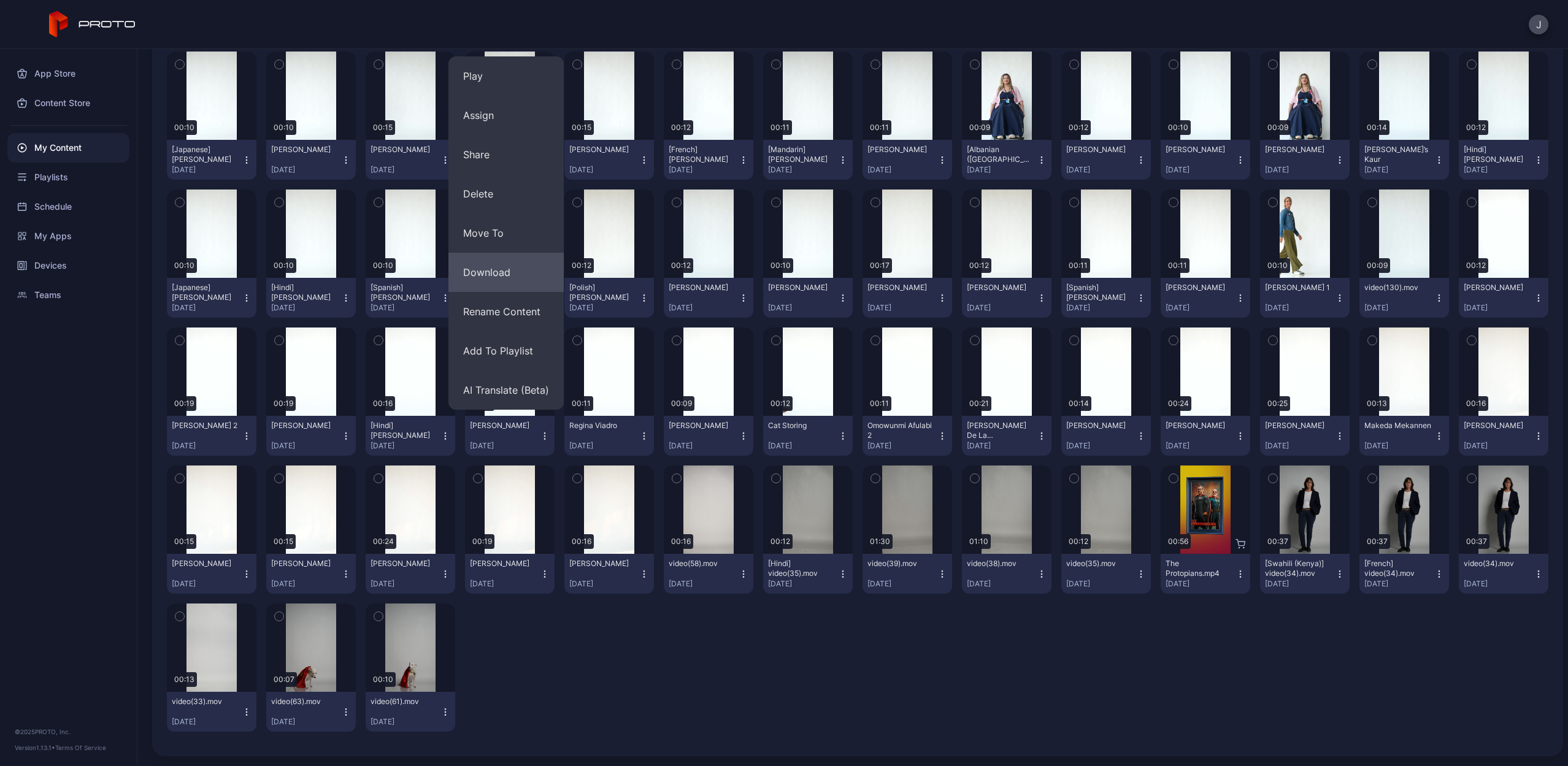
click at [500, 279] on button "Download" at bounding box center [506, 273] width 115 height 39
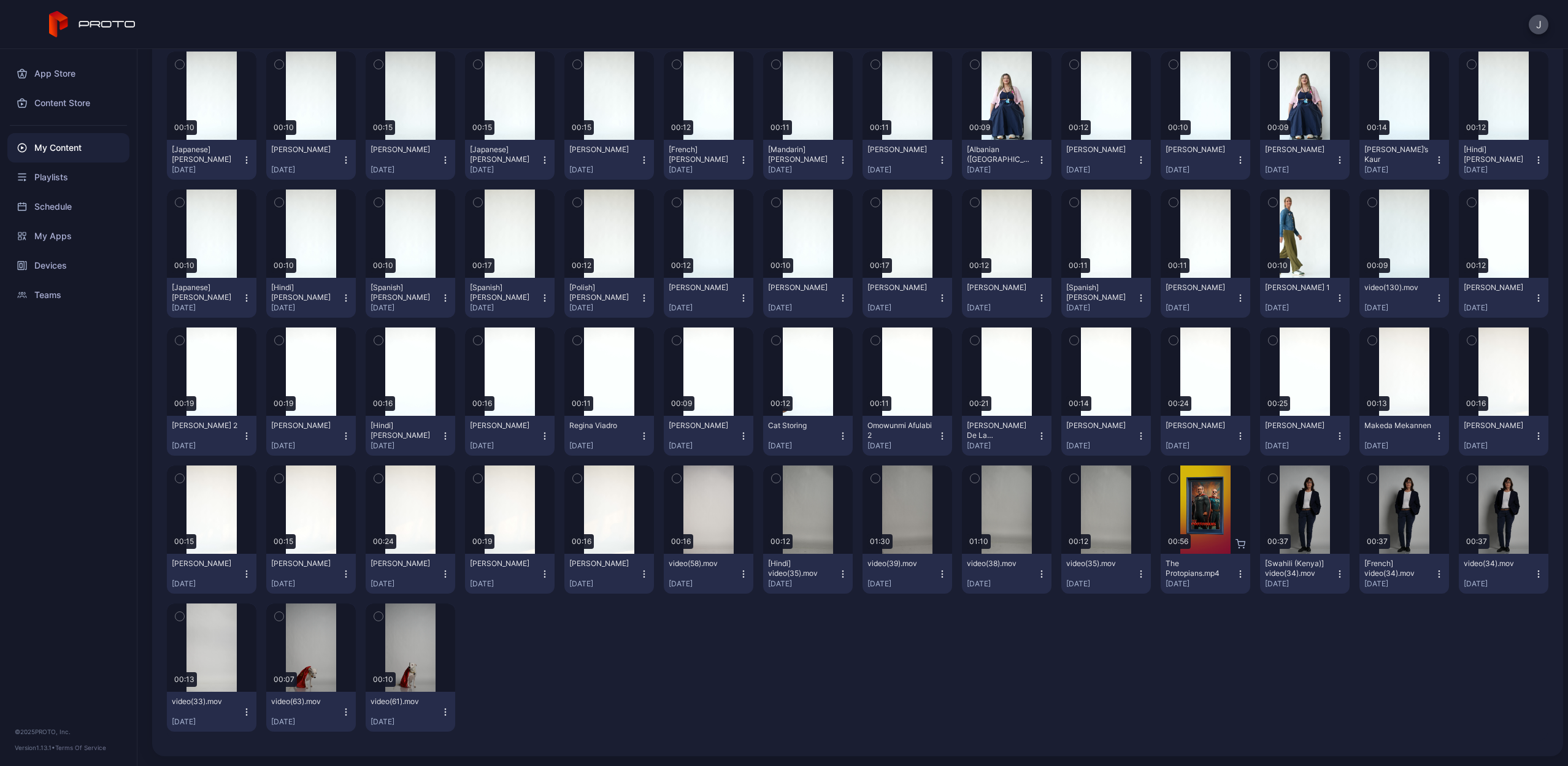
click at [445, 436] on icon "button" at bounding box center [445, 435] width 1 height 1
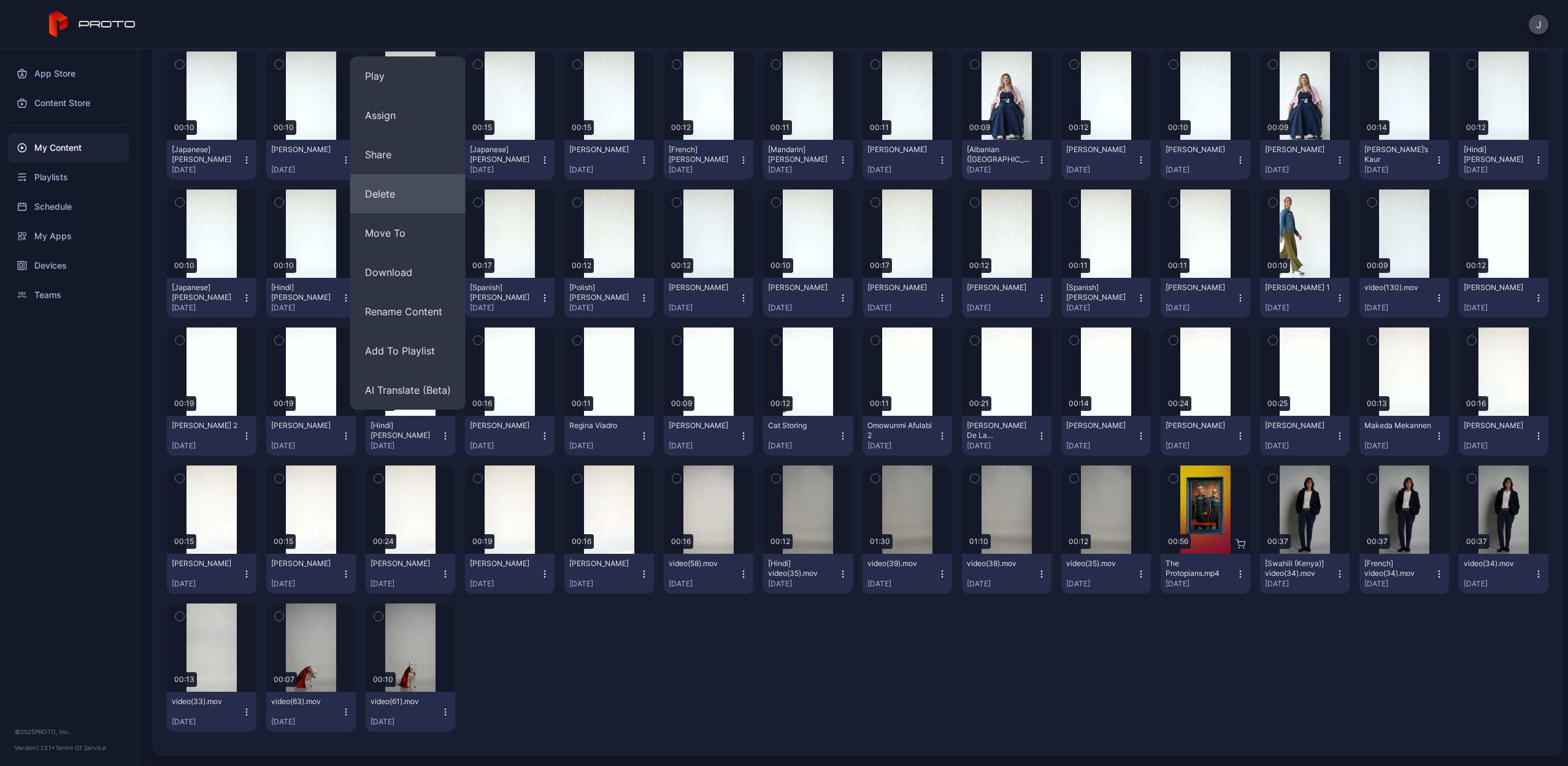
click at [405, 192] on button "Delete" at bounding box center [408, 194] width 115 height 39
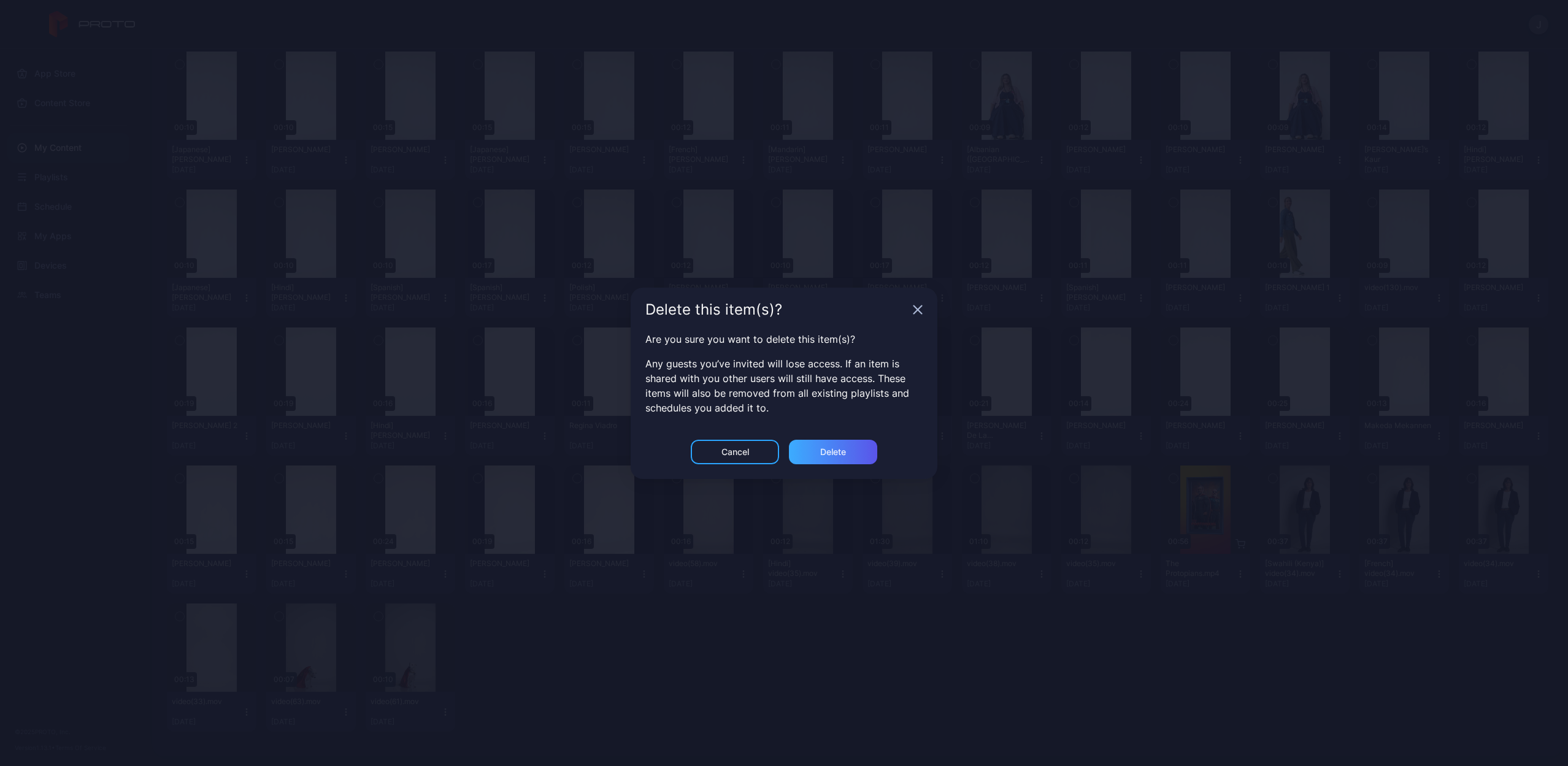
click at [835, 453] on div "Delete" at bounding box center [833, 451] width 26 height 9
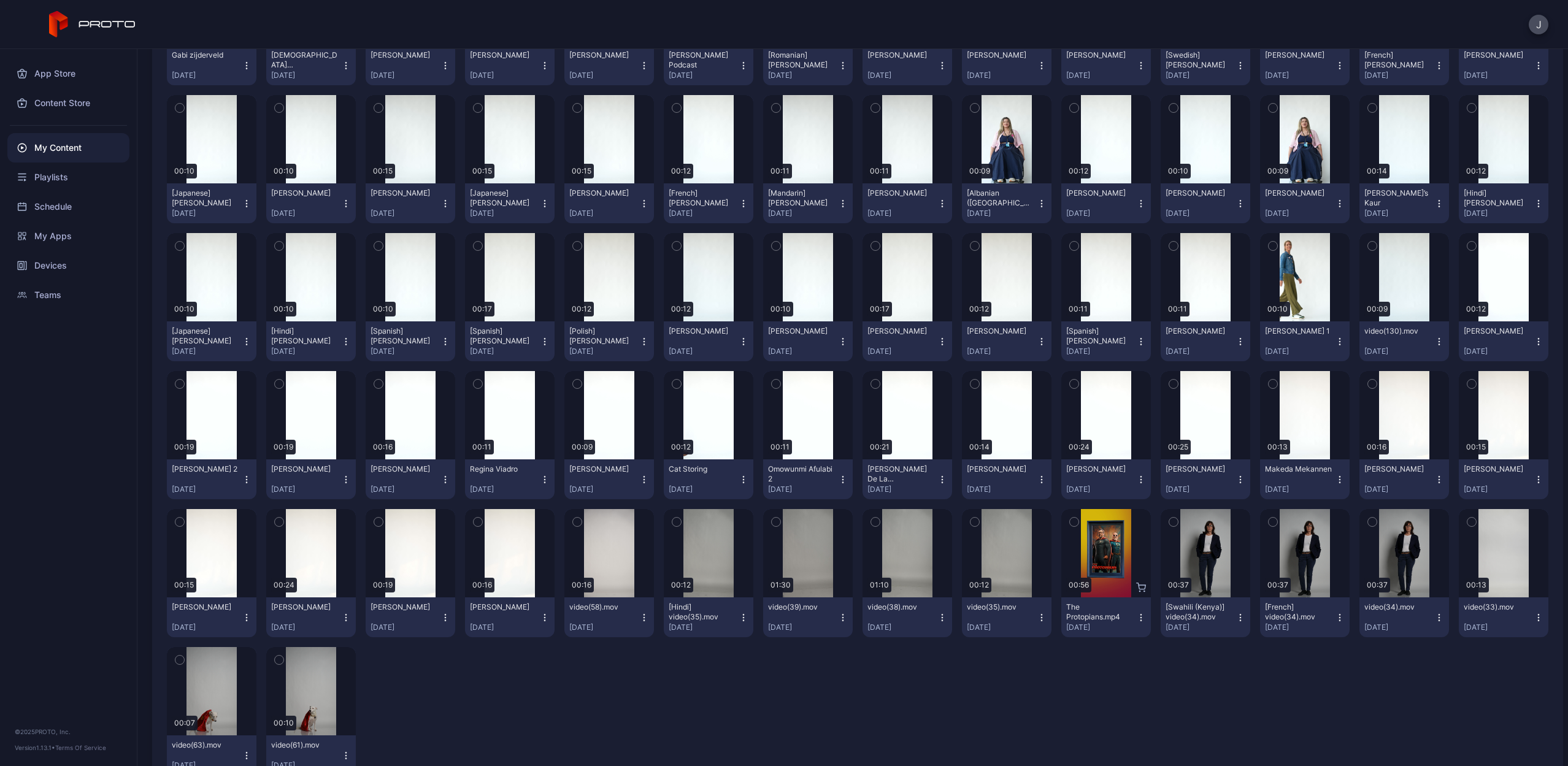
scroll to position [1368, 0]
click at [305, 416] on div "Preview" at bounding box center [311, 415] width 39 height 20
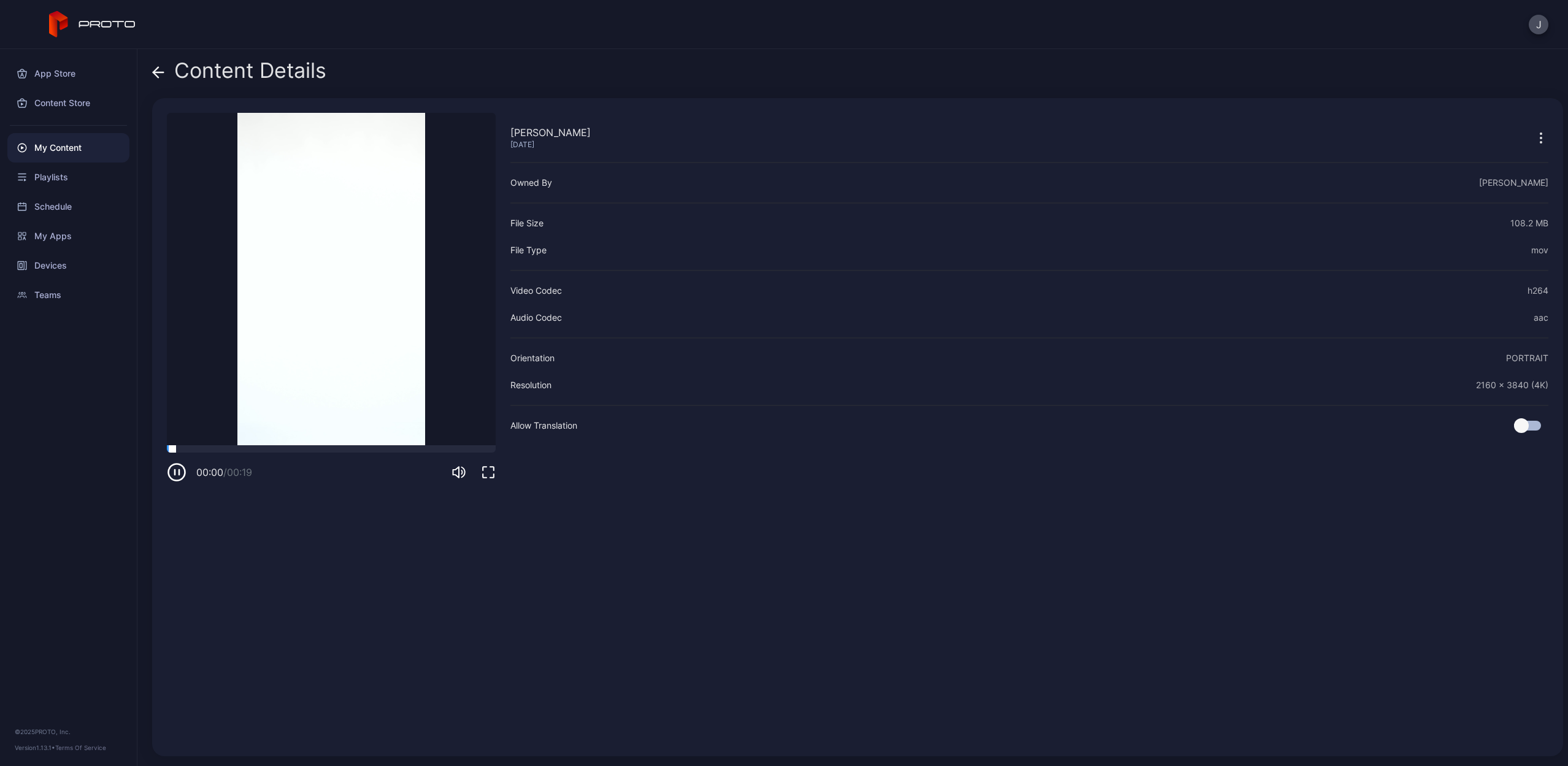
click at [299, 447] on div at bounding box center [331, 449] width 328 height 8
click at [157, 73] on icon at bounding box center [158, 73] width 10 height 0
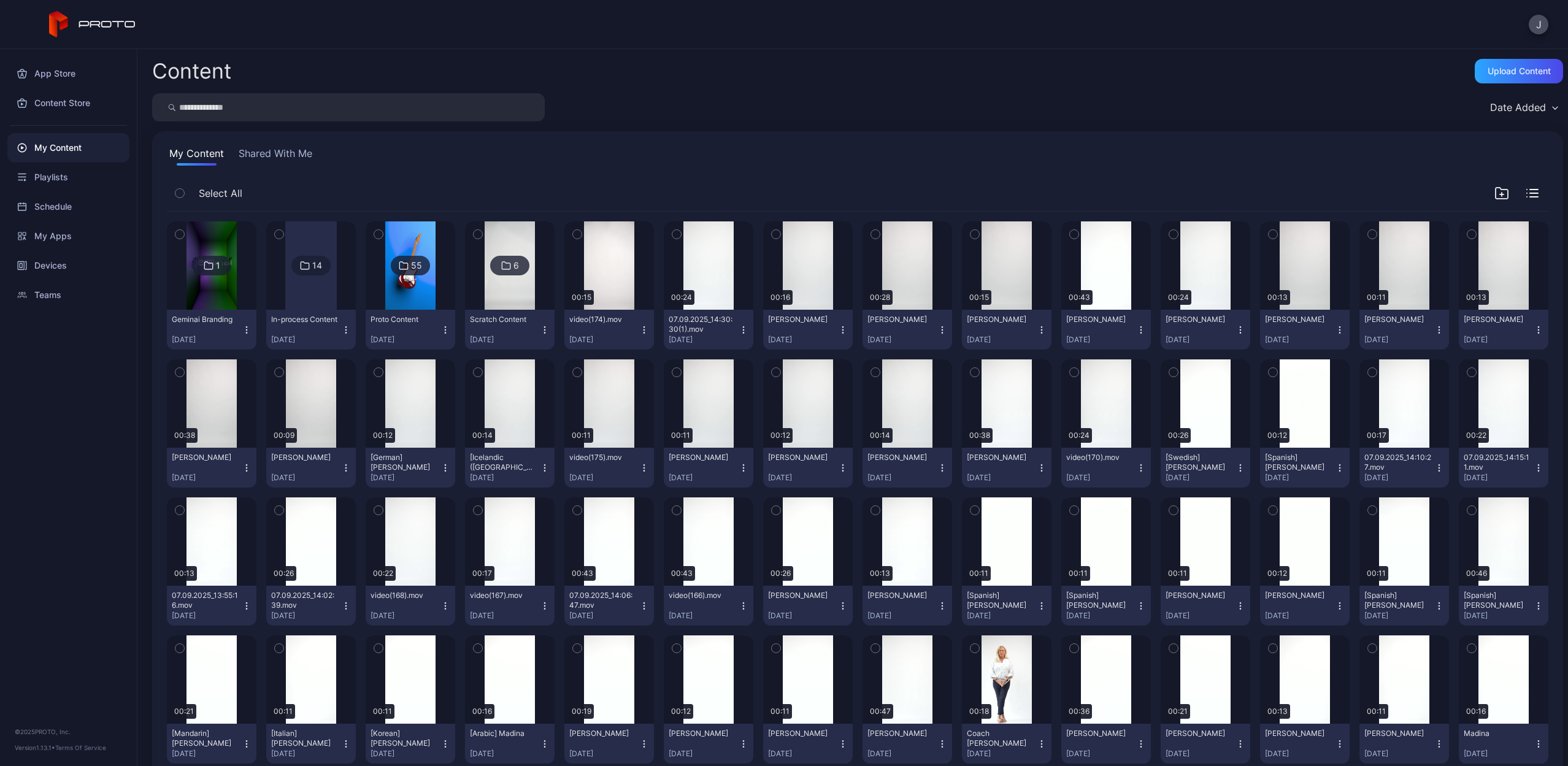
scroll to position [1368, 0]
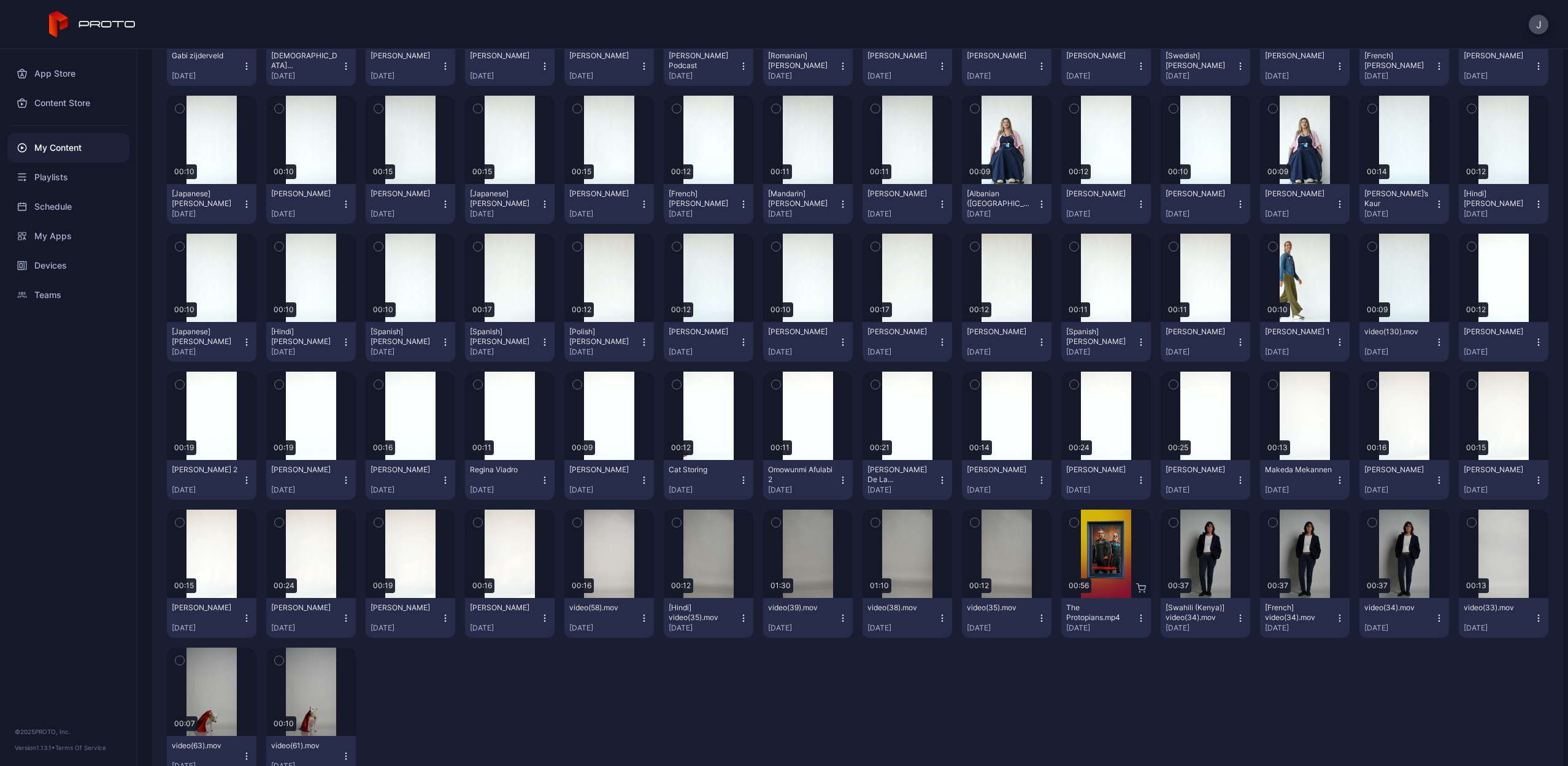
click at [346, 480] on icon "button" at bounding box center [346, 480] width 1 height 1
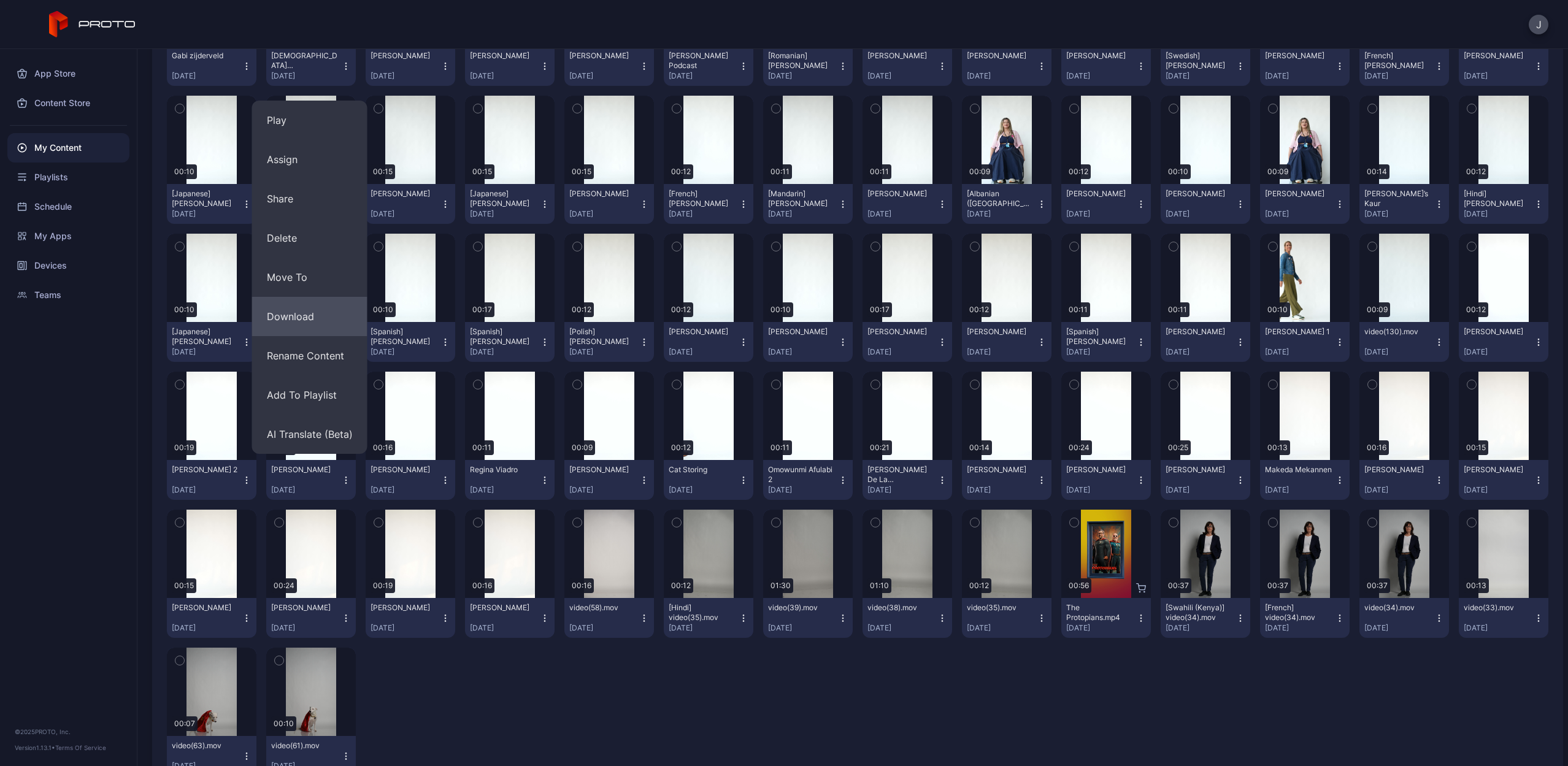
click at [297, 311] on button "Download" at bounding box center [310, 316] width 115 height 39
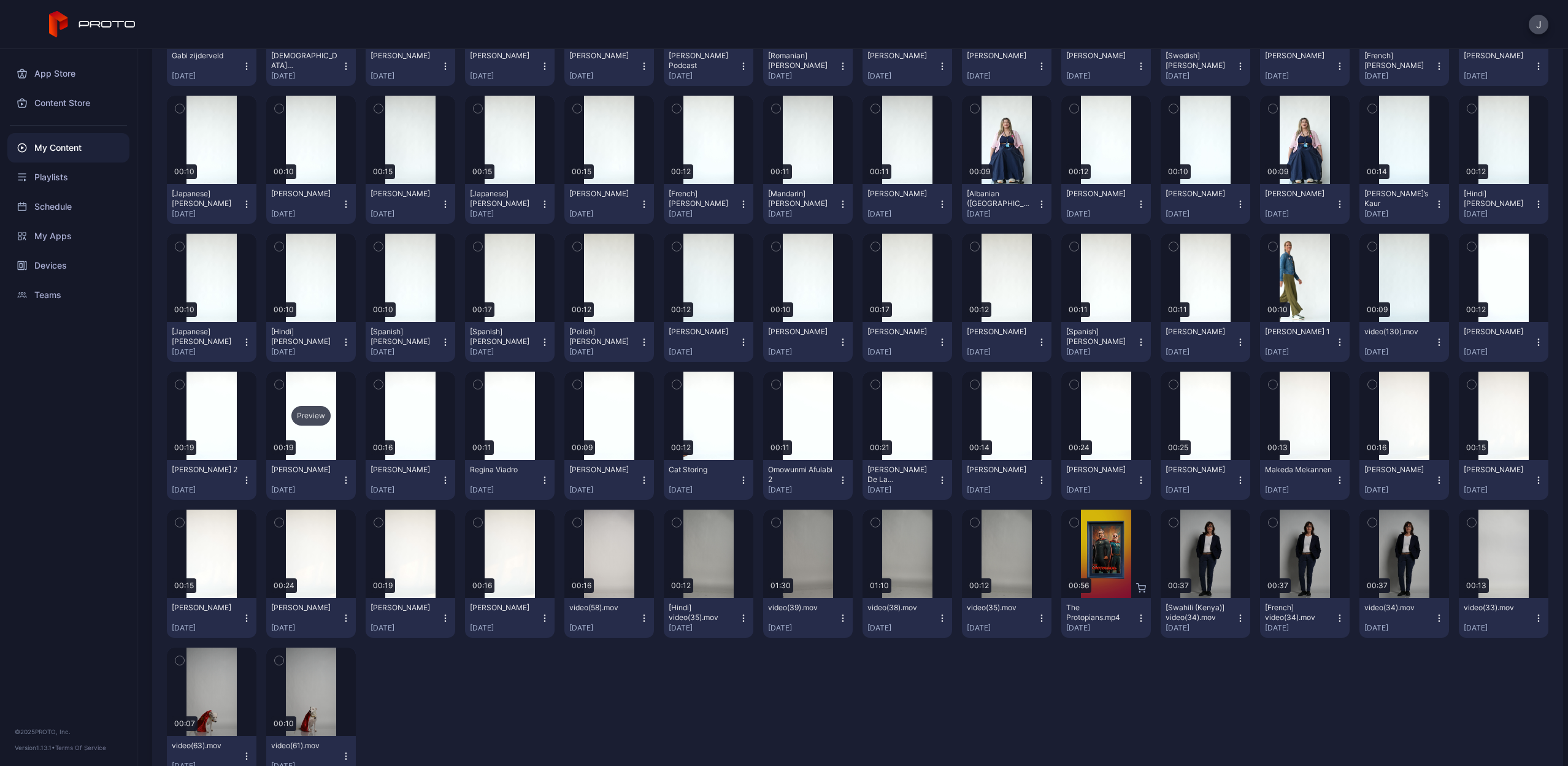
click at [311, 415] on div "Preview" at bounding box center [311, 415] width 39 height 20
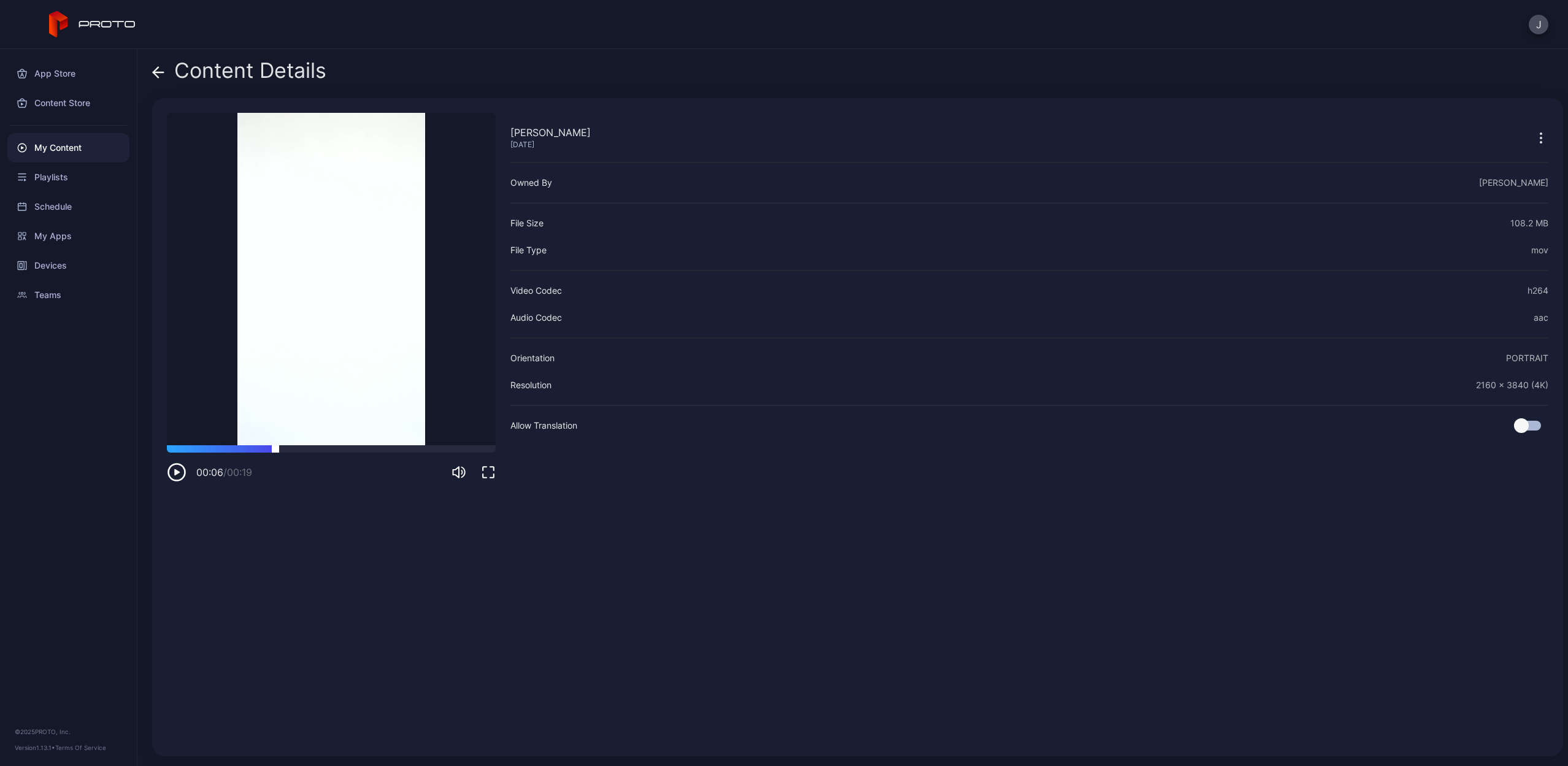
click at [275, 451] on div at bounding box center [331, 449] width 328 height 8
click at [182, 471] on icon "button" at bounding box center [176, 472] width 20 height 20
click at [151, 70] on div "Content Details [PERSON_NAME] [DATE] Sorry, your browser doesn‘t support embedd…" at bounding box center [853, 407] width 1431 height 717
click at [151, 71] on div "Content Details [PERSON_NAME] [DATE] Sorry, your browser doesn‘t support embedd…" at bounding box center [853, 407] width 1431 height 717
click at [155, 72] on icon at bounding box center [156, 72] width 5 height 10
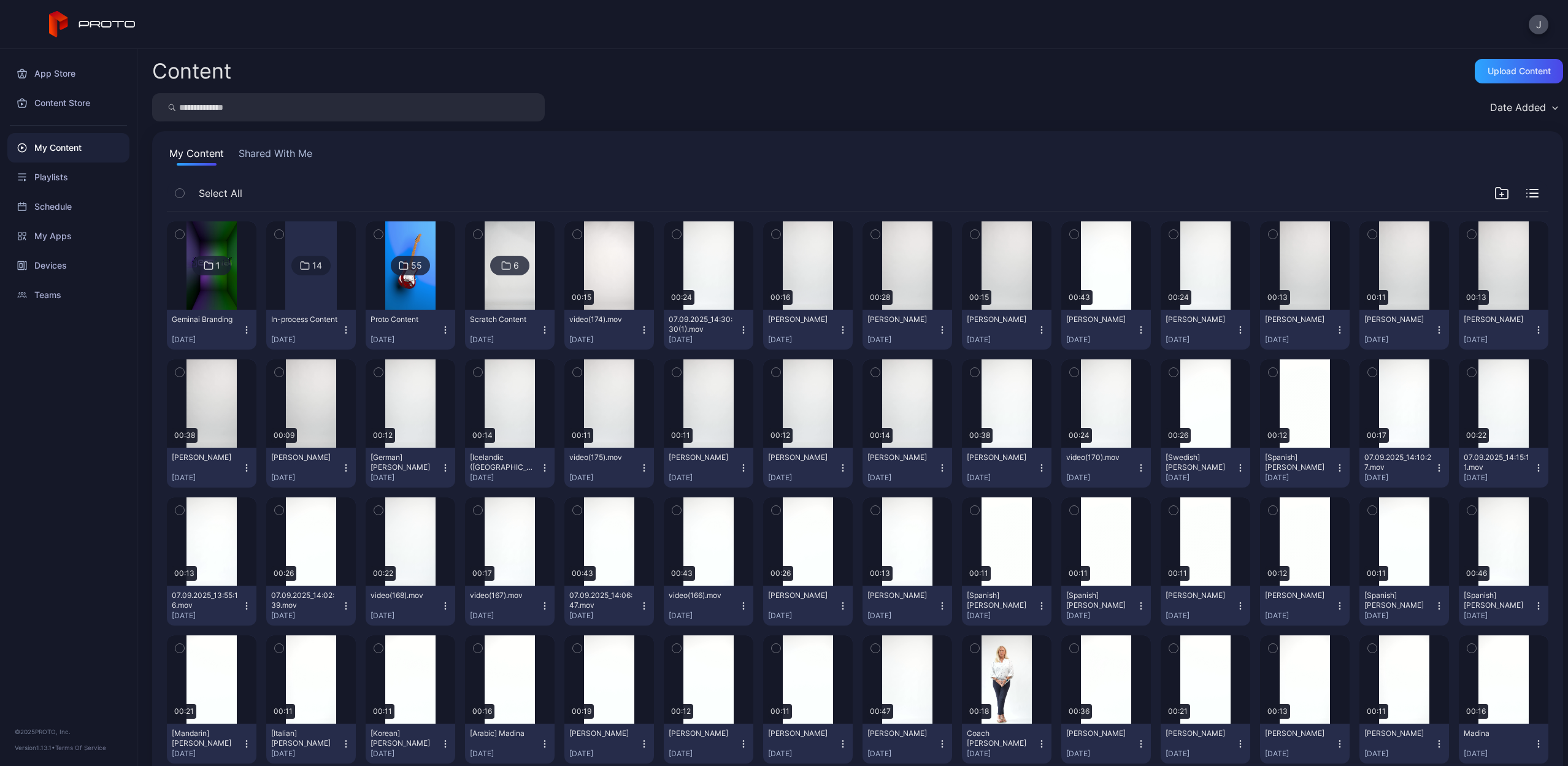
click at [441, 109] on input "search" at bounding box center [348, 107] width 393 height 28
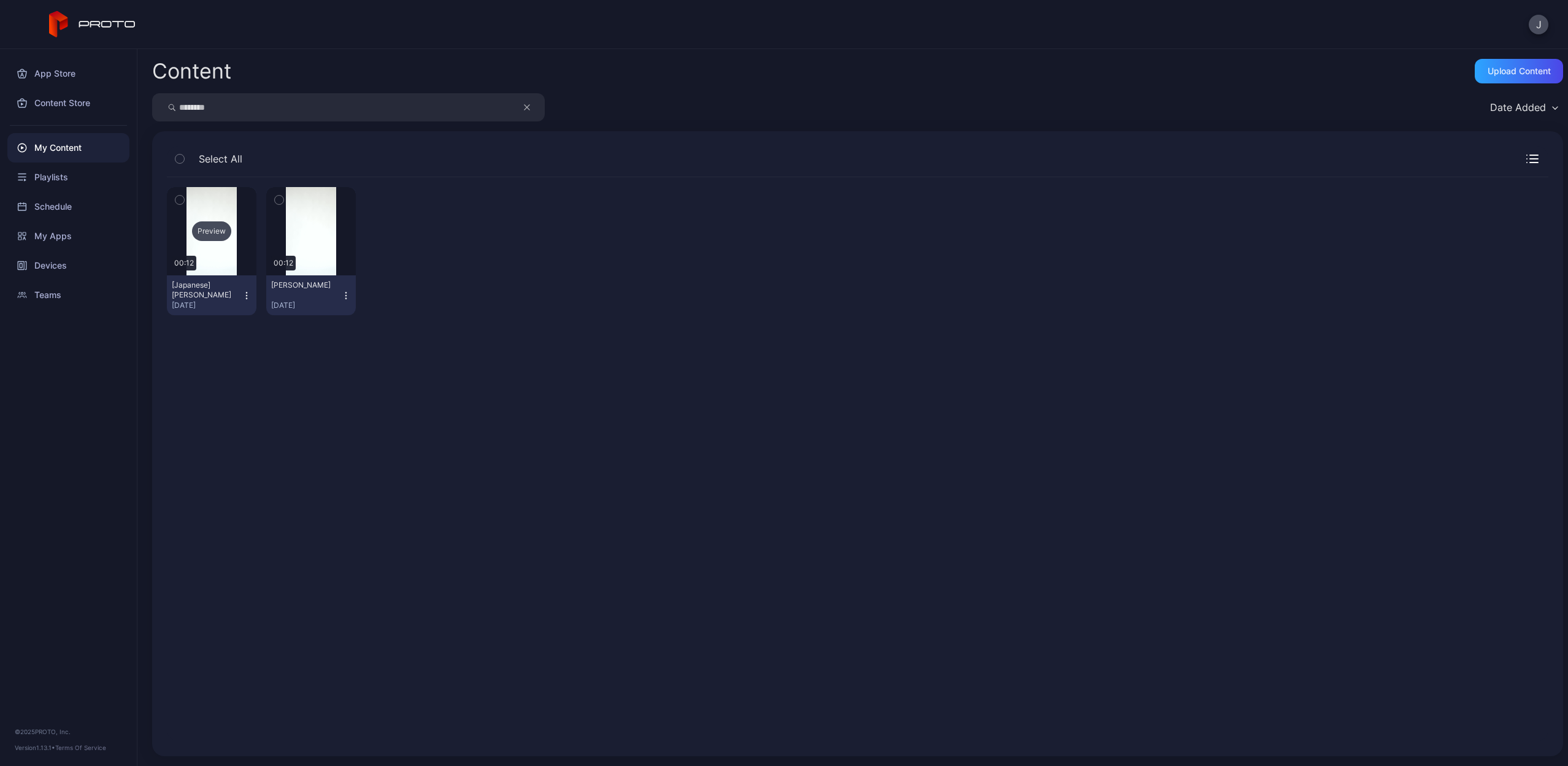
type input "********"
click at [210, 227] on div "Preview" at bounding box center [212, 231] width 39 height 20
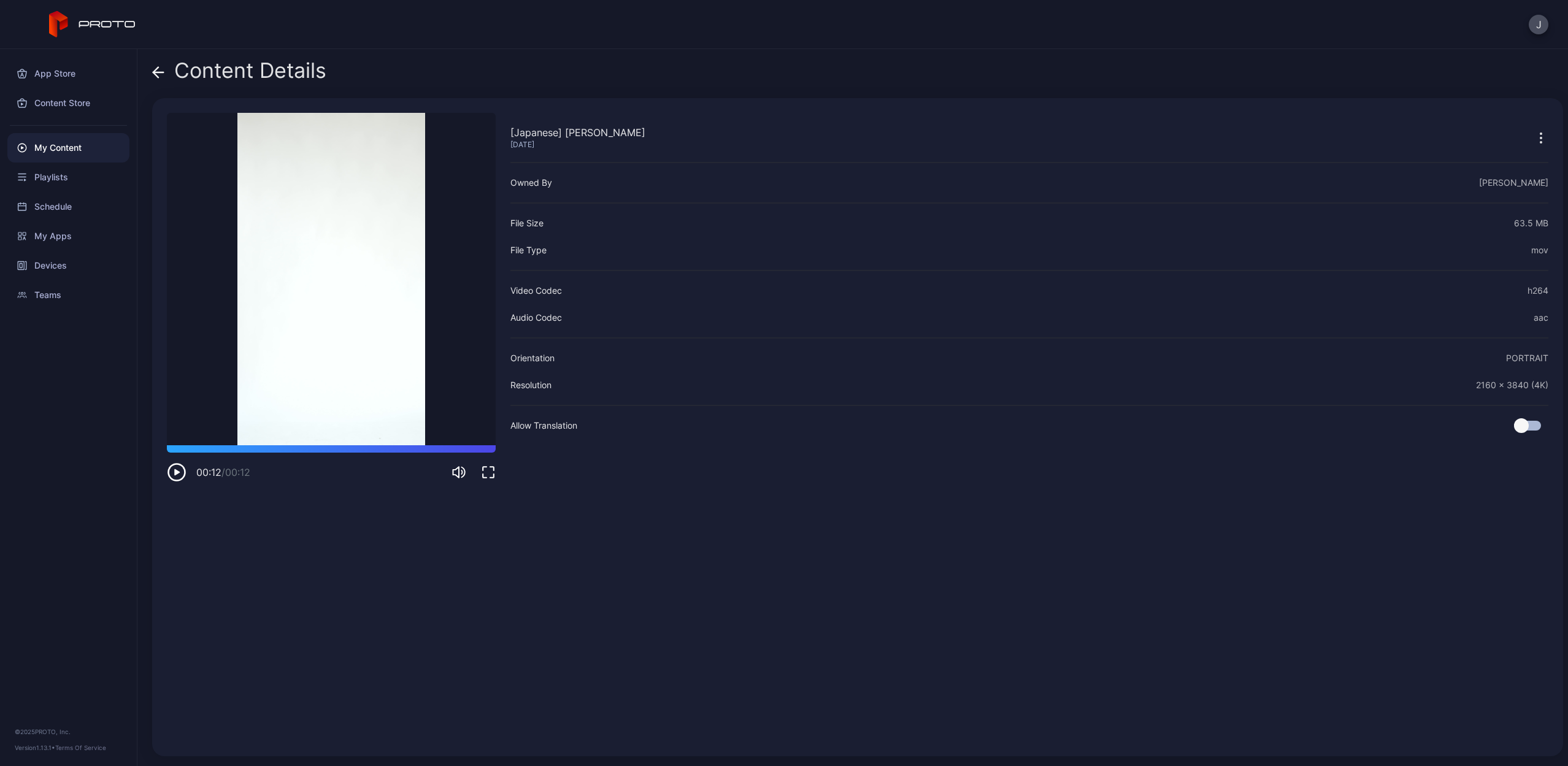
click at [157, 73] on icon at bounding box center [158, 73] width 10 height 0
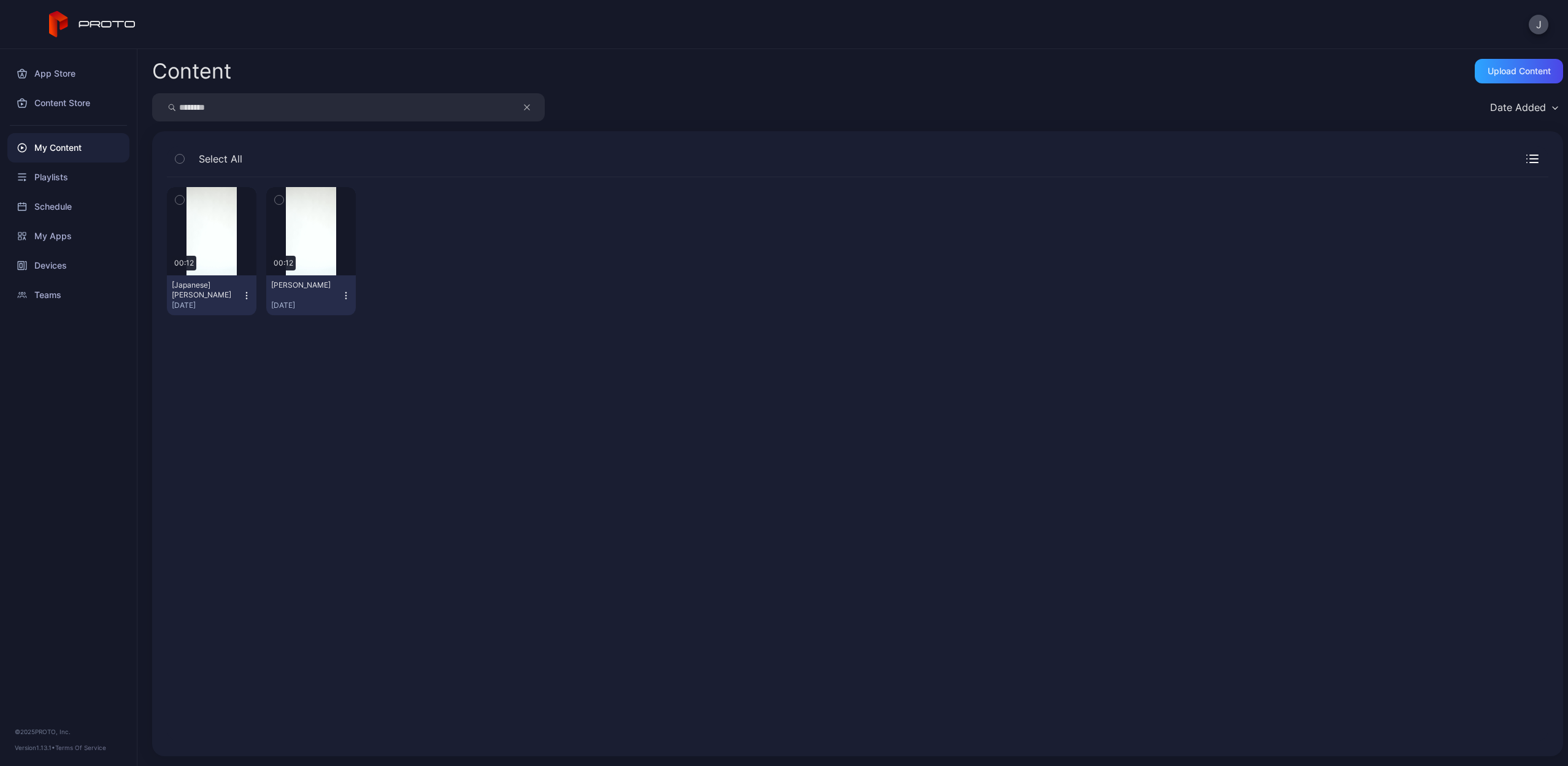
click at [246, 296] on icon "button" at bounding box center [246, 295] width 1 height 1
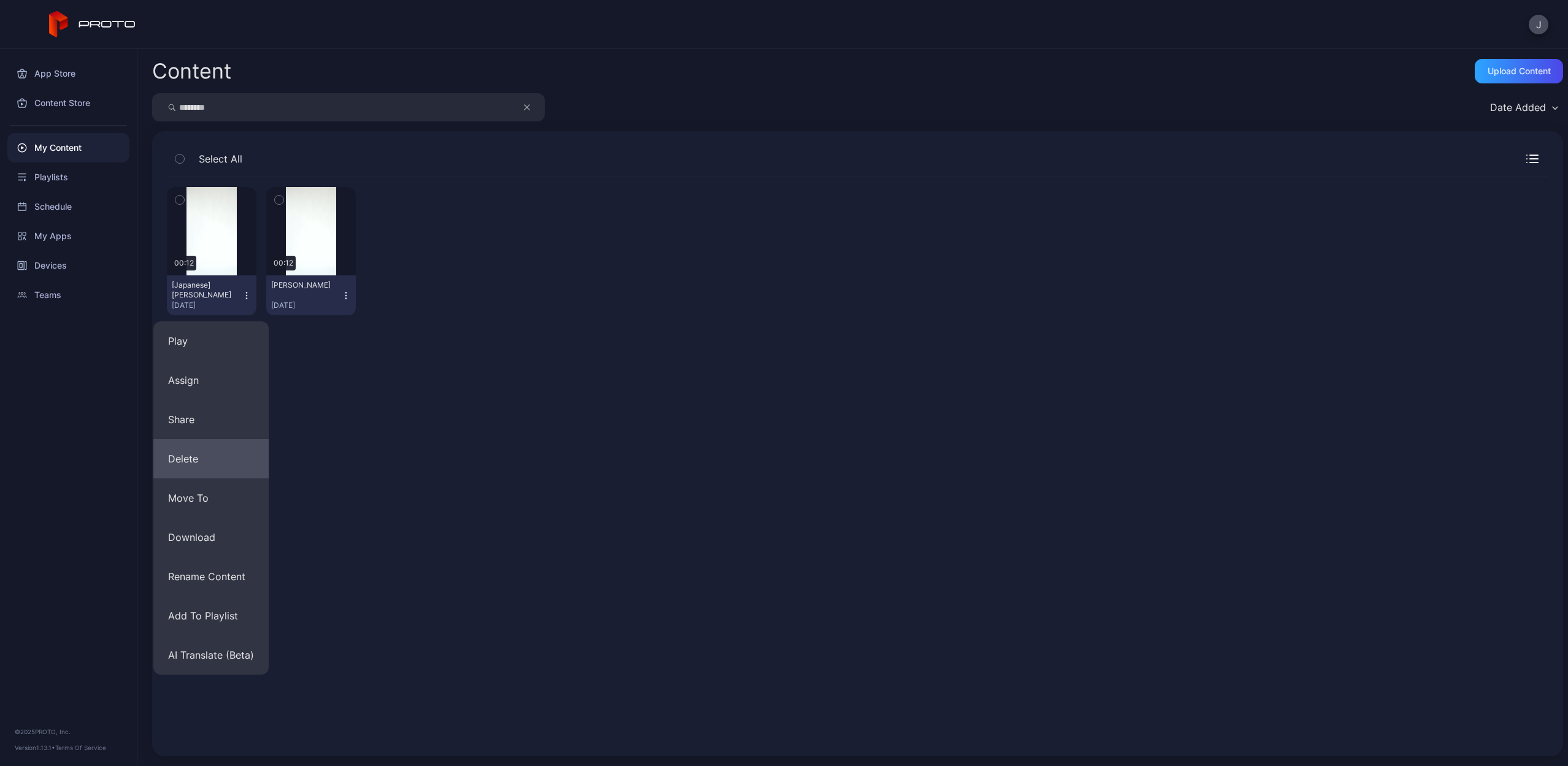
click at [207, 454] on button "Delete" at bounding box center [210, 459] width 115 height 39
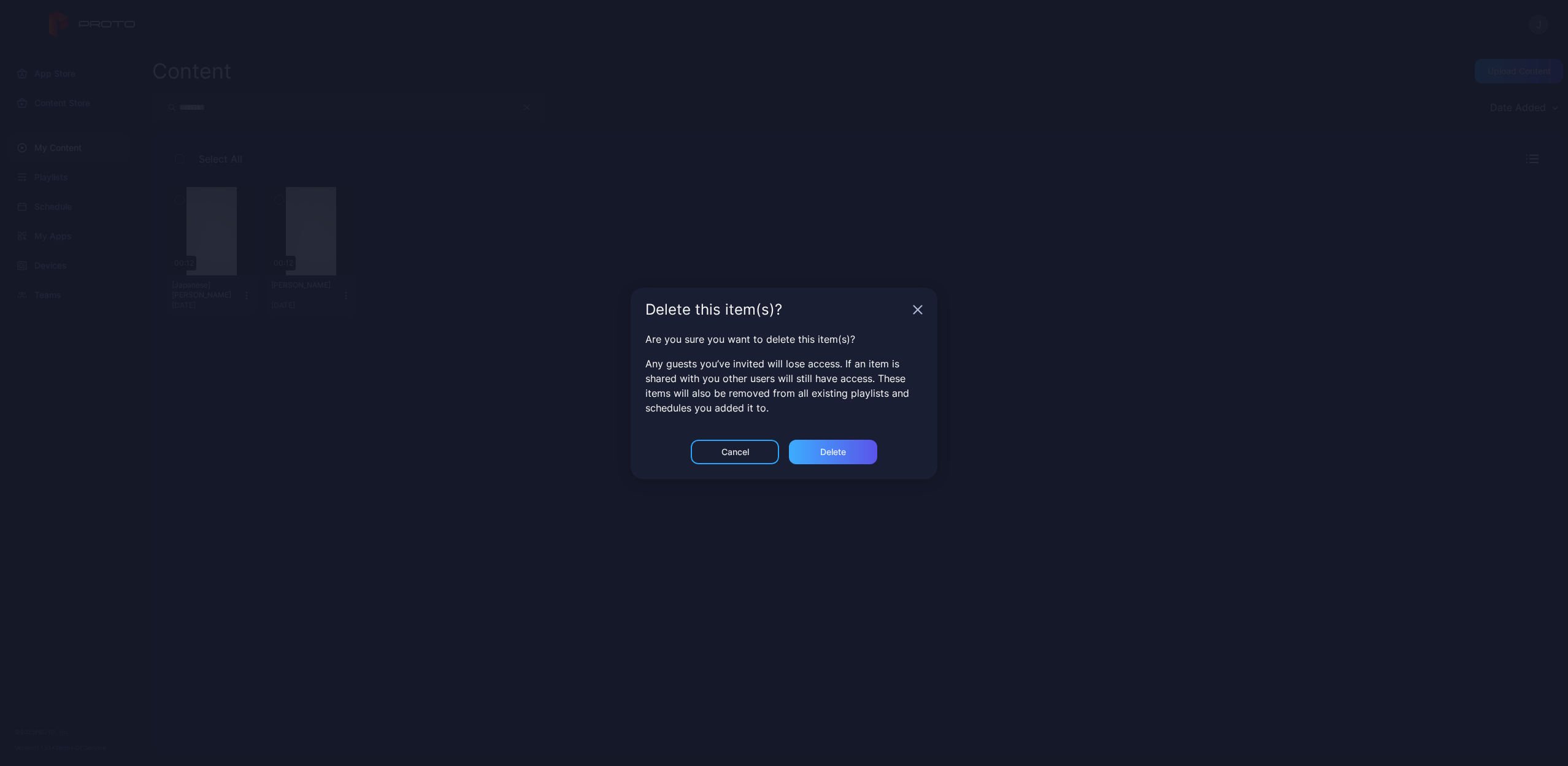
click at [865, 456] on div "Delete" at bounding box center [832, 451] width 88 height 25
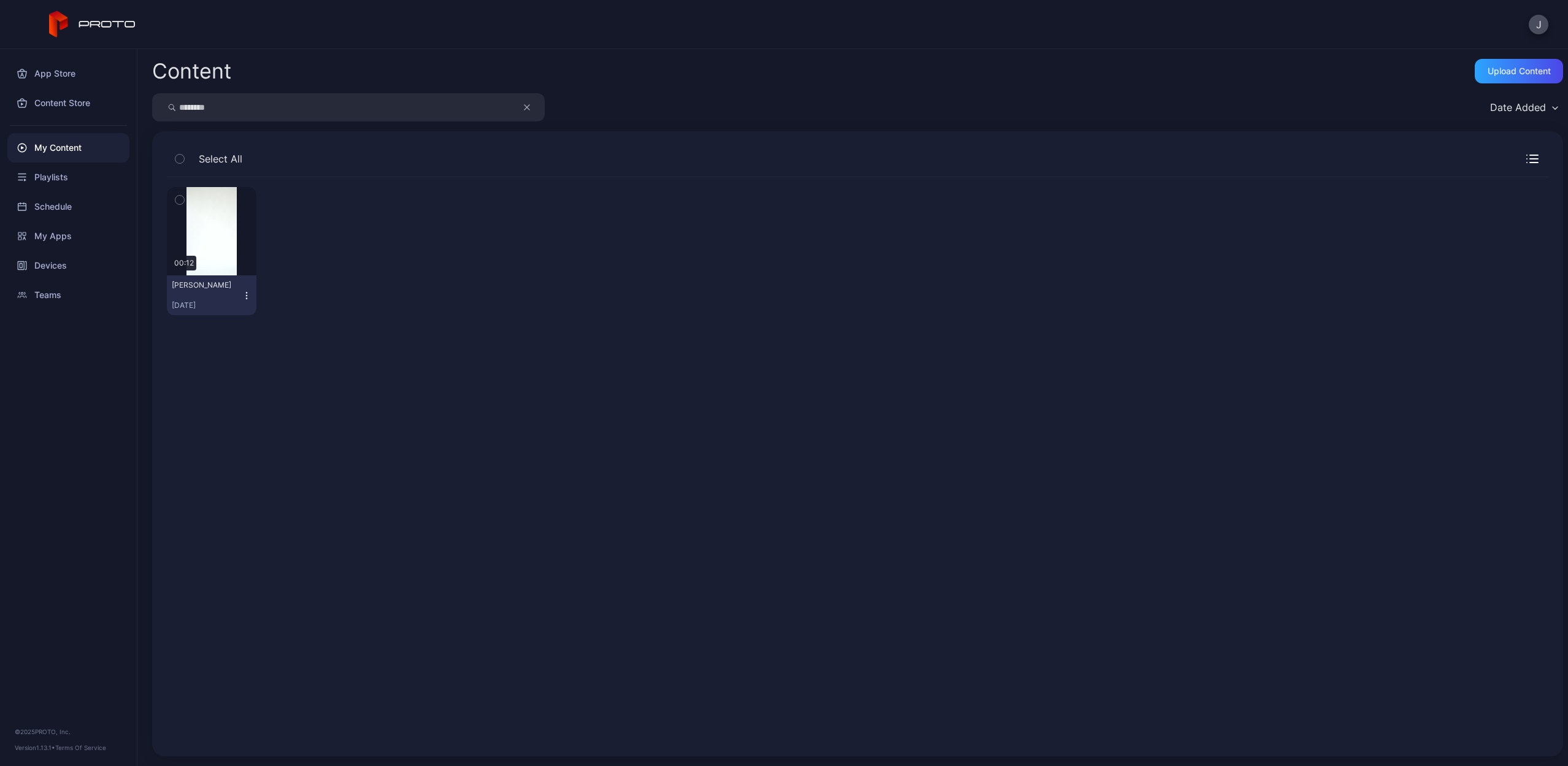
click at [246, 298] on icon "button" at bounding box center [246, 298] width 1 height 1
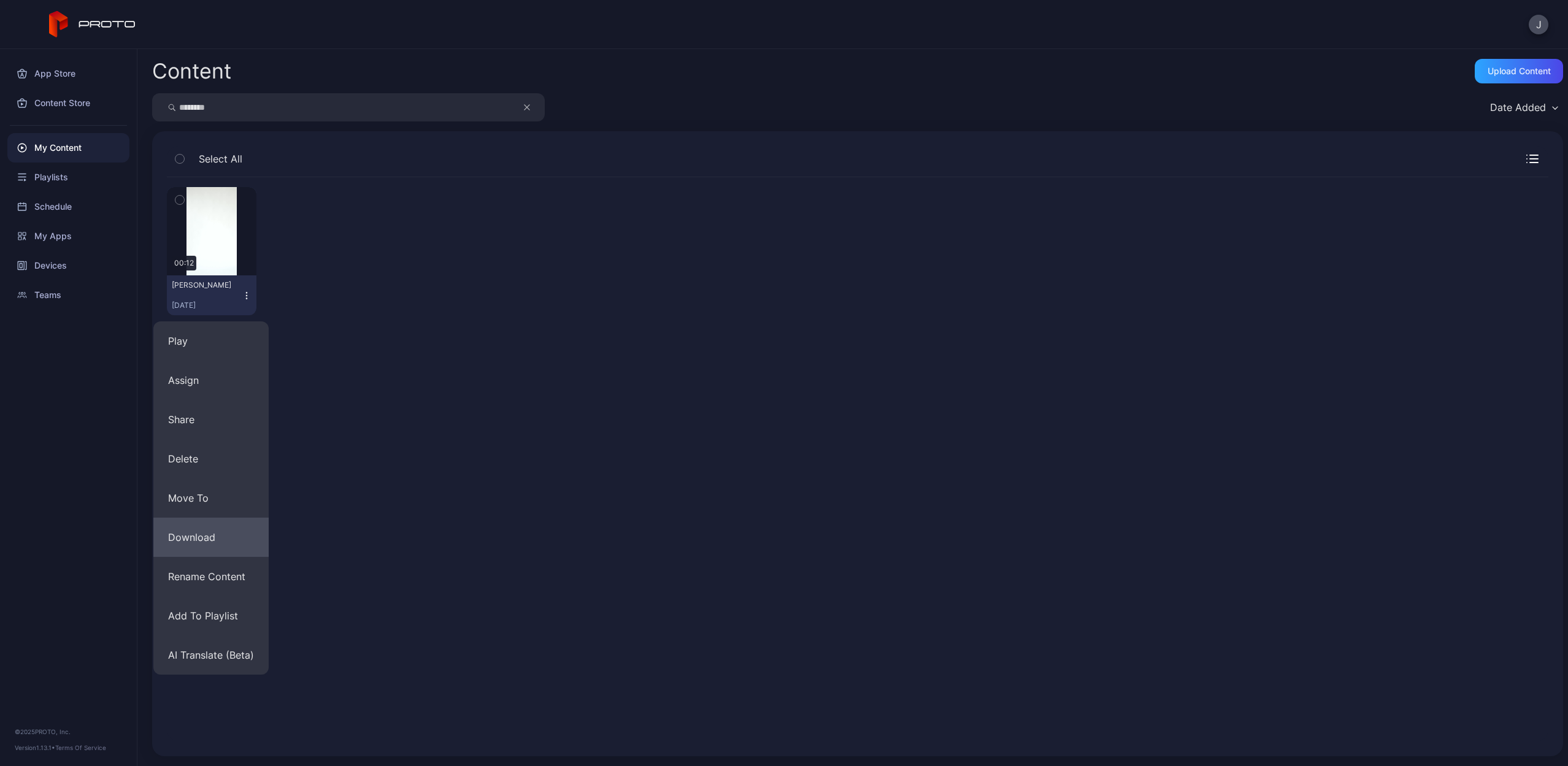
click at [219, 536] on button "Download" at bounding box center [210, 537] width 115 height 39
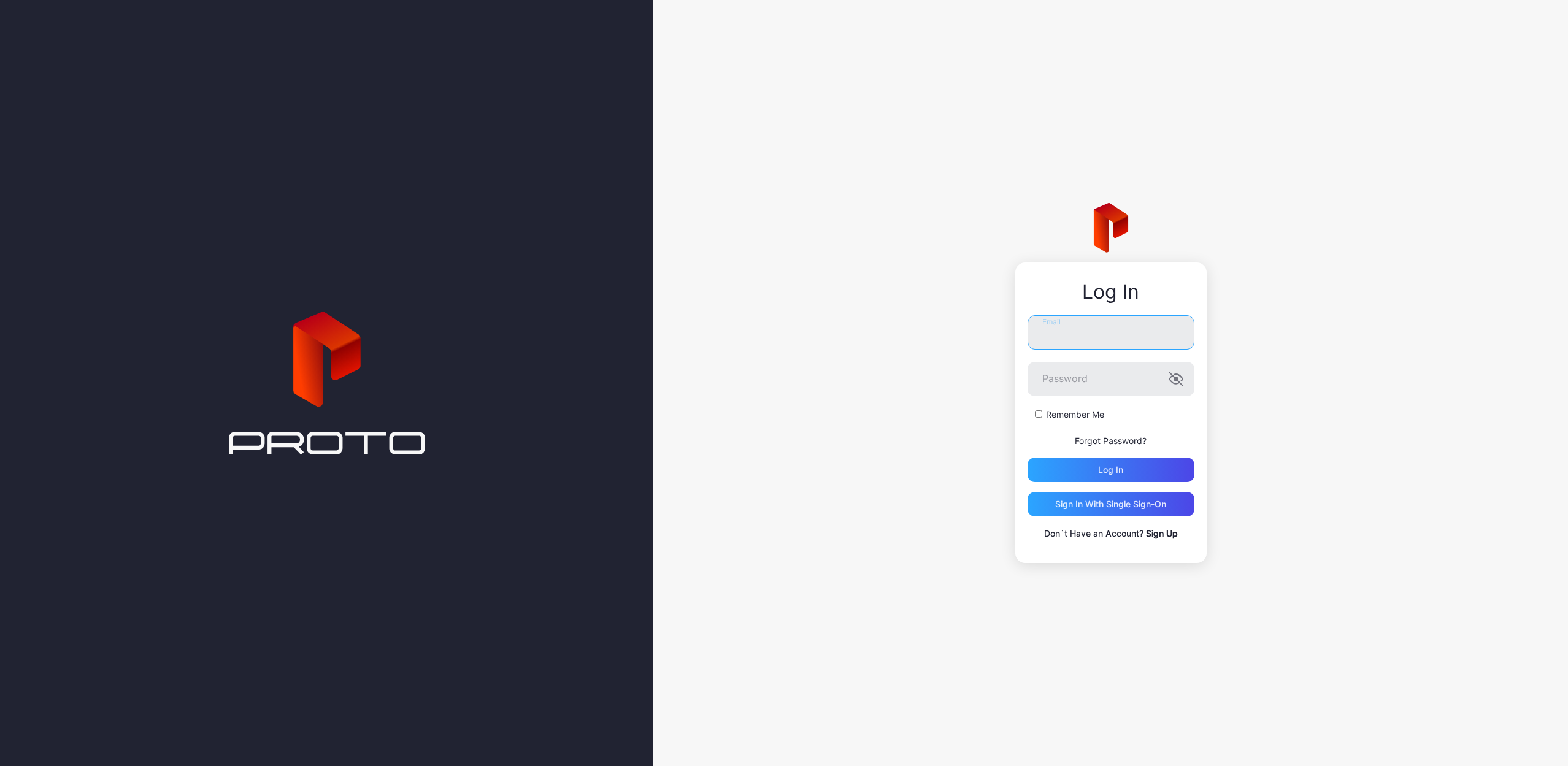
type input "**********"
click at [1110, 469] on button "Log in" at bounding box center [1110, 469] width 167 height 25
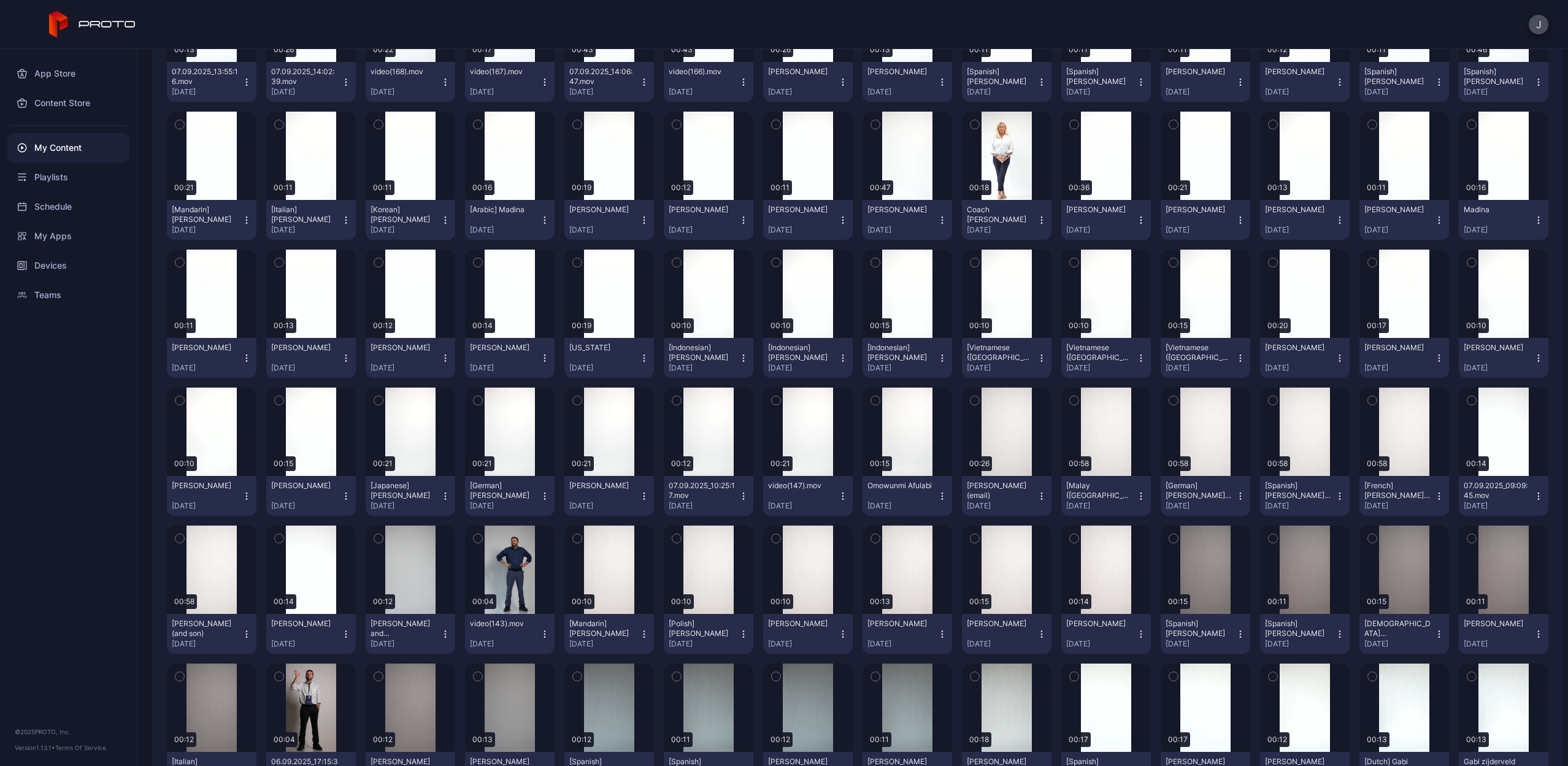
scroll to position [517, 0]
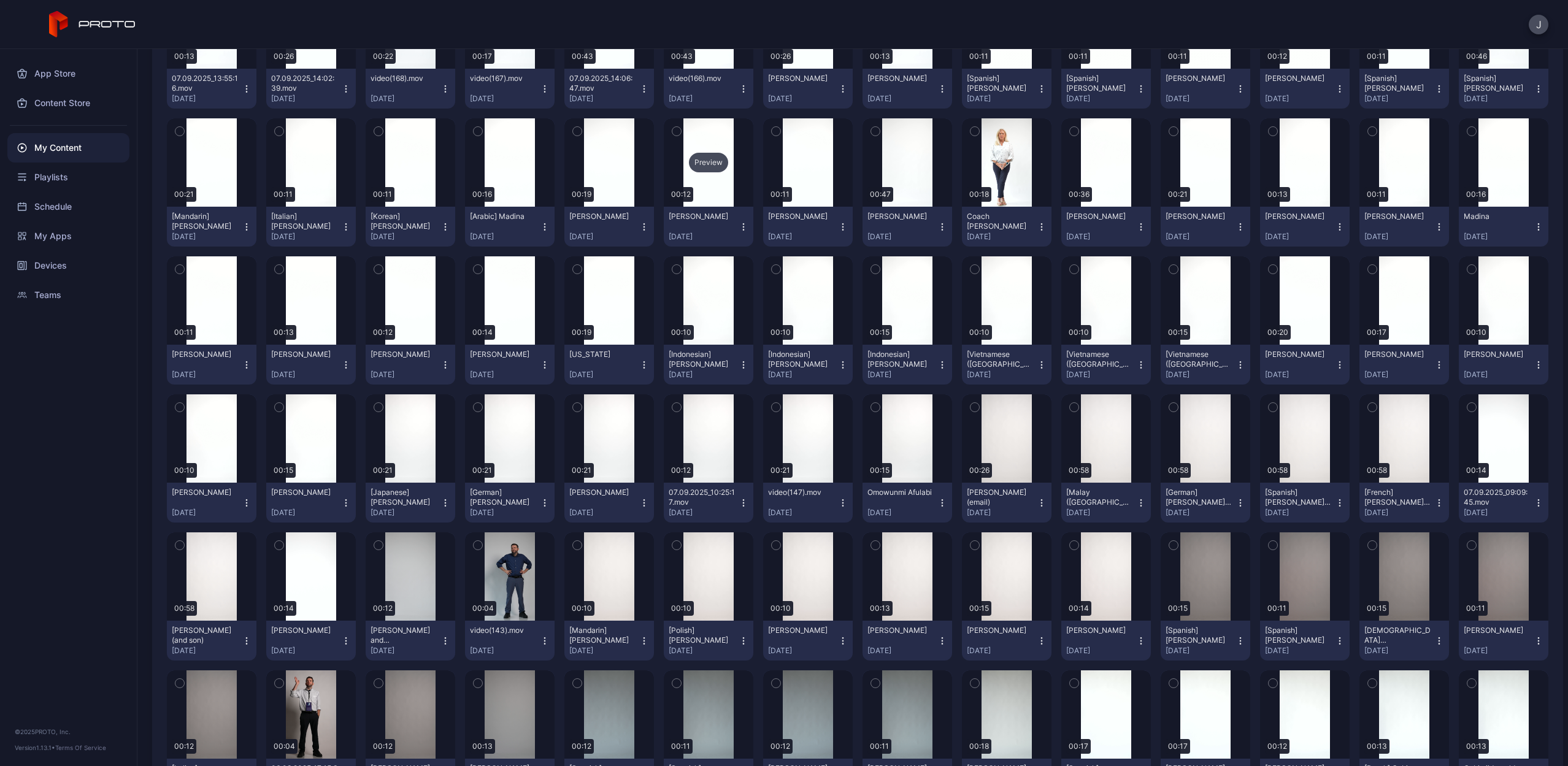
click at [704, 161] on div "Preview" at bounding box center [709, 162] width 39 height 20
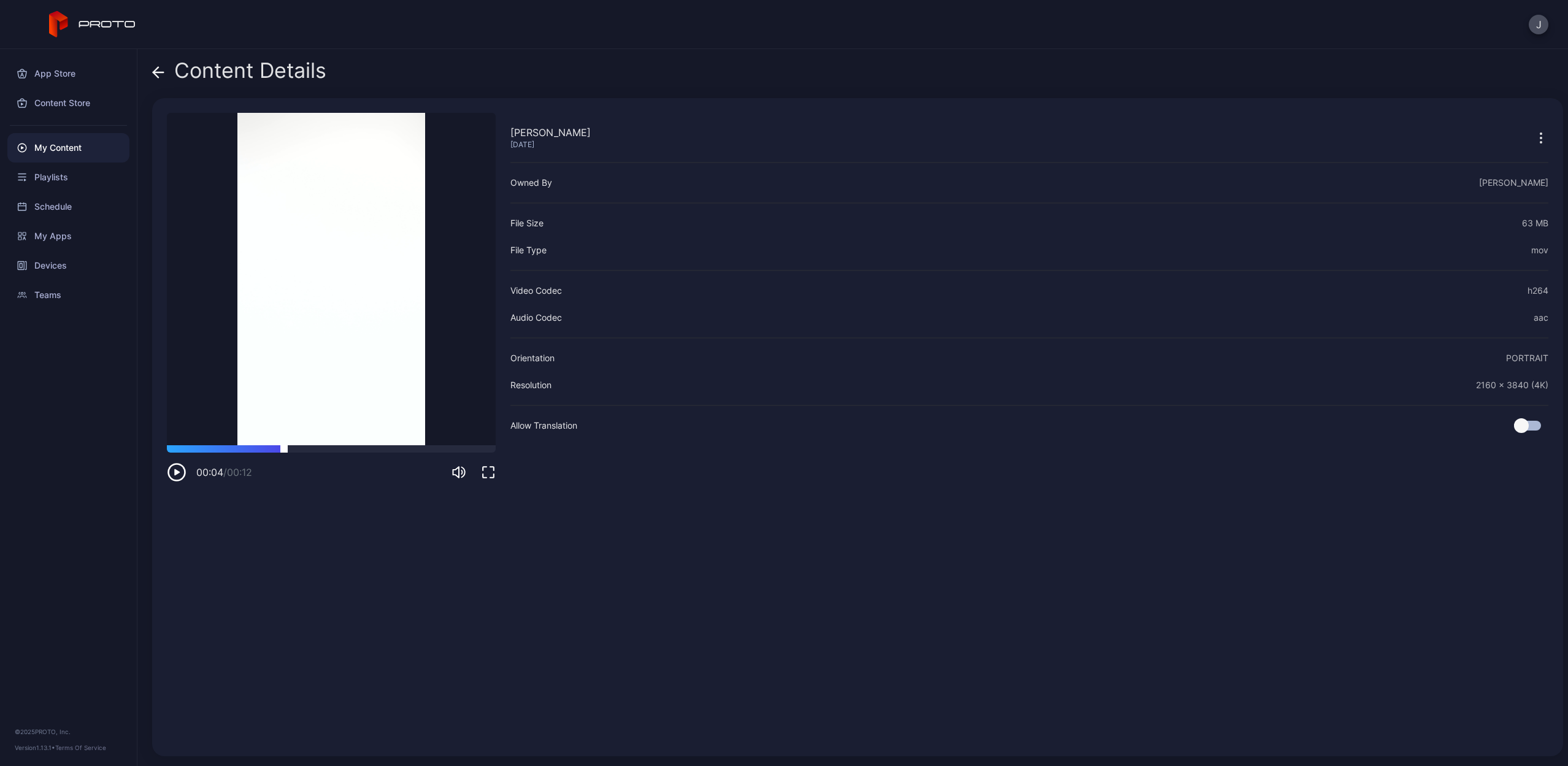
click at [284, 446] on div at bounding box center [331, 449] width 328 height 8
click at [159, 80] on span at bounding box center [158, 70] width 12 height 23
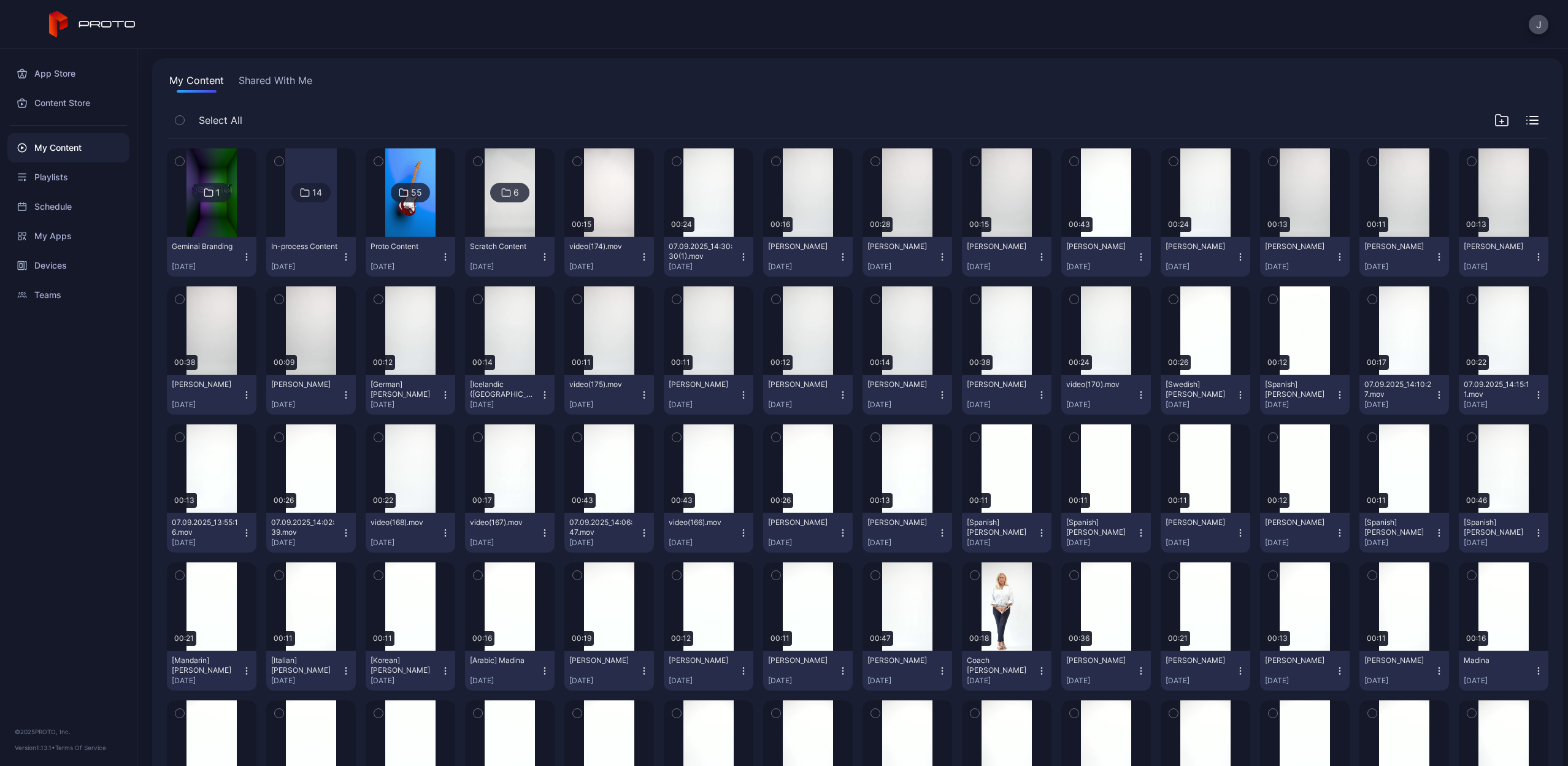
scroll to position [14, 0]
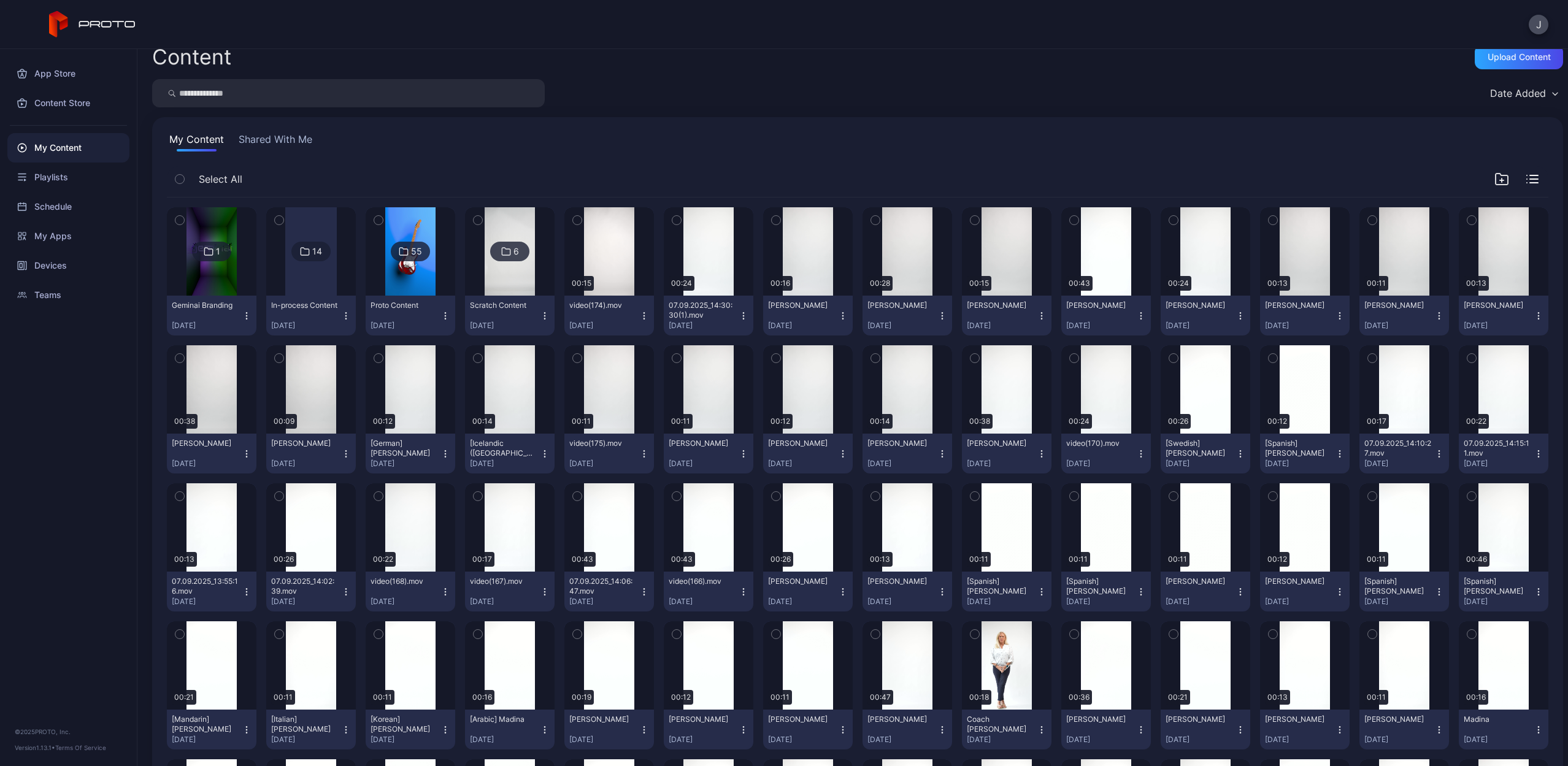
click at [279, 94] on input "search" at bounding box center [348, 93] width 393 height 28
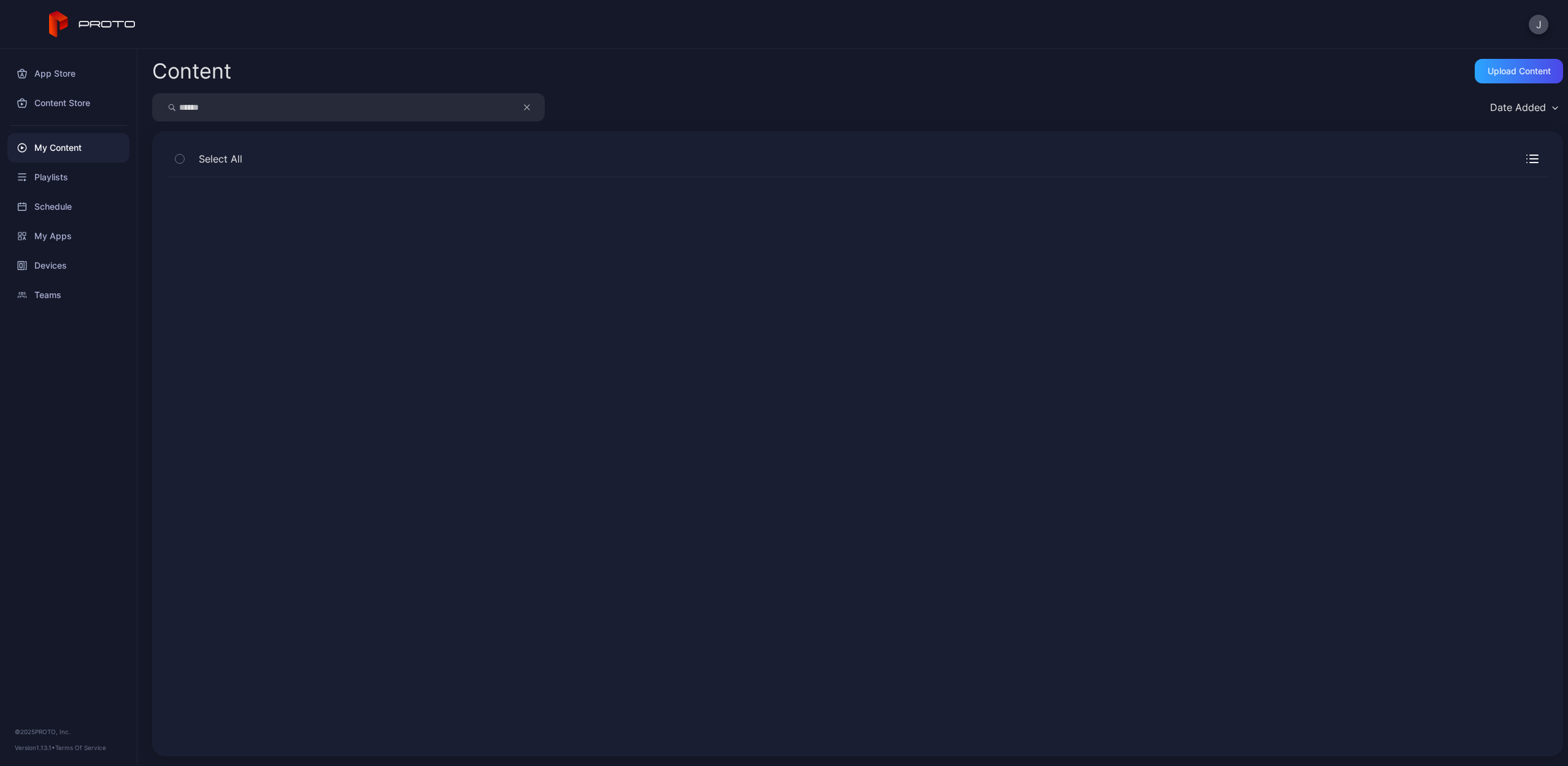
scroll to position [0, 0]
drag, startPoint x: 247, startPoint y: 109, endPoint x: 247, endPoint y: 12, distance: 97.0
click at [247, 12] on div "J App Store Content Store My Content Playlists Schedule My Apps Devices Teams ©…" at bounding box center [784, 383] width 1568 height 766
drag, startPoint x: 250, startPoint y: 113, endPoint x: 240, endPoint y: 32, distance: 81.6
click at [240, 38] on div "J App Store Content Store My Content Playlists Schedule My Apps Devices Teams ©…" at bounding box center [784, 383] width 1568 height 766
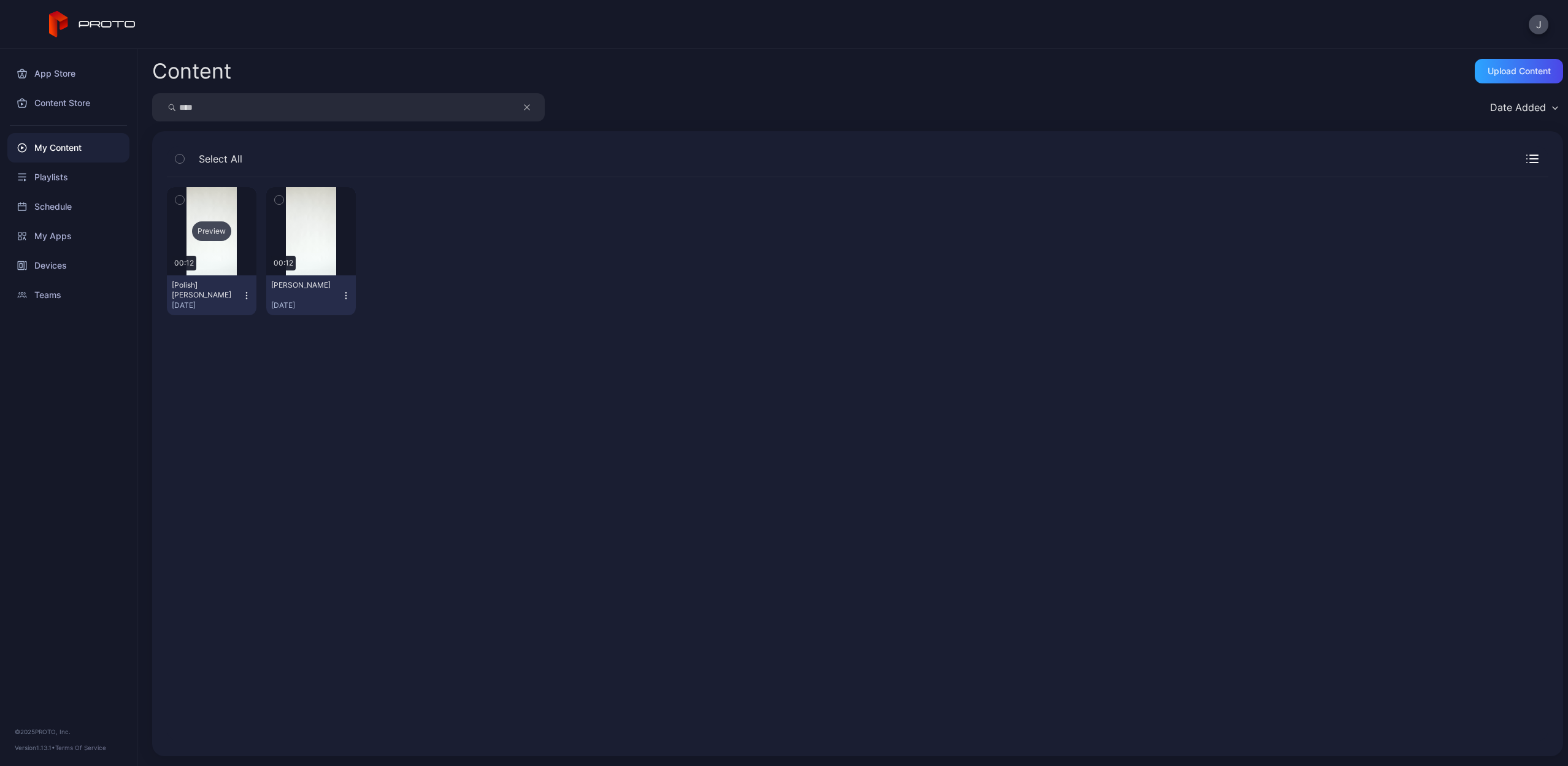
type input "****"
click at [207, 237] on div "Preview" at bounding box center [212, 231] width 39 height 20
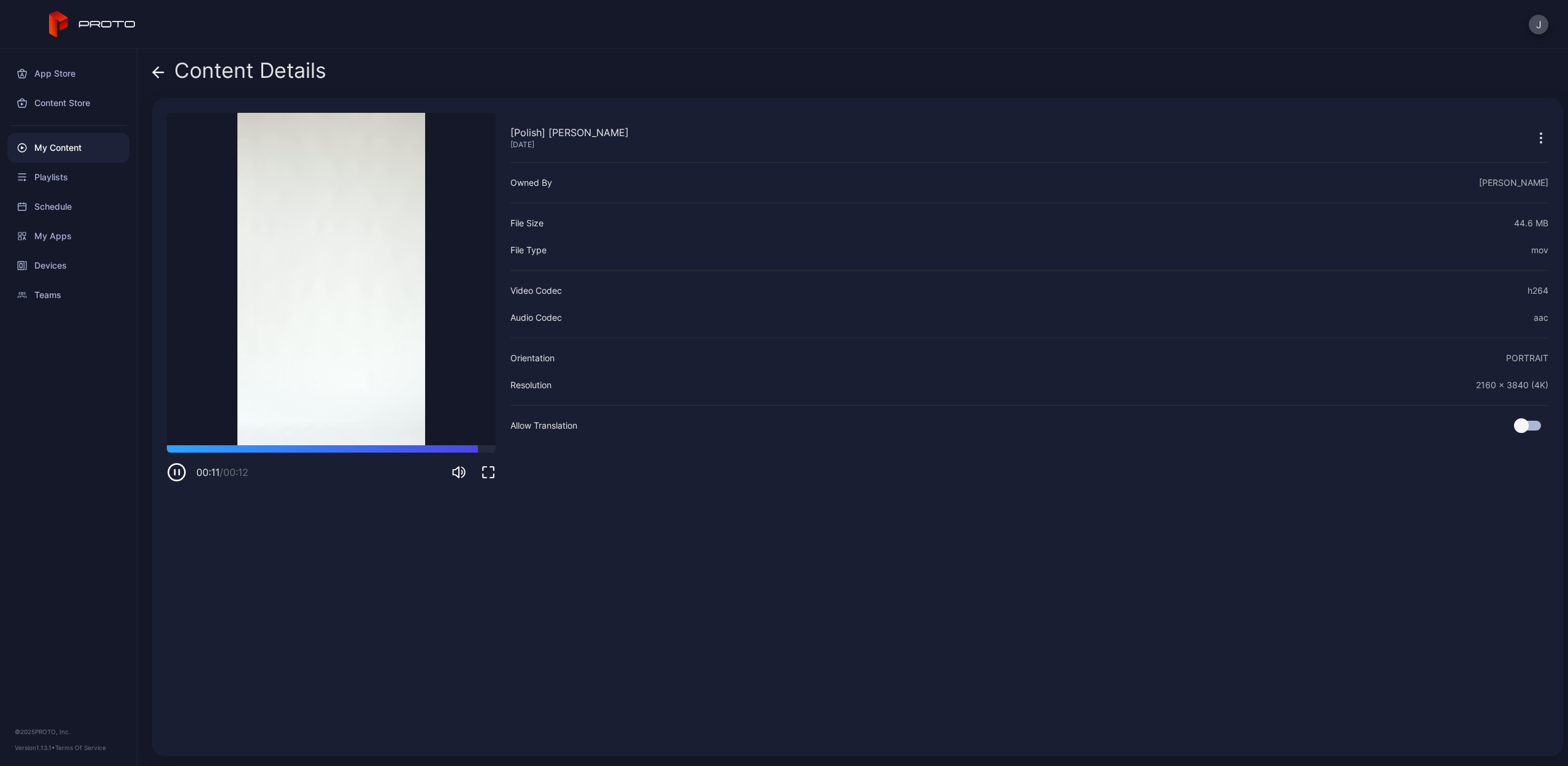
click at [157, 78] on icon at bounding box center [158, 72] width 12 height 12
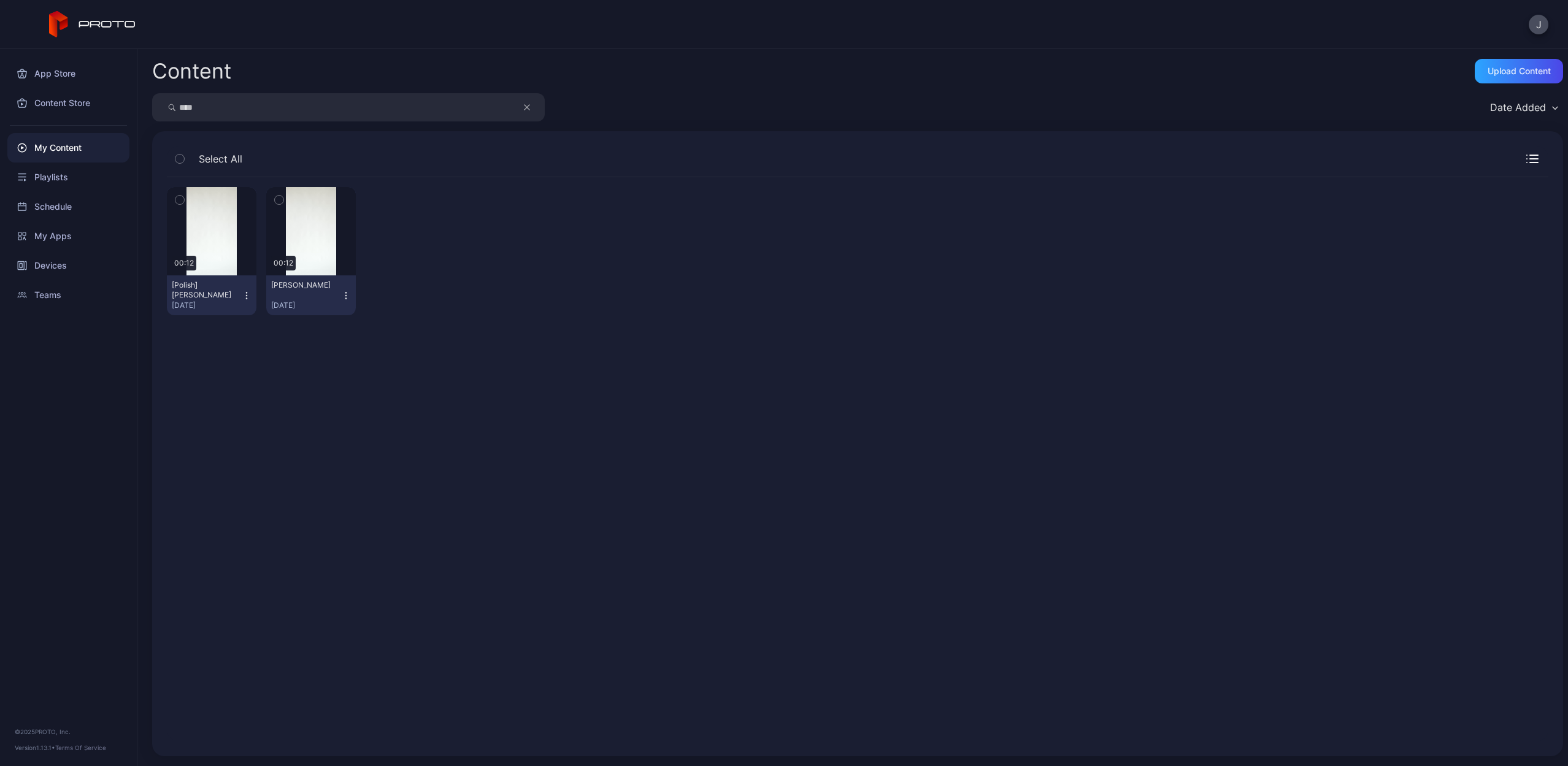
click at [242, 292] on icon "button" at bounding box center [246, 295] width 9 height 9
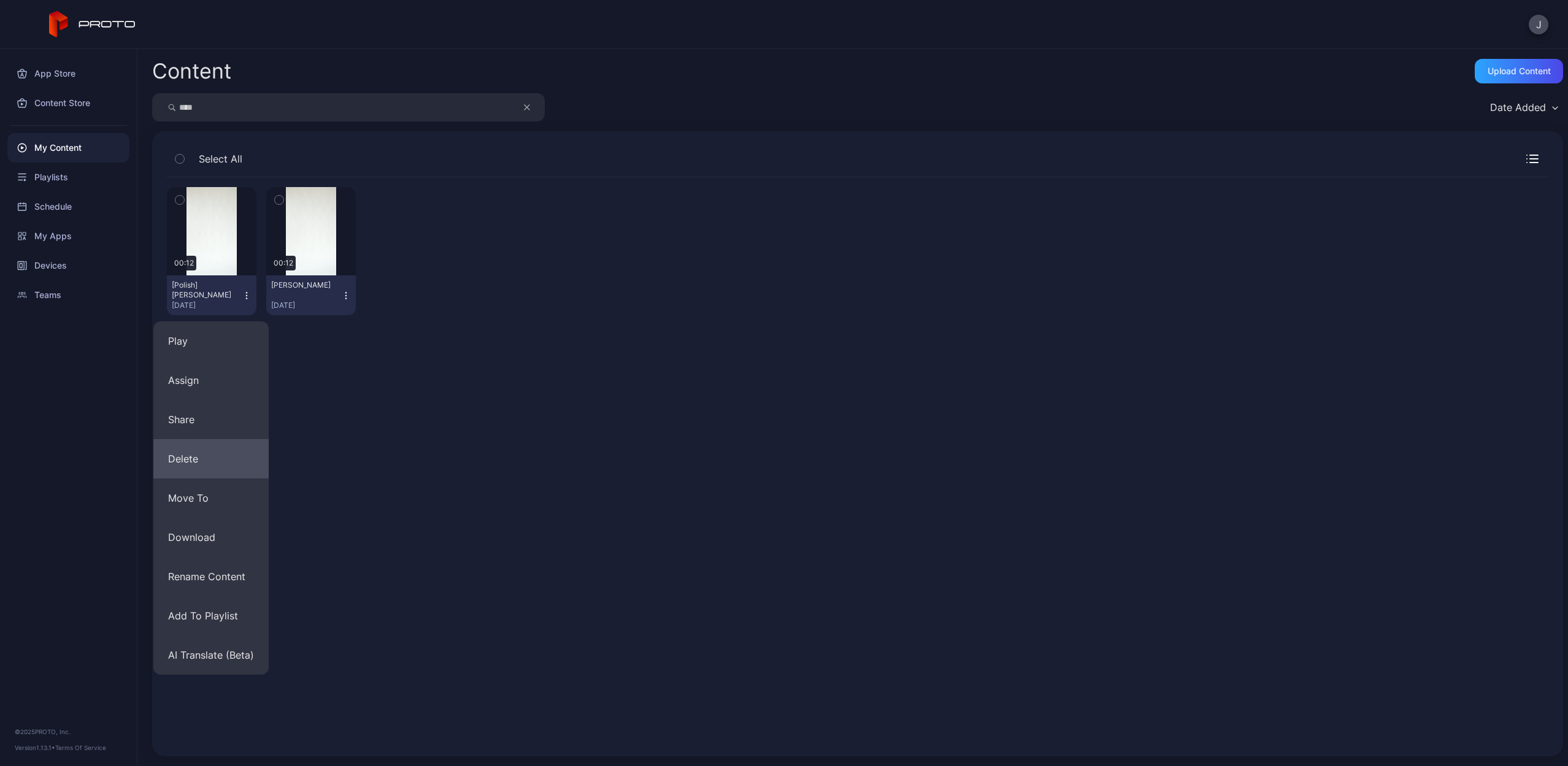
click at [228, 468] on button "Delete" at bounding box center [210, 459] width 115 height 39
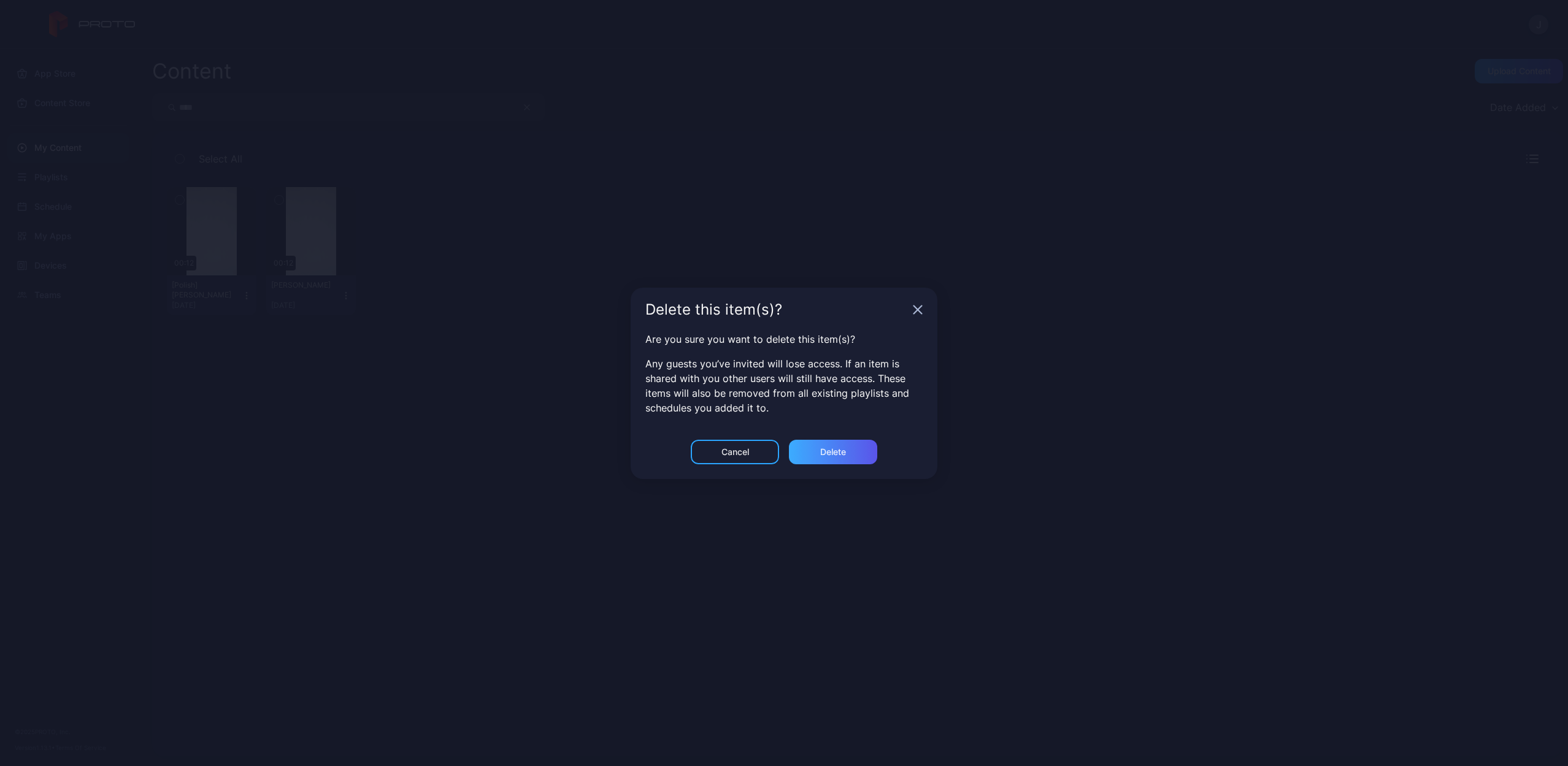
click at [820, 455] on div "Delete" at bounding box center [832, 451] width 88 height 25
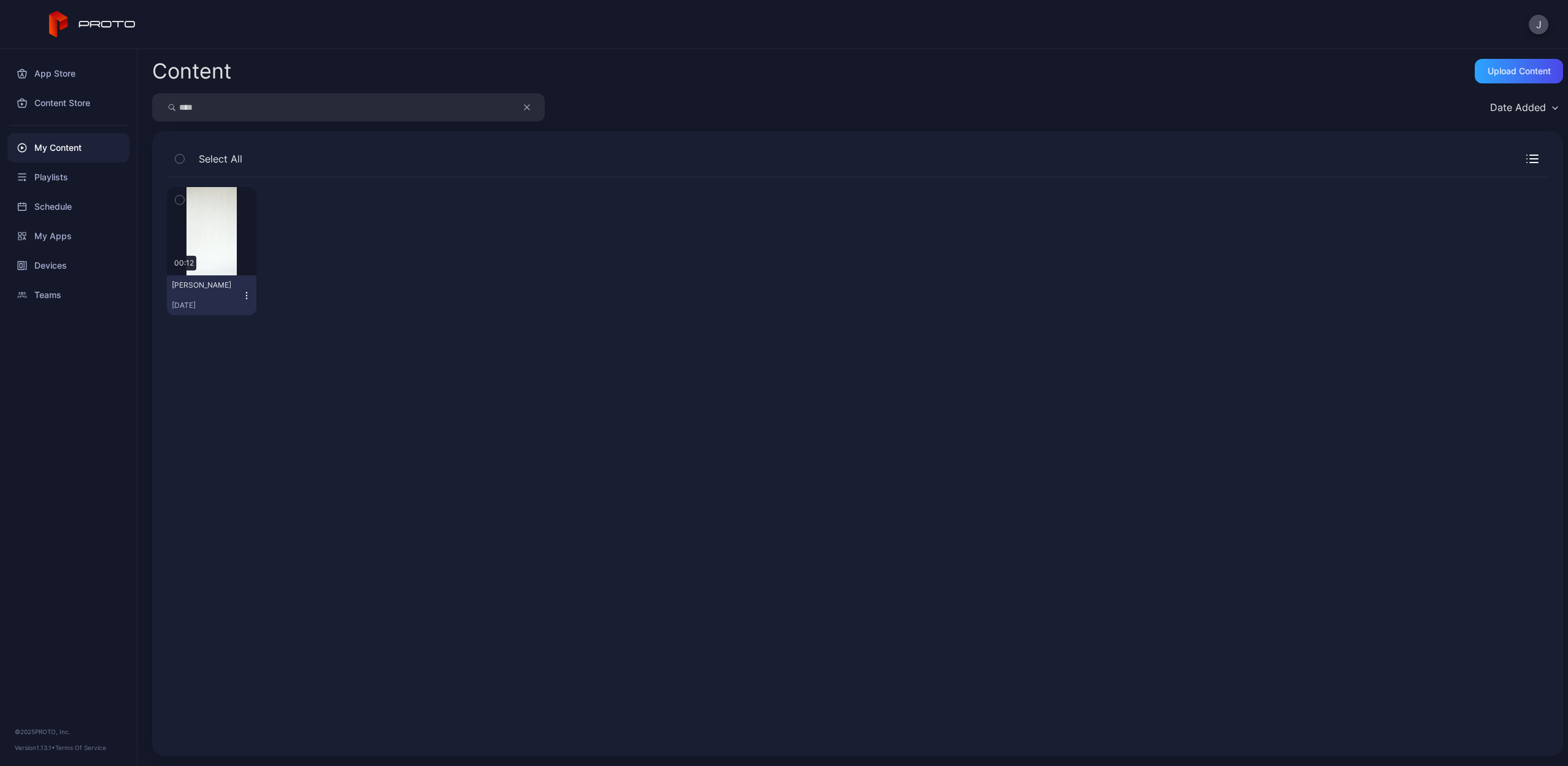
click at [248, 292] on icon "button" at bounding box center [246, 295] width 9 height 9
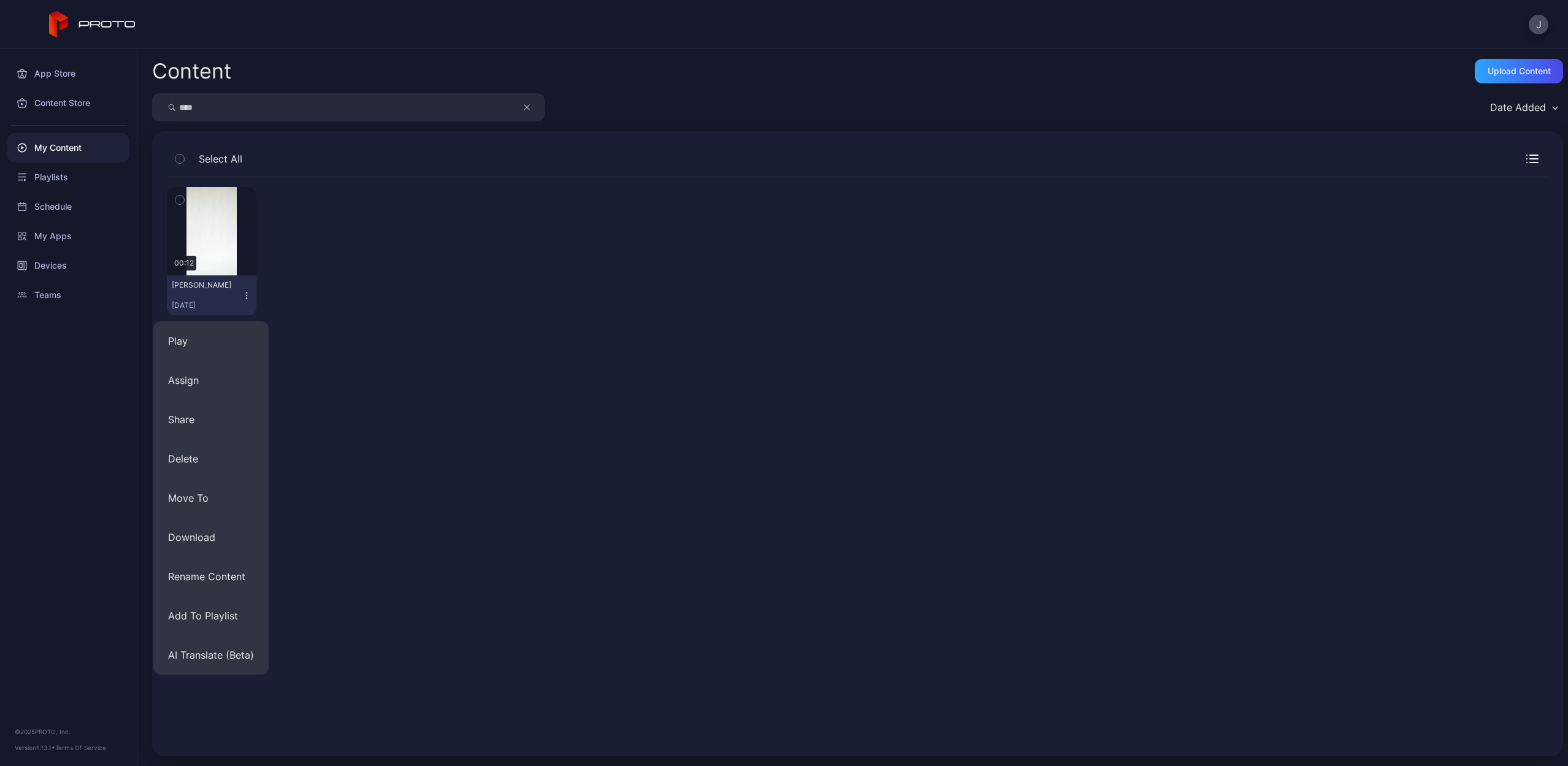
click at [281, 467] on div "Preview 00:12 [PERSON_NAME] [DATE]" at bounding box center [858, 459] width 1401 height 584
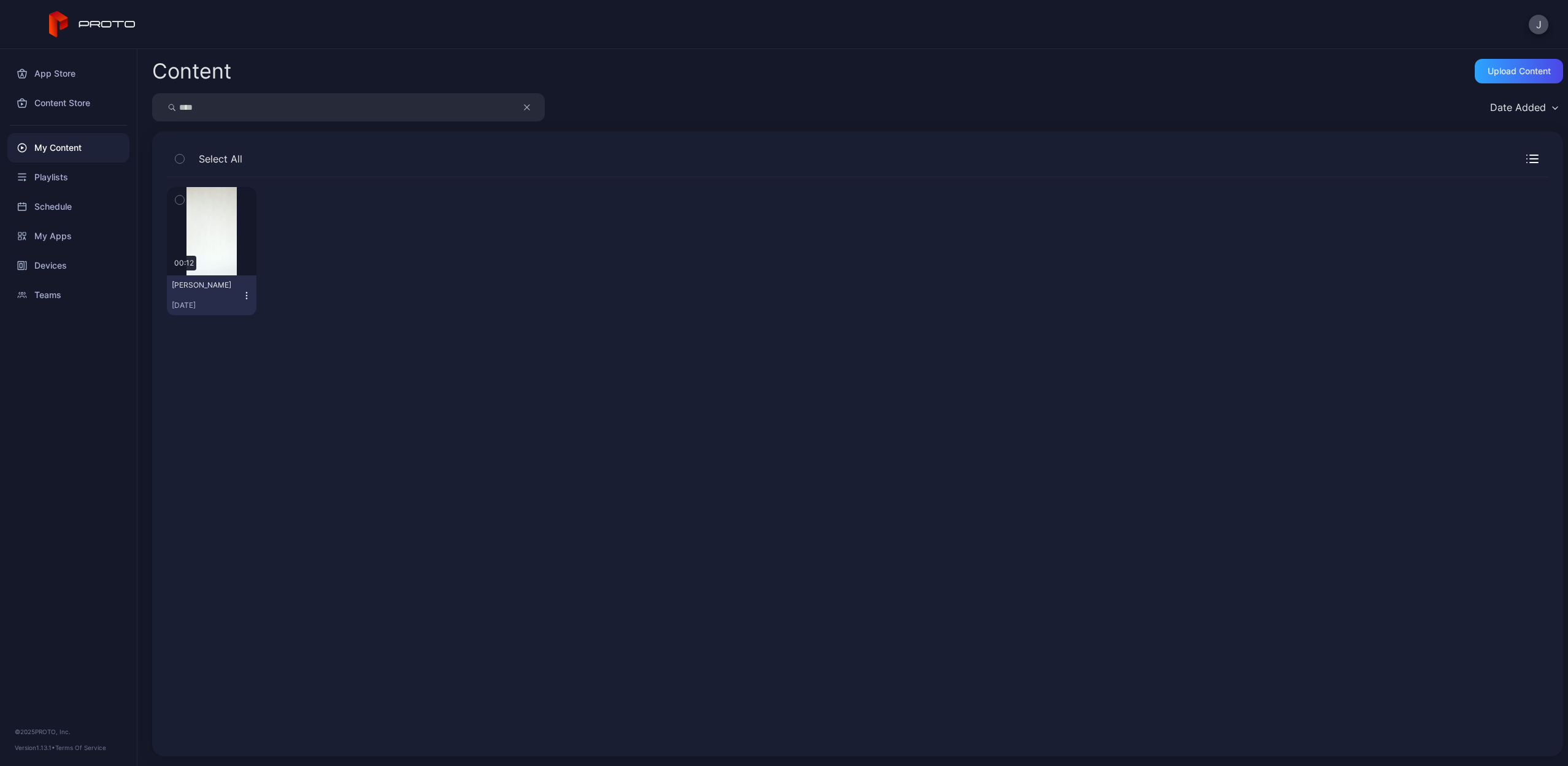
click at [242, 294] on icon "button" at bounding box center [246, 295] width 9 height 9
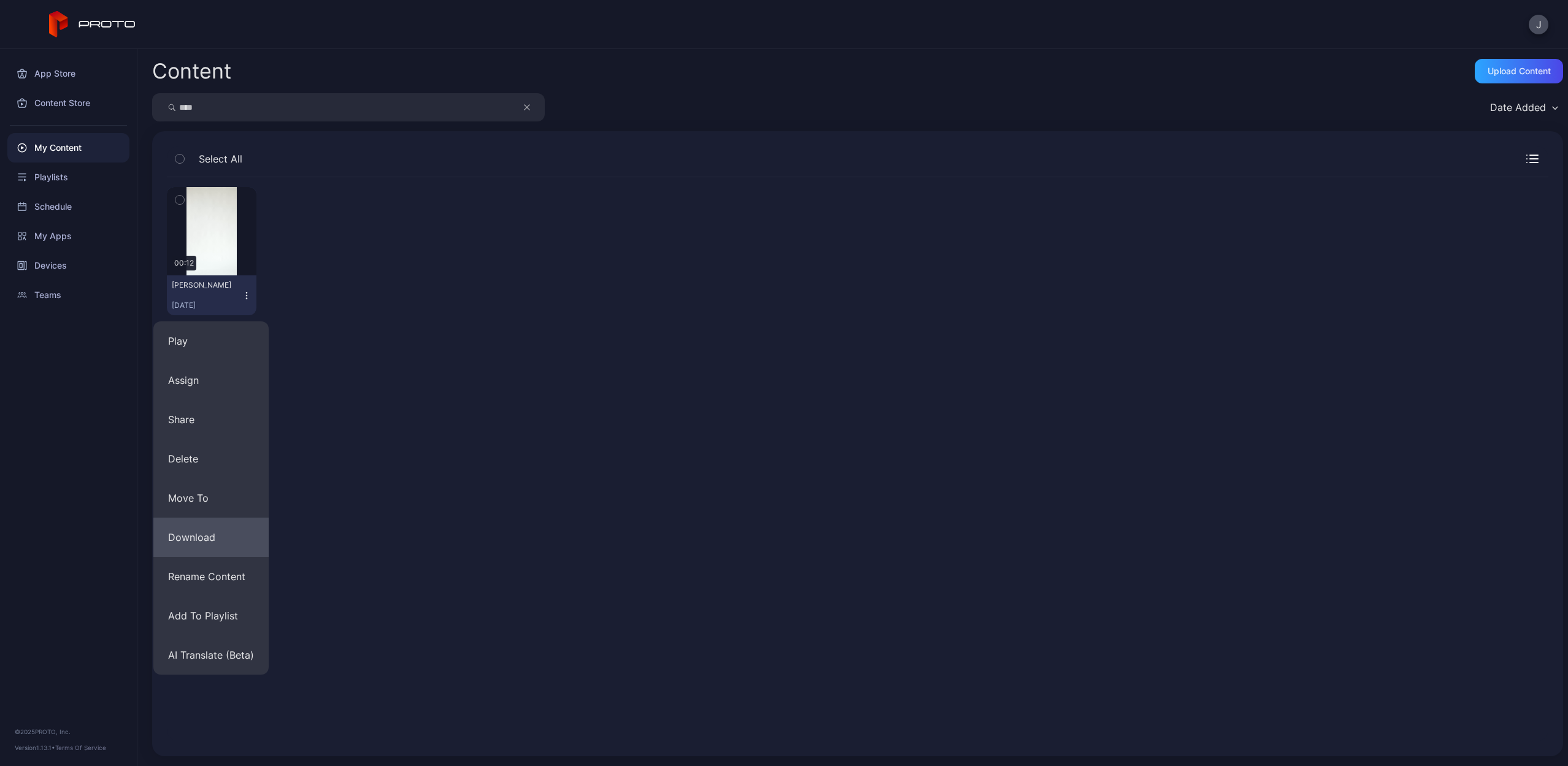
click at [225, 533] on button "Download" at bounding box center [210, 537] width 115 height 39
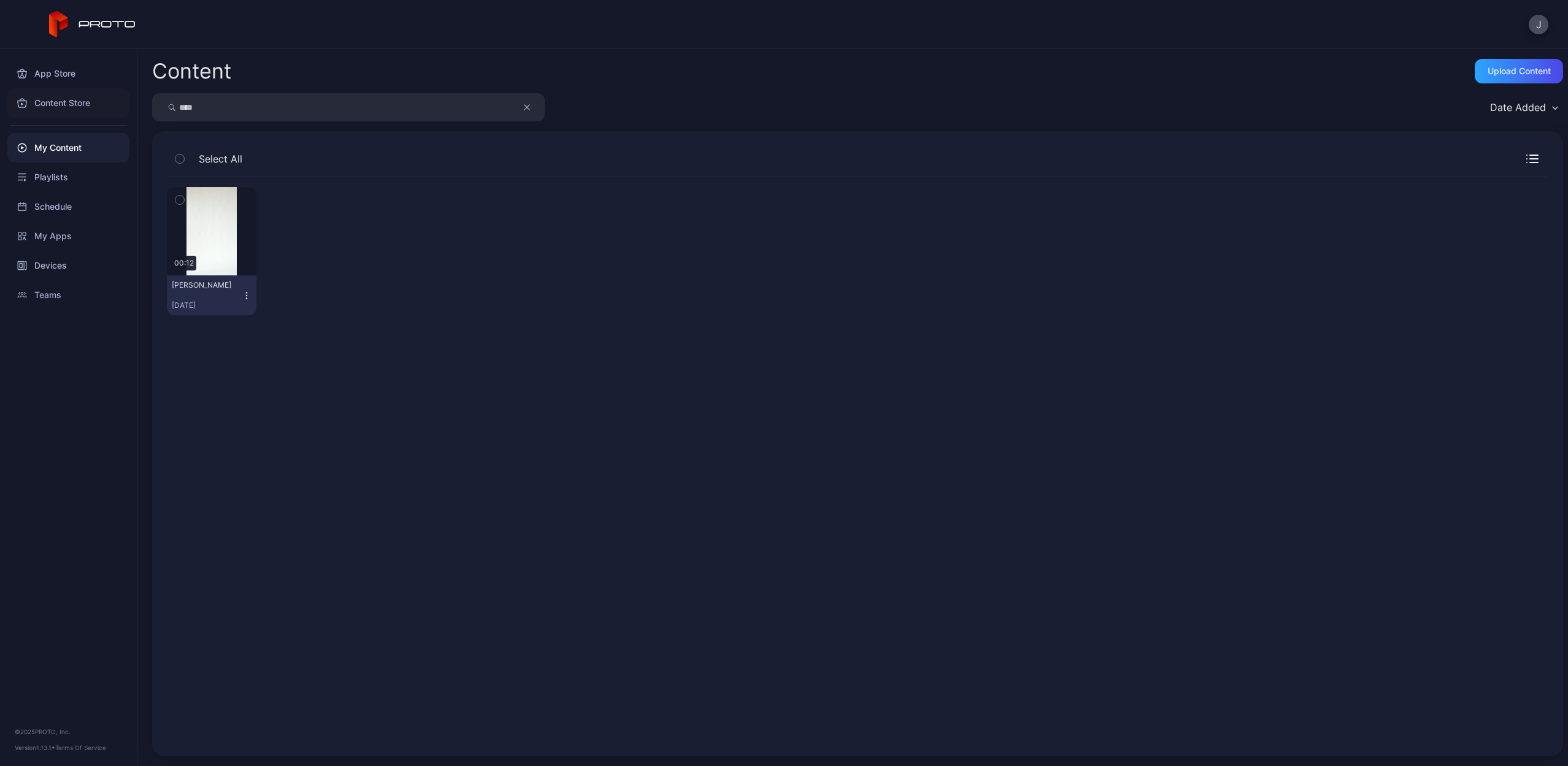
drag, startPoint x: 232, startPoint y: 109, endPoint x: 104, endPoint y: 103, distance: 128.1
click at [104, 103] on div "App Store Content Store My Content Playlists Schedule My Apps Devices Teams © 2…" at bounding box center [784, 407] width 1568 height 717
type input "******"
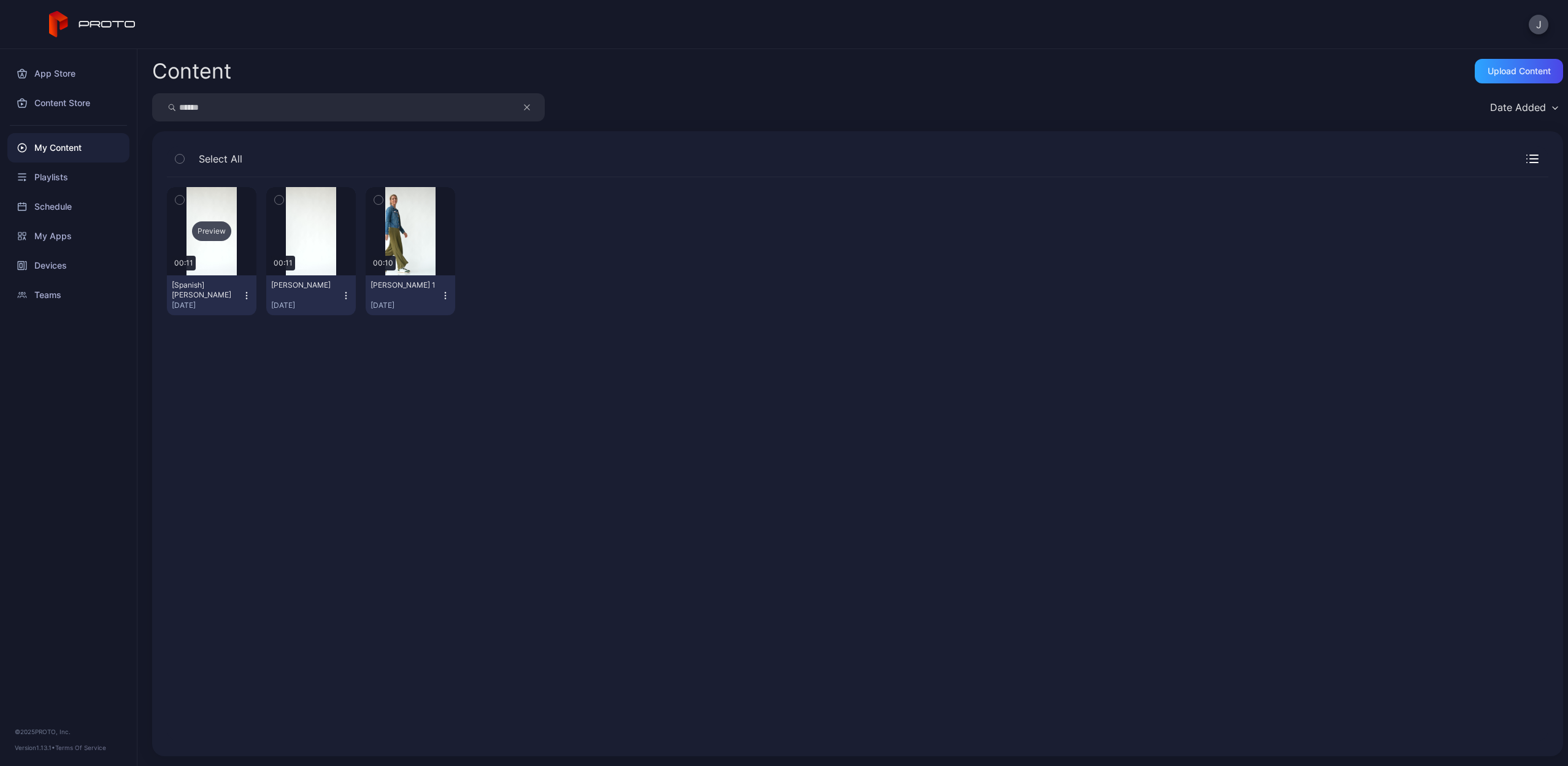
click at [209, 235] on div "Preview" at bounding box center [212, 231] width 39 height 20
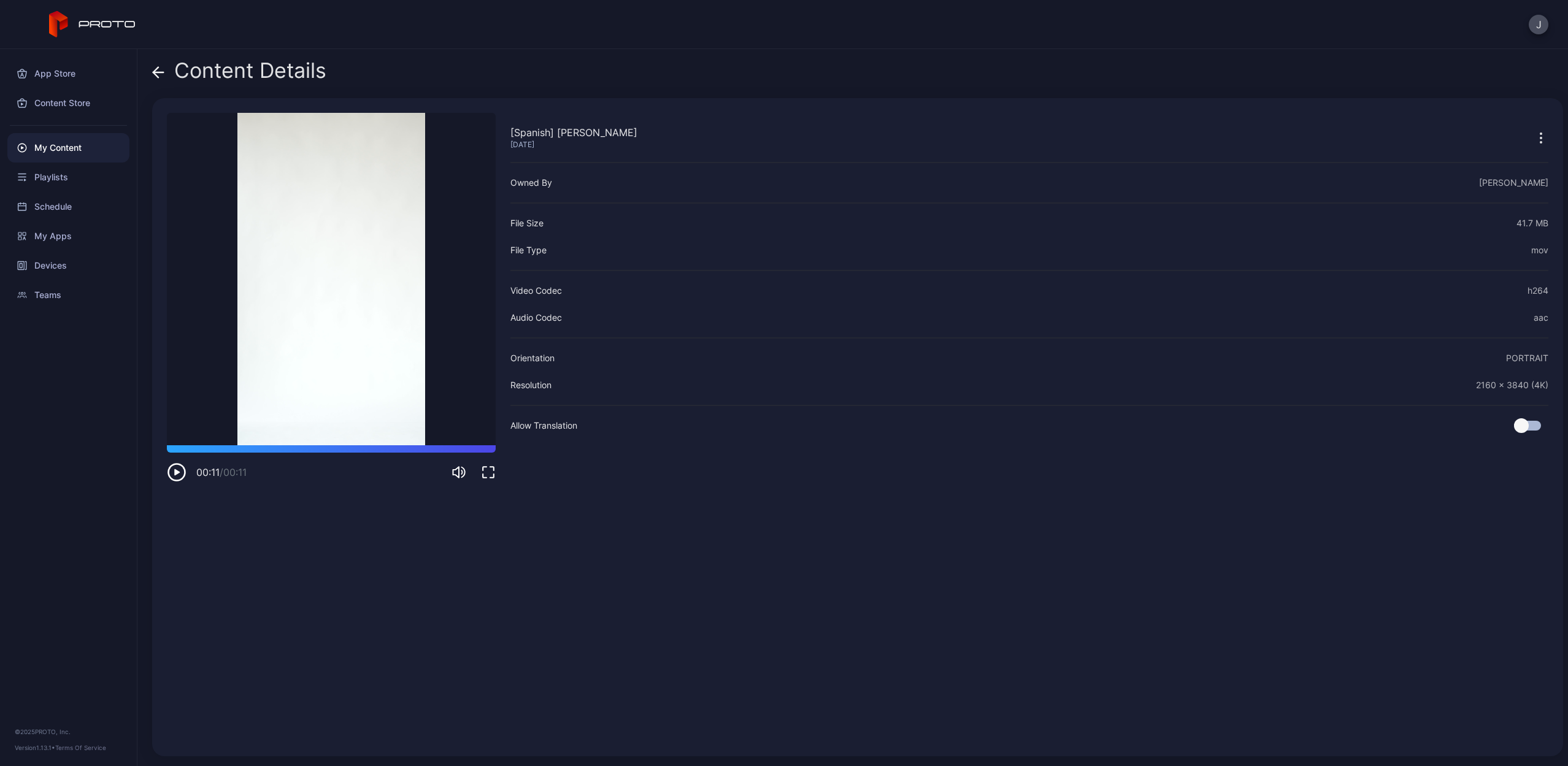
click at [157, 66] on icon at bounding box center [158, 72] width 12 height 12
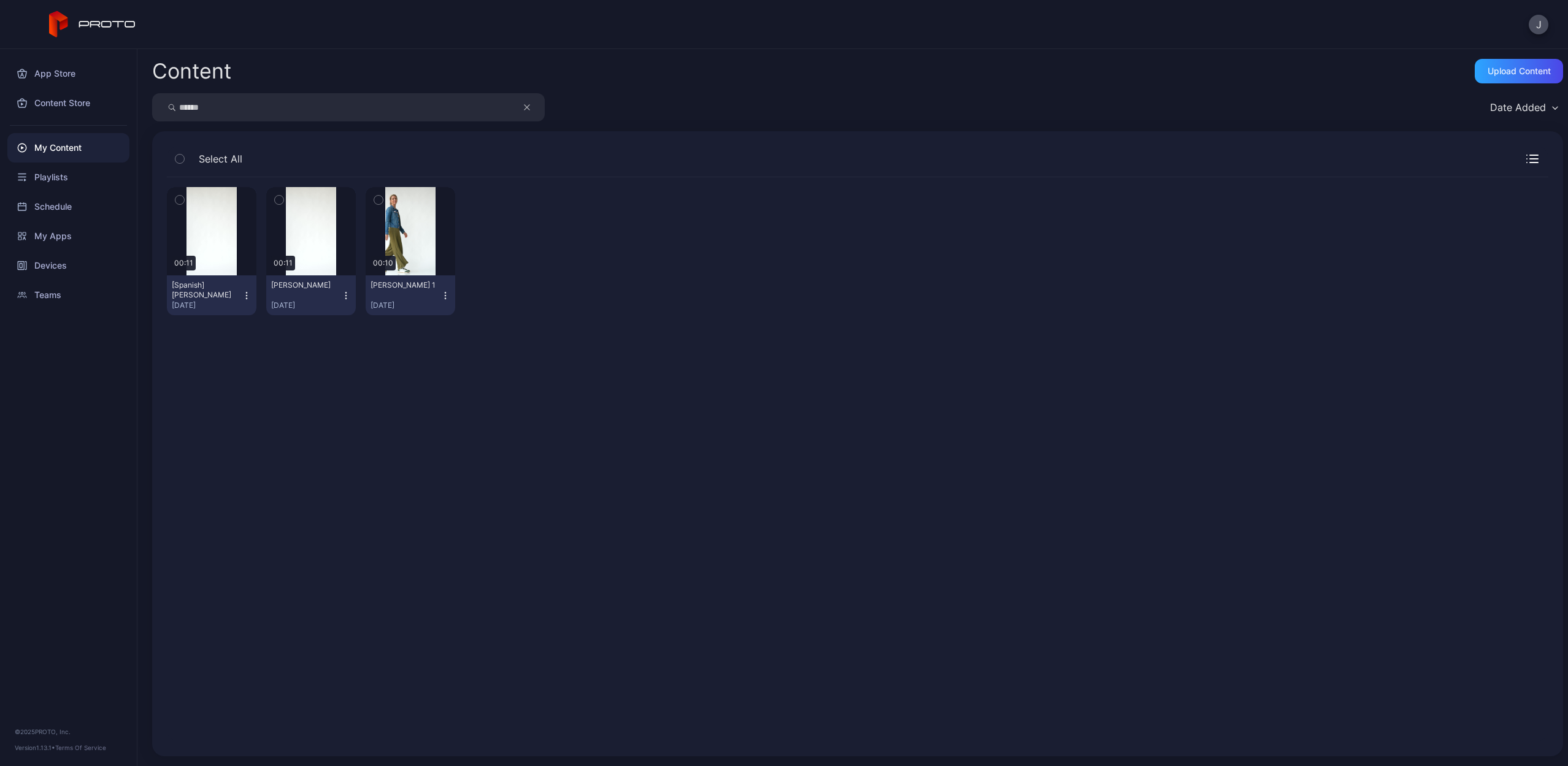
click at [249, 296] on icon "button" at bounding box center [246, 295] width 9 height 9
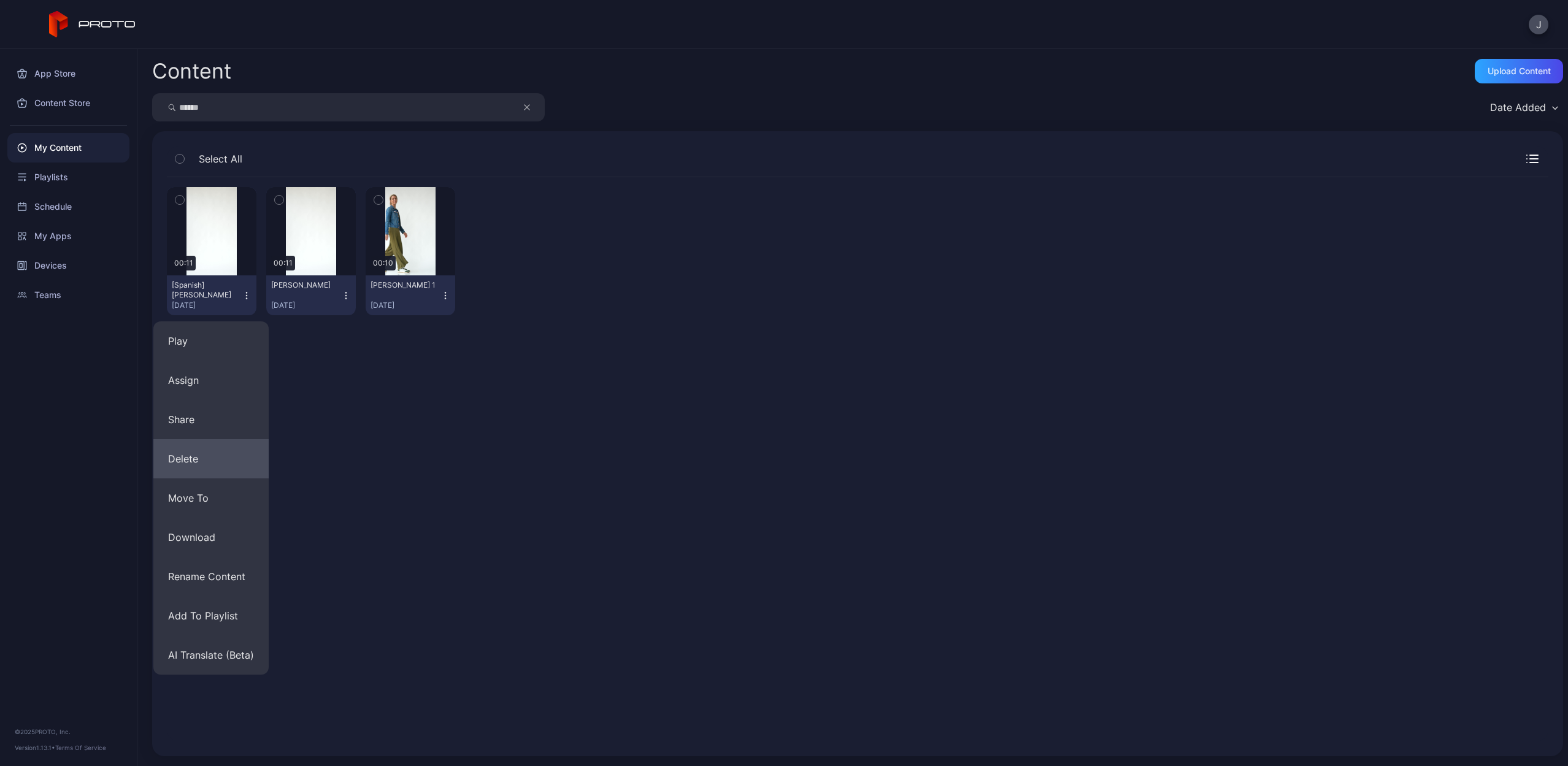
click at [192, 457] on button "Delete" at bounding box center [210, 459] width 115 height 39
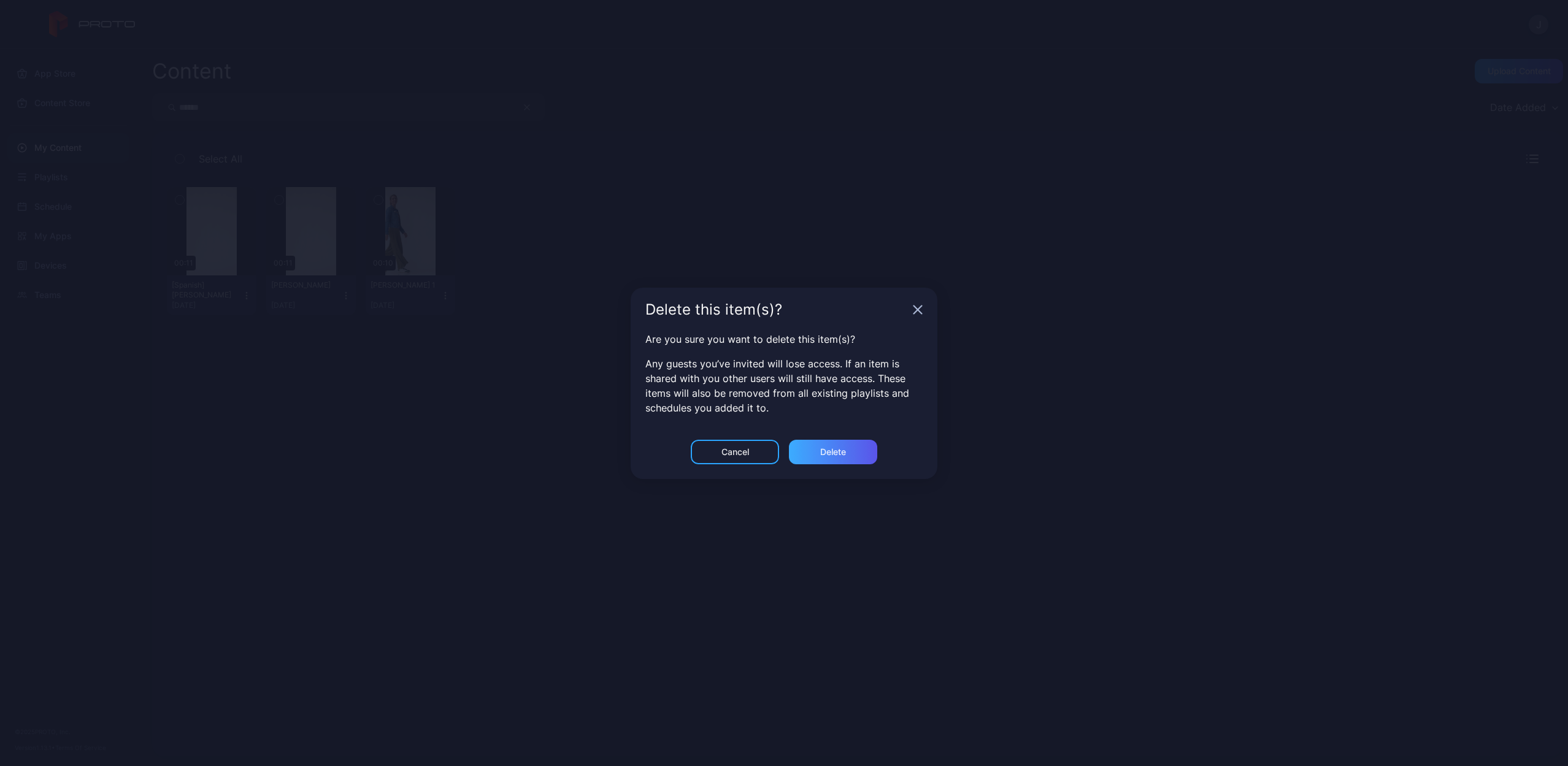
click at [855, 450] on div "Delete" at bounding box center [832, 451] width 88 height 25
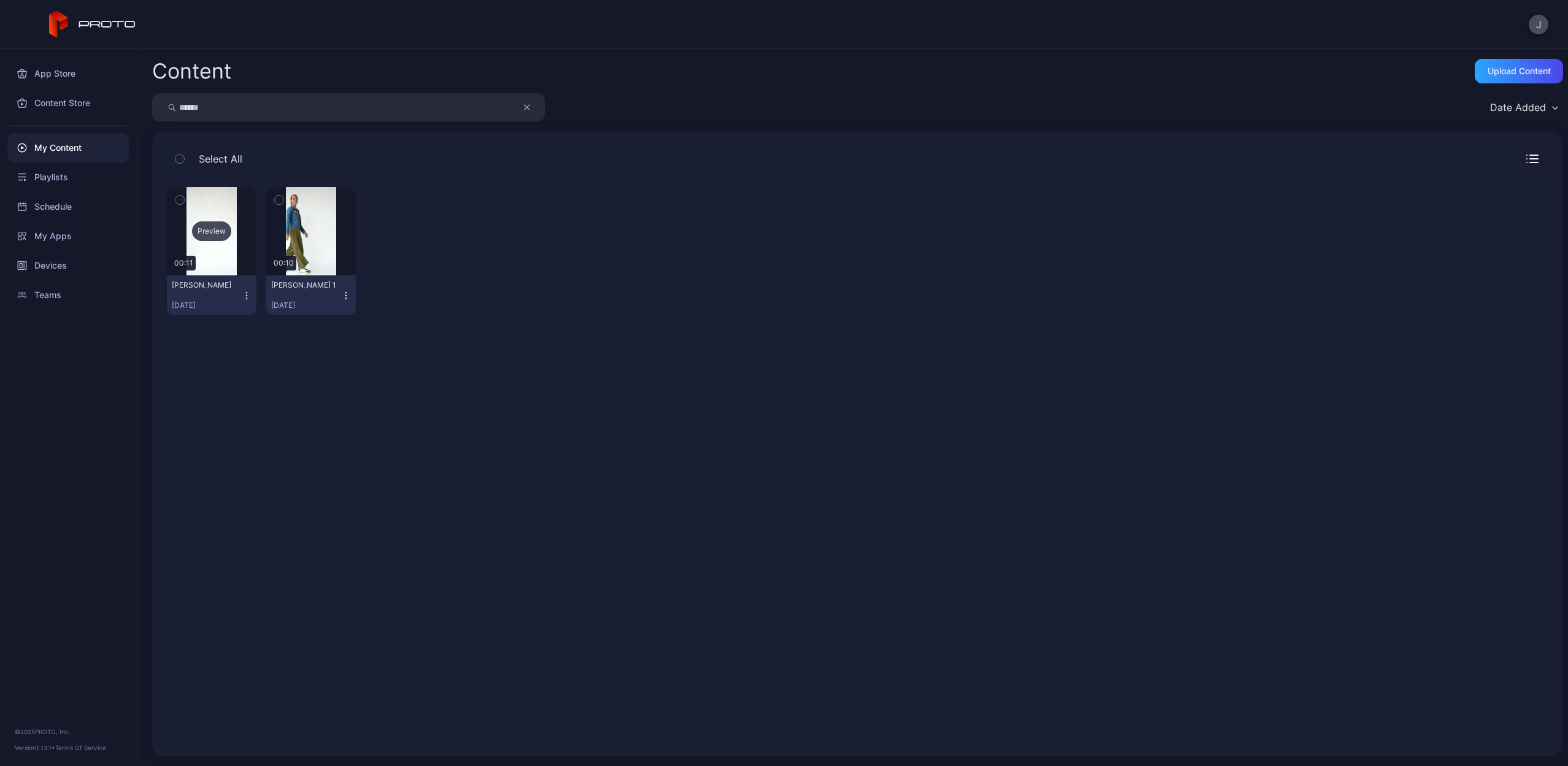
click at [221, 233] on div "Preview" at bounding box center [212, 231] width 39 height 20
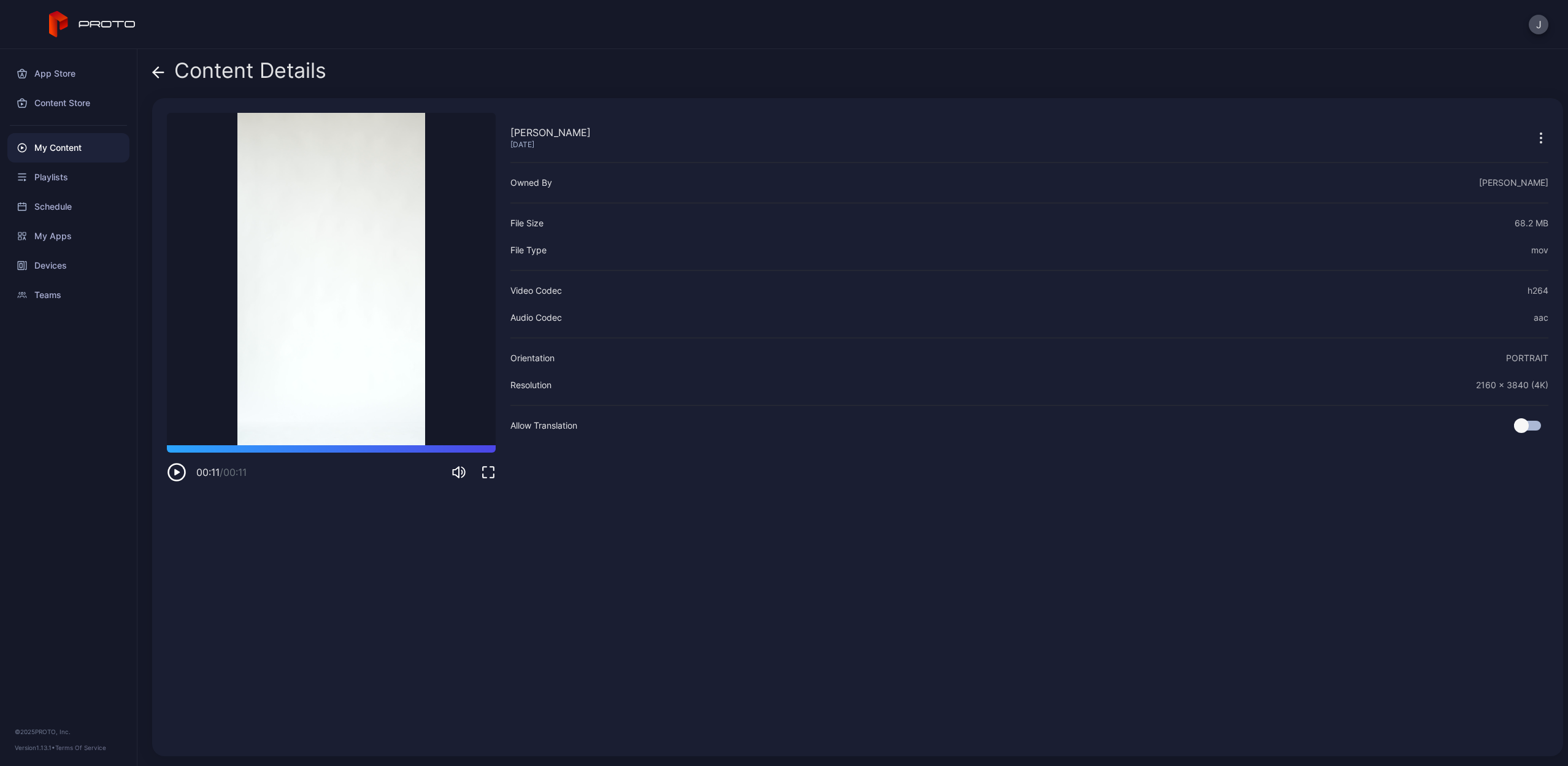
click at [162, 78] on icon at bounding box center [158, 72] width 12 height 12
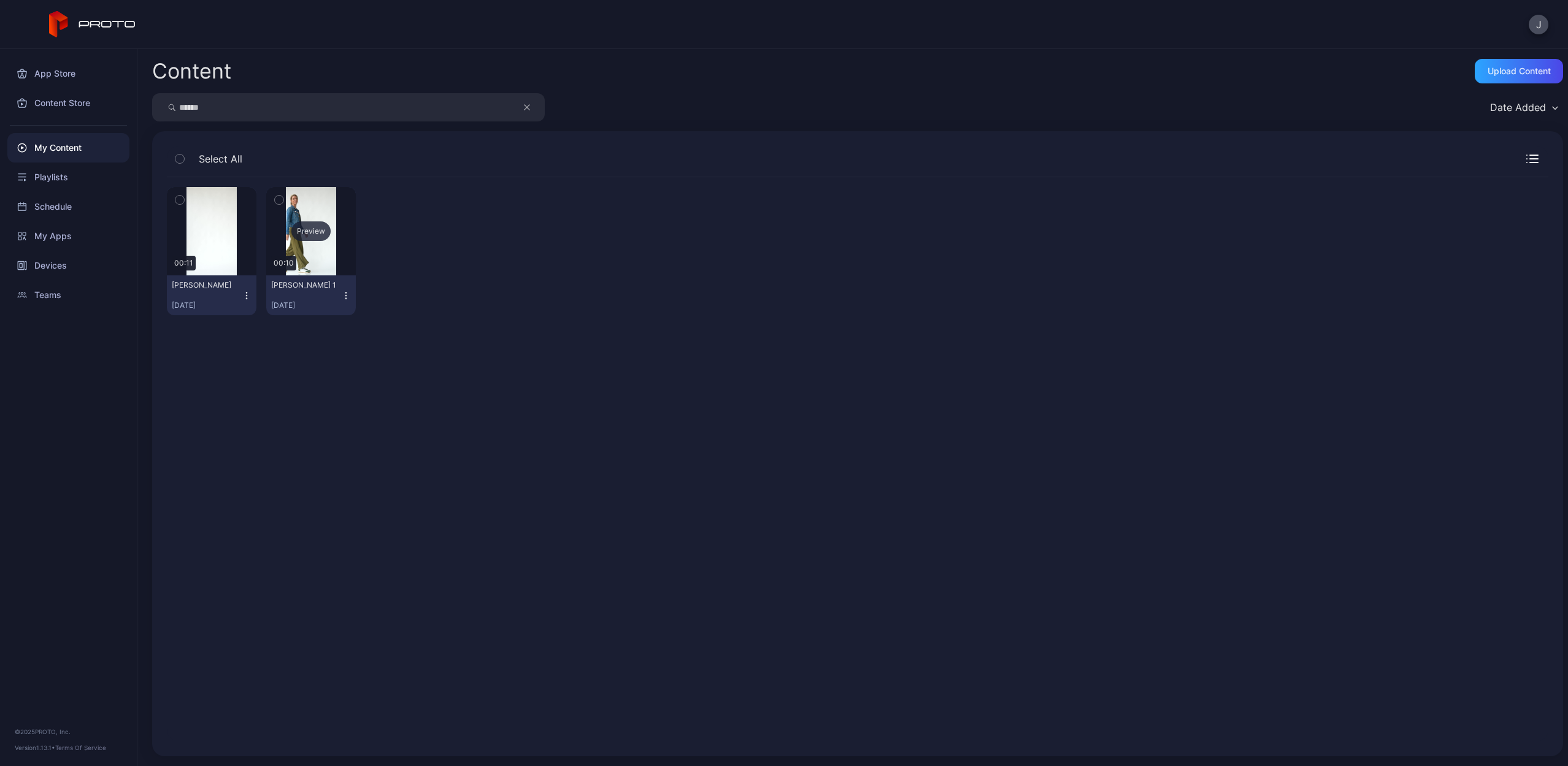
click at [311, 233] on div "Preview" at bounding box center [311, 231] width 39 height 20
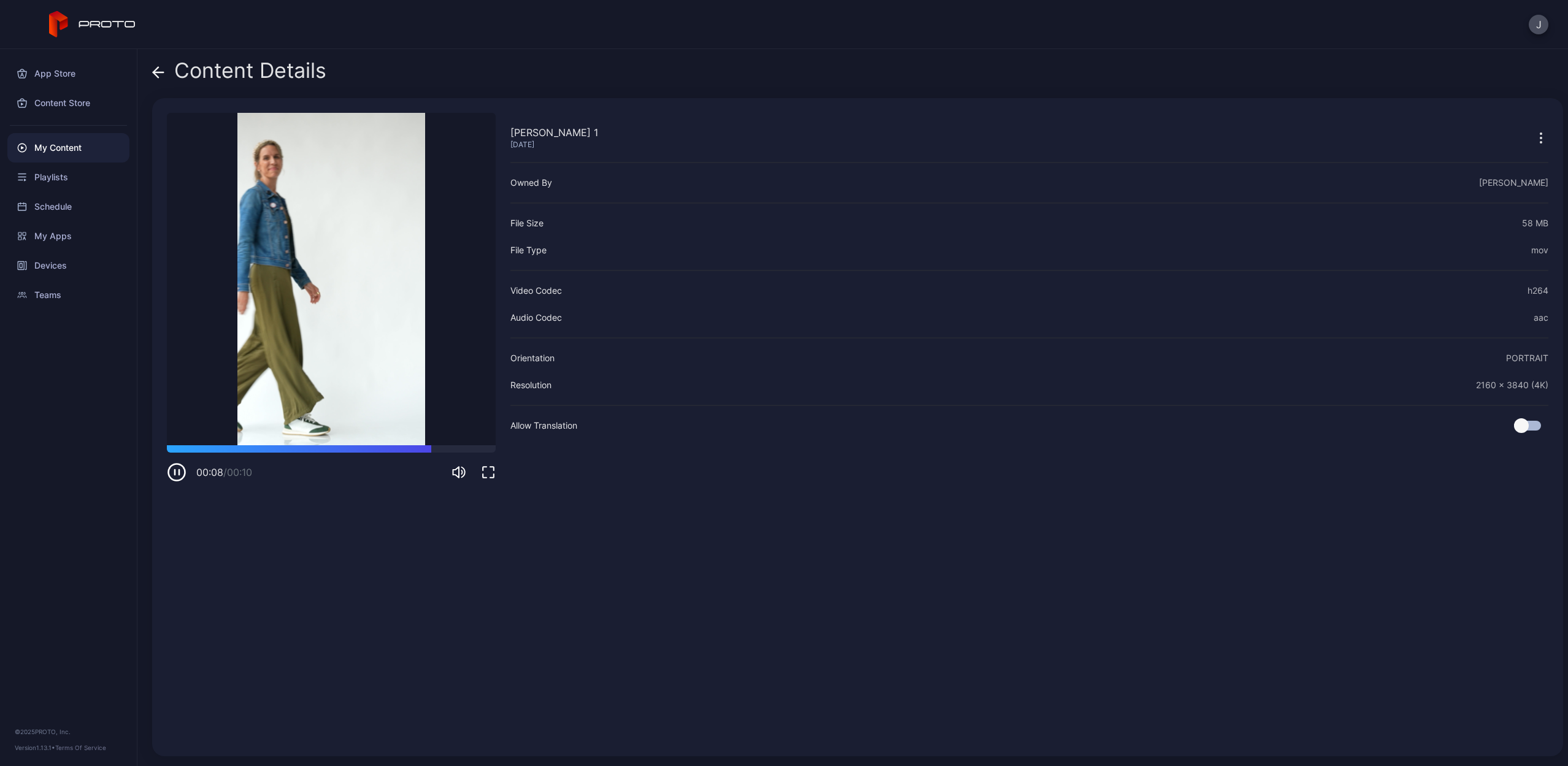
click at [173, 478] on icon "button" at bounding box center [176, 472] width 20 height 20
click at [160, 74] on icon at bounding box center [158, 72] width 12 height 12
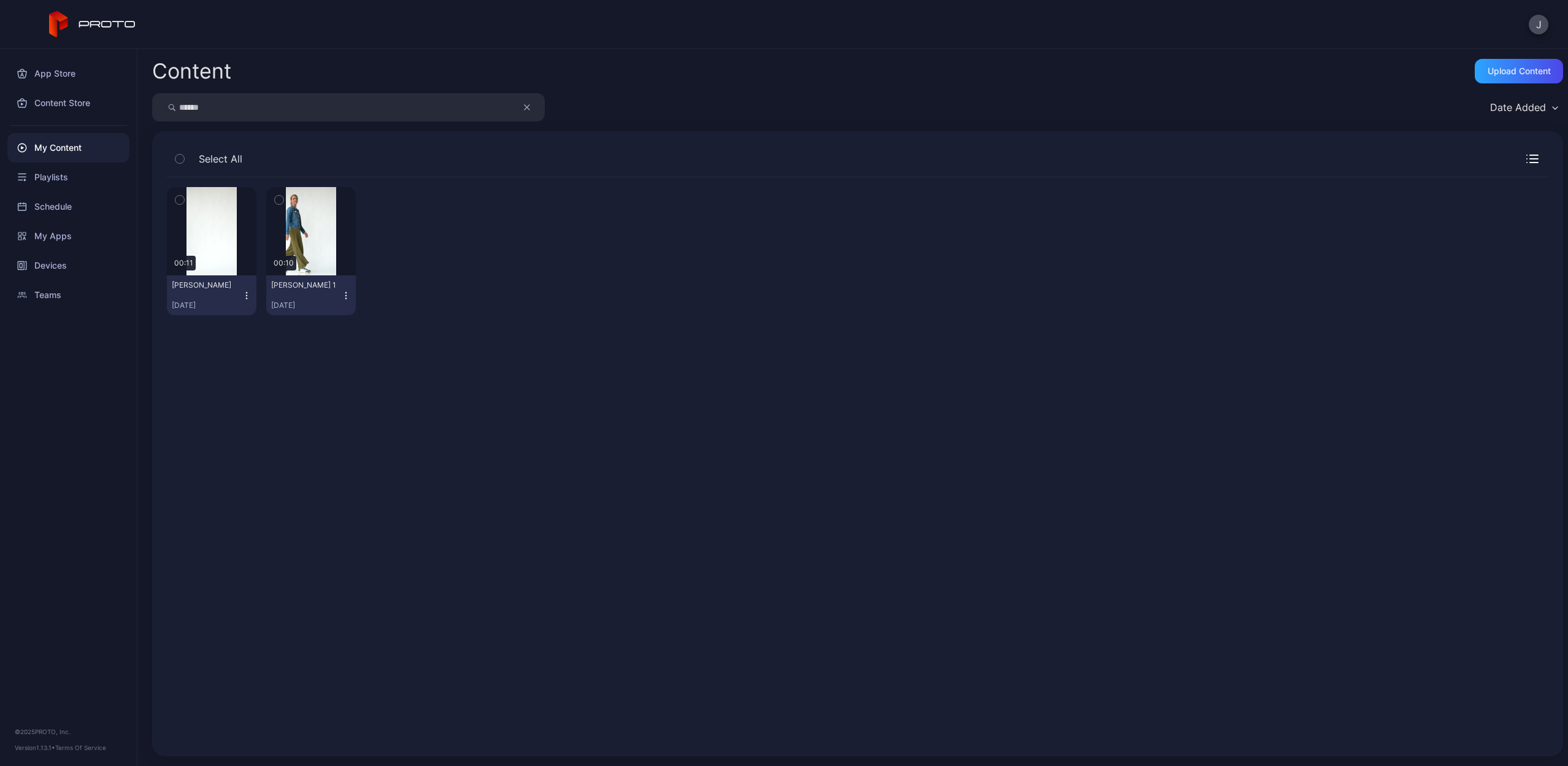
click at [345, 300] on icon "button" at bounding box center [346, 295] width 9 height 9
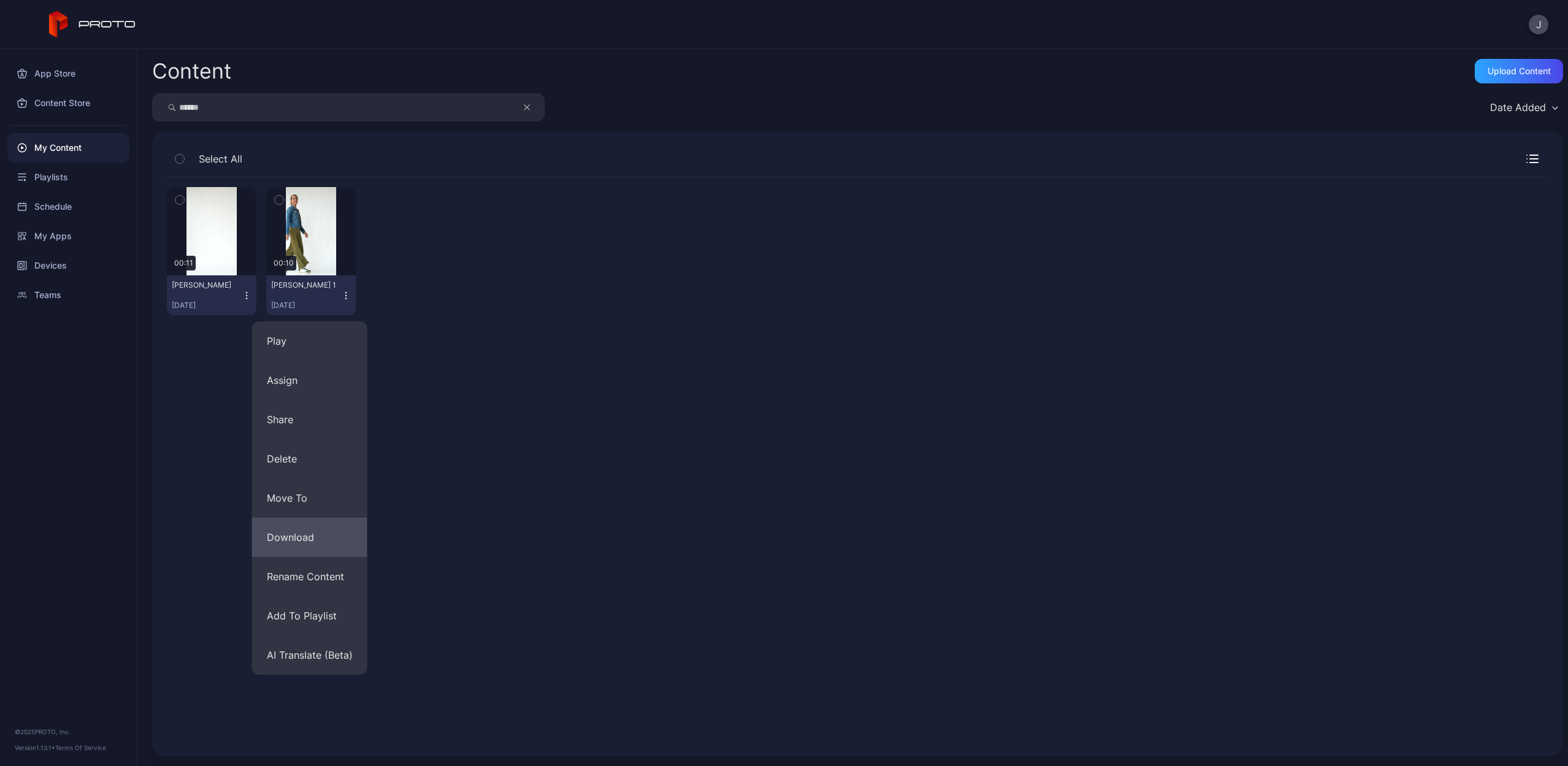
click at [324, 527] on button "Download" at bounding box center [310, 537] width 115 height 39
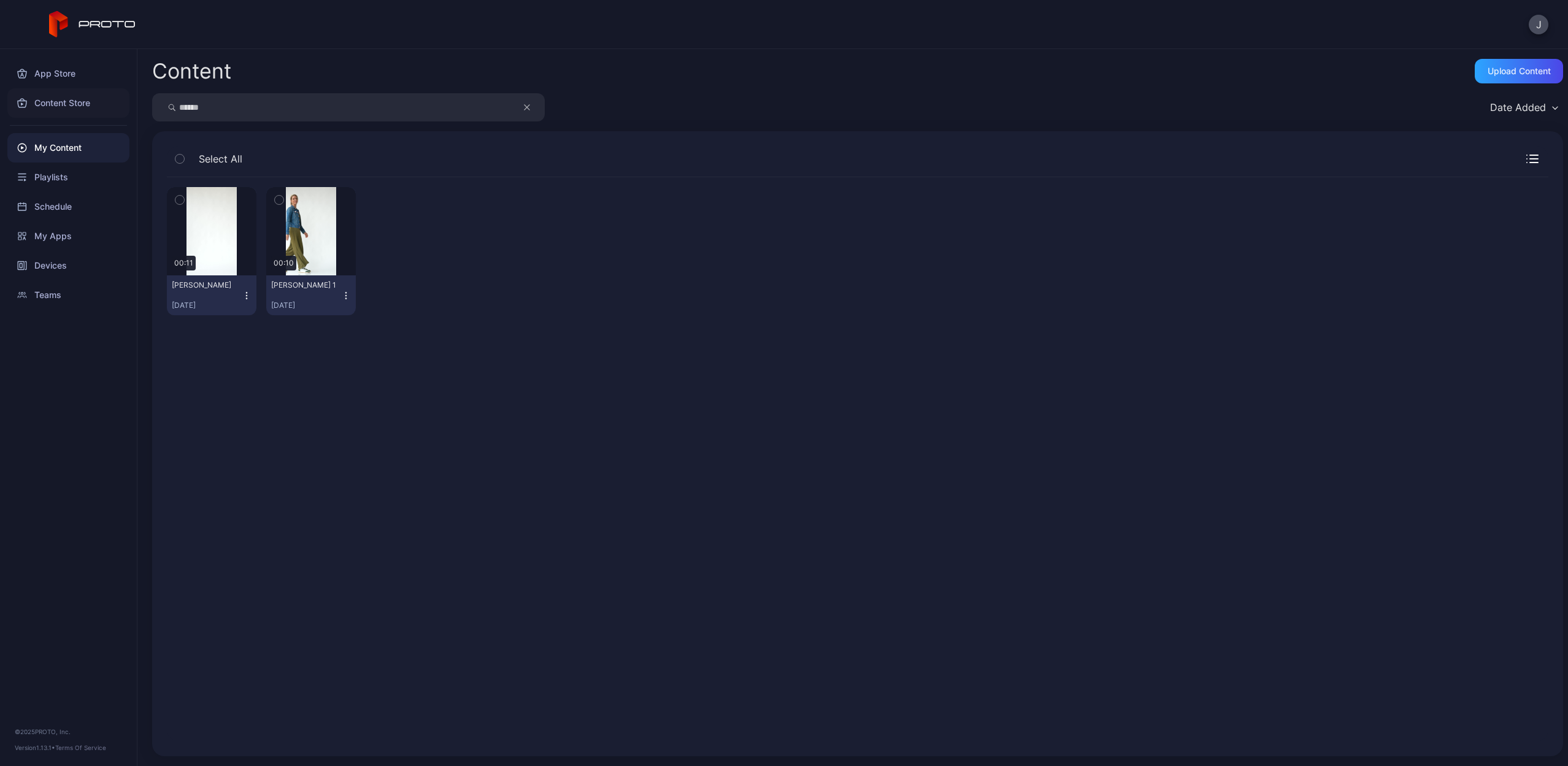
drag, startPoint x: 251, startPoint y: 111, endPoint x: 109, endPoint y: 109, distance: 142.0
click at [109, 109] on div "App Store Content Store My Content Playlists Schedule My Apps Devices Teams © 2…" at bounding box center [784, 407] width 1568 height 717
type input "******"
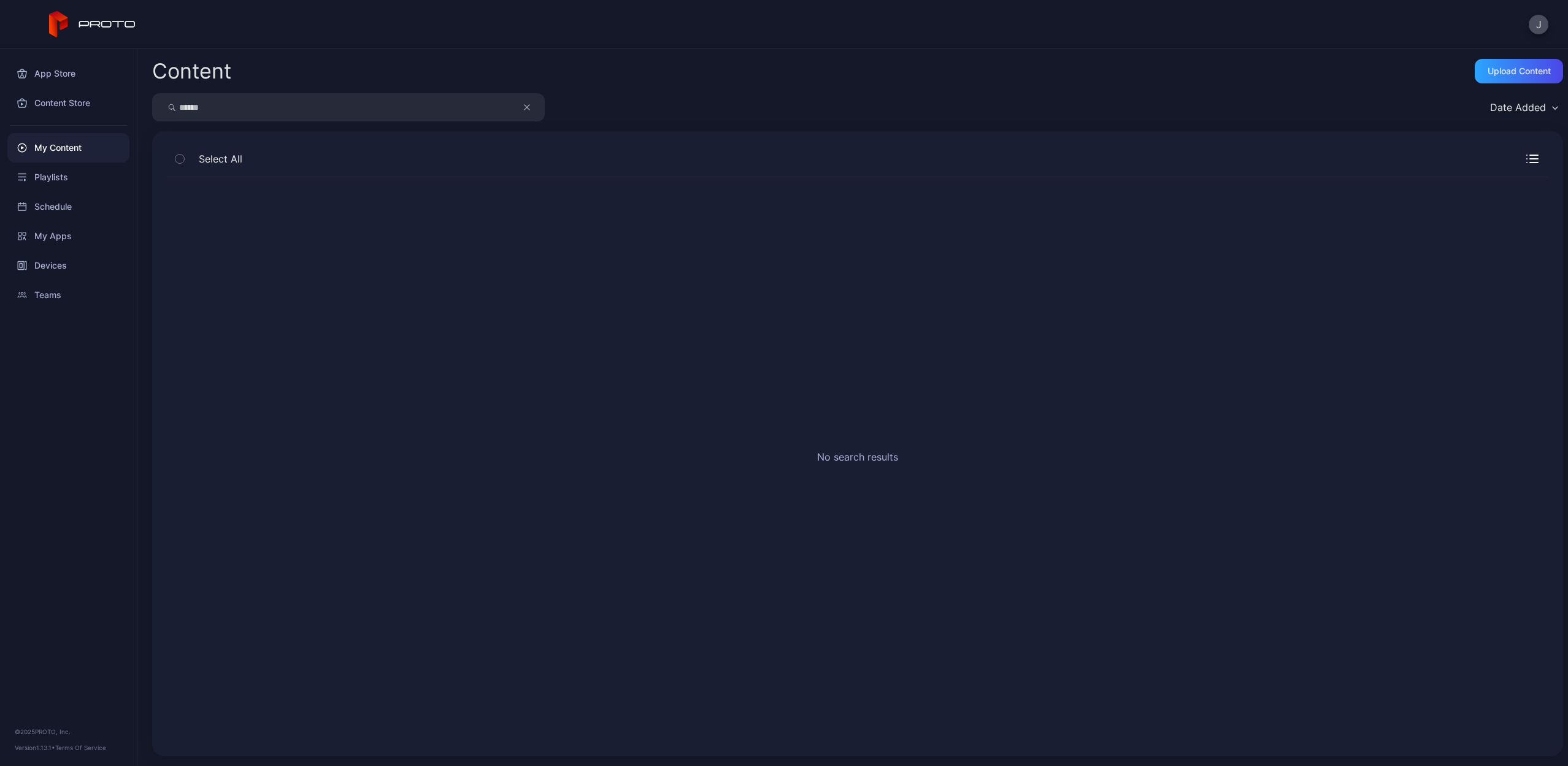
click at [530, 108] on button "button" at bounding box center [533, 107] width 23 height 28
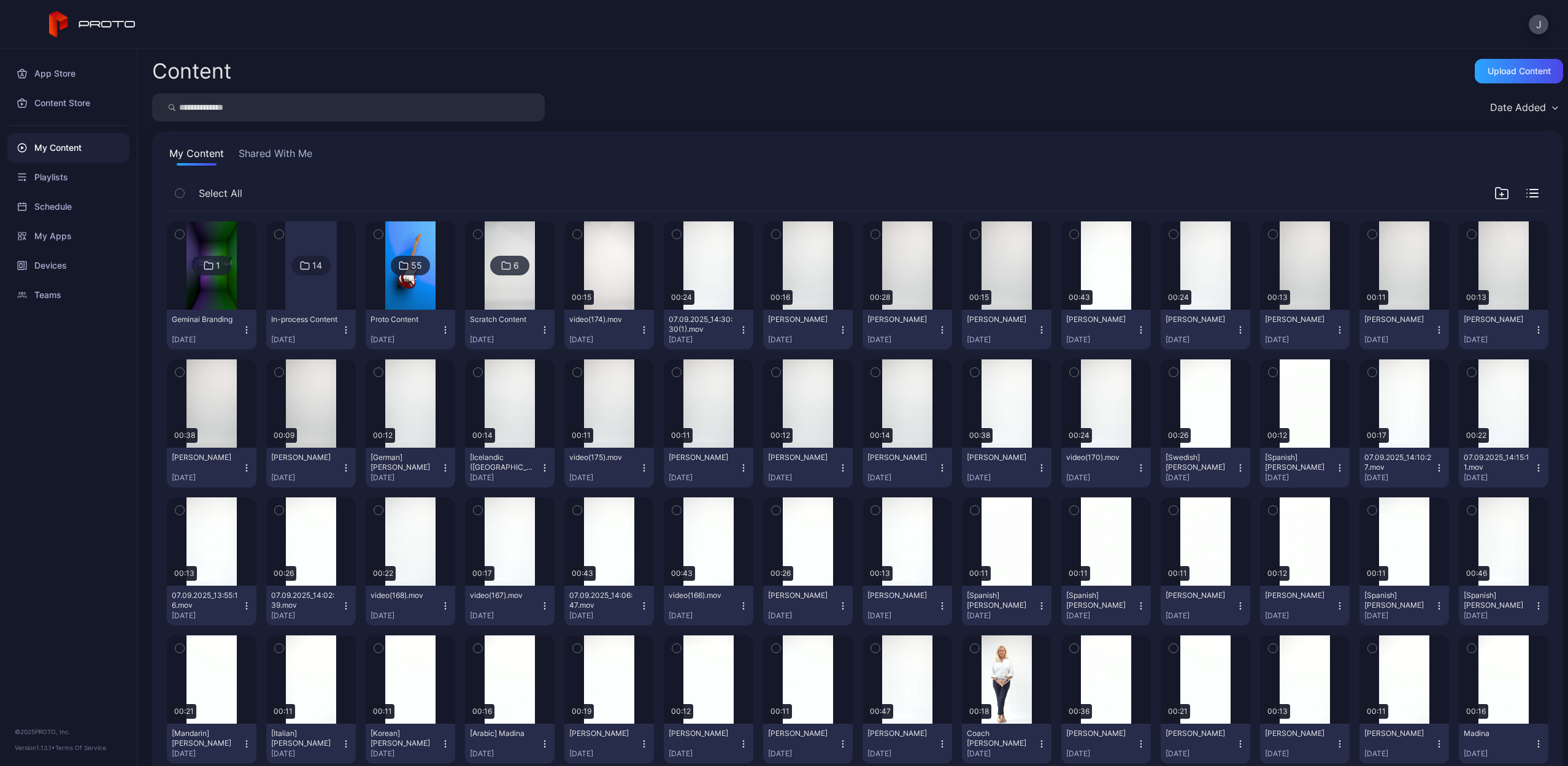
click at [327, 116] on input "search" at bounding box center [348, 107] width 393 height 28
type input "******"
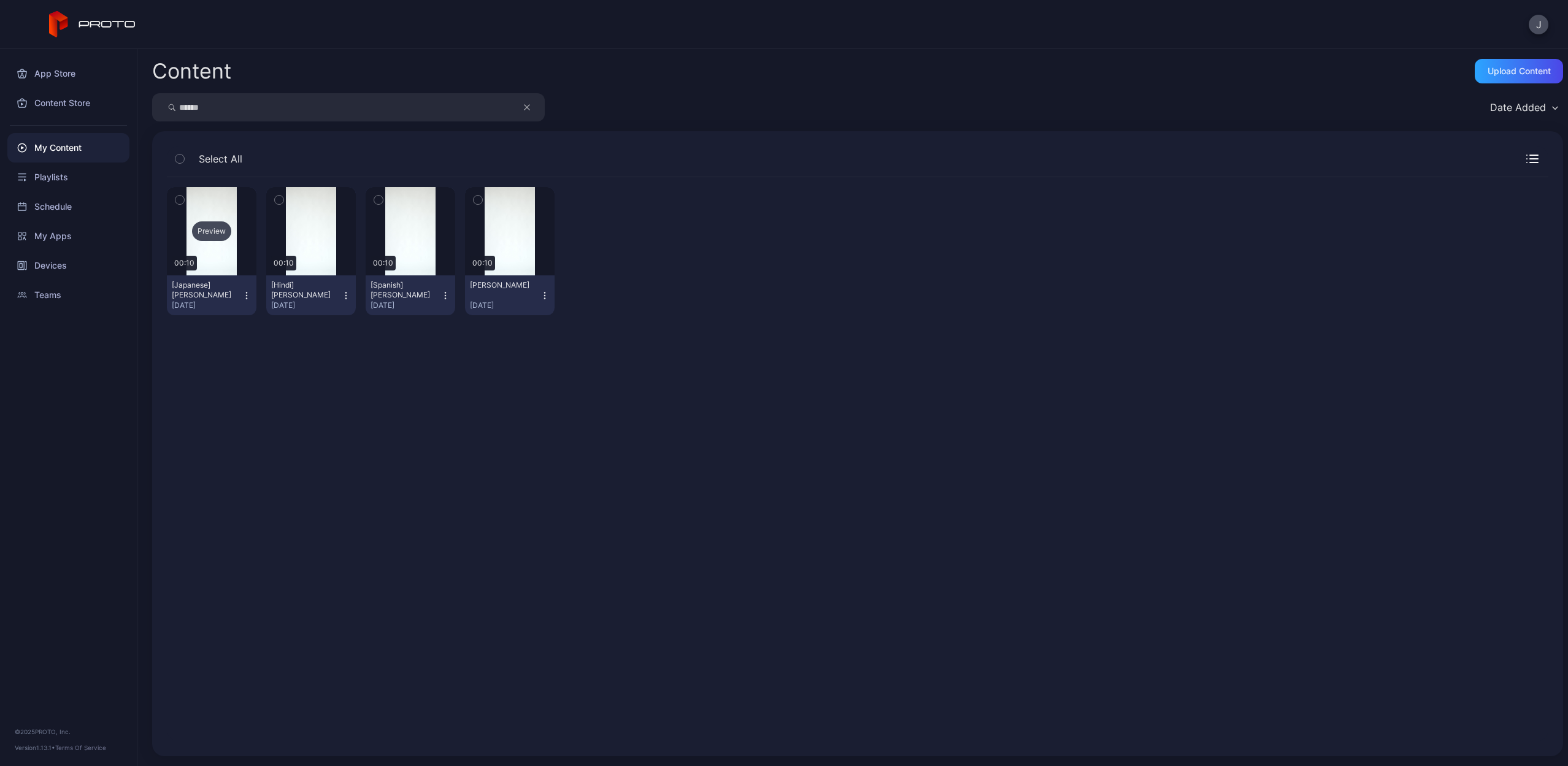
click at [217, 224] on div "Preview" at bounding box center [212, 231] width 39 height 20
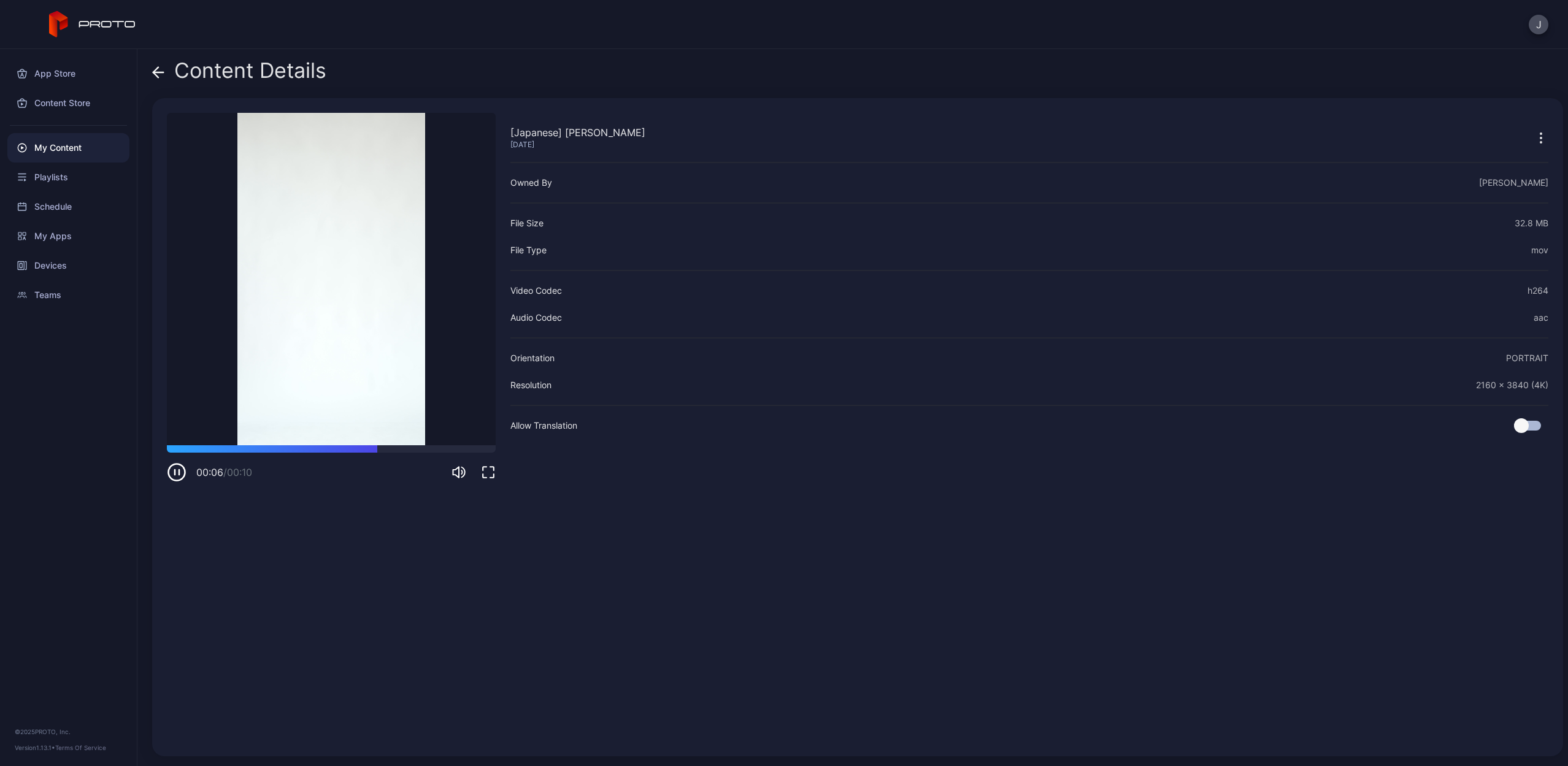
click at [172, 470] on icon "button" at bounding box center [176, 472] width 20 height 20
click at [157, 71] on icon at bounding box center [158, 72] width 12 height 12
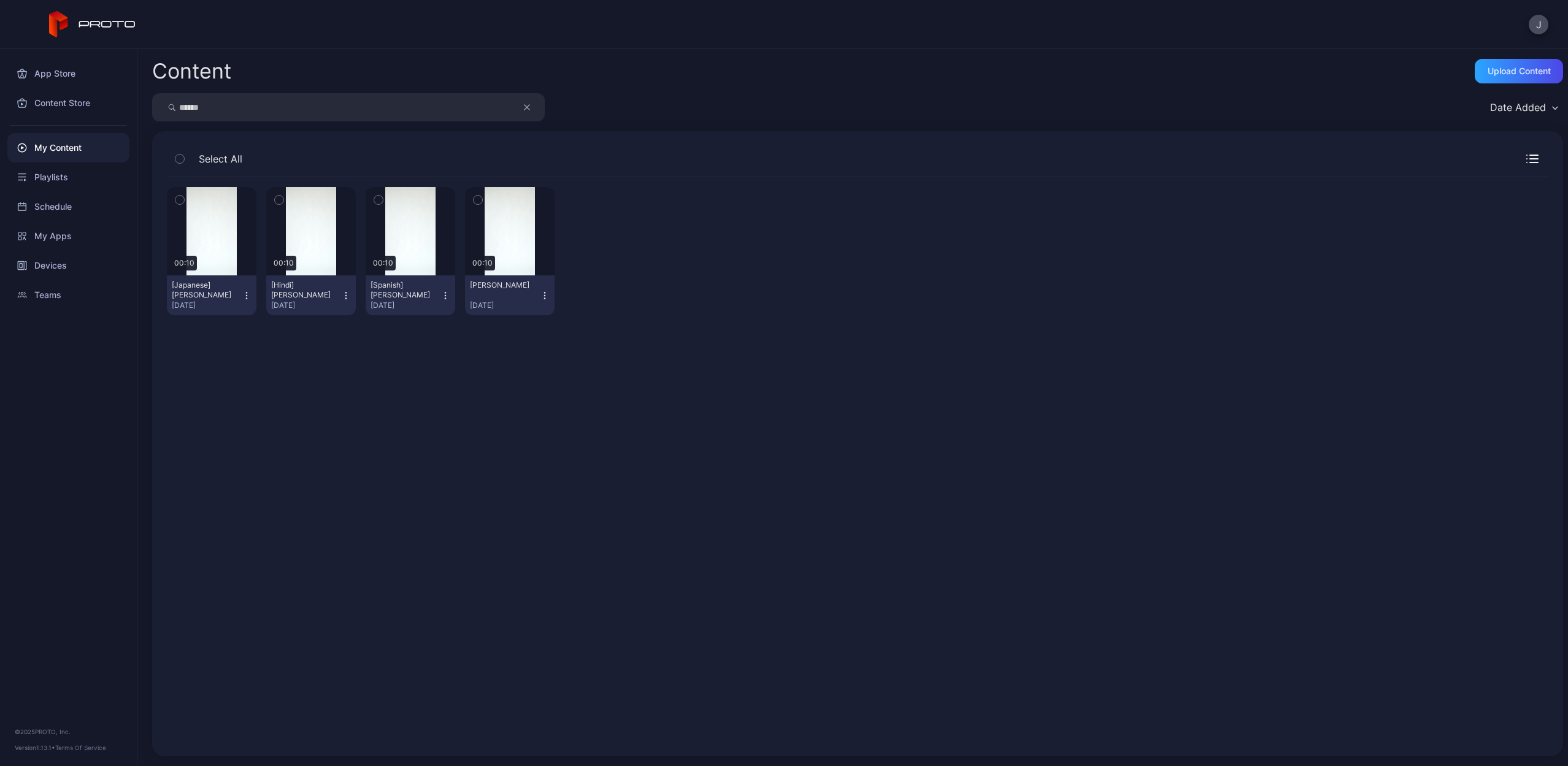
click at [242, 300] on button "[Japanese] [PERSON_NAME] [DATE]" at bounding box center [211, 295] width 90 height 40
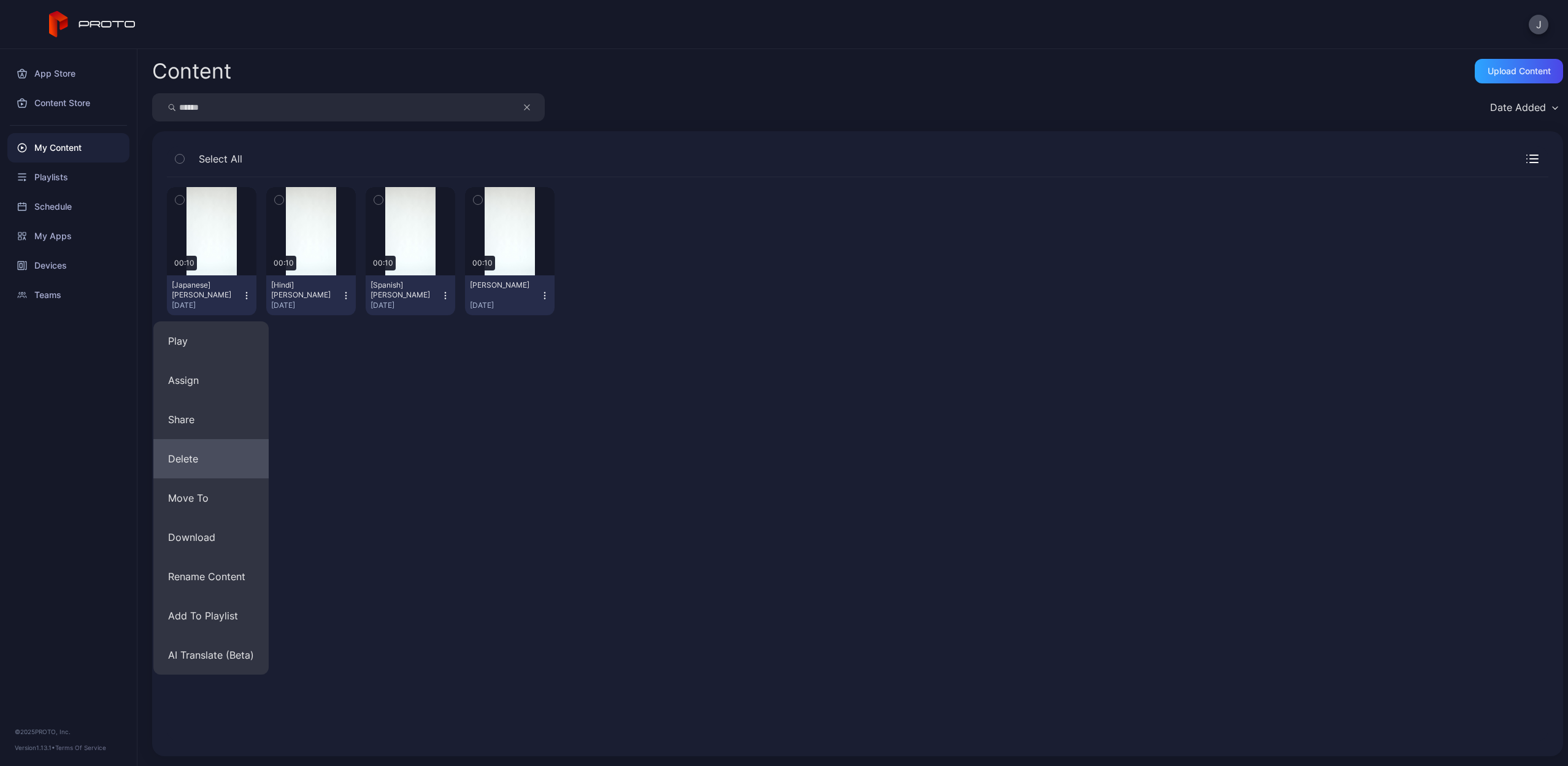
click at [186, 450] on button "Delete" at bounding box center [210, 459] width 115 height 39
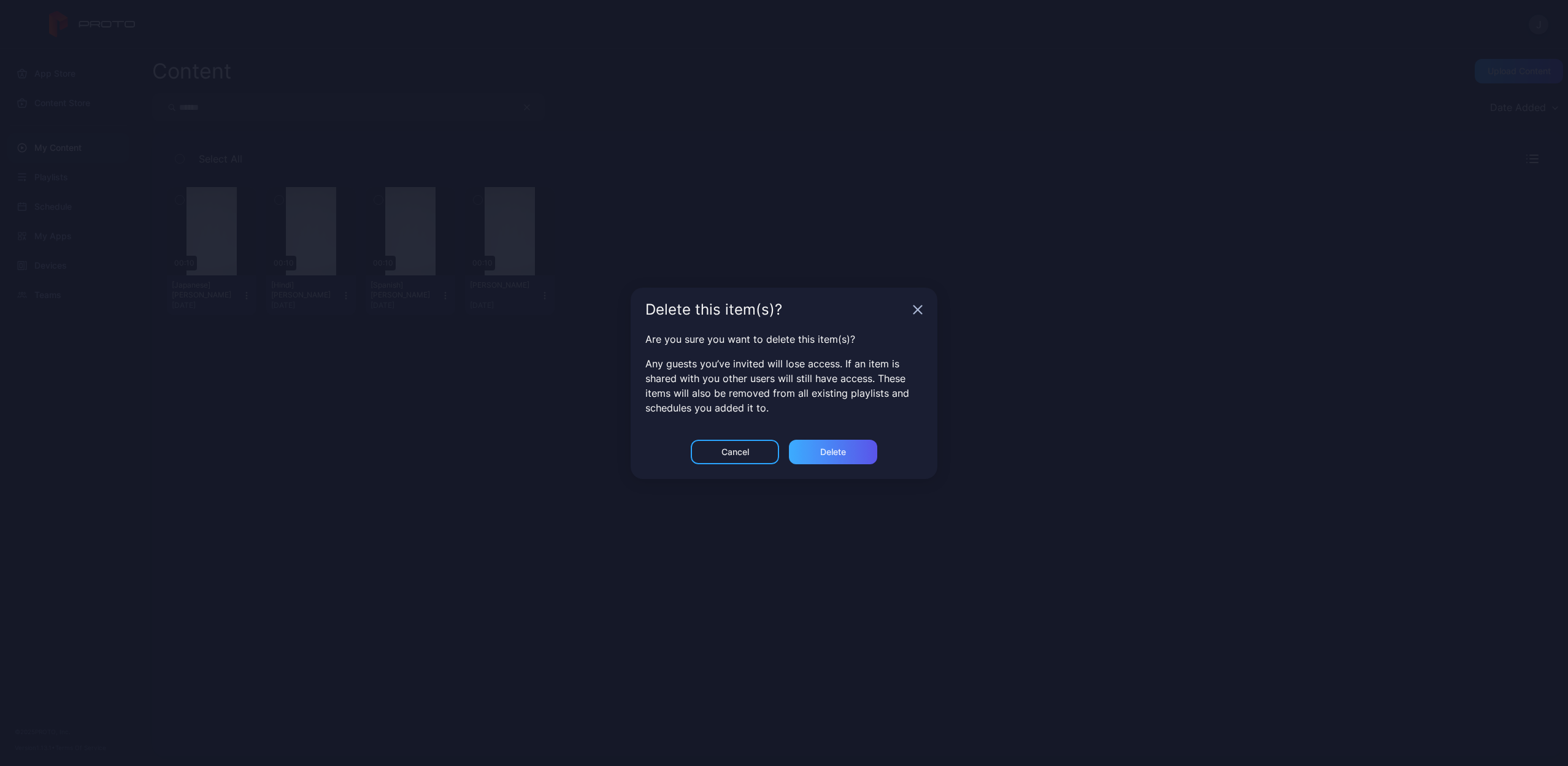
click at [802, 447] on div "Delete" at bounding box center [832, 451] width 88 height 25
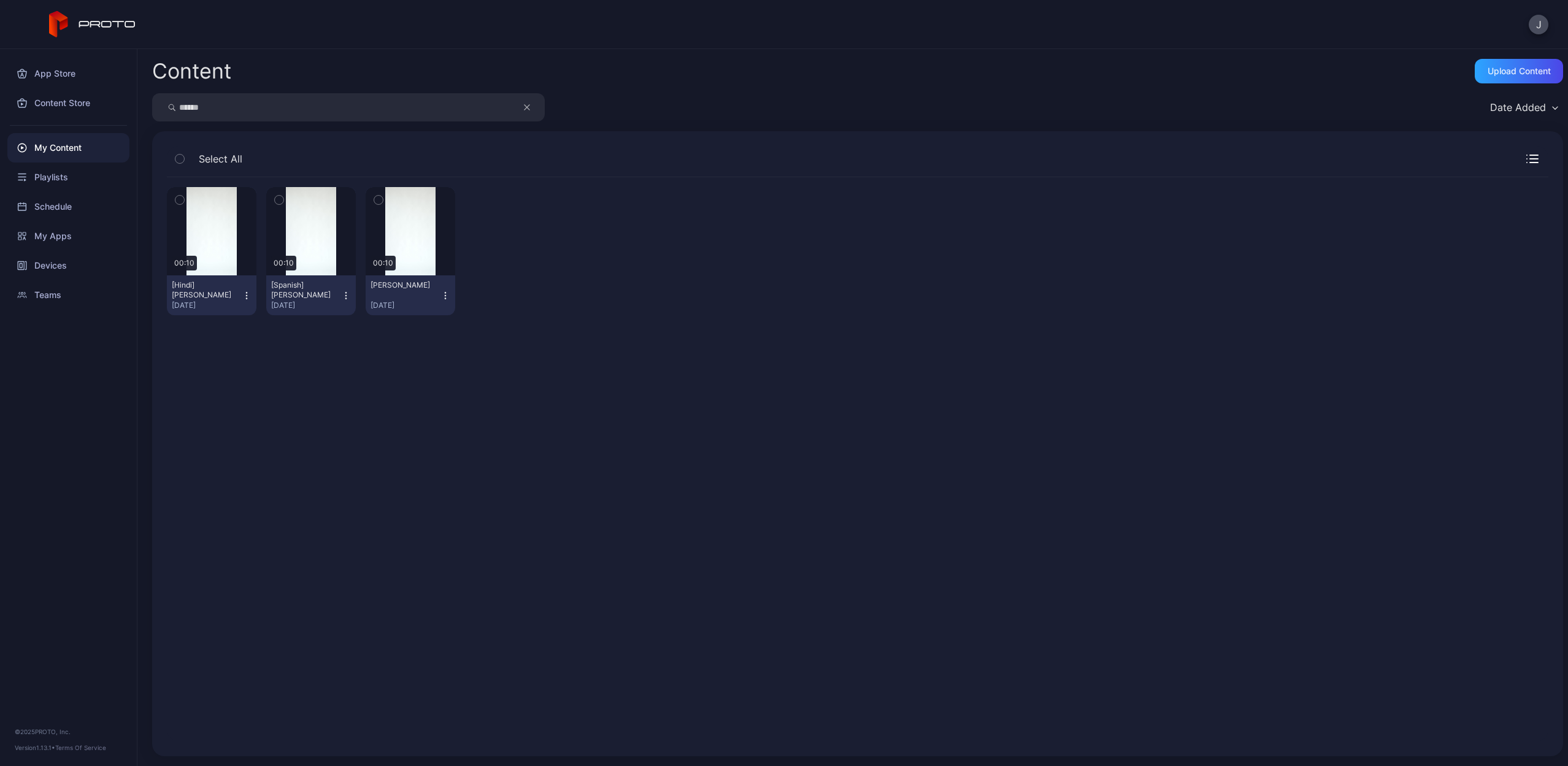
click at [245, 297] on icon "button" at bounding box center [246, 295] width 9 height 9
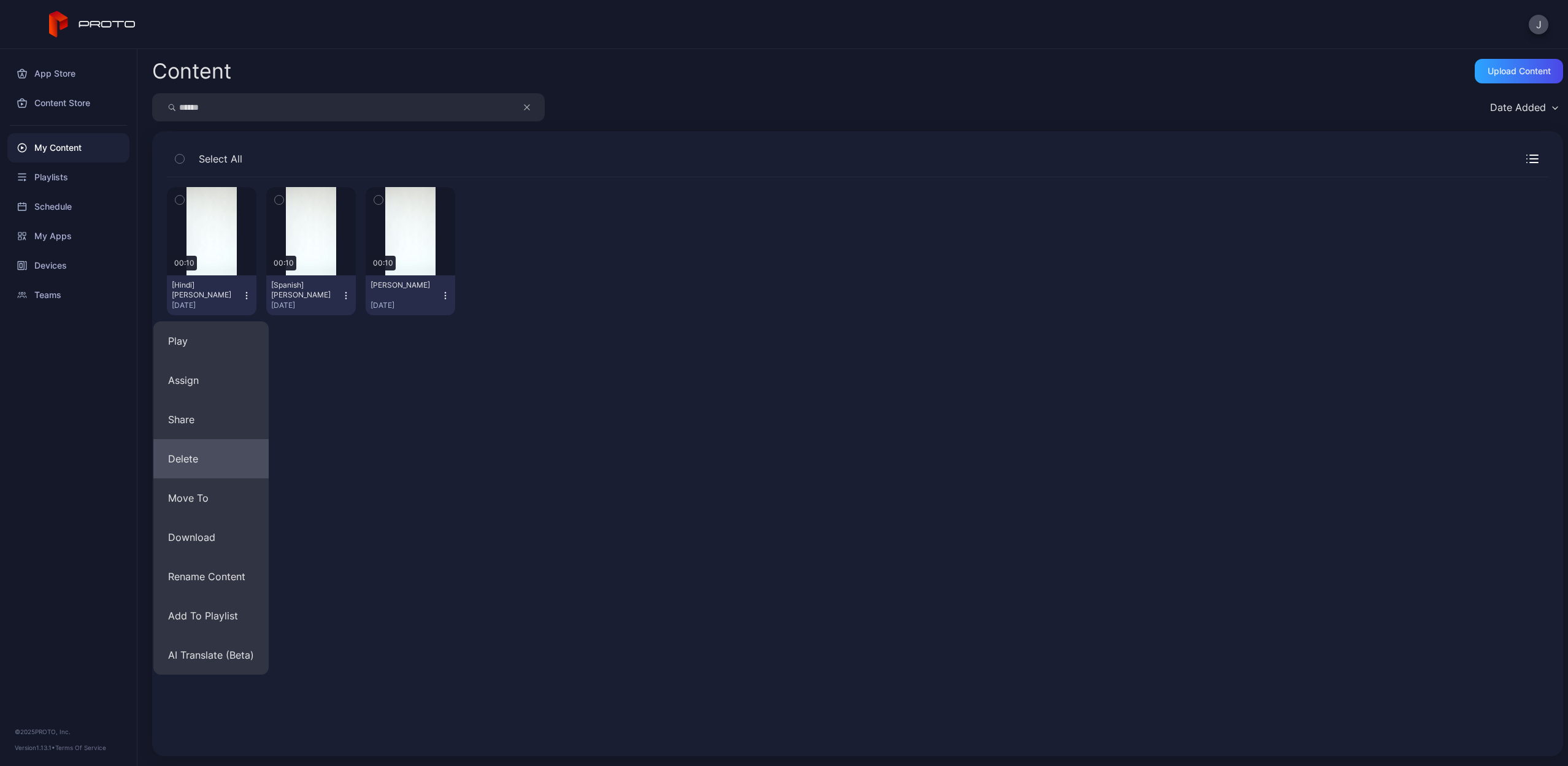
click at [214, 457] on button "Delete" at bounding box center [210, 459] width 115 height 39
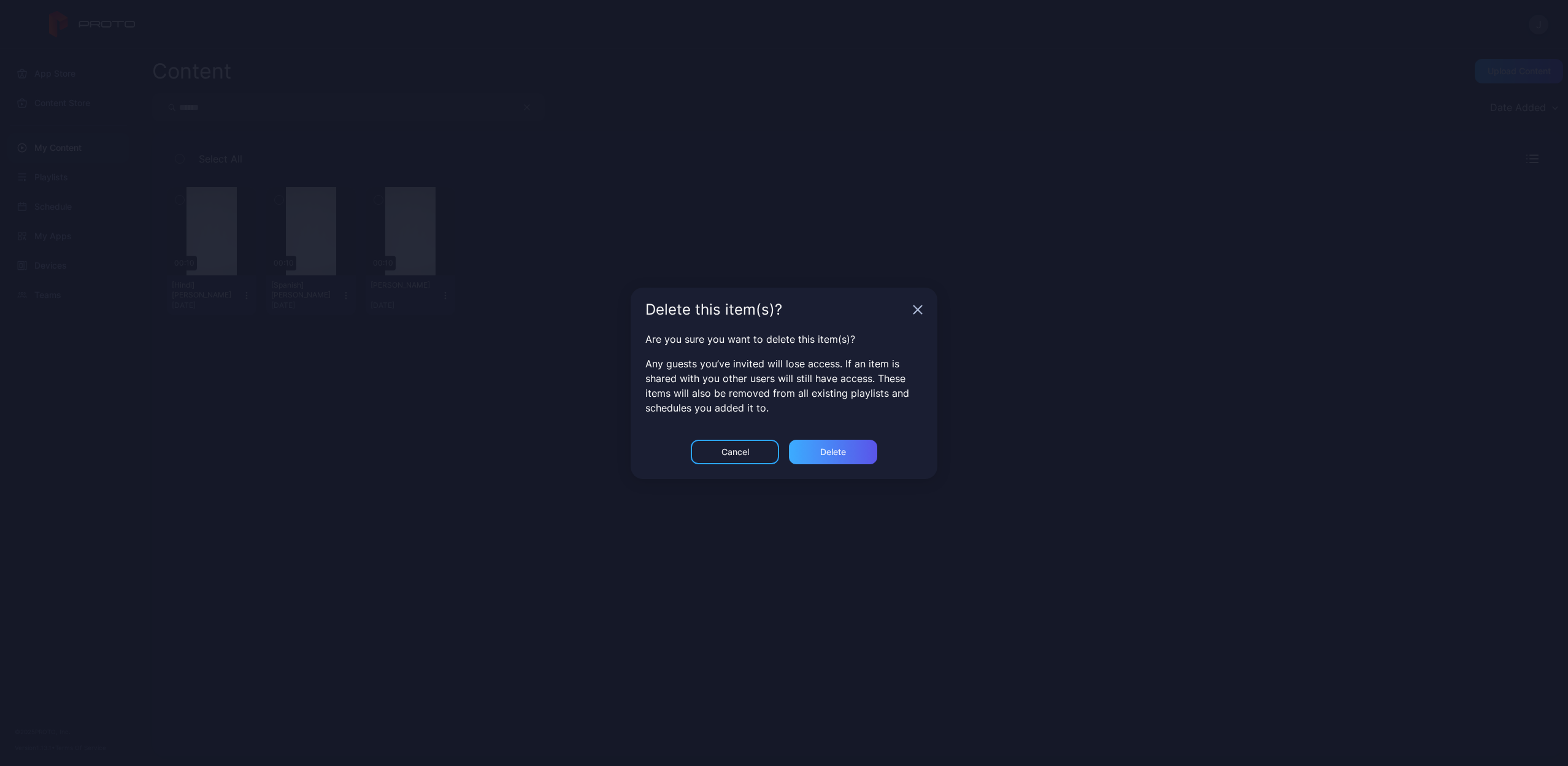
click at [848, 456] on div "Delete" at bounding box center [832, 451] width 88 height 25
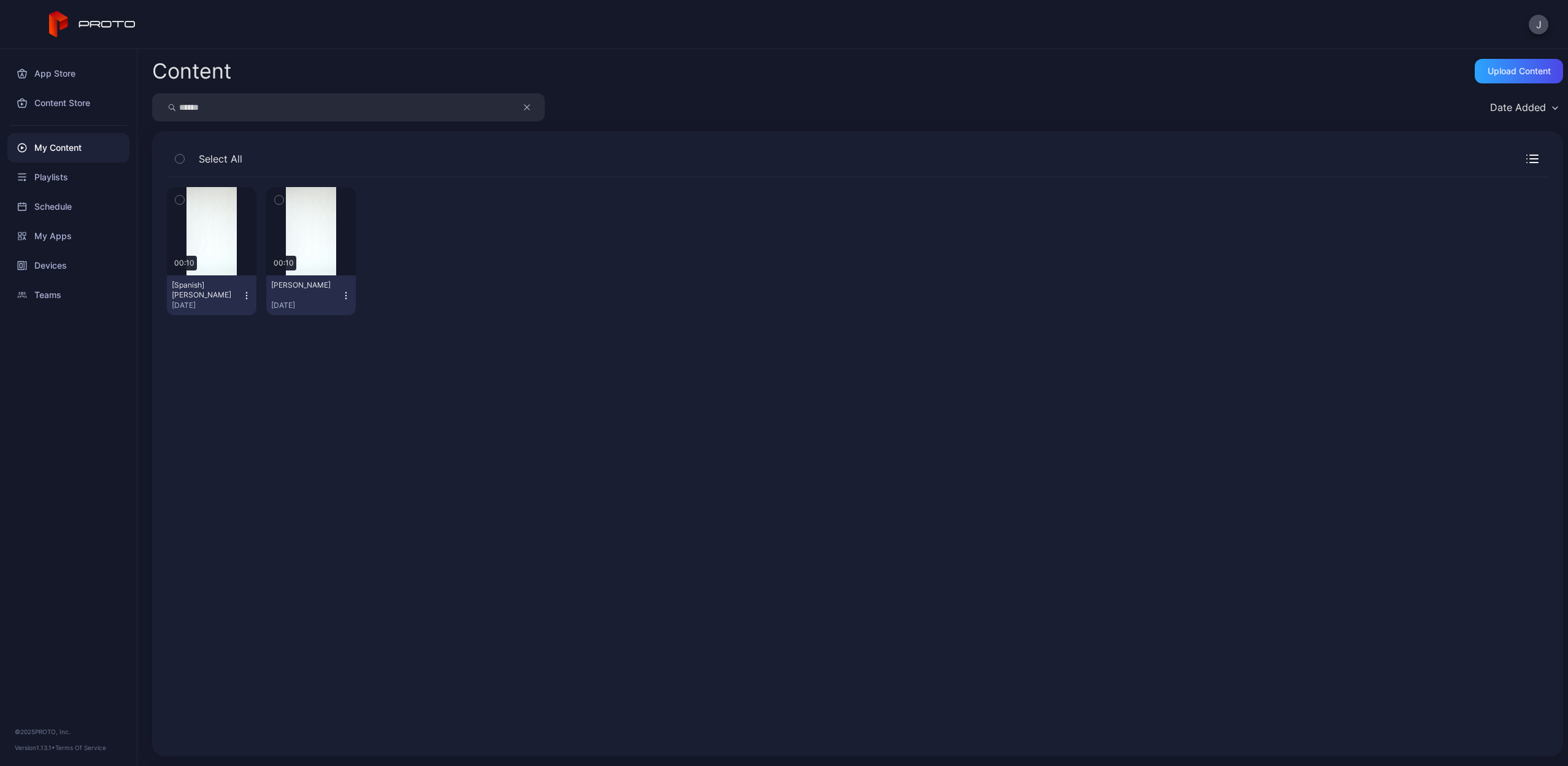
click at [246, 294] on icon "button" at bounding box center [246, 295] width 9 height 9
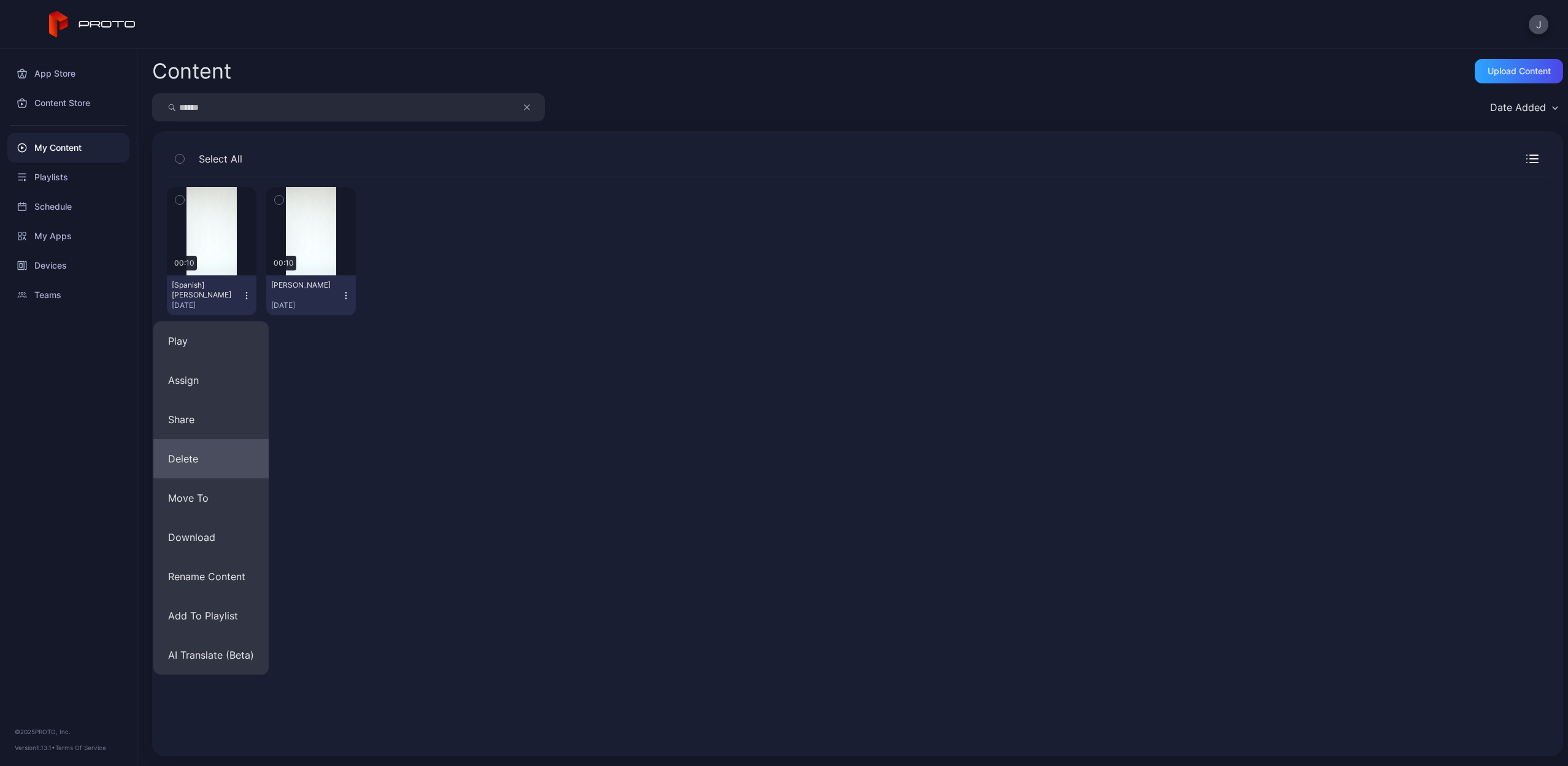
click at [223, 452] on button "Delete" at bounding box center [210, 459] width 115 height 39
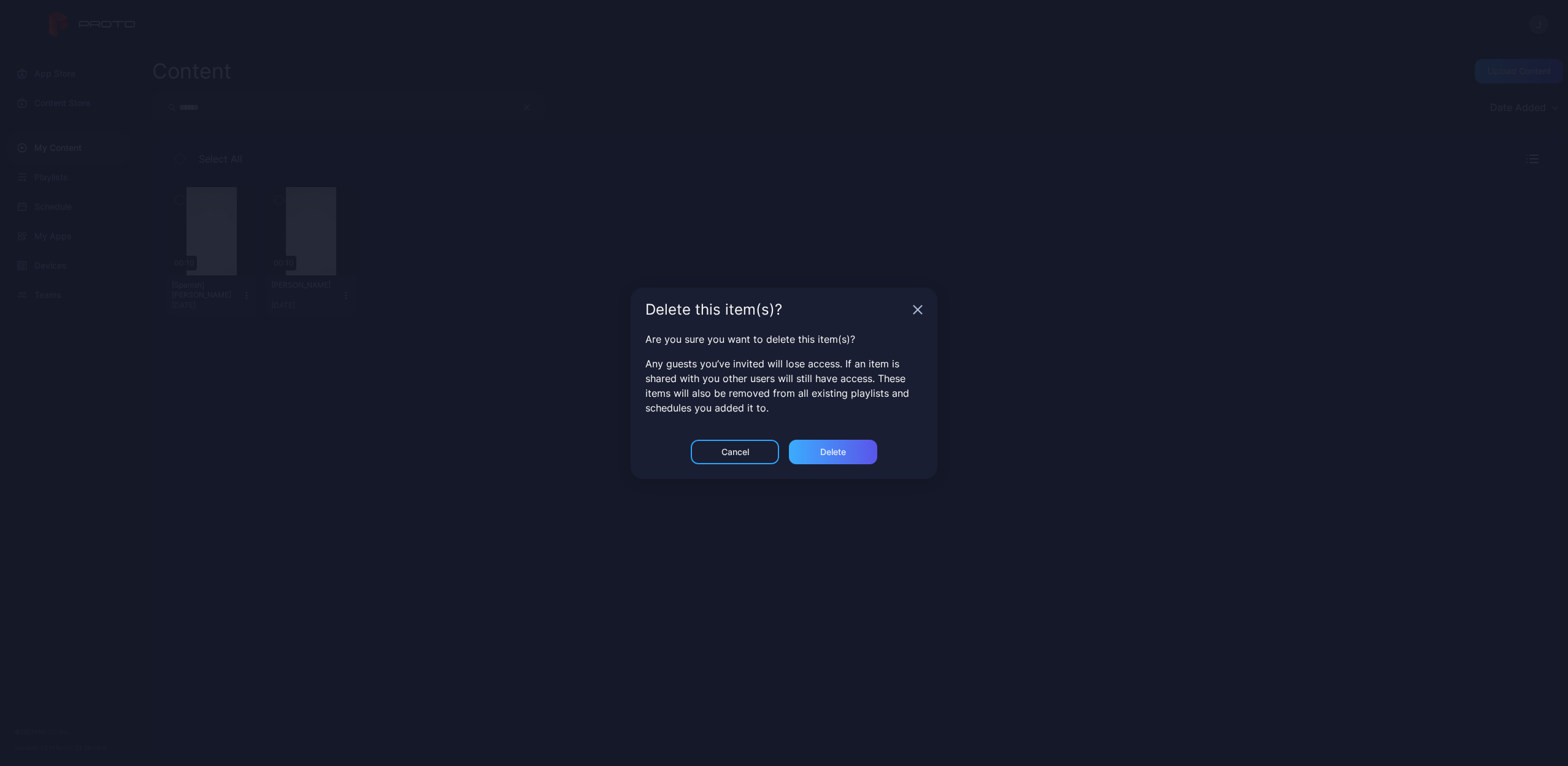
click at [815, 457] on div "Delete" at bounding box center [832, 451] width 88 height 25
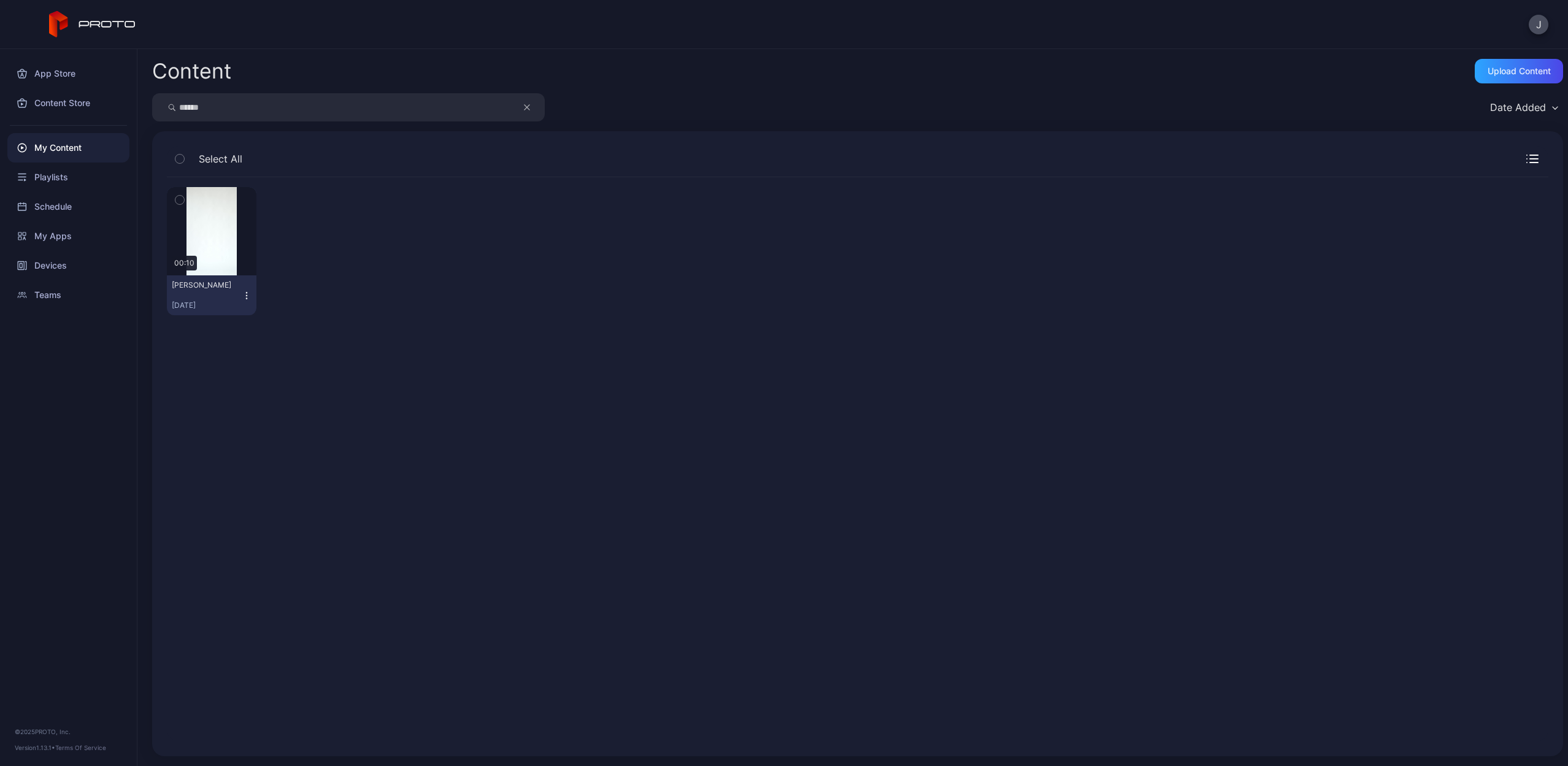
click at [249, 298] on icon "button" at bounding box center [246, 295] width 9 height 9
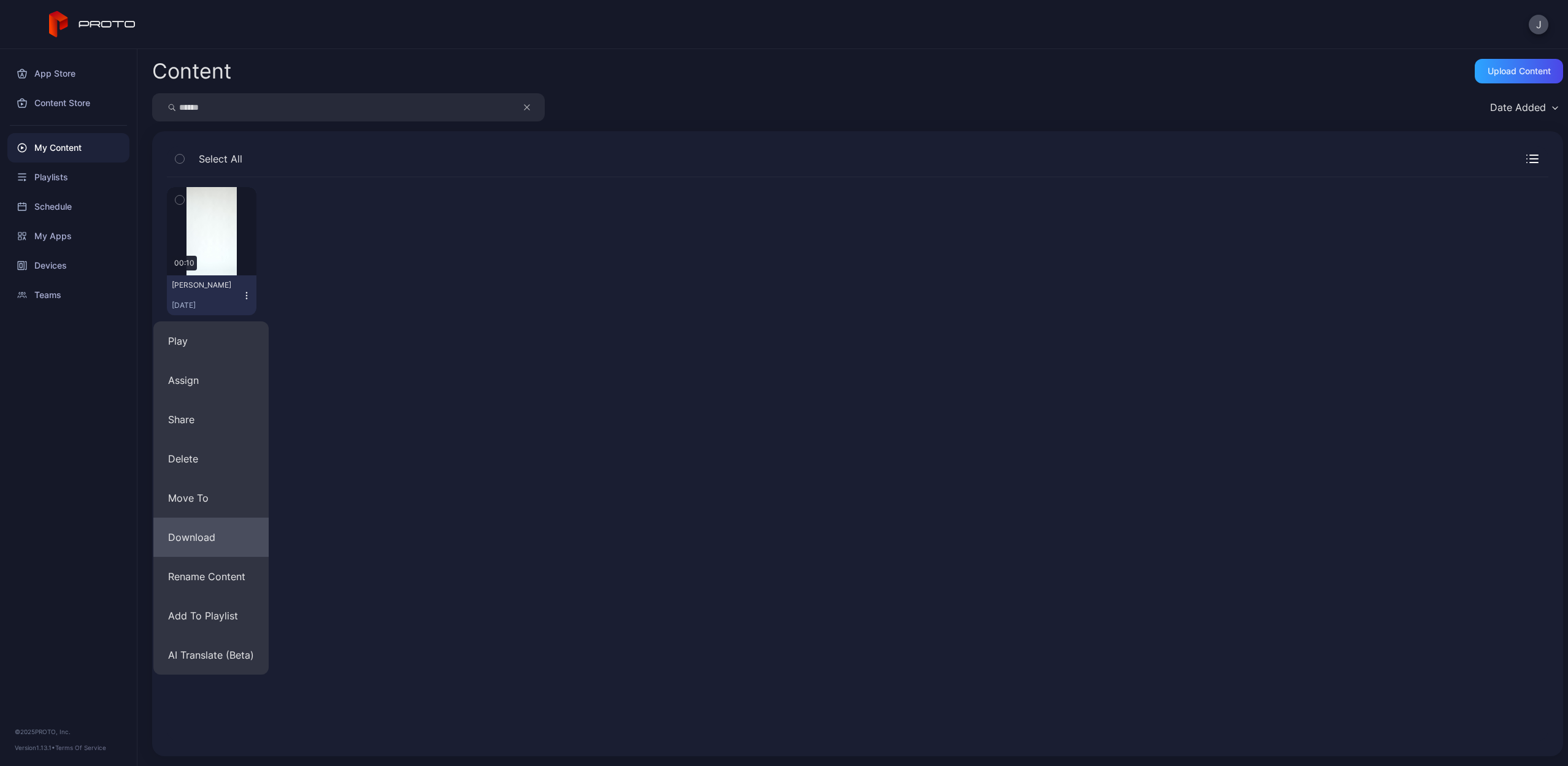
click at [227, 530] on button "Download" at bounding box center [210, 537] width 115 height 39
